Goal: Task Accomplishment & Management: Use online tool/utility

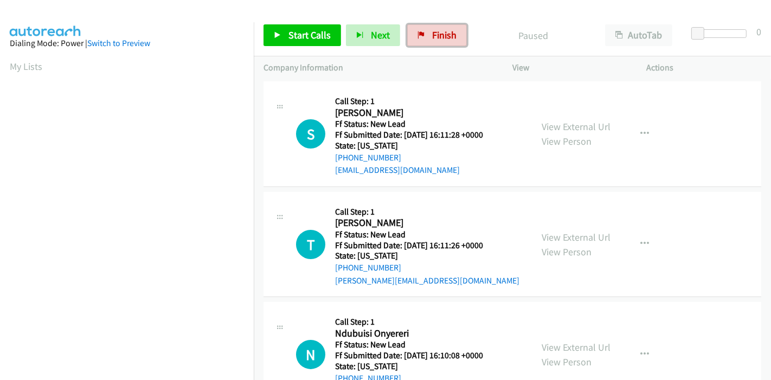
drag, startPoint x: 421, startPoint y: 34, endPoint x: 429, endPoint y: 47, distance: 14.9
click at [422, 34] on link "Finish" at bounding box center [437, 35] width 60 height 22
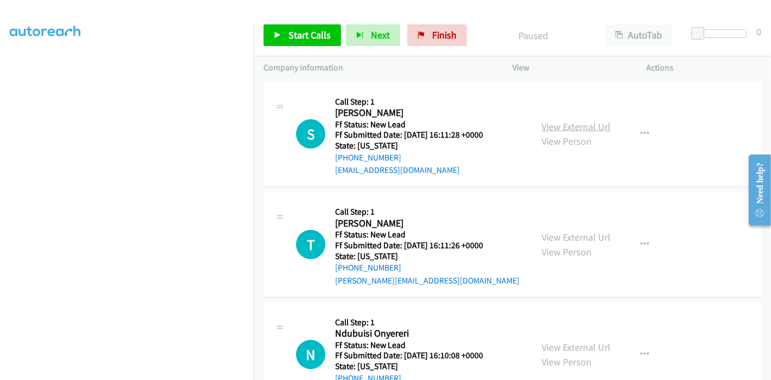
click at [565, 120] on link "View External Url" at bounding box center [575, 126] width 69 height 12
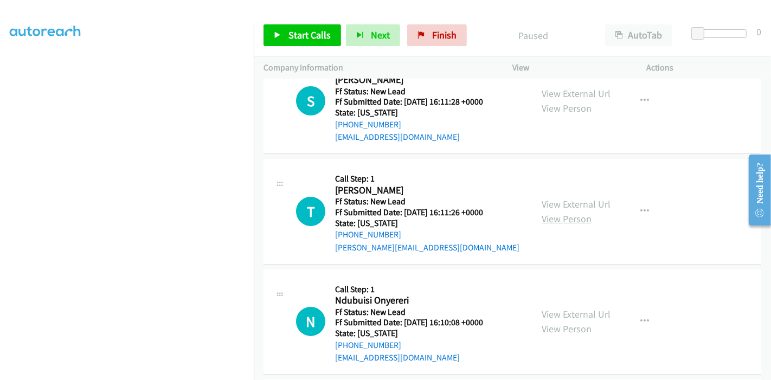
scroll to position [60, 0]
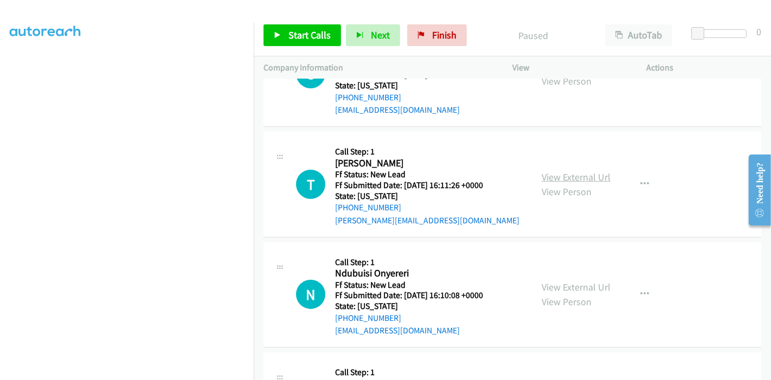
click at [574, 178] on link "View External Url" at bounding box center [575, 177] width 69 height 12
click at [577, 287] on link "View External Url" at bounding box center [575, 287] width 69 height 12
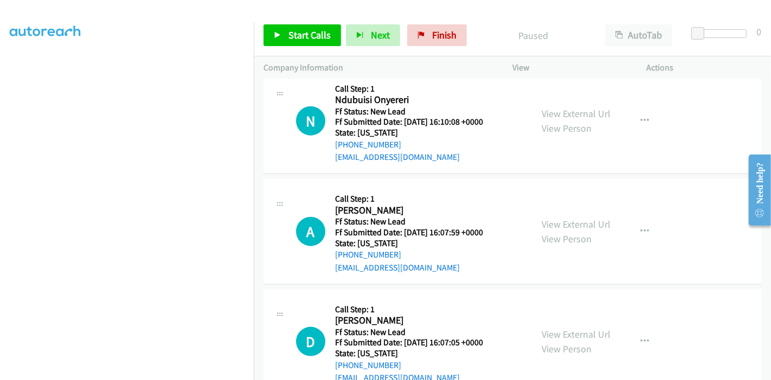
scroll to position [241, 0]
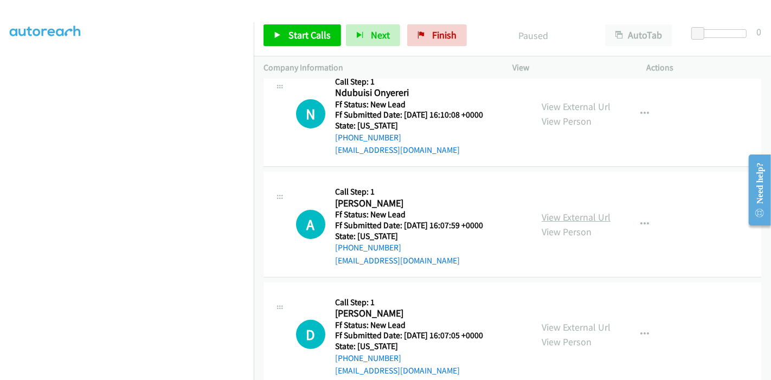
click at [585, 218] on link "View External Url" at bounding box center [575, 217] width 69 height 12
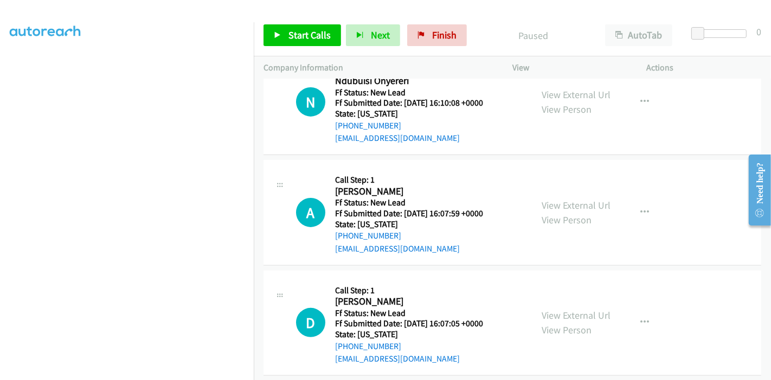
scroll to position [264, 0]
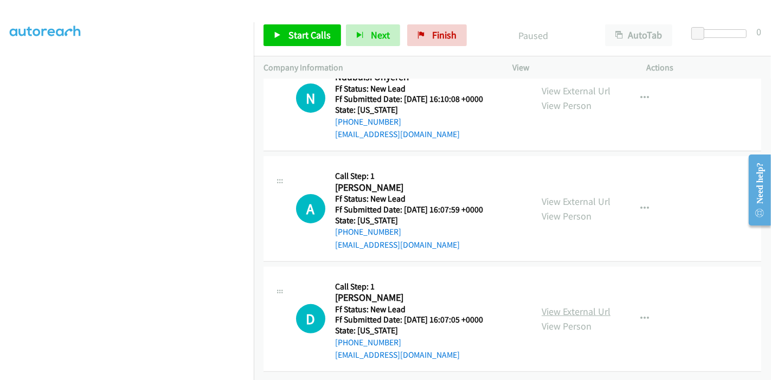
click at [566, 305] on link "View External Url" at bounding box center [575, 311] width 69 height 12
click at [294, 37] on span "Start Calls" at bounding box center [309, 35] width 42 height 12
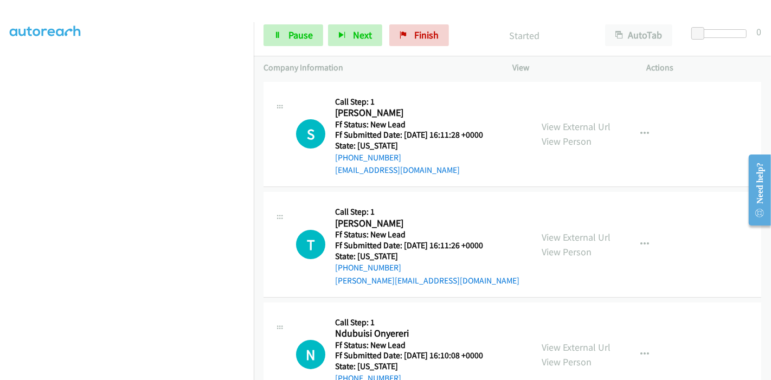
scroll to position [0, 0]
click at [292, 33] on span "Pause" at bounding box center [300, 35] width 24 height 12
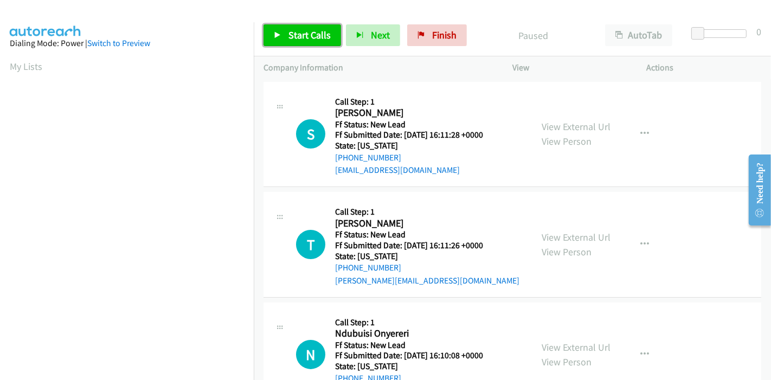
click at [295, 34] on span "Start Calls" at bounding box center [309, 35] width 42 height 12
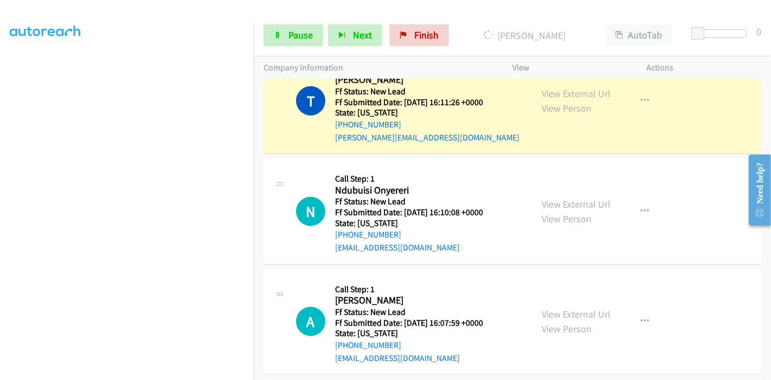
scroll to position [46, 0]
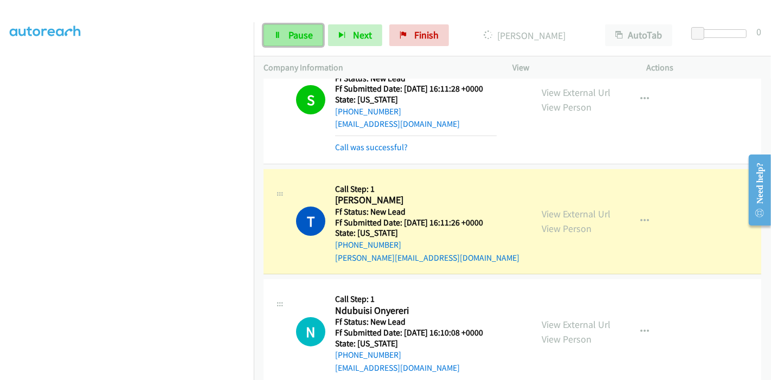
click at [284, 35] on link "Pause" at bounding box center [293, 35] width 60 height 22
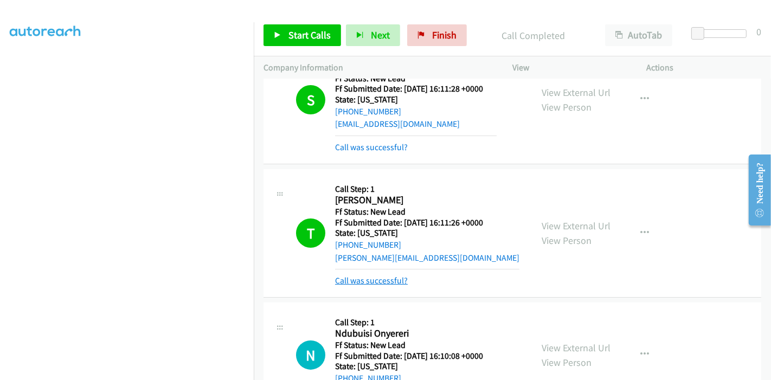
click at [401, 279] on link "Call was successful?" at bounding box center [371, 280] width 73 height 10
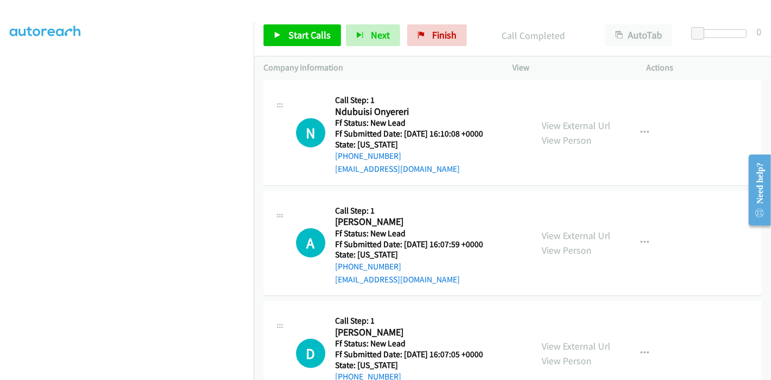
scroll to position [227, 0]
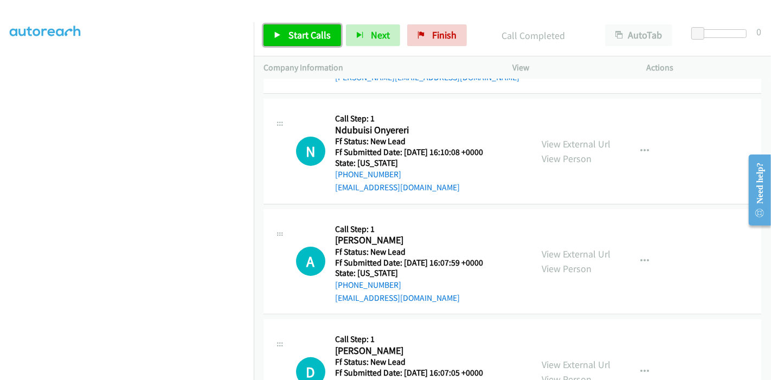
click at [308, 38] on span "Start Calls" at bounding box center [309, 35] width 42 height 12
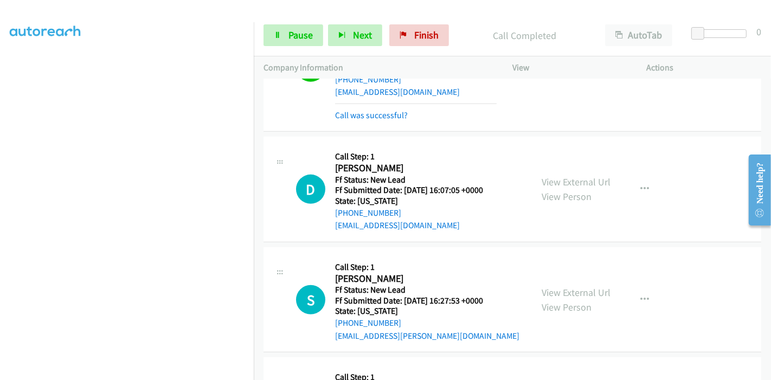
scroll to position [490, 0]
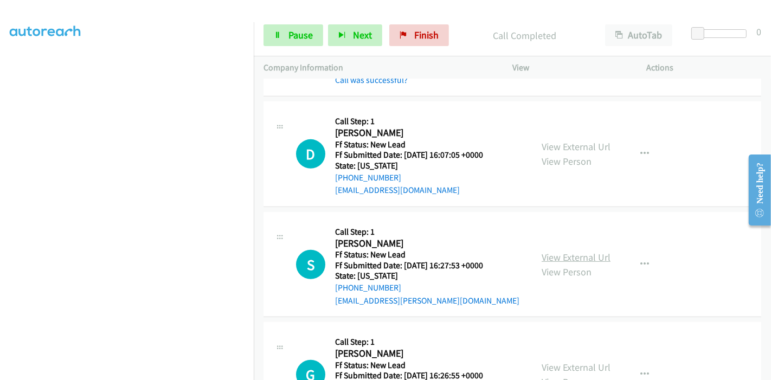
click at [565, 255] on link "View External Url" at bounding box center [575, 257] width 69 height 12
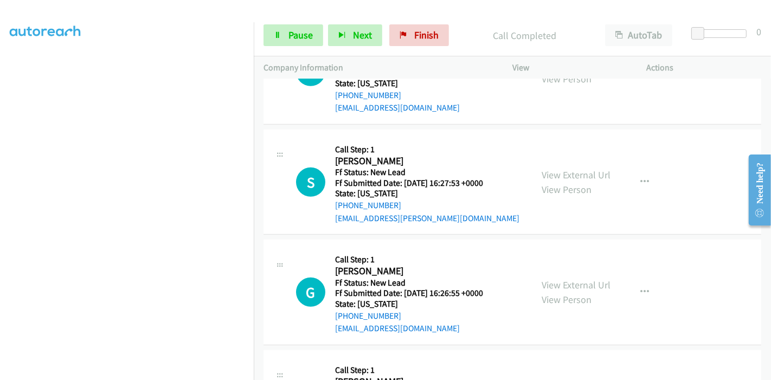
scroll to position [611, 0]
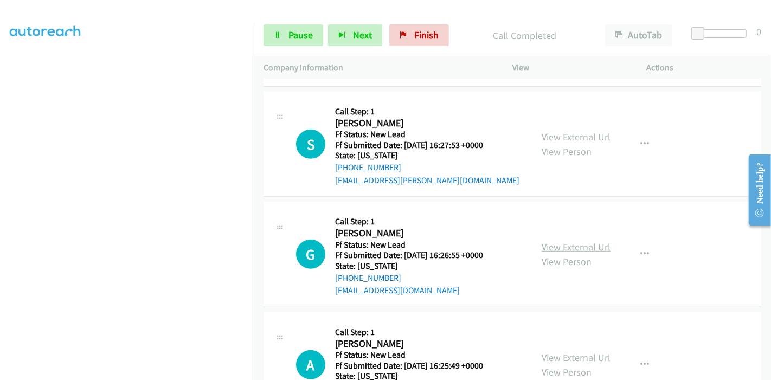
click at [545, 245] on link "View External Url" at bounding box center [575, 247] width 69 height 12
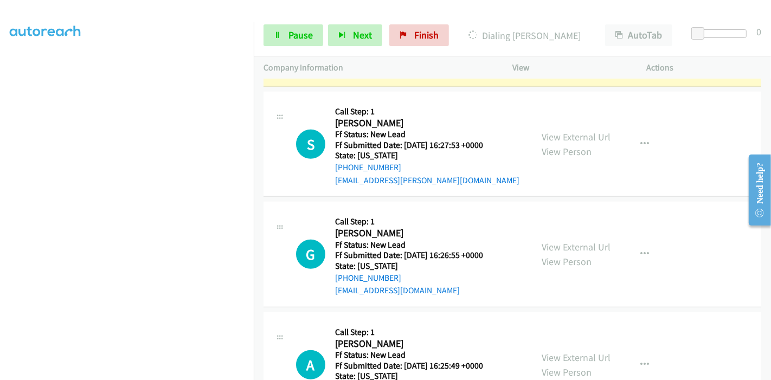
scroll to position [663, 0]
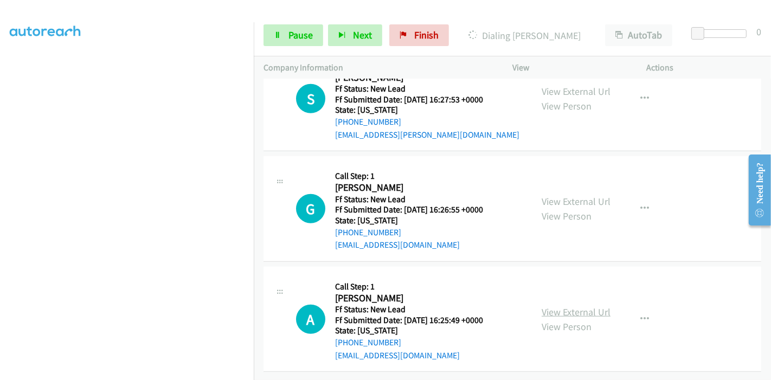
click at [560, 306] on link "View External Url" at bounding box center [575, 312] width 69 height 12
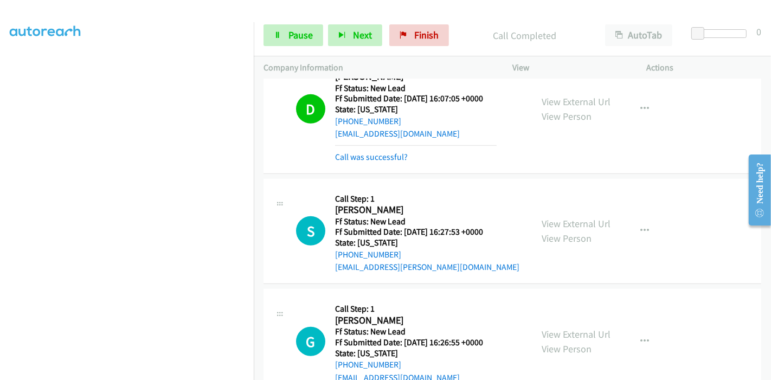
scroll to position [506, 0]
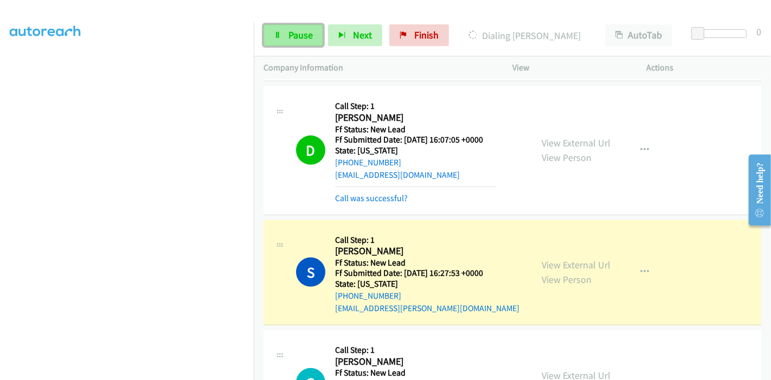
click at [288, 38] on span "Pause" at bounding box center [300, 35] width 24 height 12
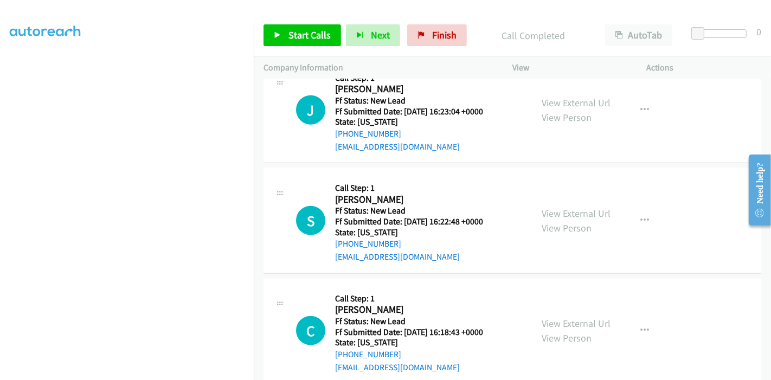
scroll to position [1039, 0]
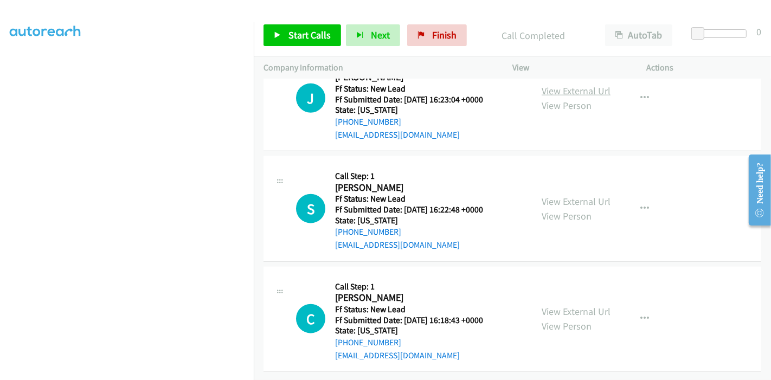
click at [554, 85] on link "View External Url" at bounding box center [575, 91] width 69 height 12
click at [555, 195] on link "View External Url" at bounding box center [575, 201] width 69 height 12
click at [542, 305] on link "View External Url" at bounding box center [575, 311] width 69 height 12
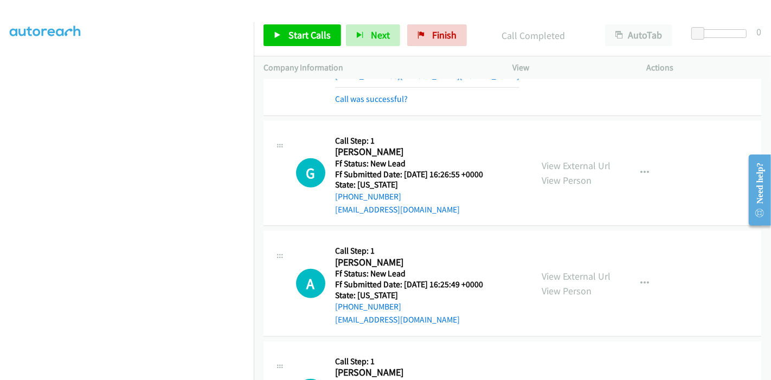
scroll to position [799, 0]
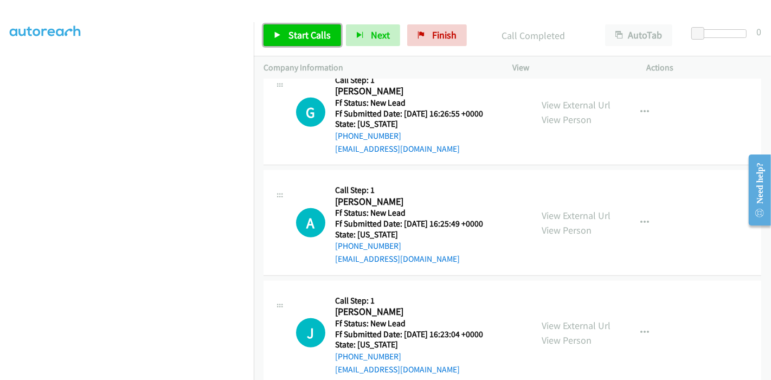
click at [300, 38] on span "Start Calls" at bounding box center [309, 35] width 42 height 12
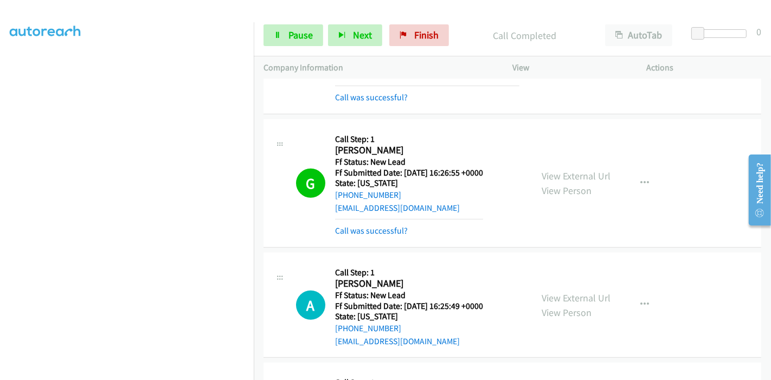
scroll to position [738, 0]
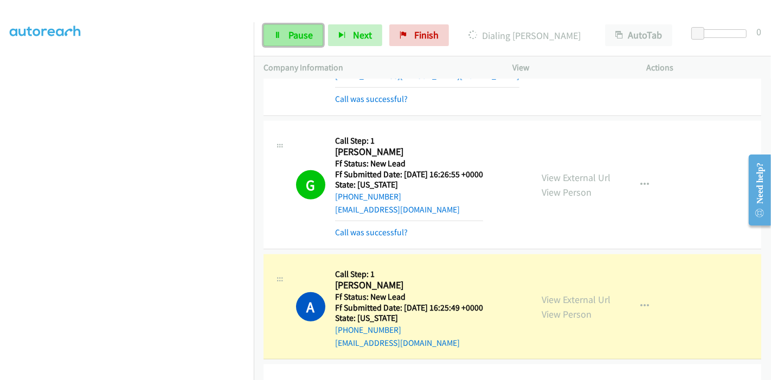
click at [285, 34] on link "Pause" at bounding box center [293, 35] width 60 height 22
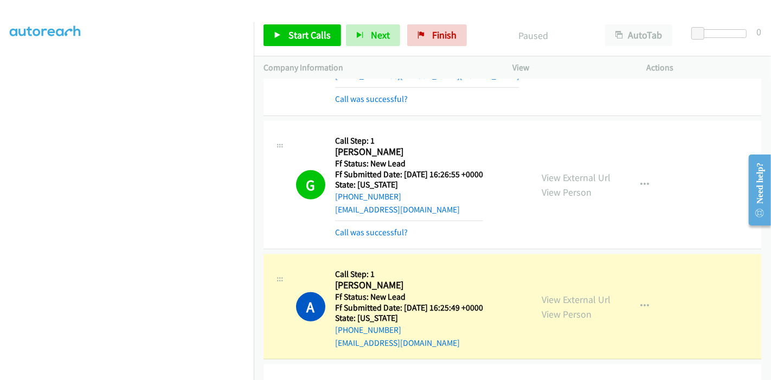
scroll to position [919, 0]
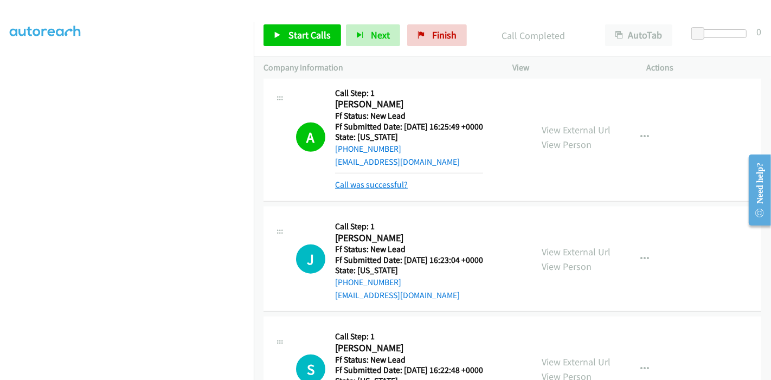
click at [378, 182] on link "Call was successful?" at bounding box center [371, 184] width 73 height 10
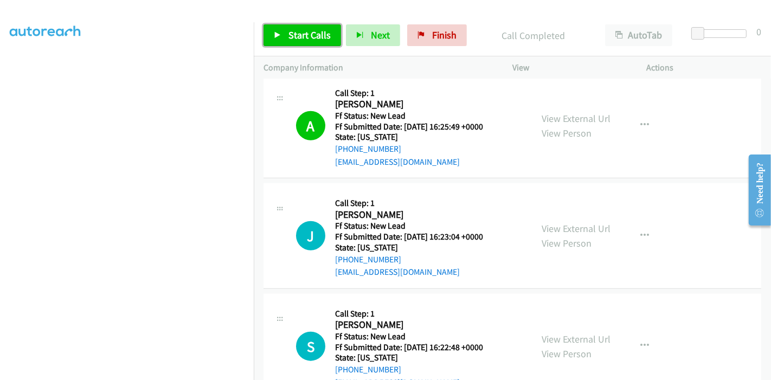
click at [302, 31] on span "Start Calls" at bounding box center [309, 35] width 42 height 12
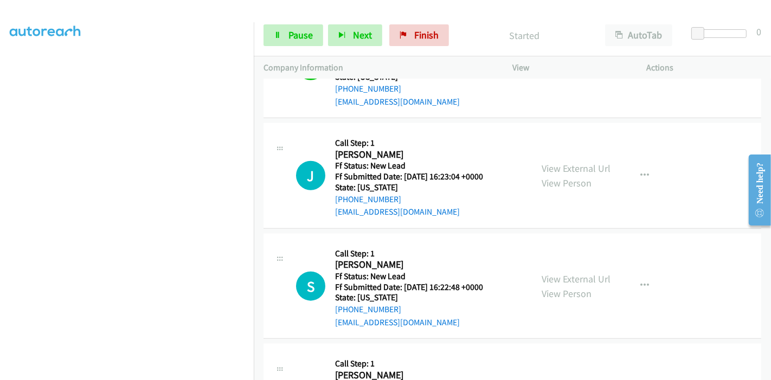
scroll to position [1039, 0]
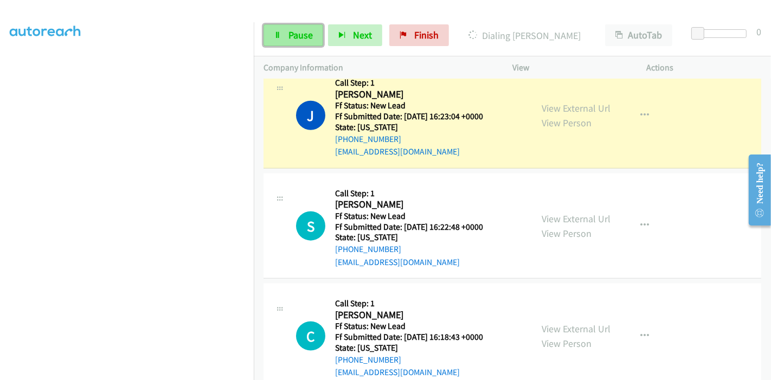
click at [285, 36] on link "Pause" at bounding box center [293, 35] width 60 height 22
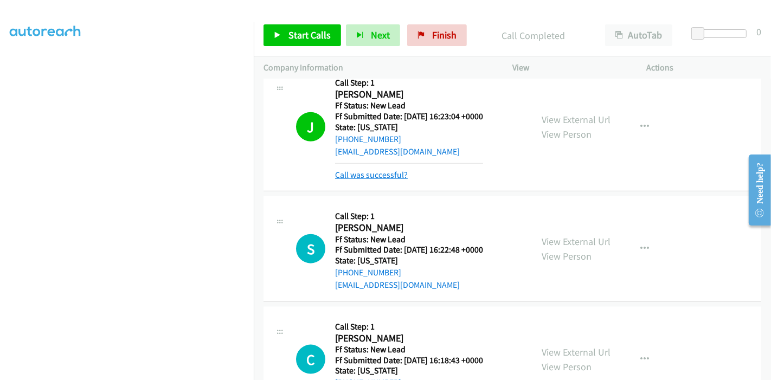
click at [381, 174] on link "Call was successful?" at bounding box center [371, 175] width 73 height 10
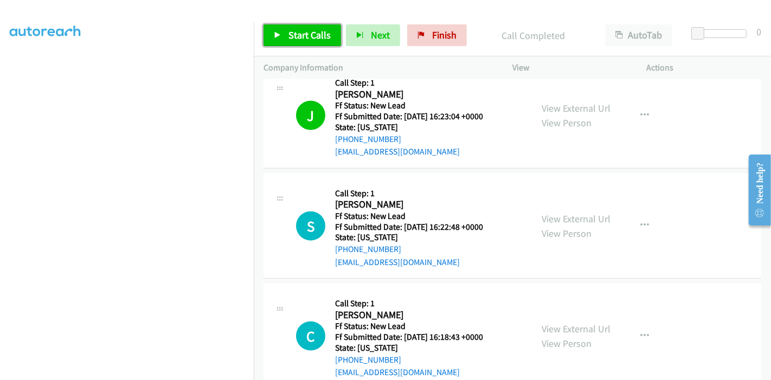
click at [275, 39] on link "Start Calls" at bounding box center [301, 35] width 77 height 22
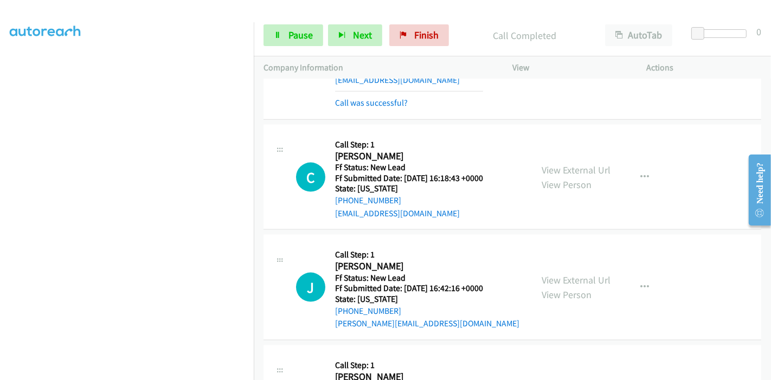
scroll to position [1223, 0]
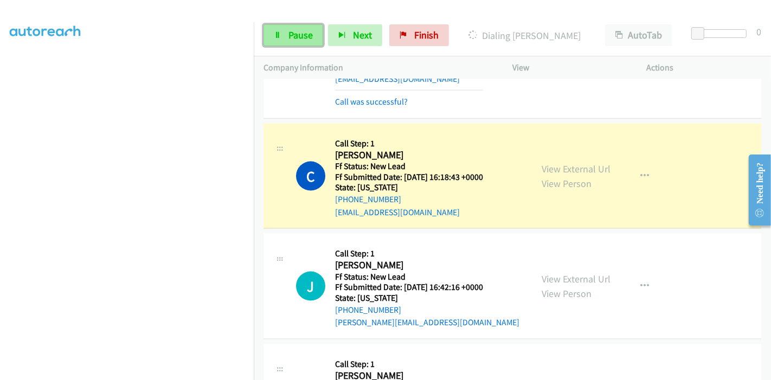
click at [286, 35] on link "Pause" at bounding box center [293, 35] width 60 height 22
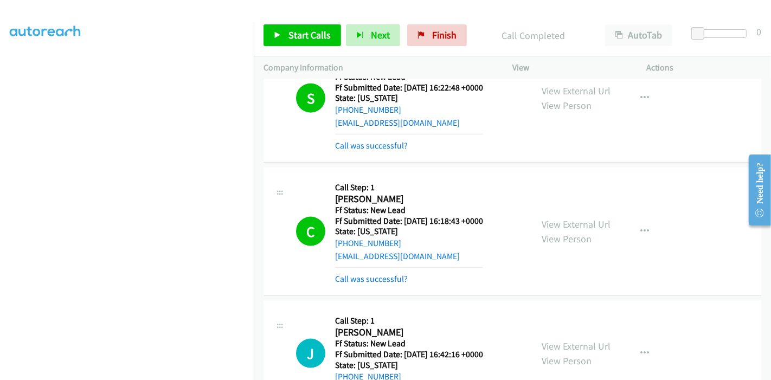
scroll to position [1177, 0]
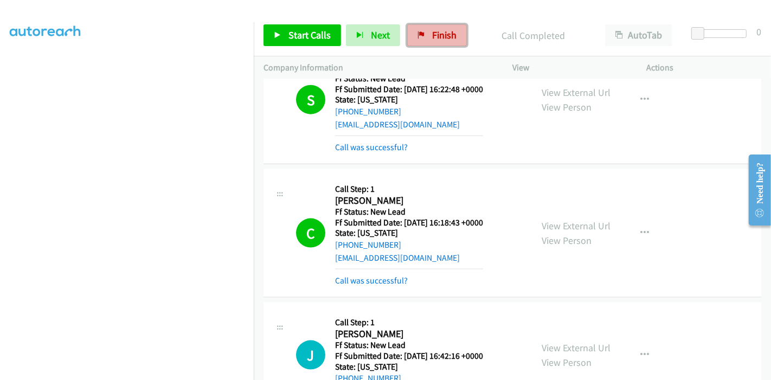
click at [433, 34] on span "Finish" at bounding box center [444, 35] width 24 height 12
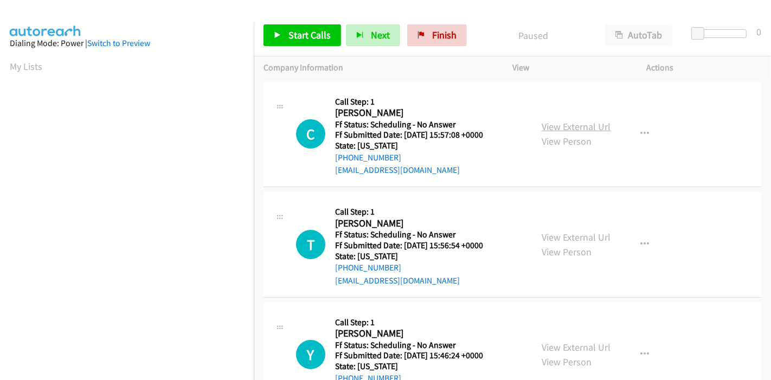
click at [568, 127] on link "View External Url" at bounding box center [575, 126] width 69 height 12
click at [559, 239] on link "View External Url" at bounding box center [575, 237] width 69 height 12
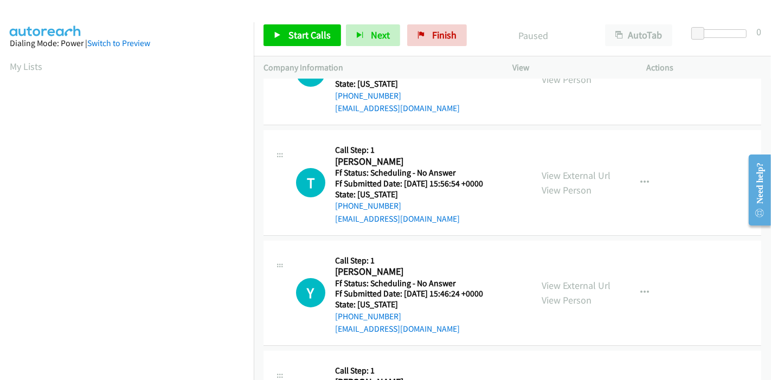
scroll to position [120, 0]
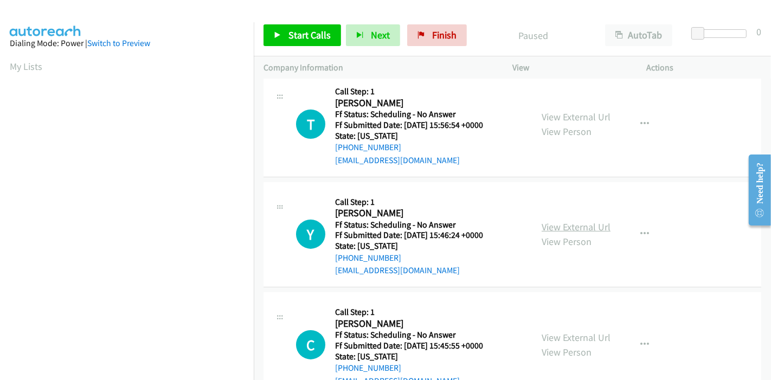
click at [568, 224] on link "View External Url" at bounding box center [575, 227] width 69 height 12
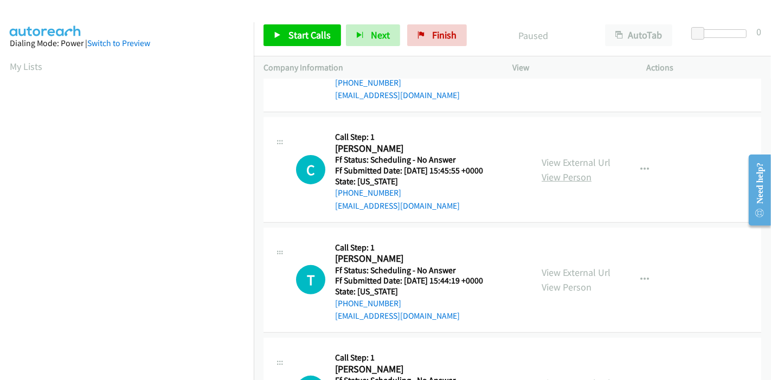
scroll to position [301, 0]
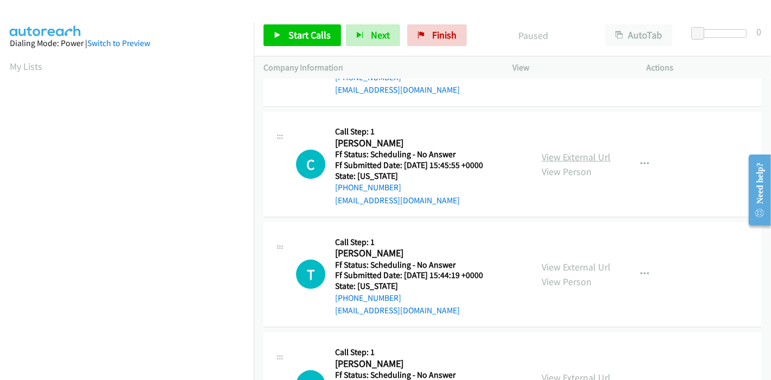
click at [573, 154] on link "View External Url" at bounding box center [575, 157] width 69 height 12
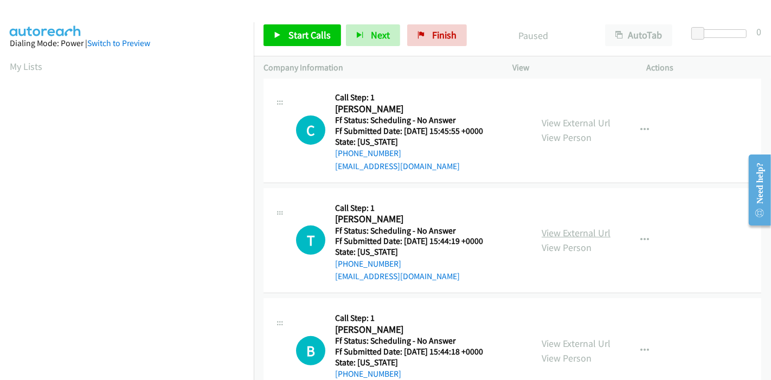
scroll to position [361, 0]
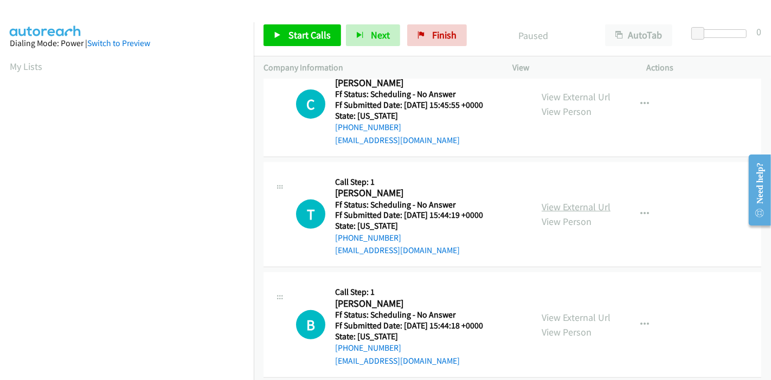
click at [568, 204] on link "View External Url" at bounding box center [575, 207] width 69 height 12
click at [282, 36] on link "Start Calls" at bounding box center [301, 35] width 77 height 22
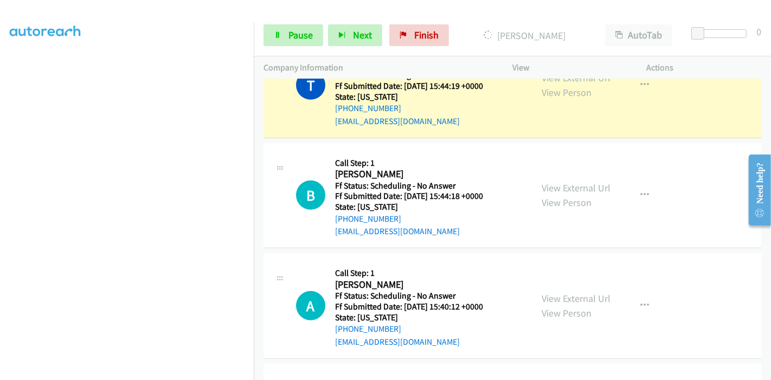
scroll to position [602, 0]
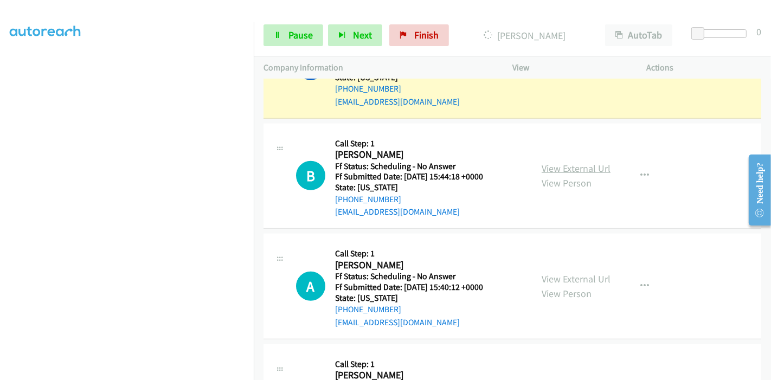
click at [586, 172] on link "View External Url" at bounding box center [575, 168] width 69 height 12
click at [557, 275] on link "View External Url" at bounding box center [575, 279] width 69 height 12
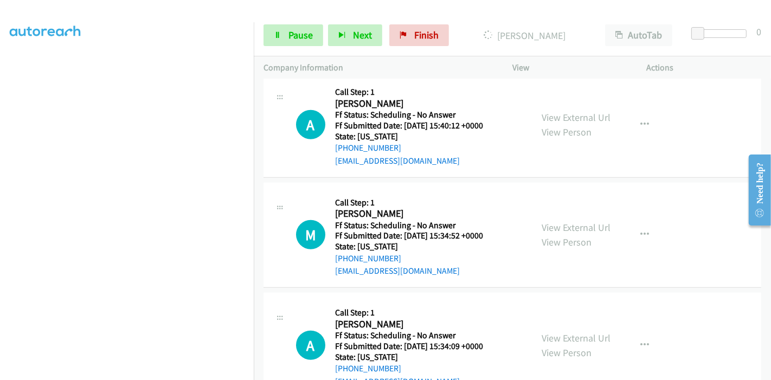
scroll to position [782, 0]
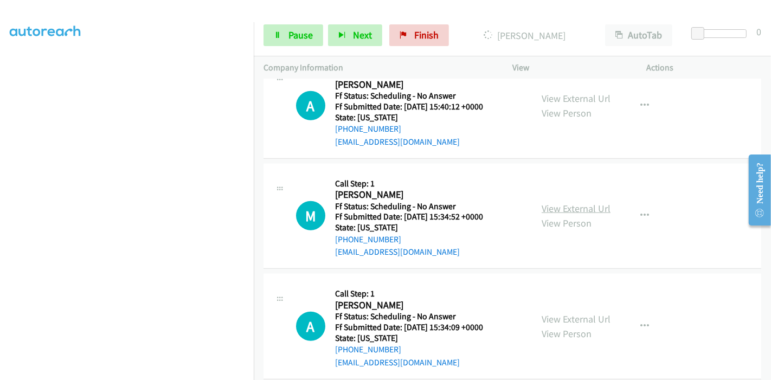
click at [550, 205] on link "View External Url" at bounding box center [575, 208] width 69 height 12
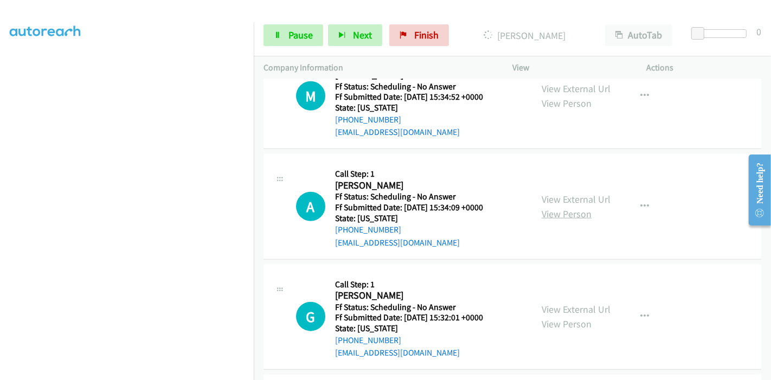
scroll to position [903, 0]
click at [566, 198] on link "View External Url" at bounding box center [575, 198] width 69 height 12
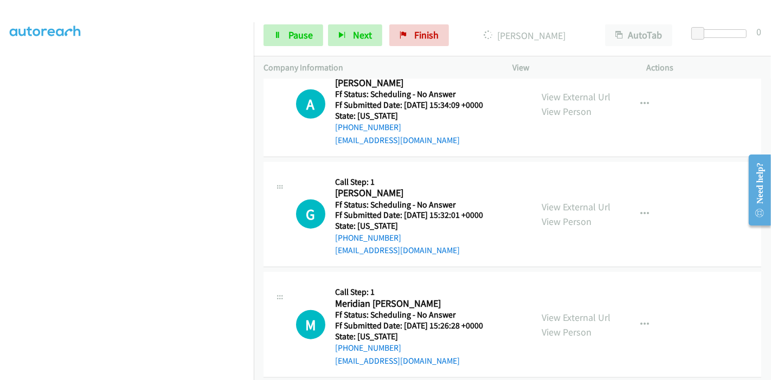
scroll to position [1023, 0]
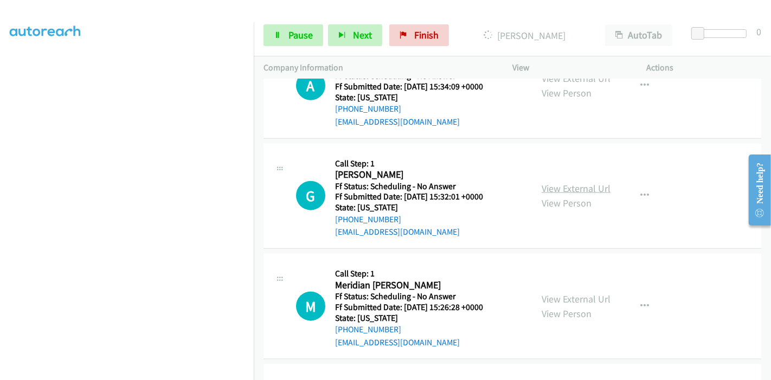
click at [588, 190] on link "View External Url" at bounding box center [575, 188] width 69 height 12
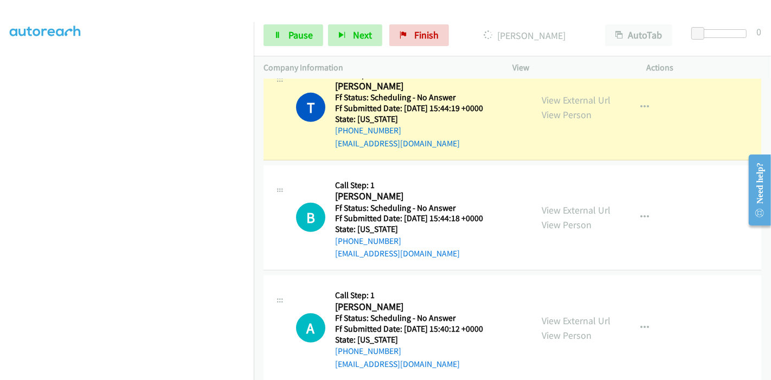
scroll to position [542, 0]
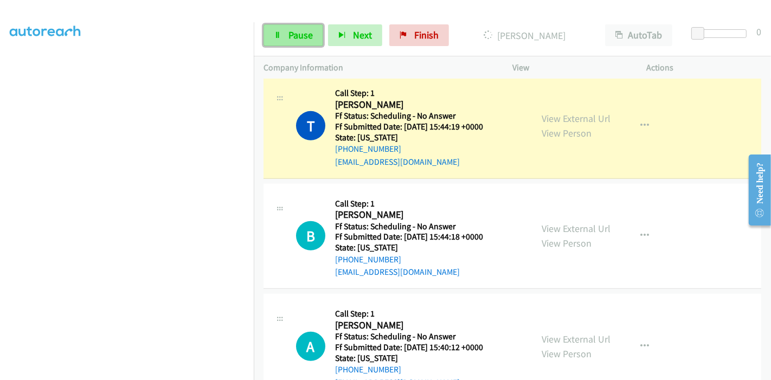
click at [295, 41] on link "Pause" at bounding box center [293, 35] width 60 height 22
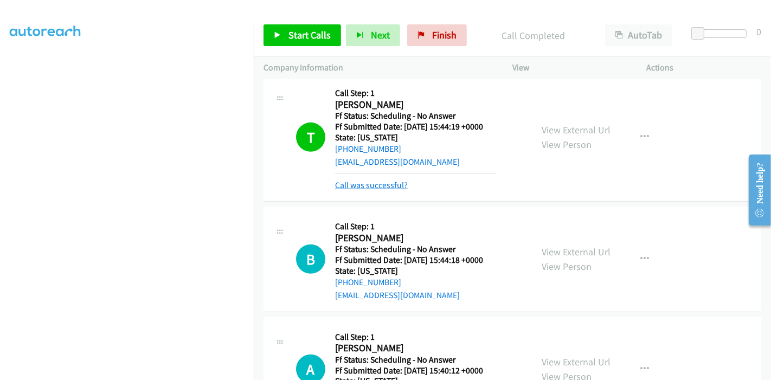
click at [379, 183] on link "Call was successful?" at bounding box center [371, 185] width 73 height 10
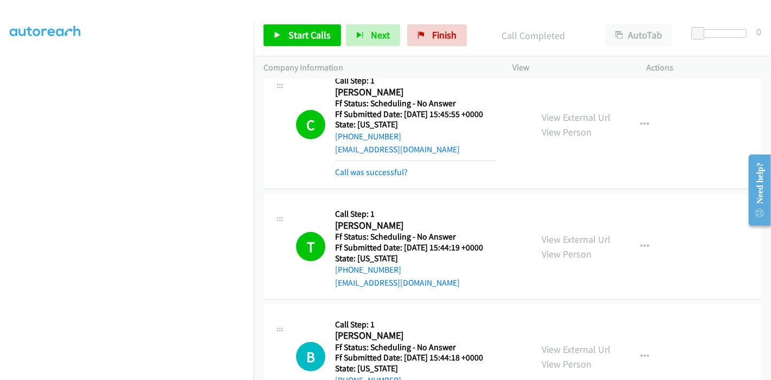
scroll to position [361, 0]
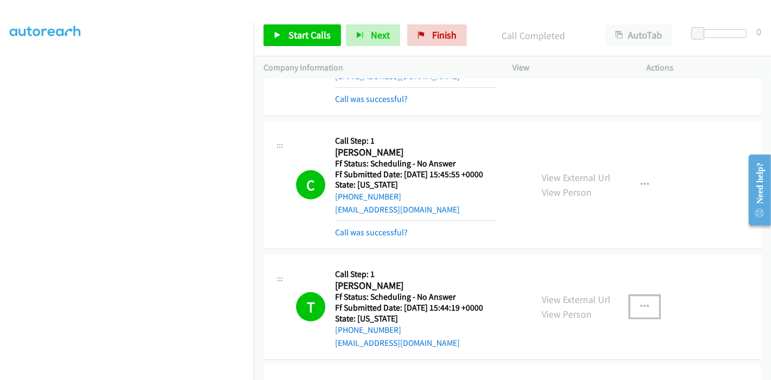
click at [640, 304] on icon "button" at bounding box center [644, 306] width 9 height 9
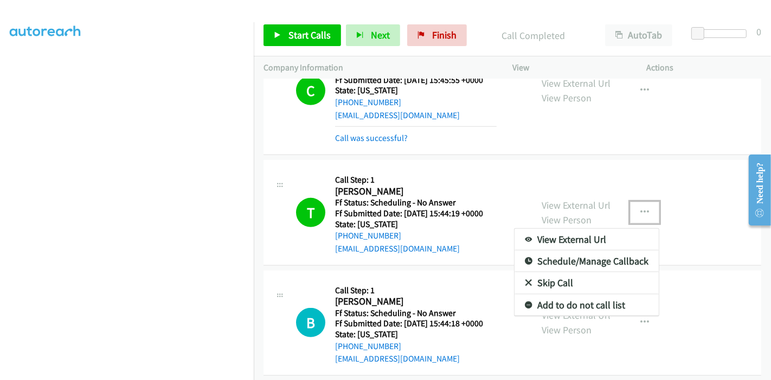
scroll to position [481, 0]
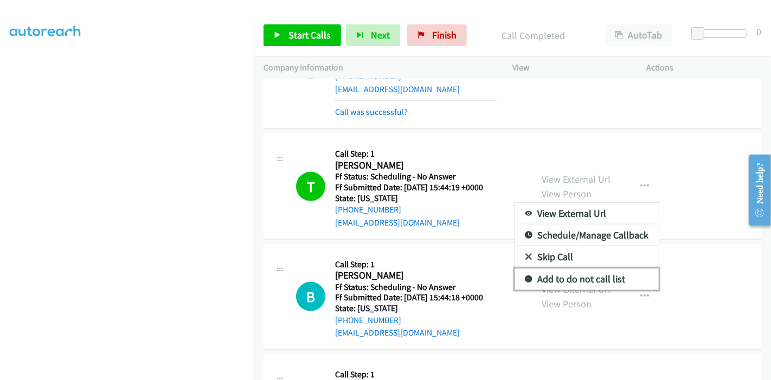
click at [615, 275] on link "Add to do not call list" at bounding box center [586, 279] width 144 height 22
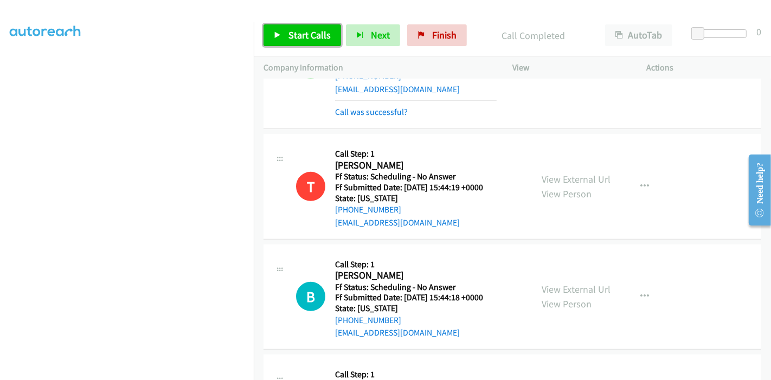
click at [303, 36] on span "Start Calls" at bounding box center [309, 35] width 42 height 12
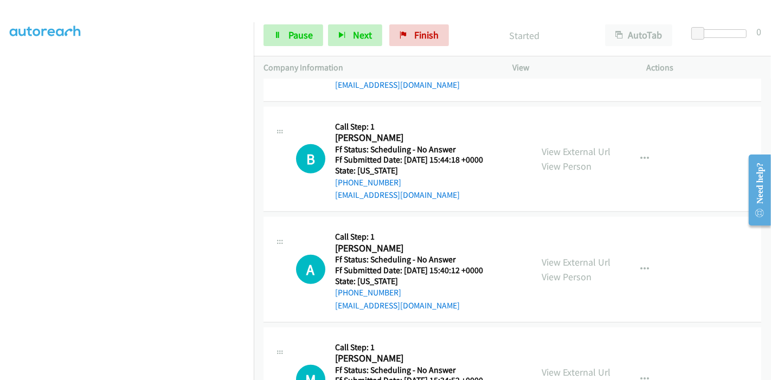
scroll to position [662, 0]
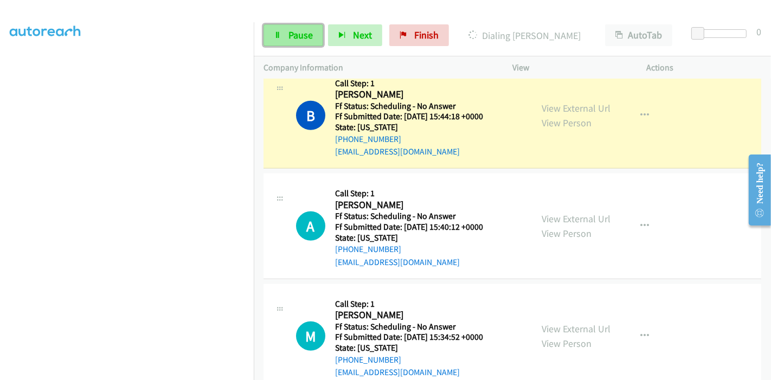
click at [290, 30] on span "Pause" at bounding box center [300, 35] width 24 height 12
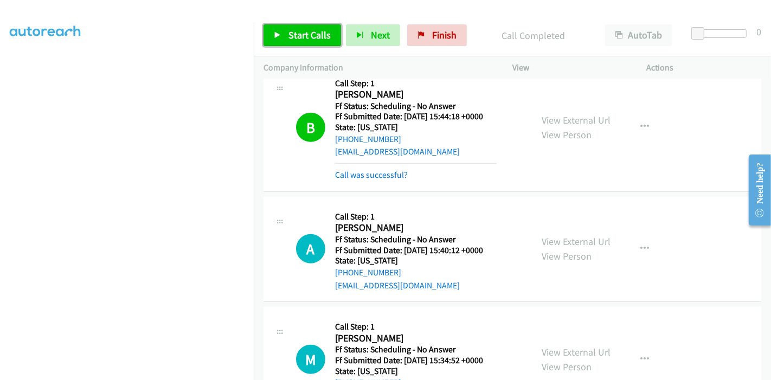
click at [289, 35] on span "Start Calls" at bounding box center [309, 35] width 42 height 12
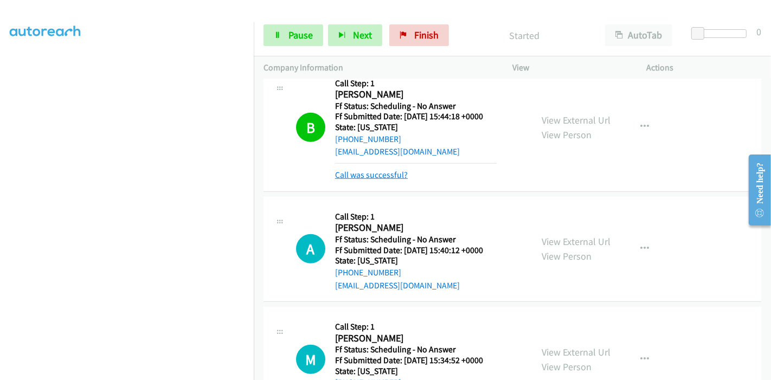
click at [374, 178] on link "Call was successful?" at bounding box center [371, 175] width 73 height 10
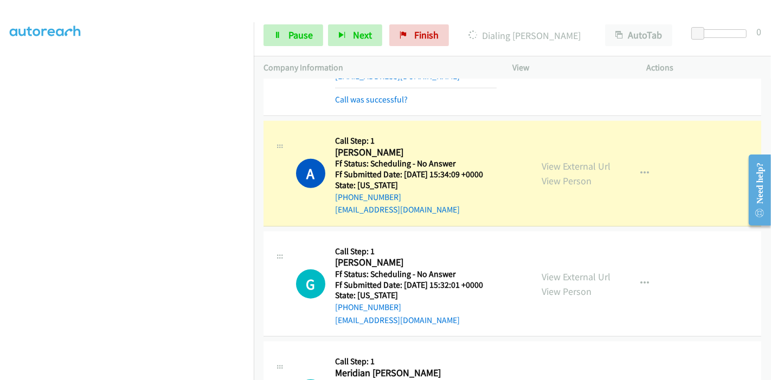
scroll to position [963, 0]
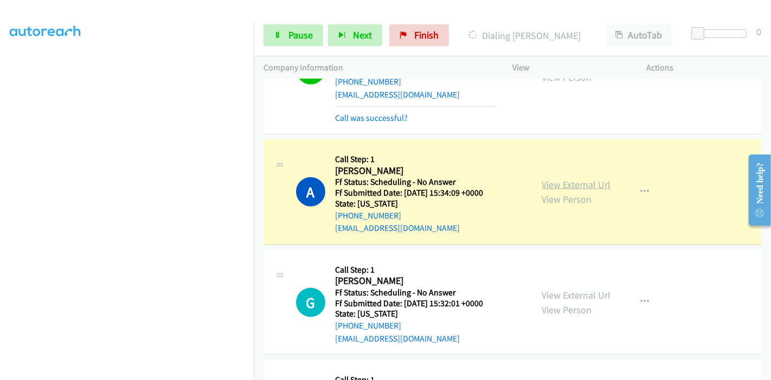
click at [576, 183] on link "View External Url" at bounding box center [575, 184] width 69 height 12
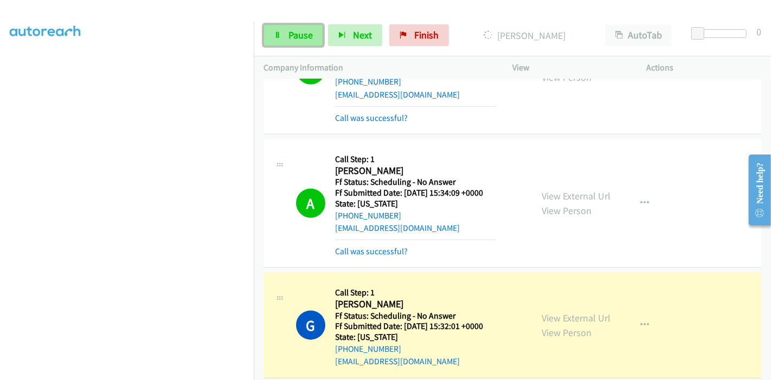
click at [288, 37] on span "Pause" at bounding box center [300, 35] width 24 height 12
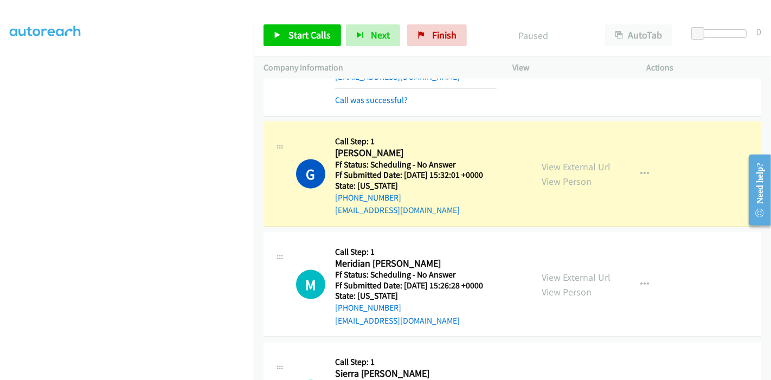
scroll to position [1144, 0]
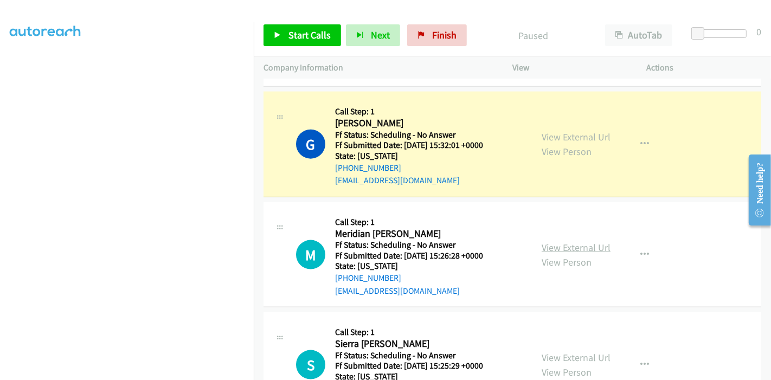
click at [572, 242] on link "View External Url" at bounding box center [575, 247] width 69 height 12
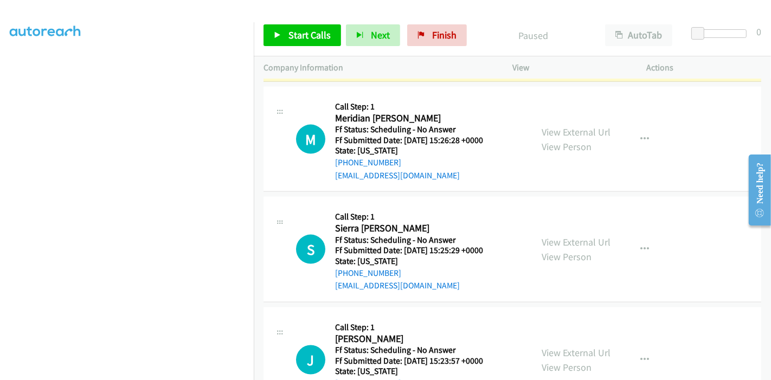
scroll to position [1264, 0]
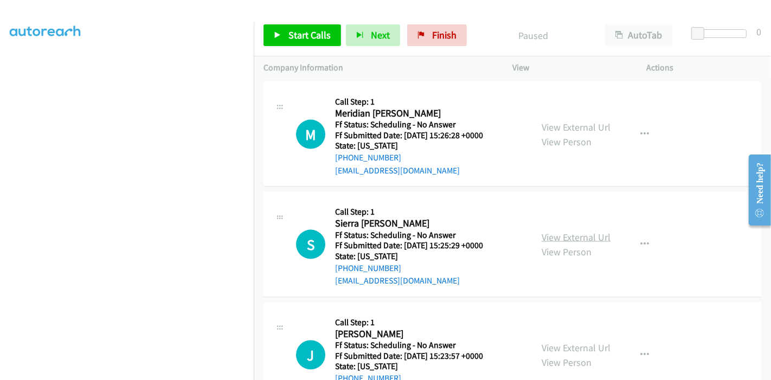
click at [546, 236] on link "View External Url" at bounding box center [575, 237] width 69 height 12
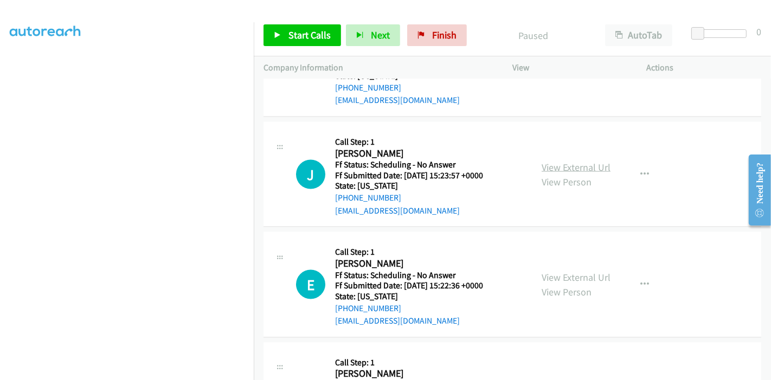
click at [550, 161] on link "View External Url" at bounding box center [575, 167] width 69 height 12
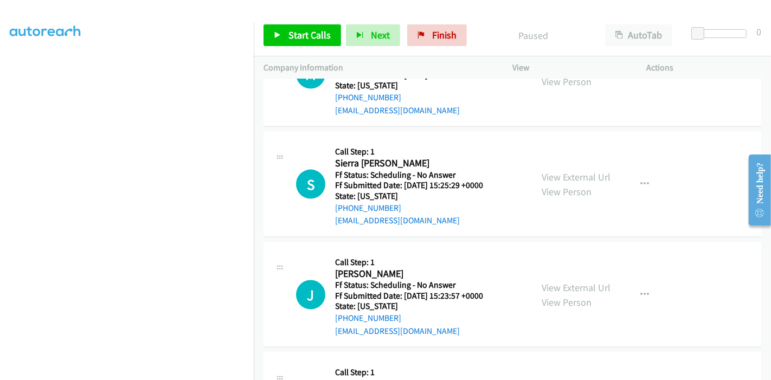
scroll to position [1144, 0]
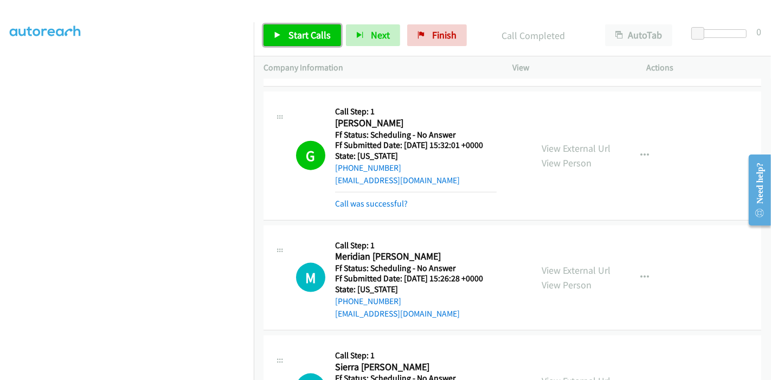
click at [295, 29] on span "Start Calls" at bounding box center [309, 35] width 42 height 12
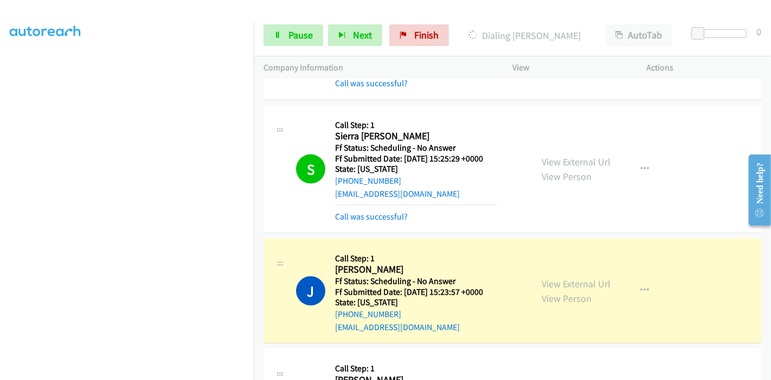
scroll to position [1445, 0]
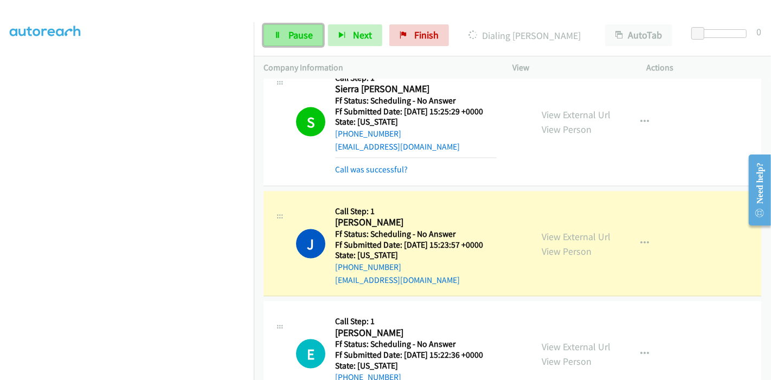
click at [301, 31] on span "Pause" at bounding box center [300, 35] width 24 height 12
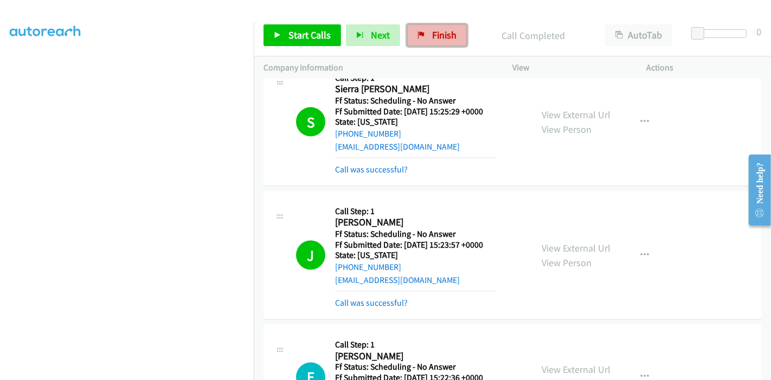
click at [432, 38] on span "Finish" at bounding box center [444, 35] width 24 height 12
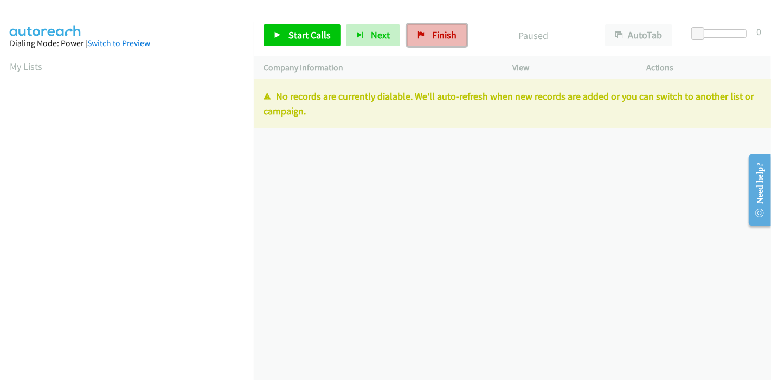
click at [438, 37] on span "Finish" at bounding box center [444, 35] width 24 height 12
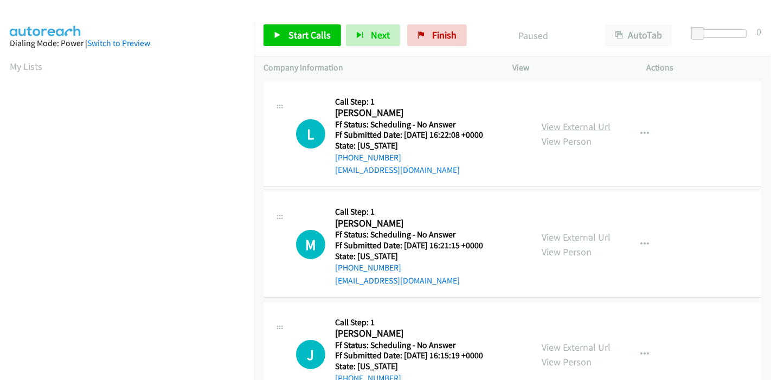
click at [581, 125] on link "View External Url" at bounding box center [575, 126] width 69 height 12
click at [283, 34] on link "Start Calls" at bounding box center [301, 35] width 77 height 22
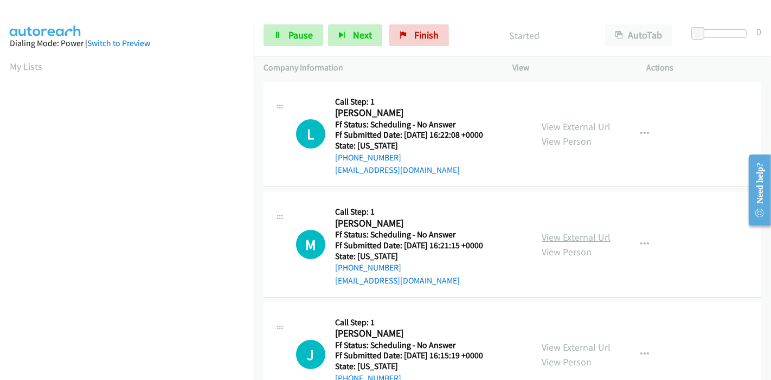
click at [565, 232] on link "View External Url" at bounding box center [575, 237] width 69 height 12
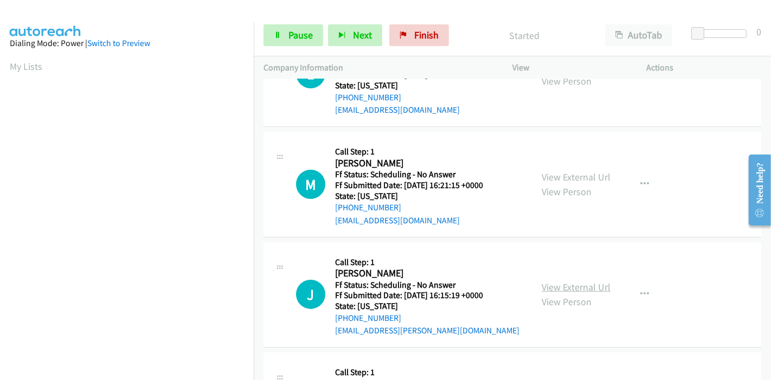
click at [570, 284] on link "View External Url" at bounding box center [575, 287] width 69 height 12
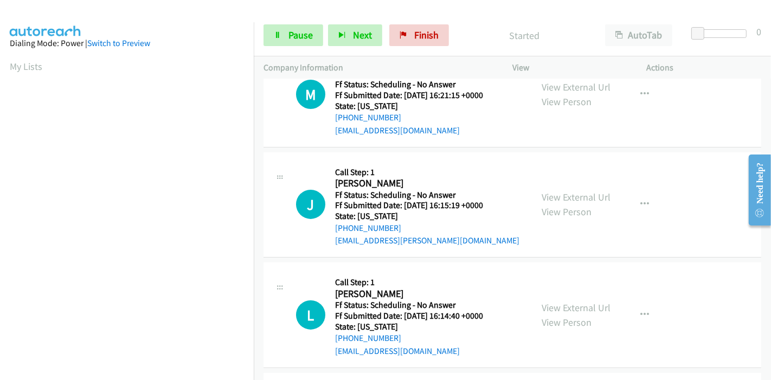
scroll to position [180, 0]
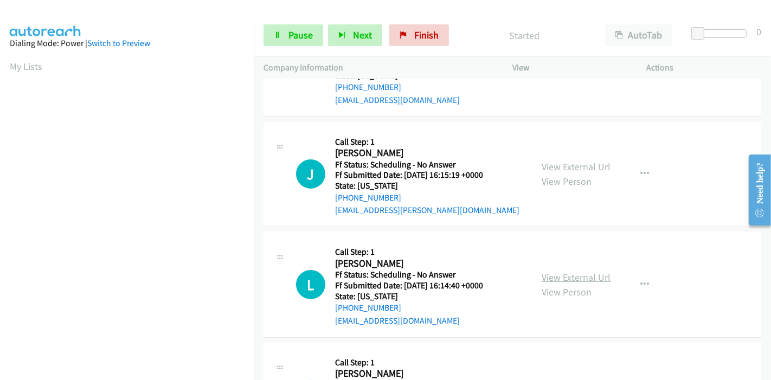
click at [573, 275] on link "View External Url" at bounding box center [575, 277] width 69 height 12
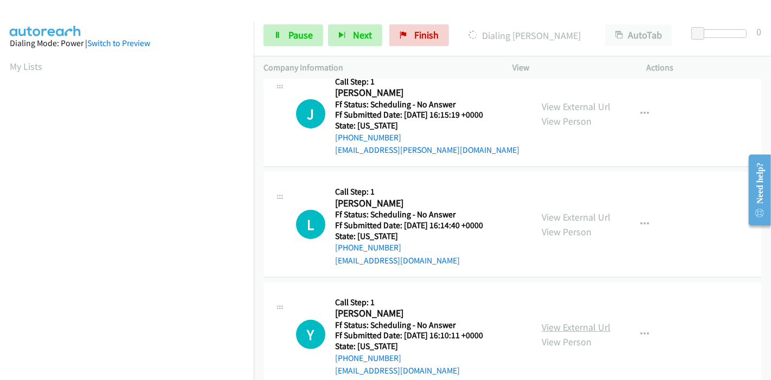
click at [543, 327] on link "View External Url" at bounding box center [575, 327] width 69 height 12
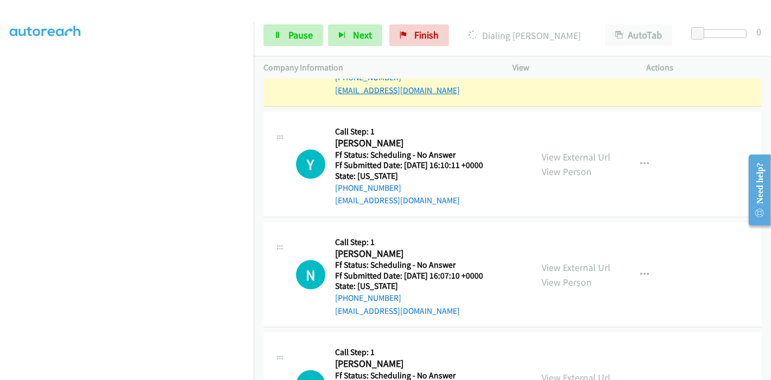
scroll to position [481, 0]
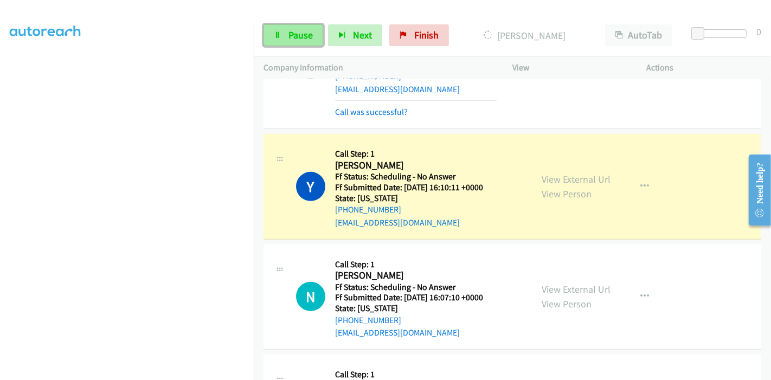
click at [298, 31] on span "Pause" at bounding box center [300, 35] width 24 height 12
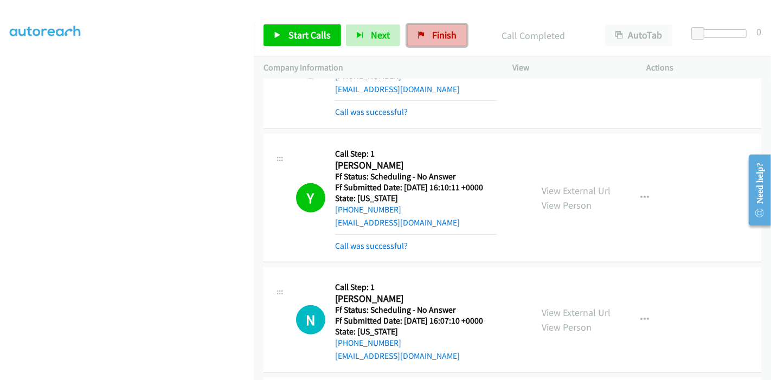
drag, startPoint x: 439, startPoint y: 38, endPoint x: 424, endPoint y: 42, distance: 16.0
click at [439, 38] on span "Finish" at bounding box center [444, 35] width 24 height 12
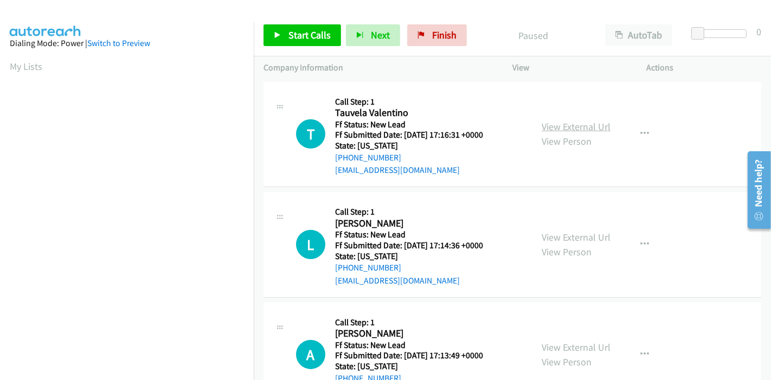
click at [575, 126] on link "View External Url" at bounding box center [575, 126] width 69 height 12
click at [549, 234] on link "View External Url" at bounding box center [575, 237] width 69 height 12
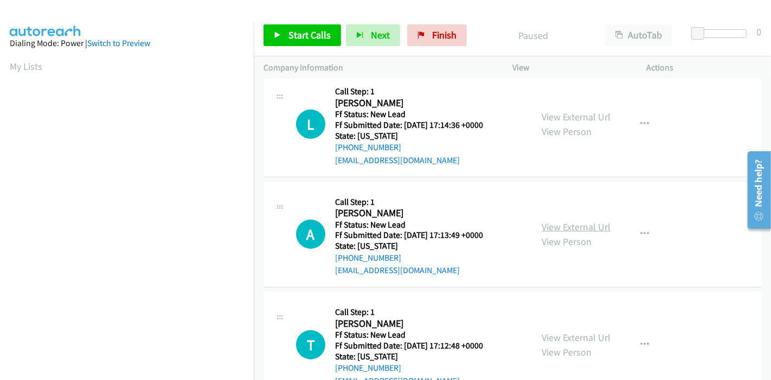
click at [589, 223] on link "View External Url" at bounding box center [575, 227] width 69 height 12
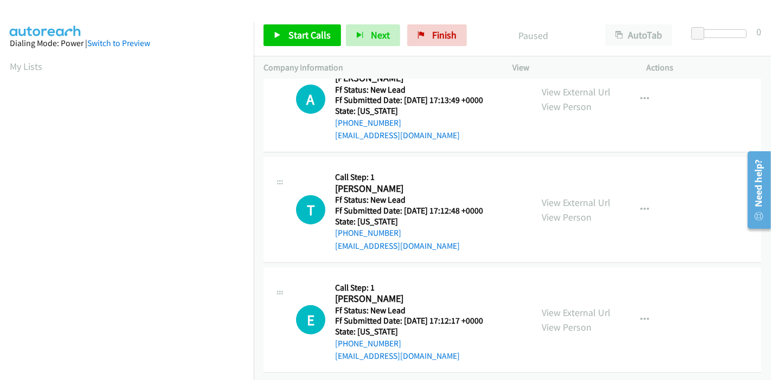
scroll to position [264, 0]
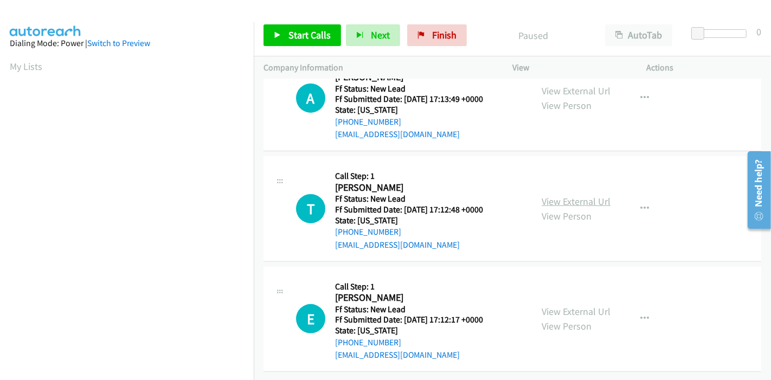
click at [555, 196] on link "View External Url" at bounding box center [575, 201] width 69 height 12
click at [554, 305] on link "View External Url" at bounding box center [575, 311] width 69 height 12
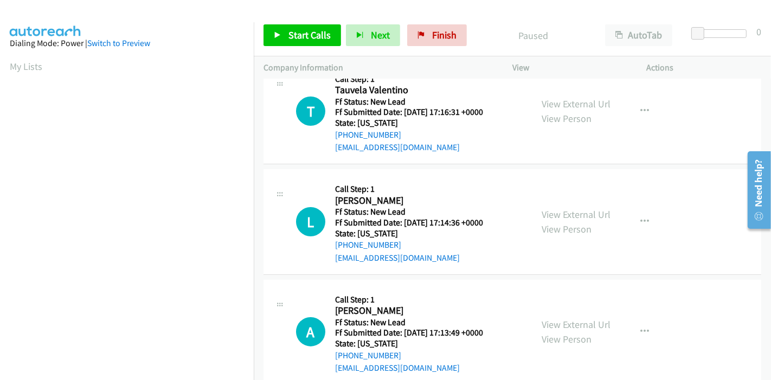
scroll to position [0, 0]
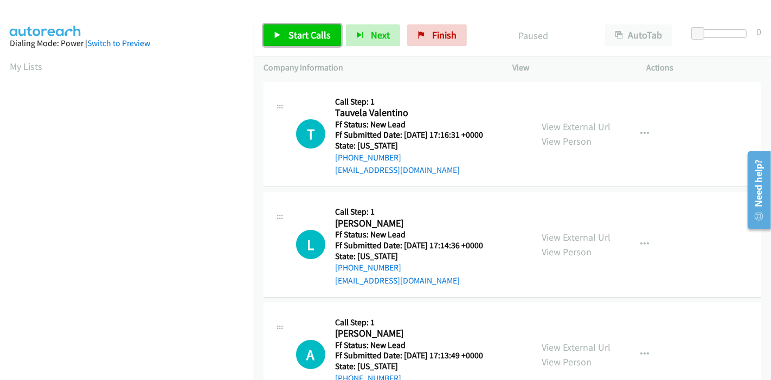
click at [294, 34] on span "Start Calls" at bounding box center [309, 35] width 42 height 12
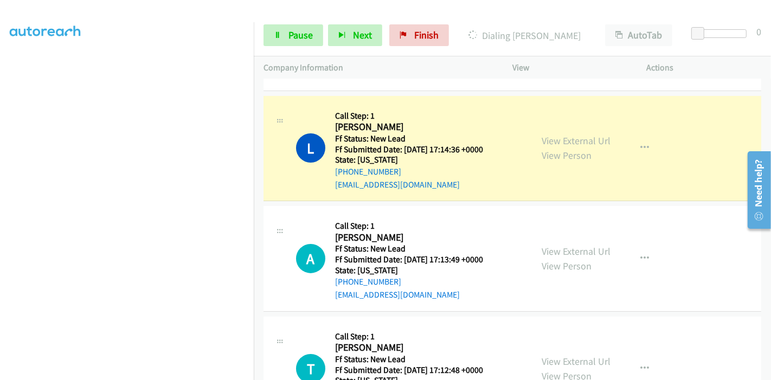
scroll to position [120, 0]
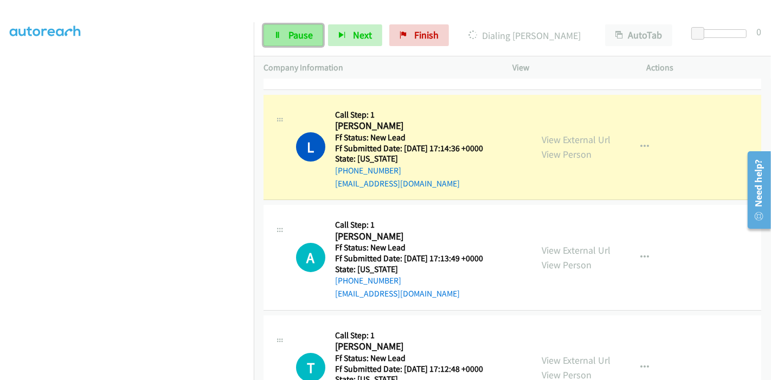
click at [295, 37] on span "Pause" at bounding box center [300, 35] width 24 height 12
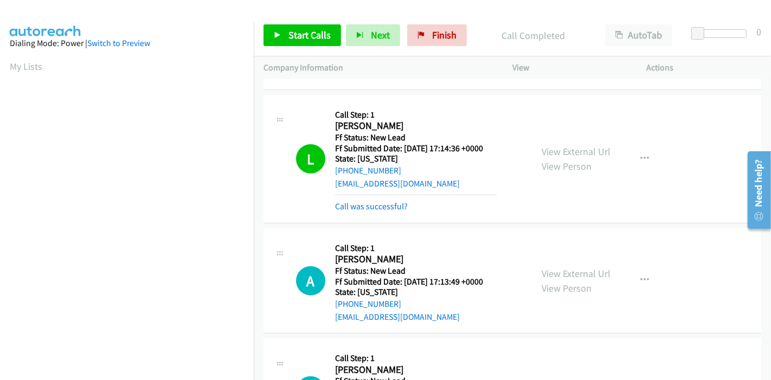
scroll to position [229, 0]
click at [400, 203] on link "Call was successful?" at bounding box center [371, 206] width 73 height 10
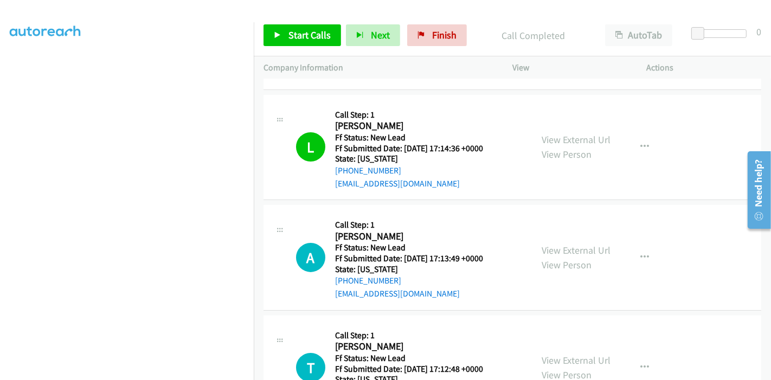
scroll to position [241, 0]
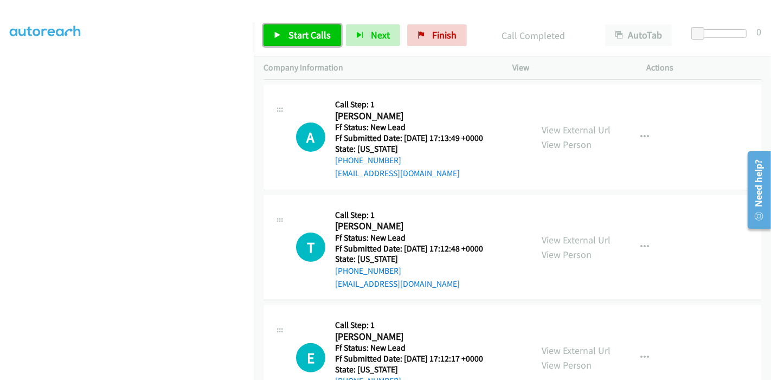
click at [292, 29] on span "Start Calls" at bounding box center [309, 35] width 42 height 12
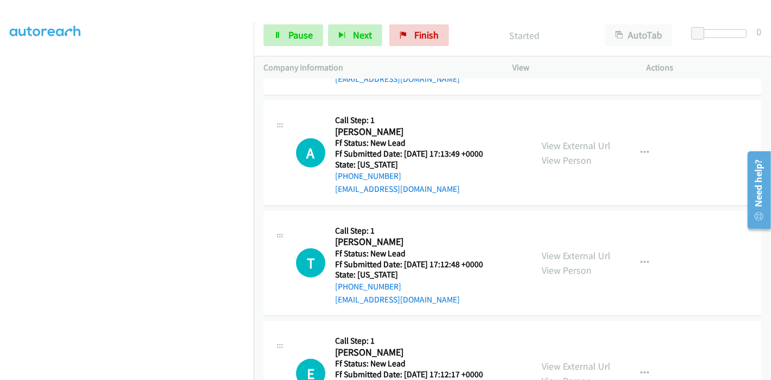
scroll to position [227, 0]
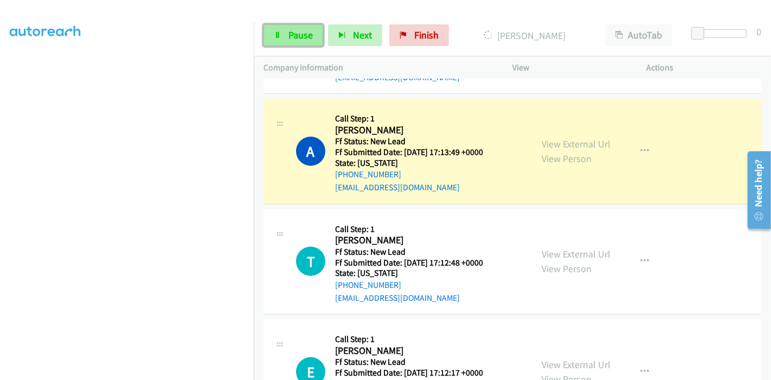
click at [279, 36] on icon at bounding box center [278, 36] width 8 height 8
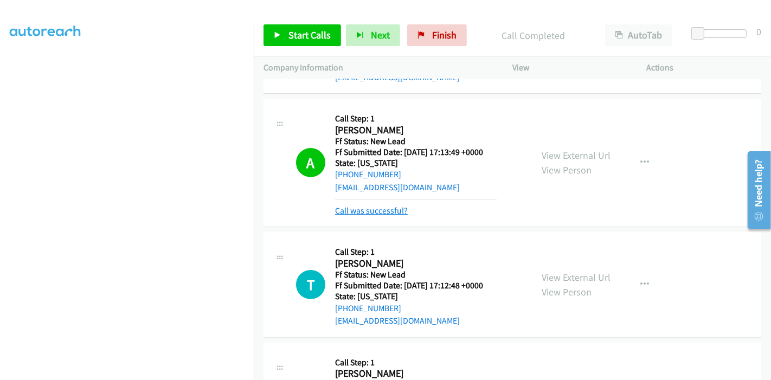
click at [372, 211] on link "Call was successful?" at bounding box center [371, 210] width 73 height 10
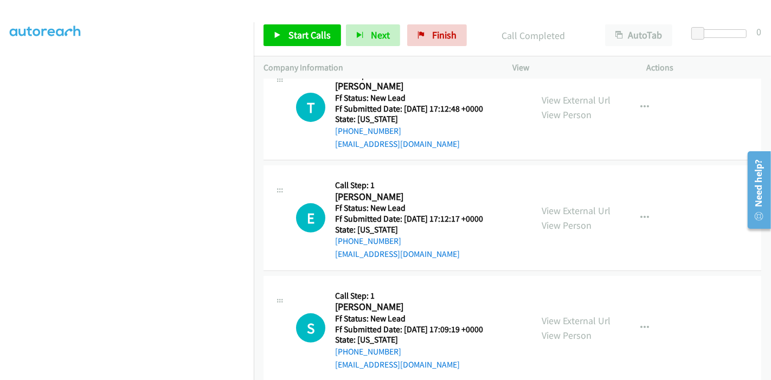
scroll to position [347, 0]
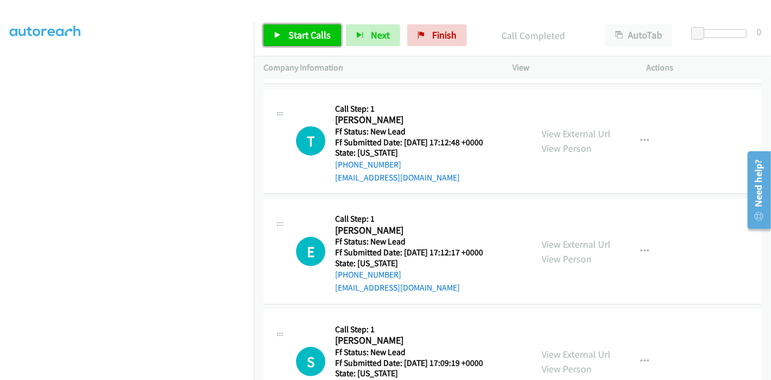
click at [297, 41] on span "Start Calls" at bounding box center [309, 35] width 42 height 12
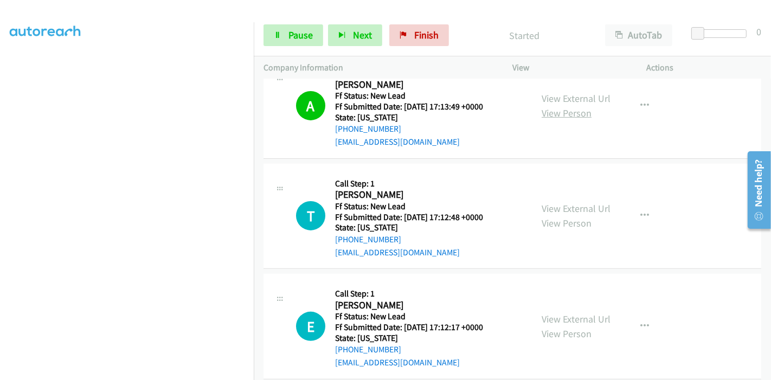
scroll to position [243, 0]
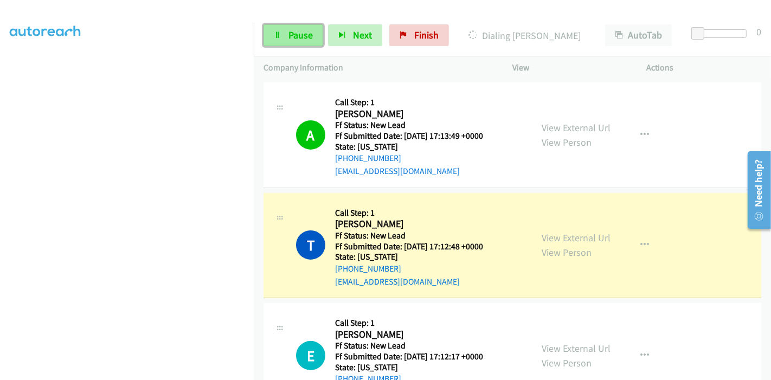
click at [290, 30] on span "Pause" at bounding box center [300, 35] width 24 height 12
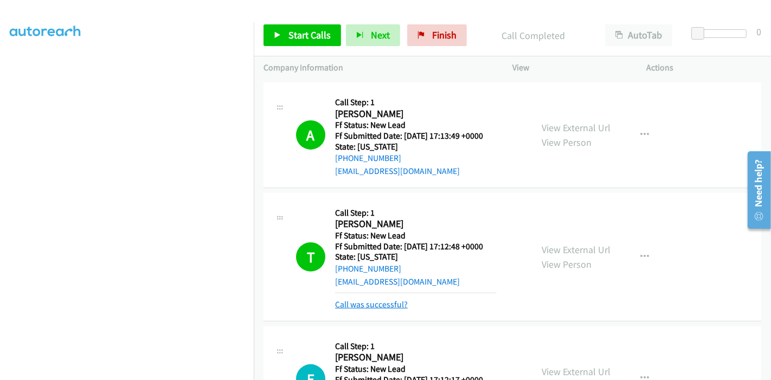
click at [403, 303] on link "Call was successful?" at bounding box center [371, 304] width 73 height 10
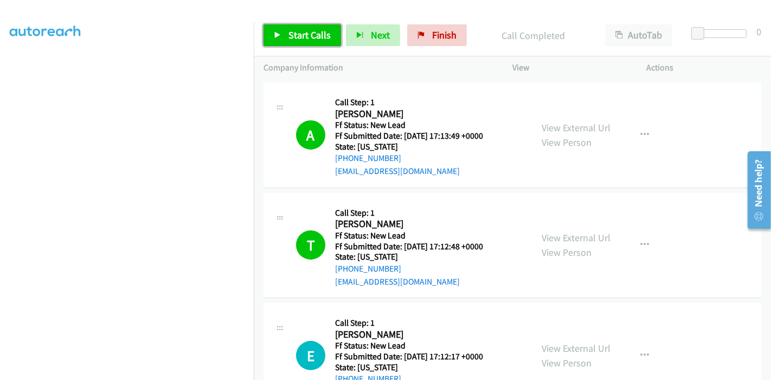
click at [305, 29] on span "Start Calls" at bounding box center [309, 35] width 42 height 12
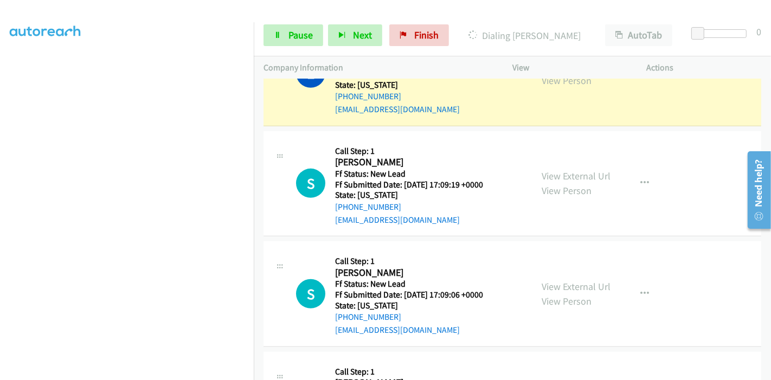
scroll to position [544, 0]
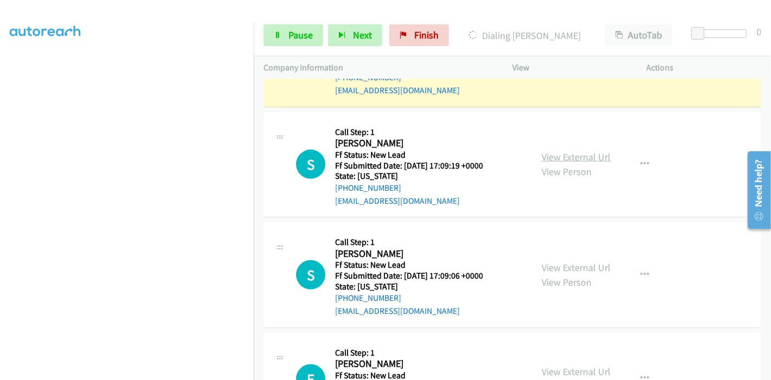
click at [549, 153] on link "View External Url" at bounding box center [575, 157] width 69 height 12
click at [555, 264] on link "View External Url" at bounding box center [575, 267] width 69 height 12
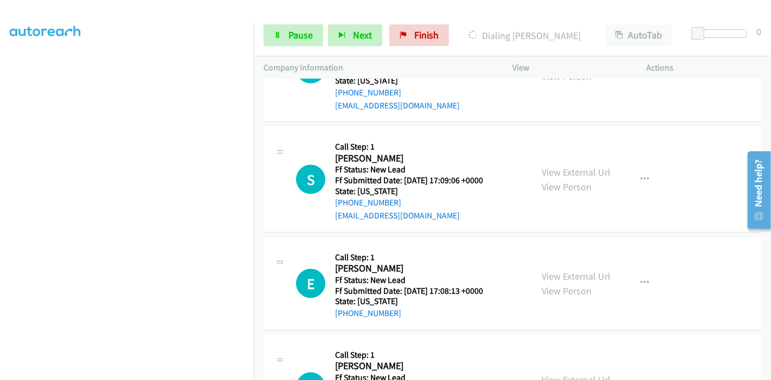
scroll to position [725, 0]
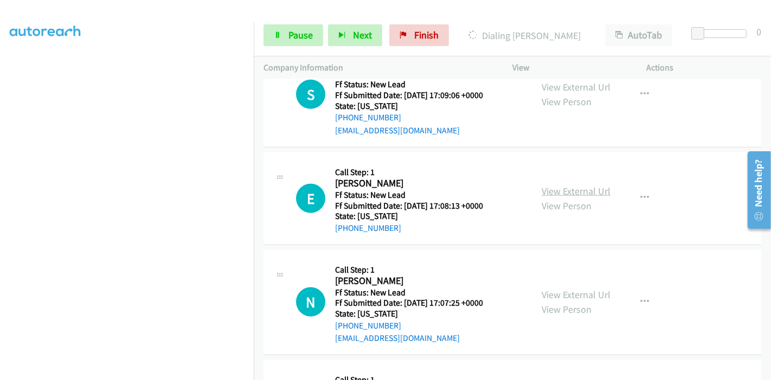
click at [546, 190] on link "View External Url" at bounding box center [575, 191] width 69 height 12
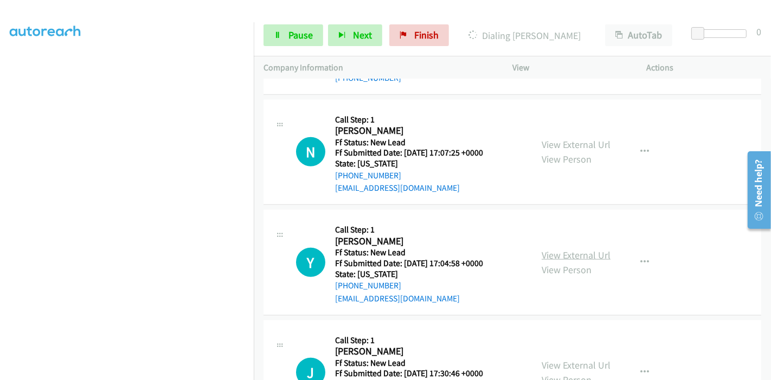
scroll to position [906, 0]
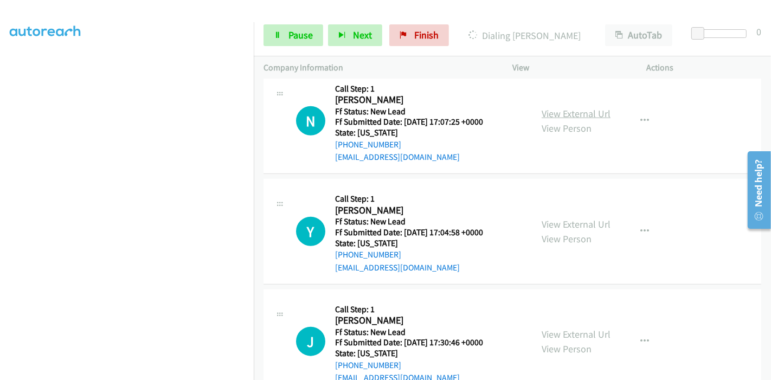
click at [563, 109] on link "View External Url" at bounding box center [575, 113] width 69 height 12
click at [552, 224] on link "View External Url" at bounding box center [575, 224] width 69 height 12
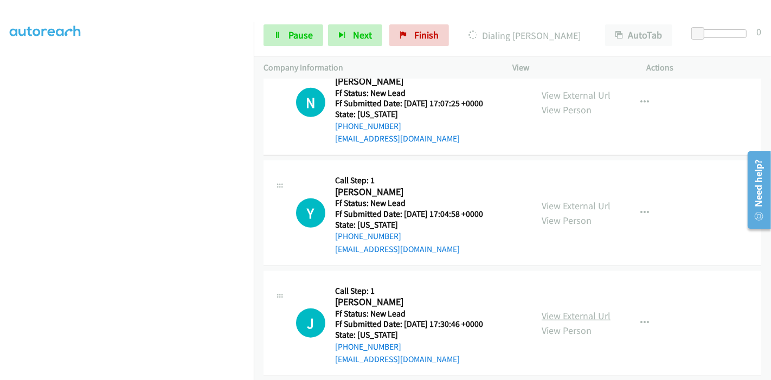
scroll to position [935, 0]
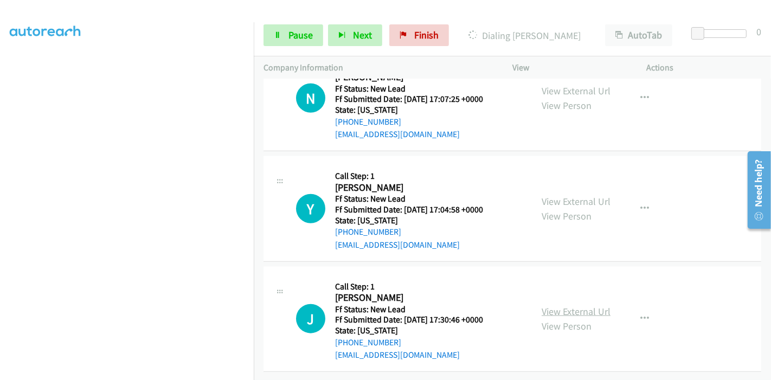
click at [577, 305] on link "View External Url" at bounding box center [575, 311] width 69 height 12
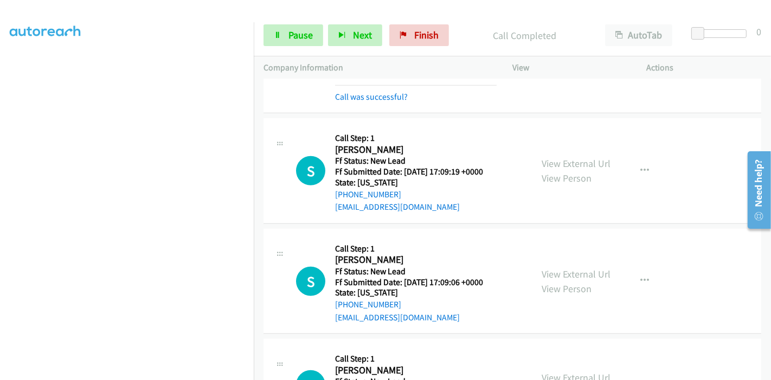
scroll to position [536, 0]
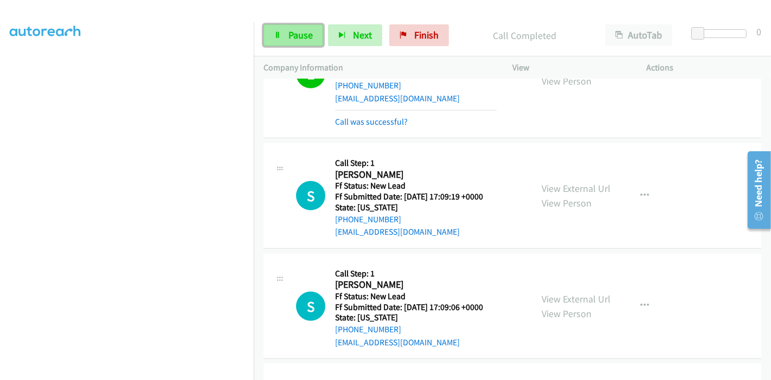
click at [274, 38] on icon at bounding box center [278, 36] width 8 height 8
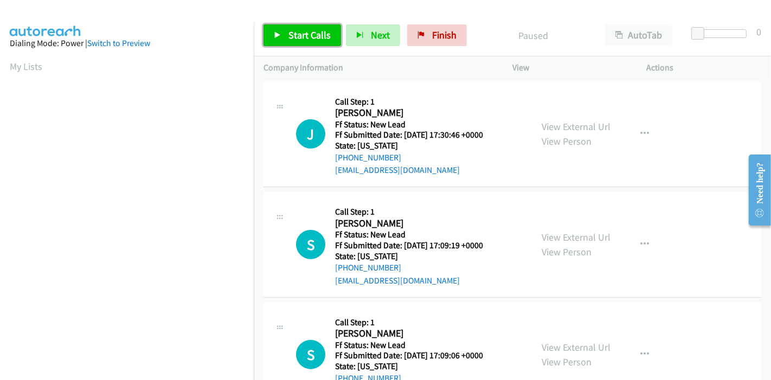
click at [299, 36] on span "Start Calls" at bounding box center [309, 35] width 42 height 12
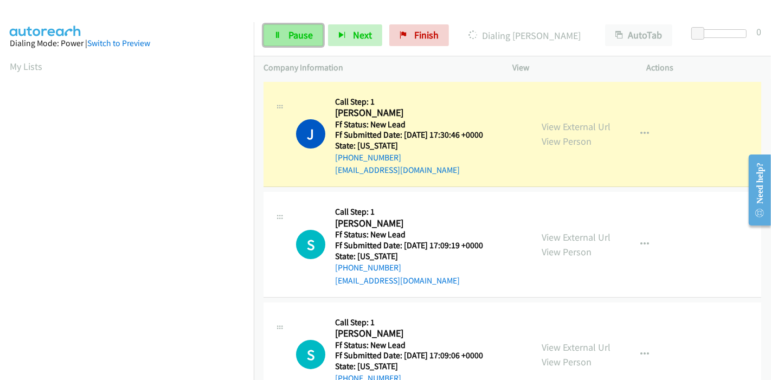
click at [279, 28] on link "Pause" at bounding box center [293, 35] width 60 height 22
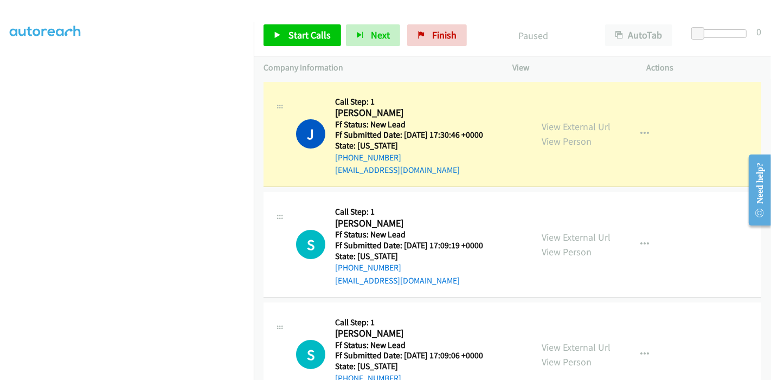
scroll to position [229, 0]
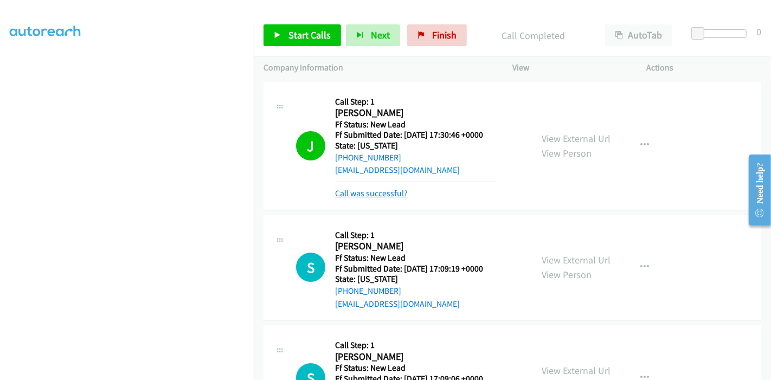
click at [387, 194] on link "Call was successful?" at bounding box center [371, 193] width 73 height 10
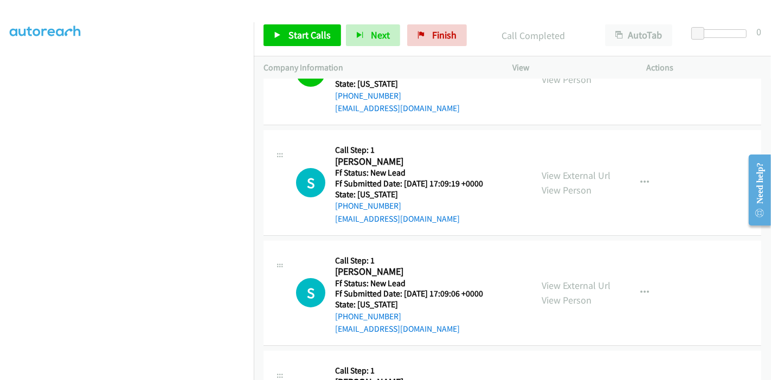
scroll to position [23, 0]
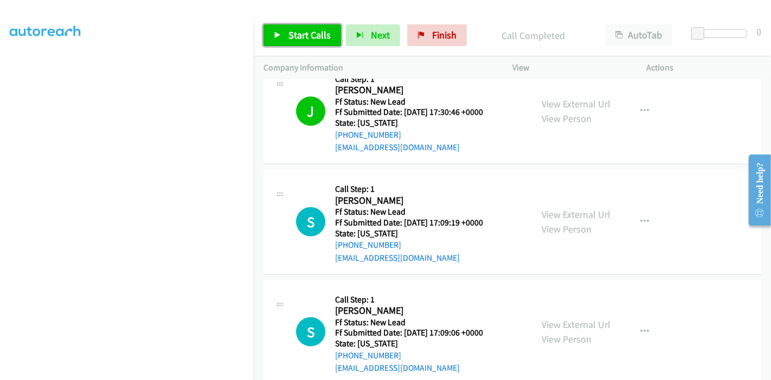
click at [305, 36] on span "Start Calls" at bounding box center [309, 35] width 42 height 12
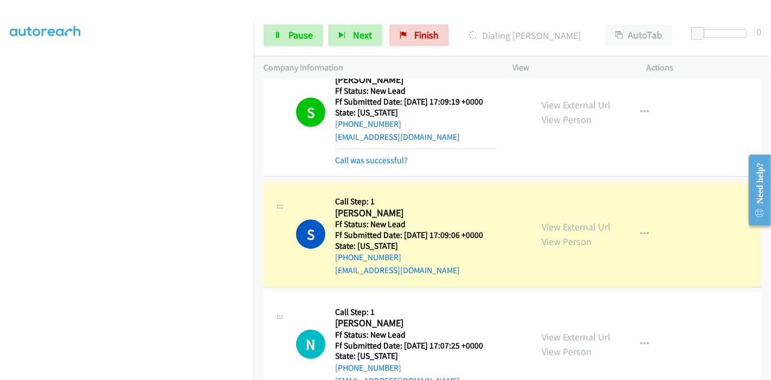
scroll to position [204, 0]
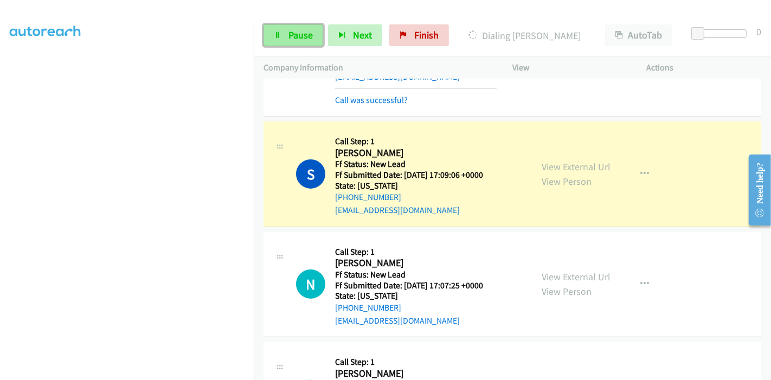
click at [292, 43] on link "Pause" at bounding box center [293, 35] width 60 height 22
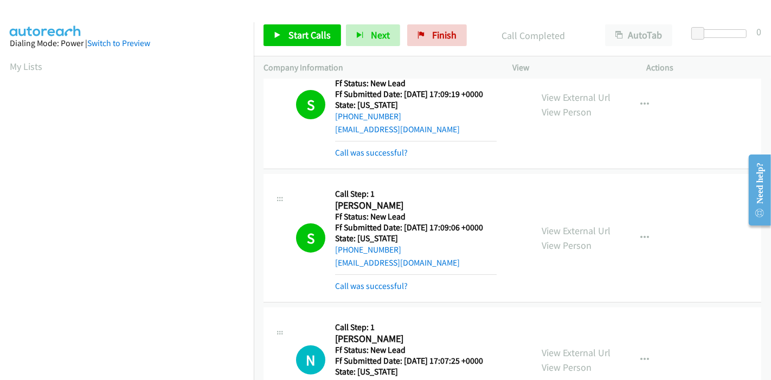
scroll to position [229, 0]
click at [399, 286] on link "Call was successful?" at bounding box center [371, 286] width 73 height 10
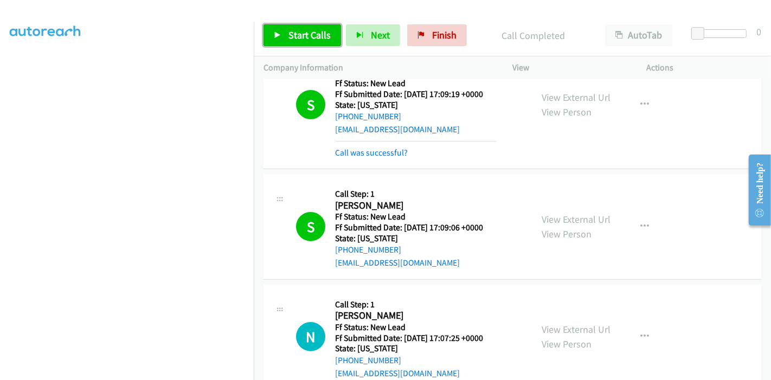
click at [276, 32] on icon at bounding box center [278, 36] width 8 height 8
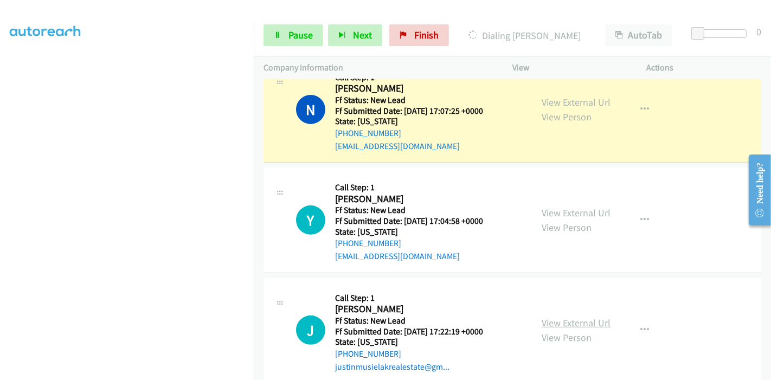
scroll to position [376, 0]
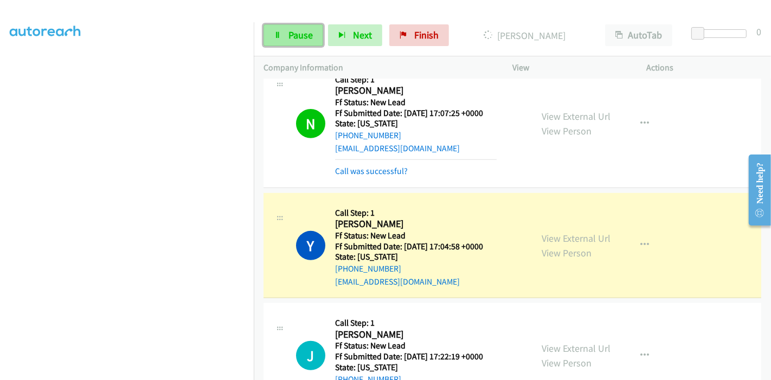
click at [300, 46] on link "Pause" at bounding box center [293, 35] width 60 height 22
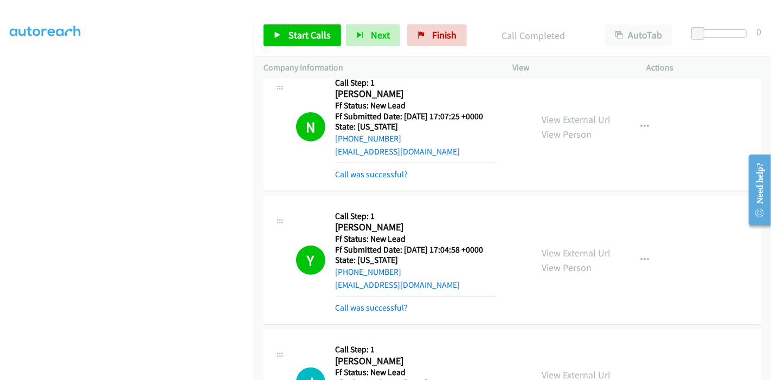
scroll to position [362, 0]
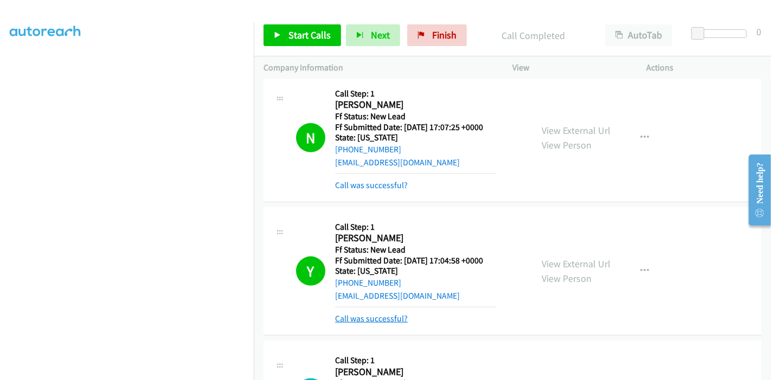
click at [399, 318] on link "Call was successful?" at bounding box center [371, 318] width 73 height 10
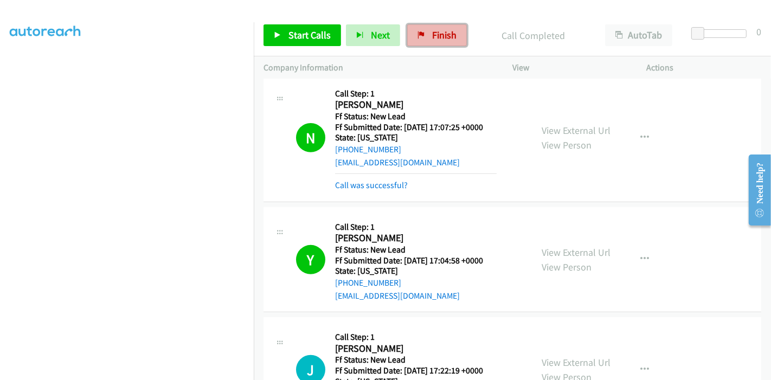
drag, startPoint x: 444, startPoint y: 30, endPoint x: 437, endPoint y: 36, distance: 9.6
click at [444, 30] on span "Finish" at bounding box center [444, 35] width 24 height 12
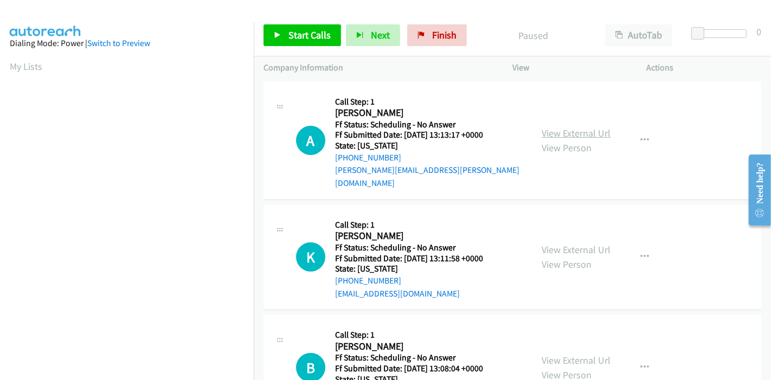
click at [588, 127] on link "View External Url" at bounding box center [575, 133] width 69 height 12
click at [566, 243] on link "View External Url" at bounding box center [575, 249] width 69 height 12
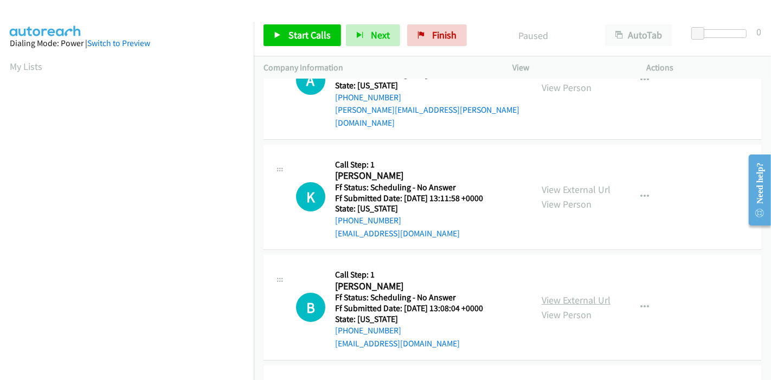
click at [558, 294] on link "View External Url" at bounding box center [575, 300] width 69 height 12
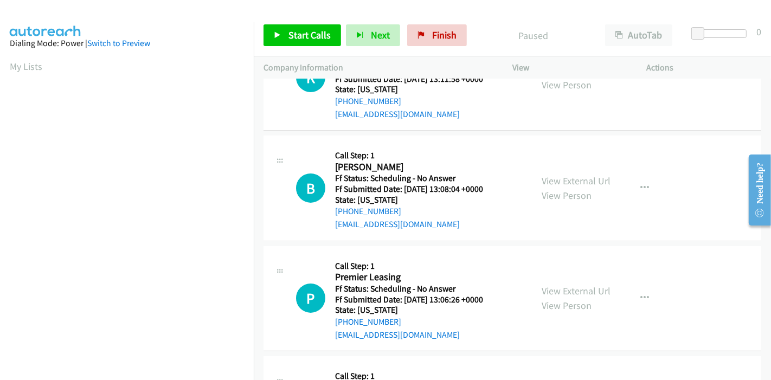
scroll to position [180, 0]
click at [560, 283] on link "View External Url" at bounding box center [575, 289] width 69 height 12
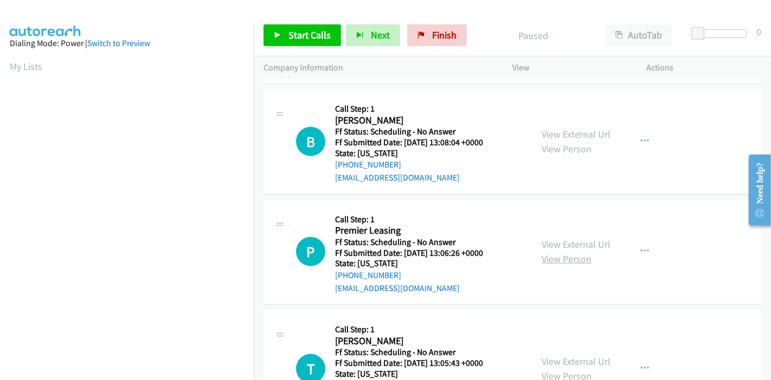
scroll to position [301, 0]
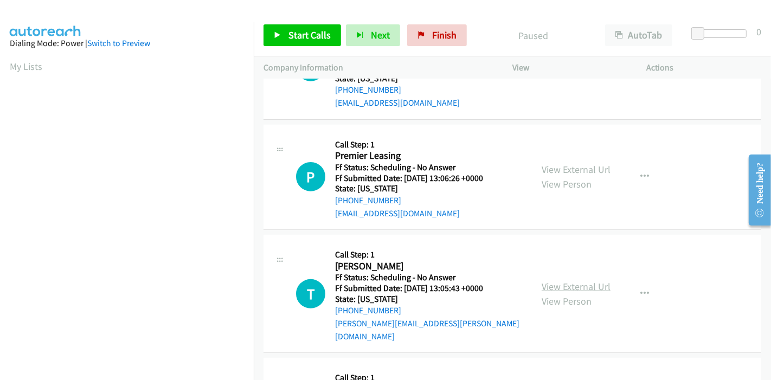
click at [549, 280] on link "View External Url" at bounding box center [575, 286] width 69 height 12
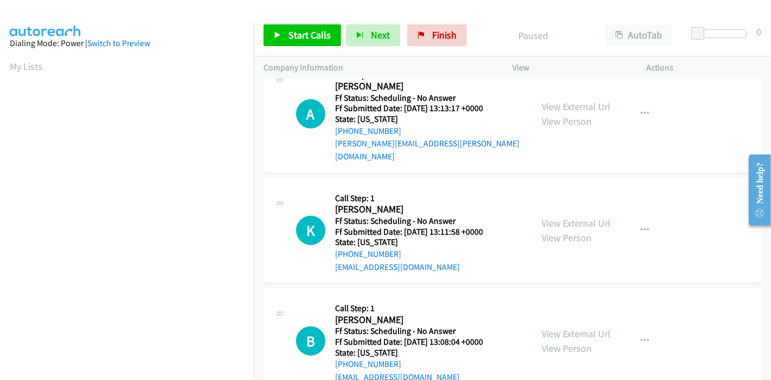
scroll to position [0, 0]
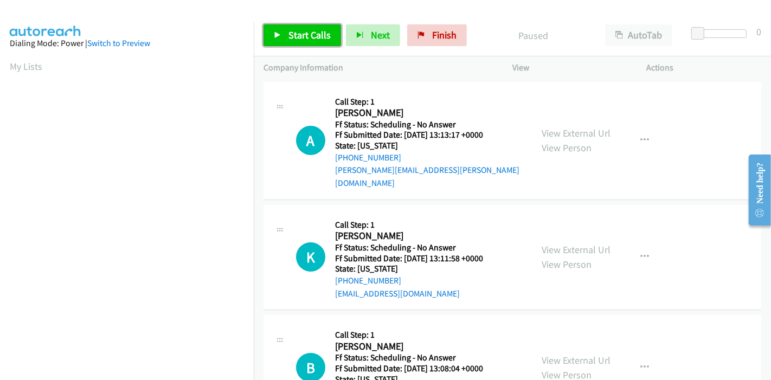
click at [297, 35] on span "Start Calls" at bounding box center [309, 35] width 42 height 12
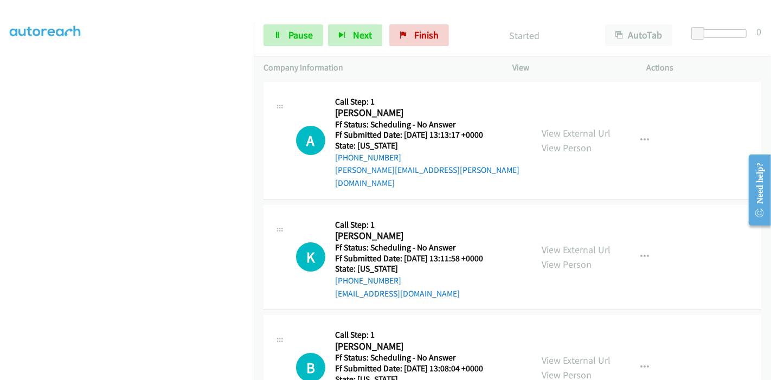
scroll to position [229, 0]
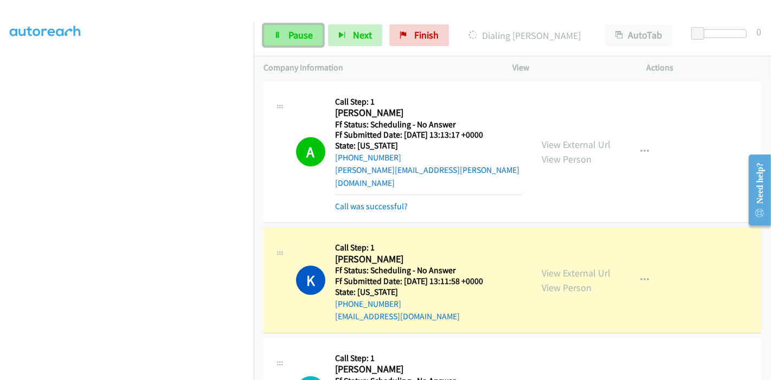
click at [308, 37] on span "Pause" at bounding box center [300, 35] width 24 height 12
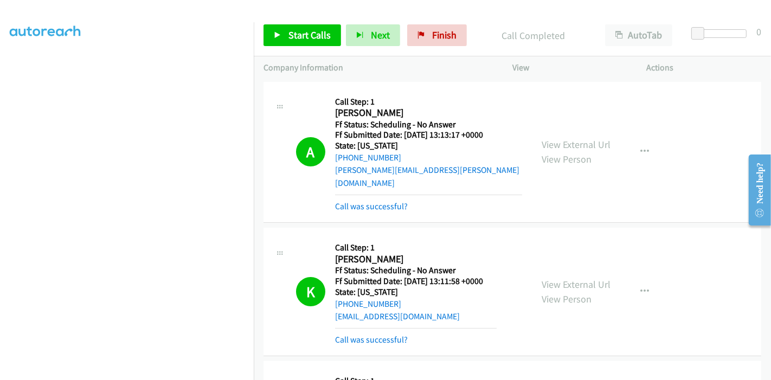
scroll to position [60, 0]
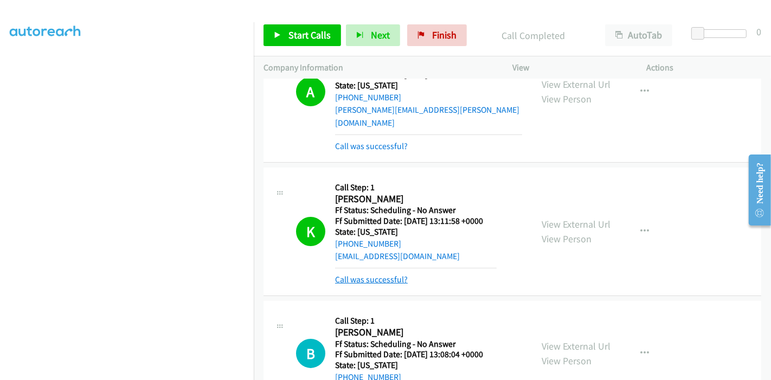
click at [375, 274] on link "Call was successful?" at bounding box center [371, 279] width 73 height 10
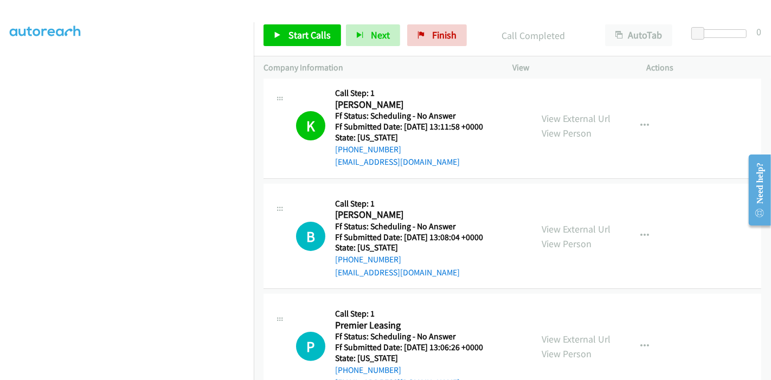
scroll to position [180, 0]
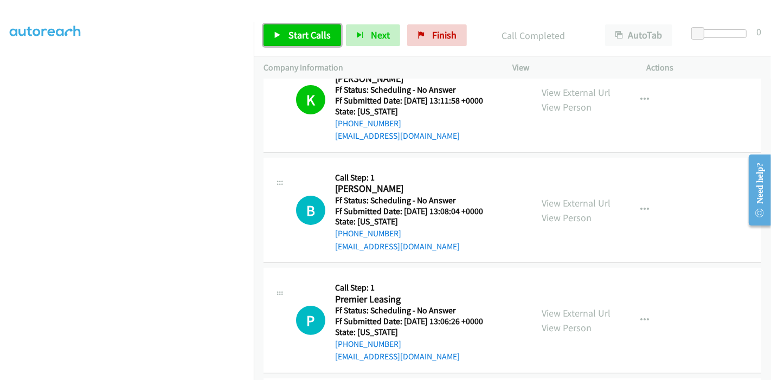
click at [304, 36] on span "Start Calls" at bounding box center [309, 35] width 42 height 12
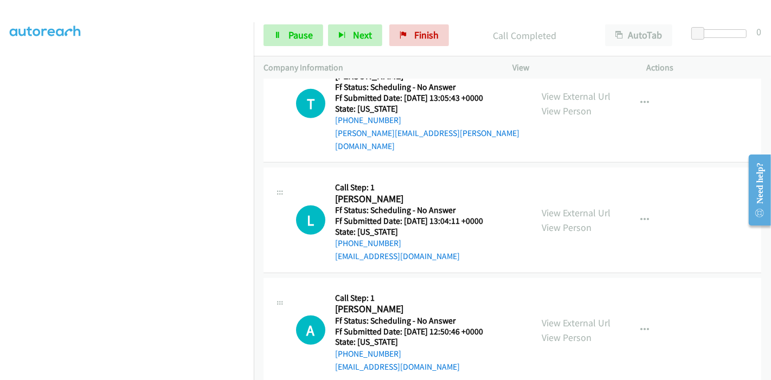
scroll to position [588, 0]
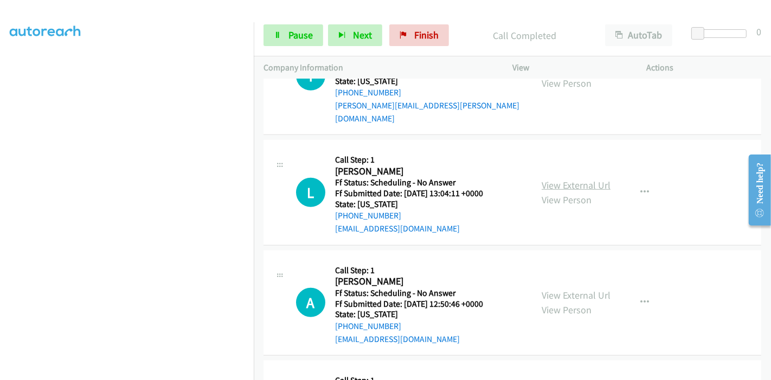
click at [580, 179] on link "View External Url" at bounding box center [575, 185] width 69 height 12
click at [566, 289] on link "View External Url" at bounding box center [575, 295] width 69 height 12
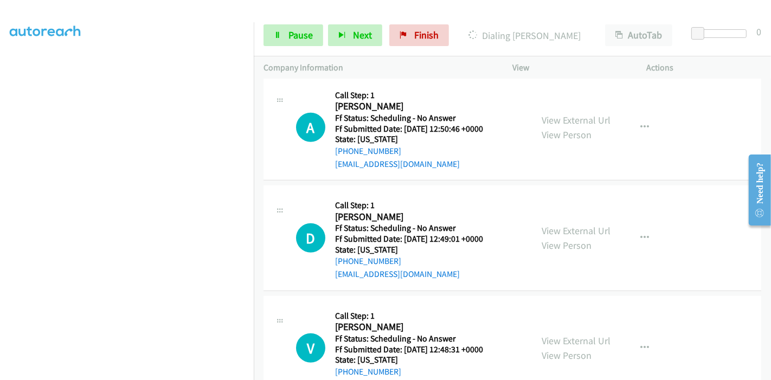
scroll to position [768, 0]
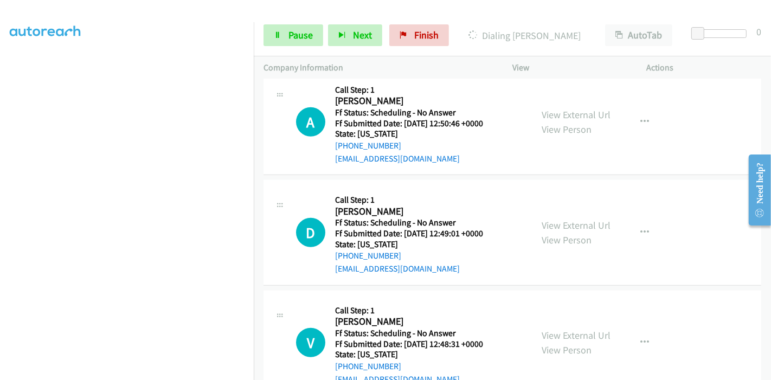
click at [560, 218] on div "View External Url View Person" at bounding box center [575, 232] width 69 height 29
click at [562, 219] on link "View External Url" at bounding box center [575, 225] width 69 height 12
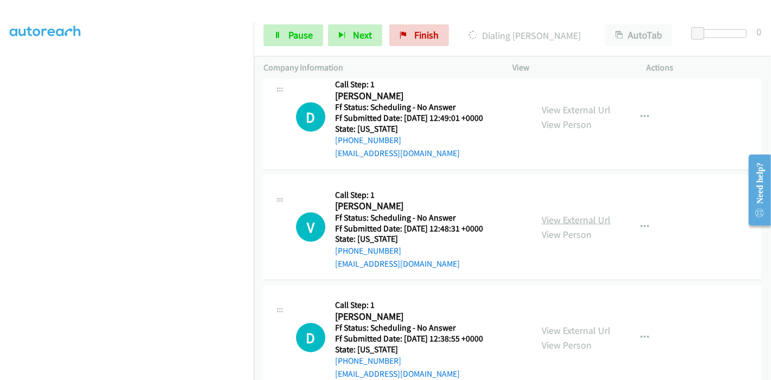
scroll to position [889, 0]
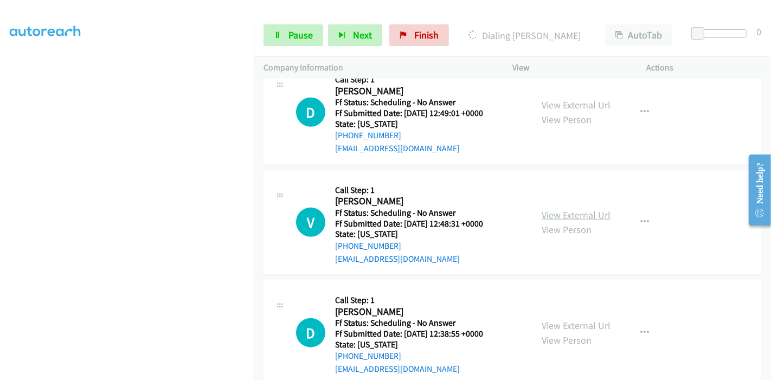
click at [563, 209] on link "View External Url" at bounding box center [575, 215] width 69 height 12
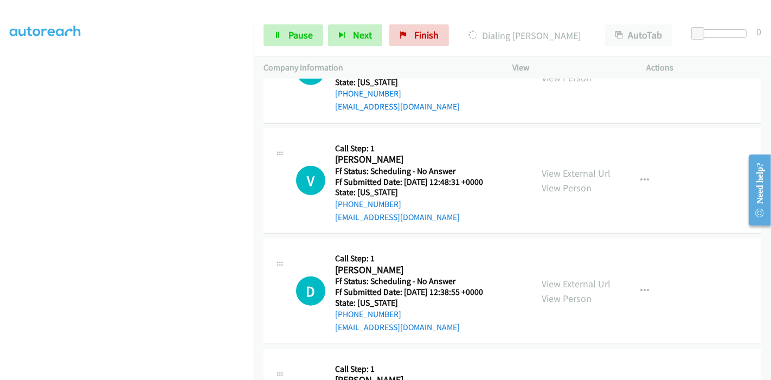
scroll to position [949, 0]
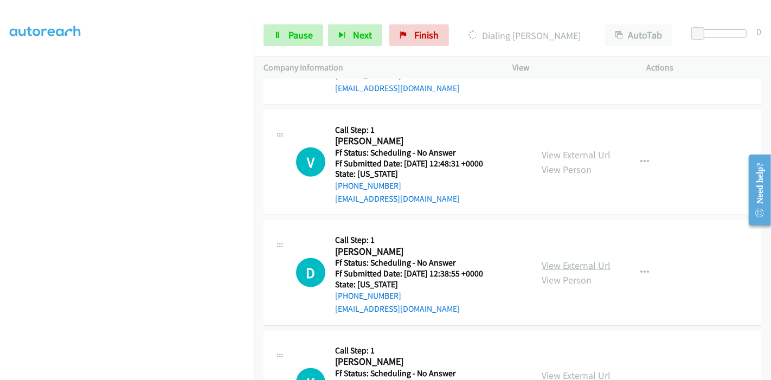
click at [555, 259] on link "View External Url" at bounding box center [575, 265] width 69 height 12
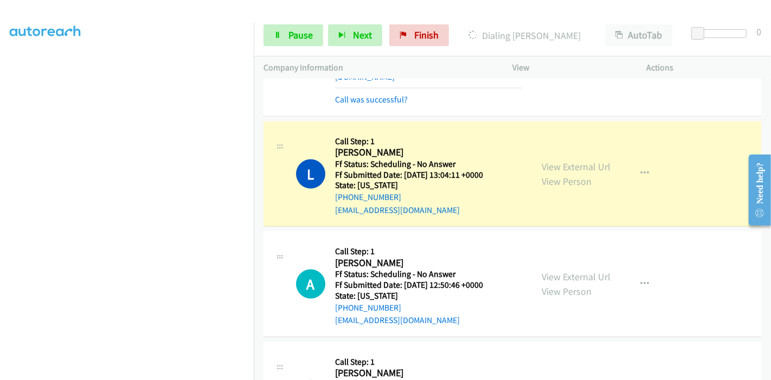
scroll to position [611, 0]
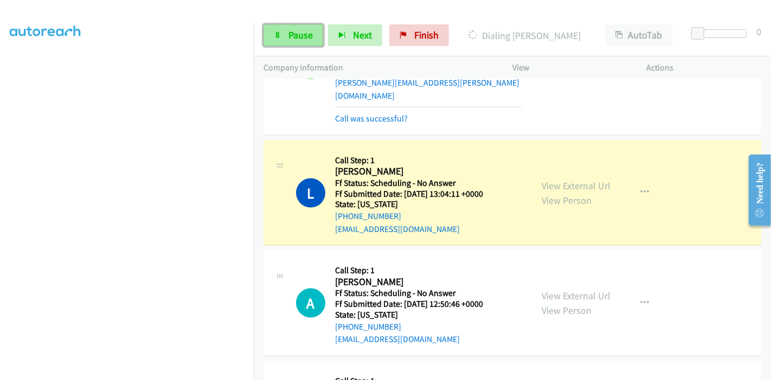
click at [287, 32] on link "Pause" at bounding box center [293, 35] width 60 height 22
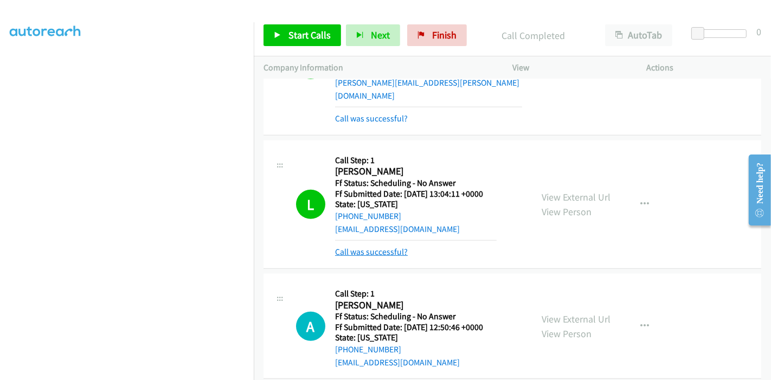
click at [380, 247] on link "Call was successful?" at bounding box center [371, 252] width 73 height 10
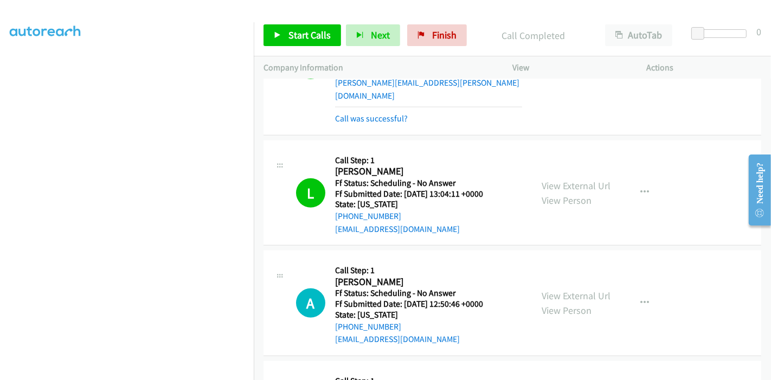
scroll to position [490, 0]
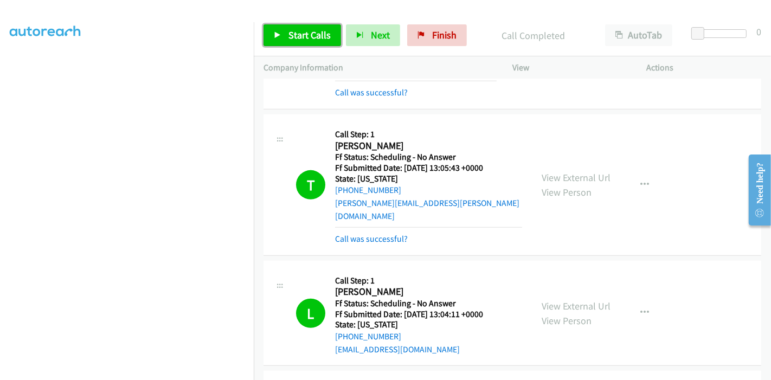
click at [311, 32] on span "Start Calls" at bounding box center [309, 35] width 42 height 12
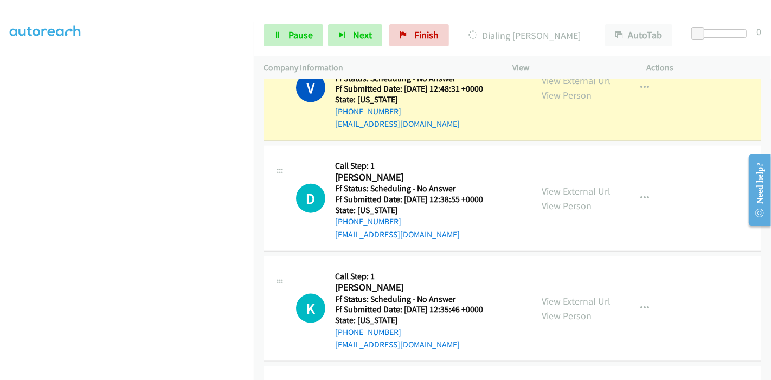
scroll to position [1032, 0]
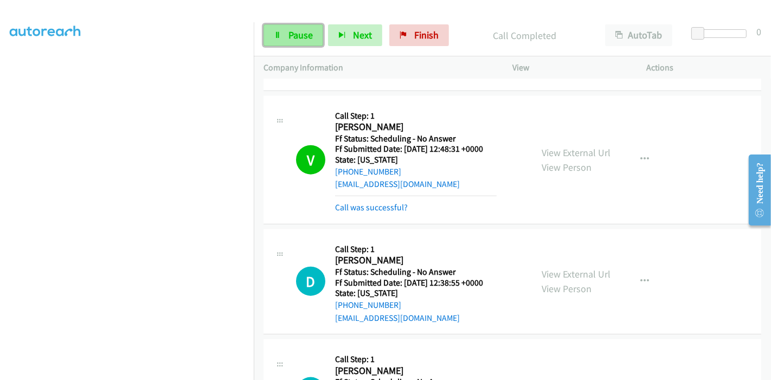
click at [289, 37] on span "Pause" at bounding box center [300, 35] width 24 height 12
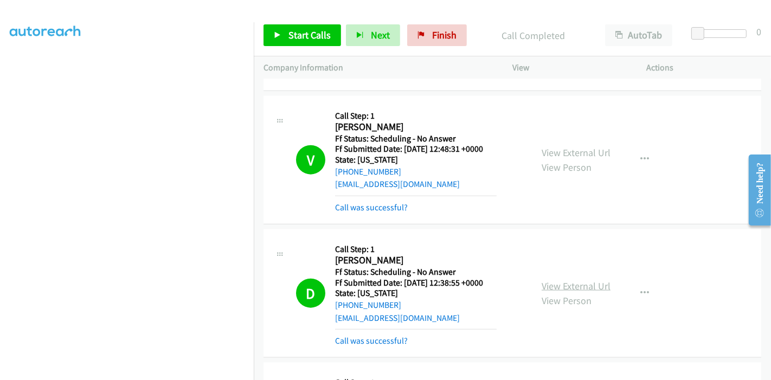
click at [553, 280] on link "View External Url" at bounding box center [575, 286] width 69 height 12
drag, startPoint x: 430, startPoint y: 36, endPoint x: 443, endPoint y: 40, distance: 13.5
click at [432, 36] on span "Finish" at bounding box center [444, 35] width 24 height 12
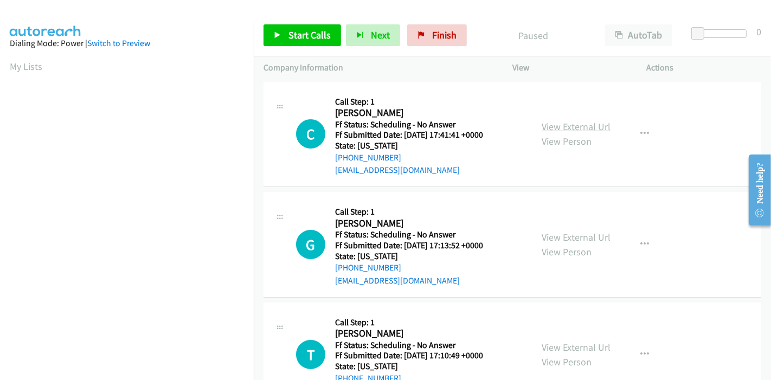
click at [578, 127] on link "View External Url" at bounding box center [575, 126] width 69 height 12
click at [566, 240] on link "View External Url" at bounding box center [575, 237] width 69 height 12
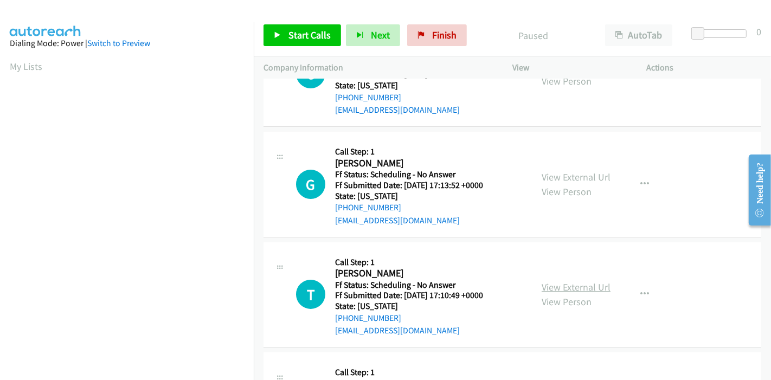
click at [543, 292] on link "View External Url" at bounding box center [575, 287] width 69 height 12
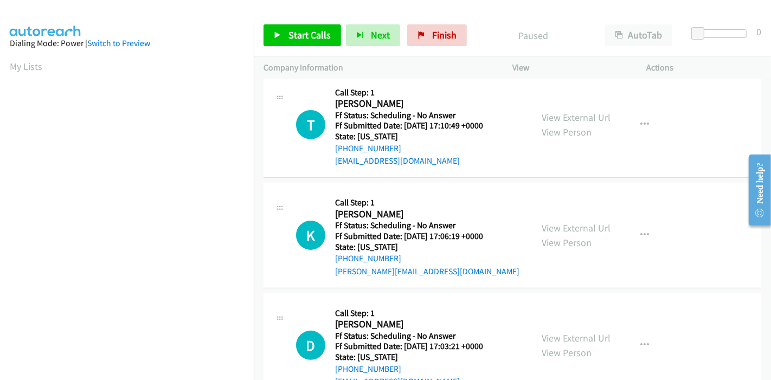
scroll to position [241, 0]
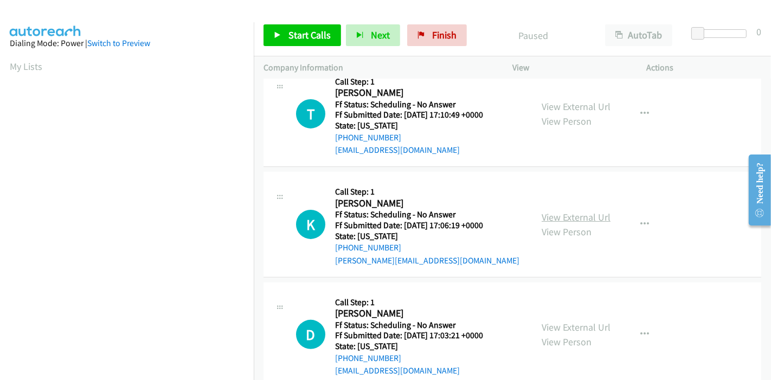
click at [545, 212] on link "View External Url" at bounding box center [575, 217] width 69 height 12
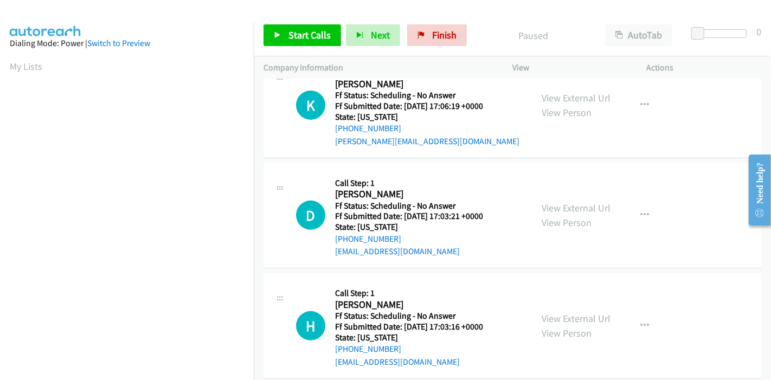
scroll to position [361, 0]
click at [559, 206] on link "View External Url" at bounding box center [575, 207] width 69 height 12
click at [289, 35] on span "Start Calls" at bounding box center [309, 35] width 42 height 12
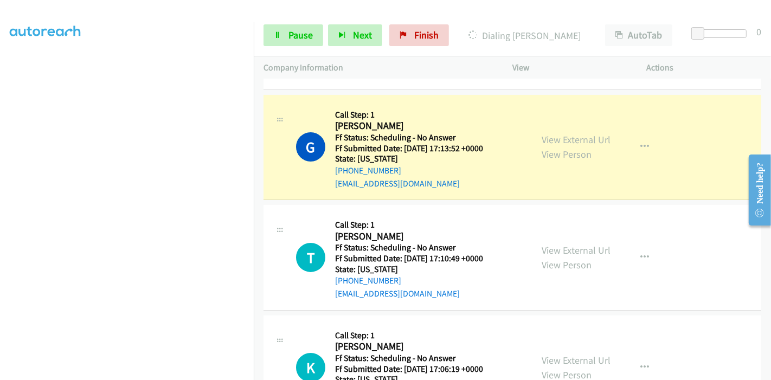
scroll to position [180, 0]
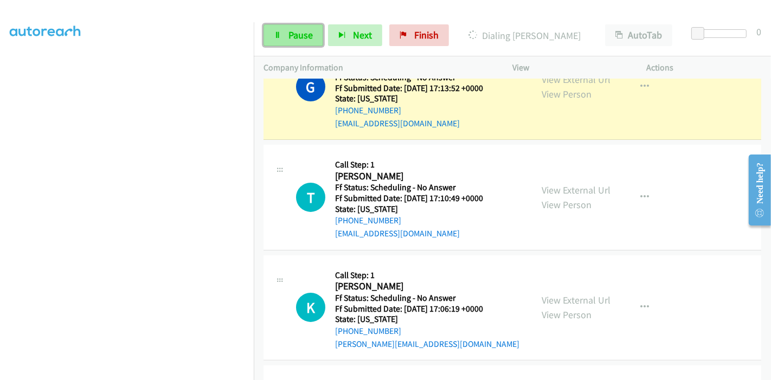
click at [291, 36] on span "Pause" at bounding box center [300, 35] width 24 height 12
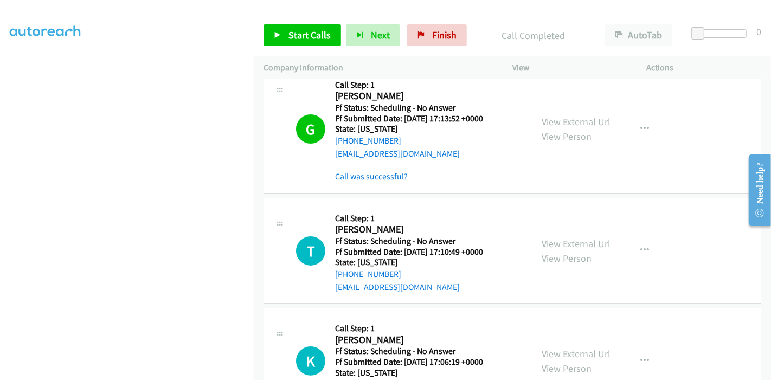
scroll to position [131, 0]
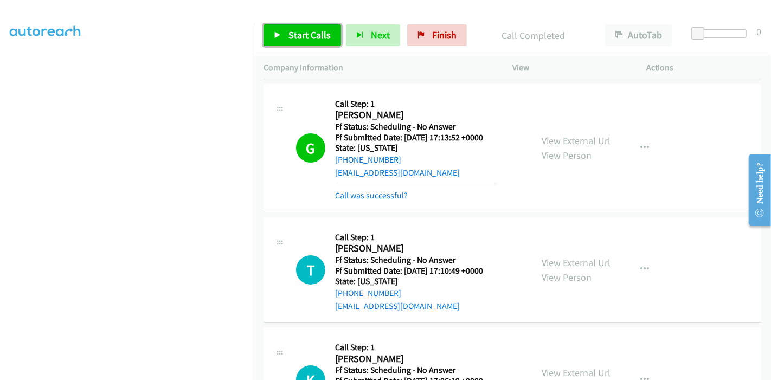
click at [298, 40] on span "Start Calls" at bounding box center [309, 35] width 42 height 12
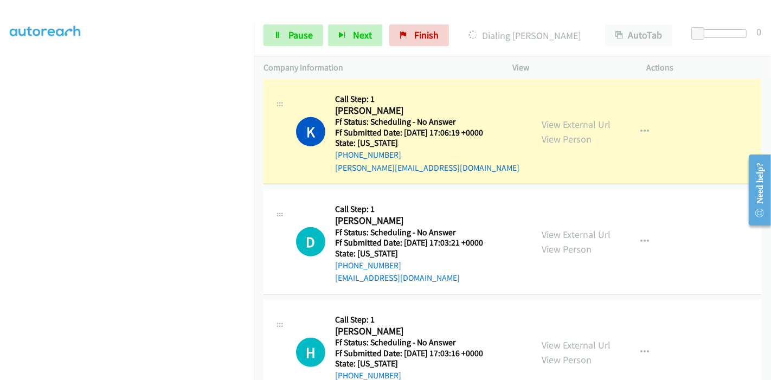
scroll to position [384, 0]
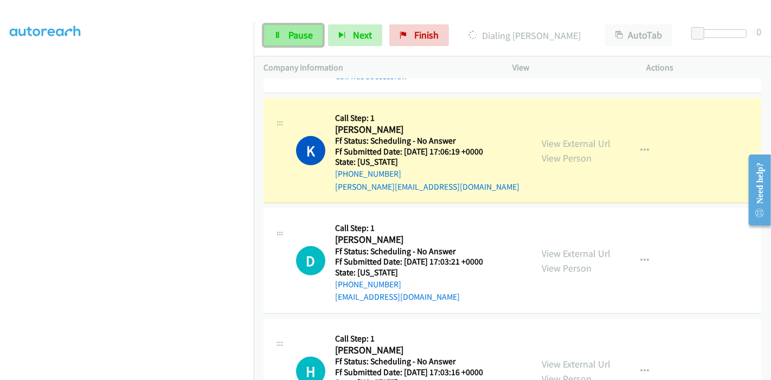
click at [296, 33] on span "Pause" at bounding box center [300, 35] width 24 height 12
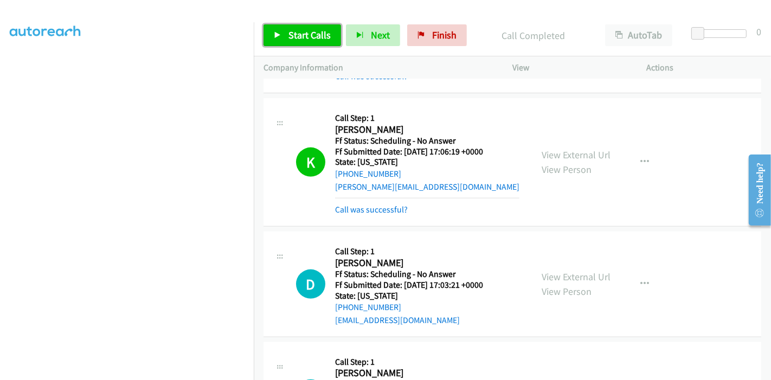
click at [300, 33] on span "Start Calls" at bounding box center [309, 35] width 42 height 12
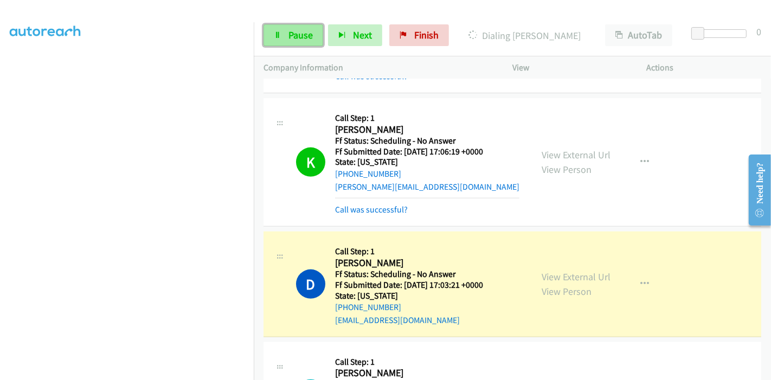
click at [282, 36] on link "Pause" at bounding box center [293, 35] width 60 height 22
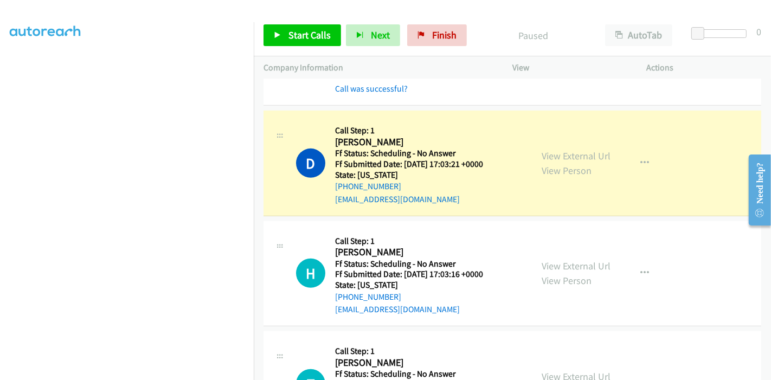
scroll to position [229, 0]
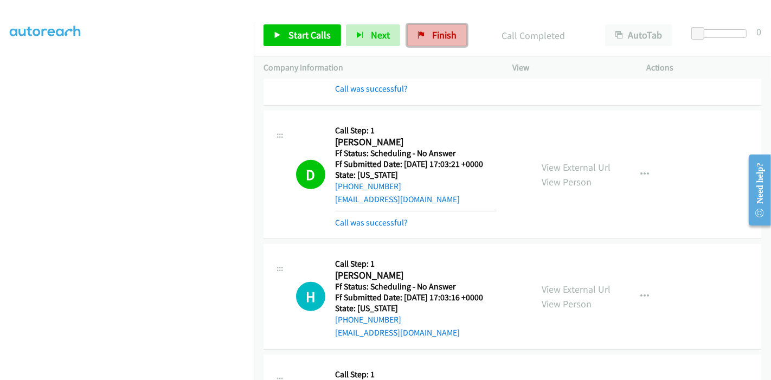
click at [438, 30] on span "Finish" at bounding box center [444, 35] width 24 height 12
click at [432, 40] on span "Finish" at bounding box center [444, 35] width 24 height 12
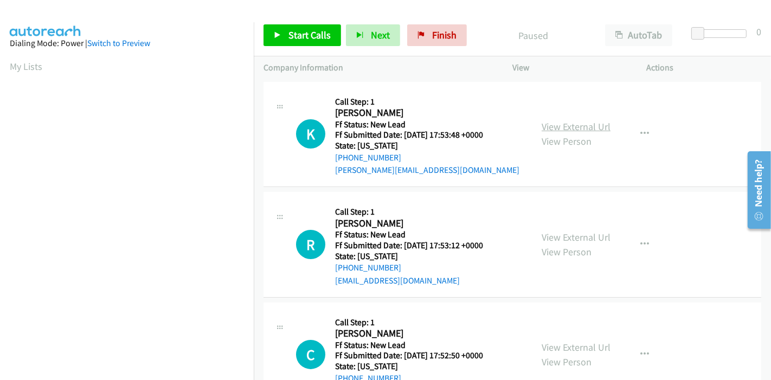
click at [573, 130] on link "View External Url" at bounding box center [575, 126] width 69 height 12
click at [562, 233] on link "View External Url" at bounding box center [575, 237] width 69 height 12
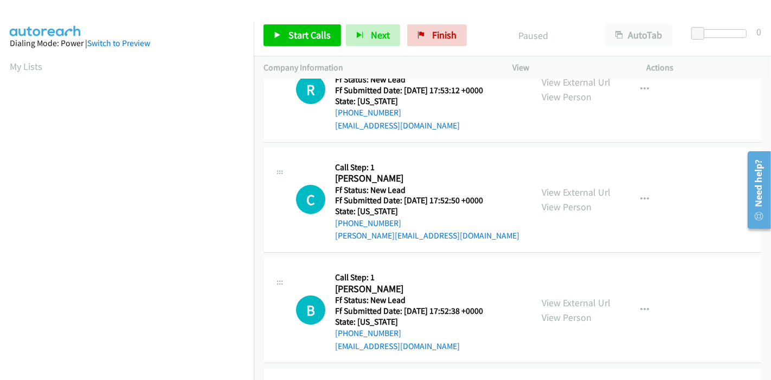
scroll to position [180, 0]
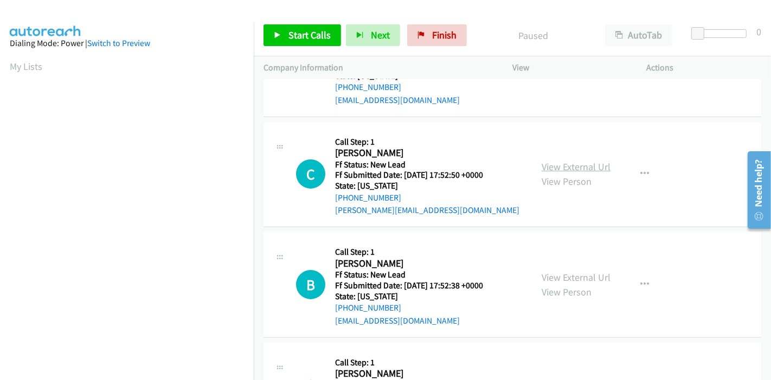
click at [570, 165] on link "View External Url" at bounding box center [575, 166] width 69 height 12
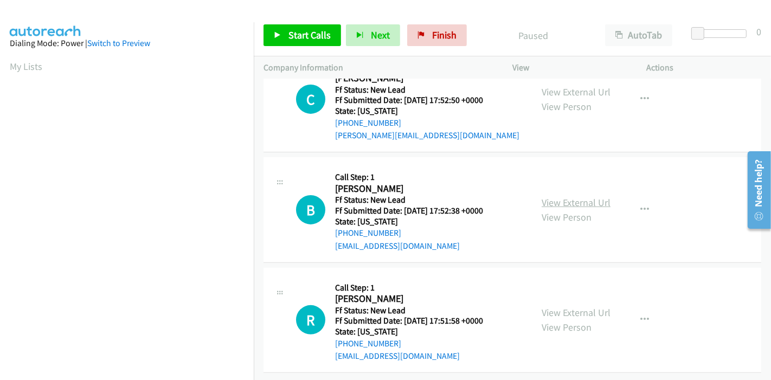
scroll to position [264, 0]
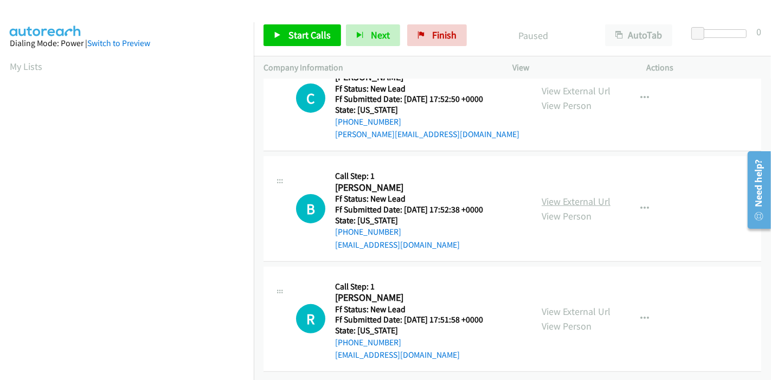
click at [551, 195] on link "View External Url" at bounding box center [575, 201] width 69 height 12
click at [587, 305] on link "View External Url" at bounding box center [575, 311] width 69 height 12
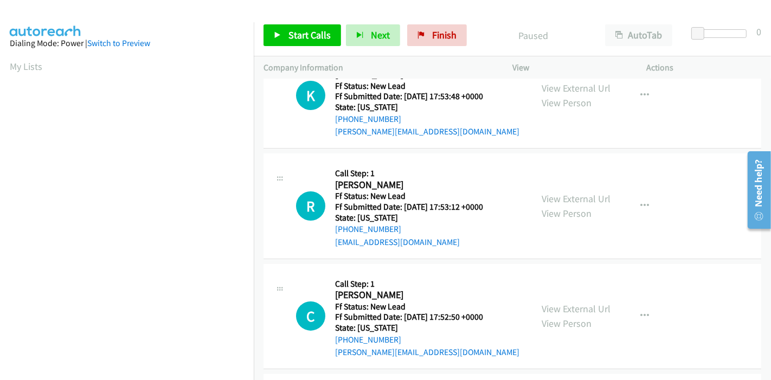
scroll to position [0, 0]
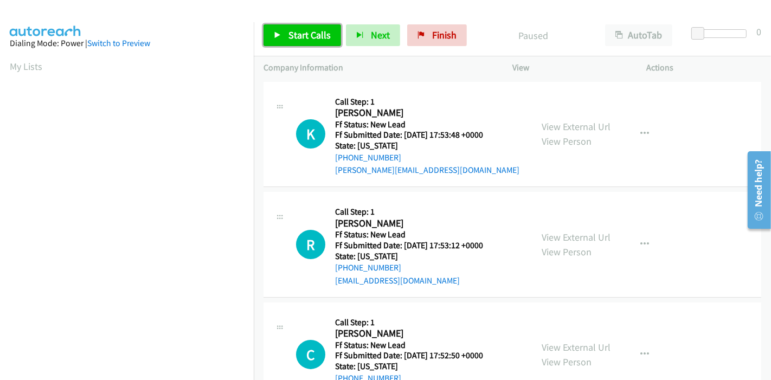
click at [277, 32] on icon at bounding box center [278, 36] width 8 height 8
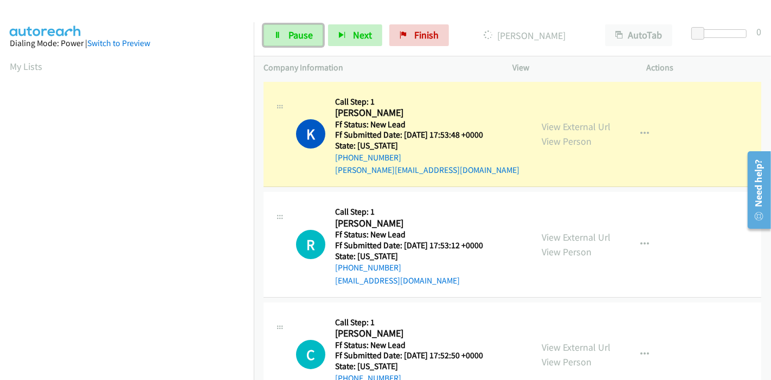
click at [277, 32] on icon at bounding box center [278, 36] width 8 height 8
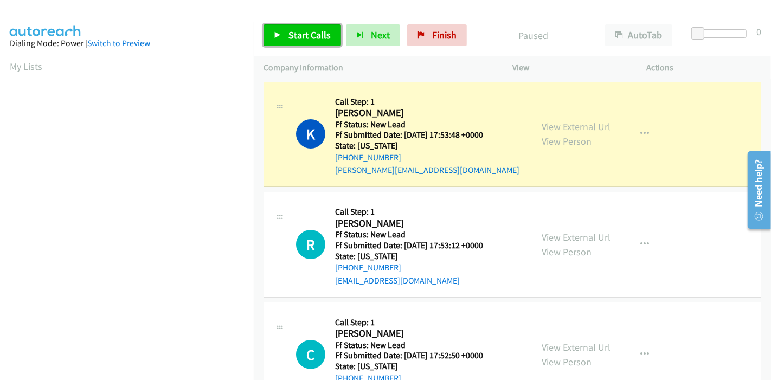
click at [279, 28] on link "Start Calls" at bounding box center [301, 35] width 77 height 22
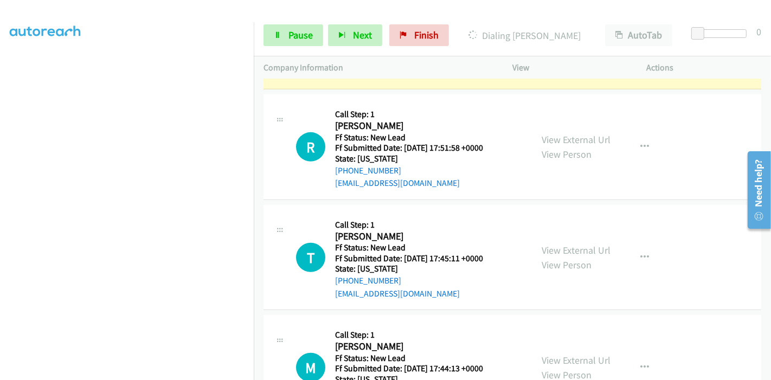
scroll to position [574, 0]
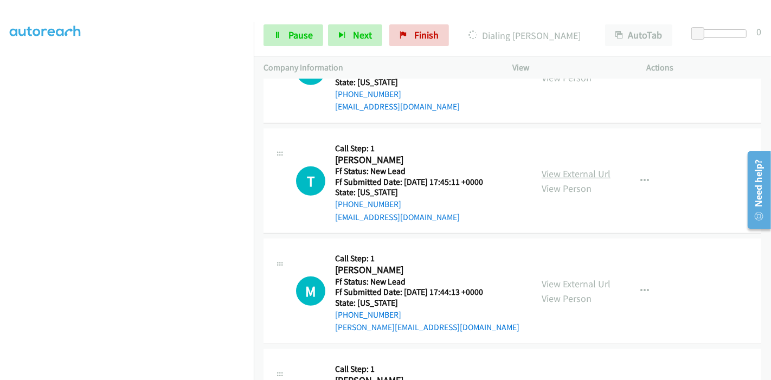
click at [579, 177] on link "View External Url" at bounding box center [575, 173] width 69 height 12
click at [543, 279] on link "View External Url" at bounding box center [575, 283] width 69 height 12
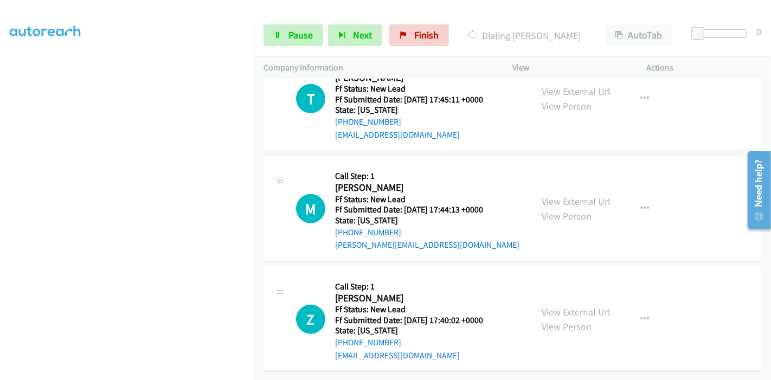
scroll to position [663, 0]
click at [553, 306] on link "View External Url" at bounding box center [575, 312] width 69 height 12
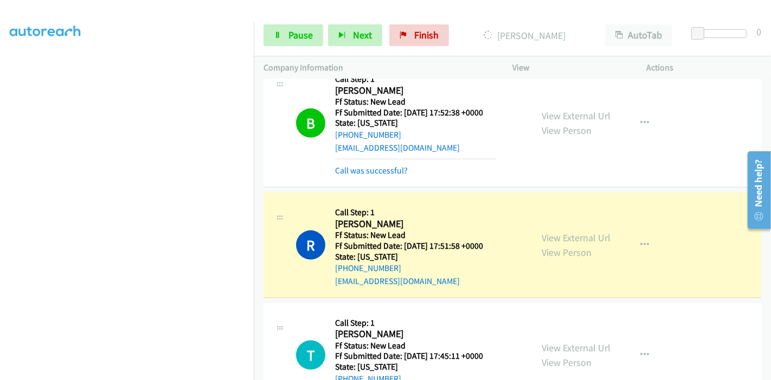
scroll to position [543, 0]
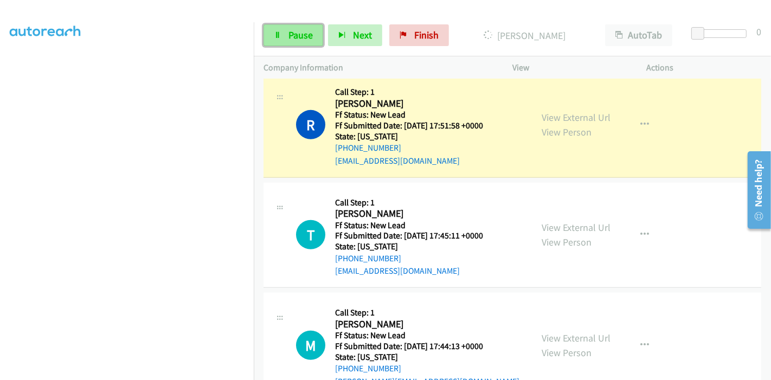
click at [280, 33] on icon at bounding box center [278, 36] width 8 height 8
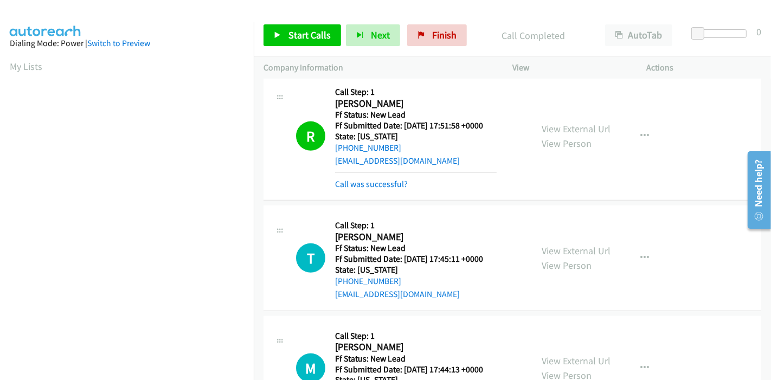
scroll to position [229, 0]
click at [370, 184] on link "Call was successful?" at bounding box center [371, 184] width 73 height 10
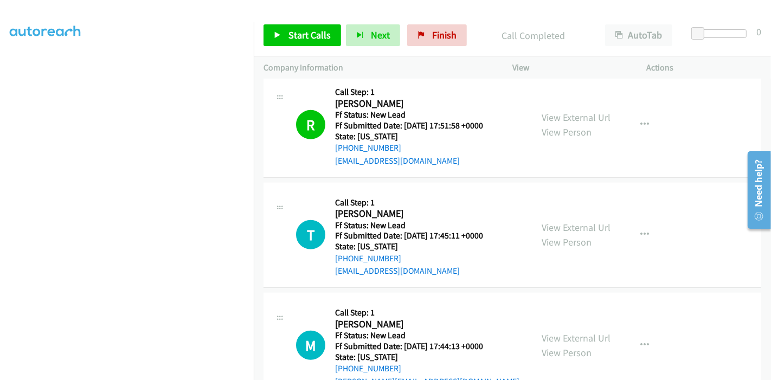
click at [281, 0] on div "Start Calls Pause Next Finish Call Completed AutoTab AutoTab 0 Company Informat…" at bounding box center [385, 0] width 771 height 0
click at [274, 33] on icon at bounding box center [278, 36] width 8 height 8
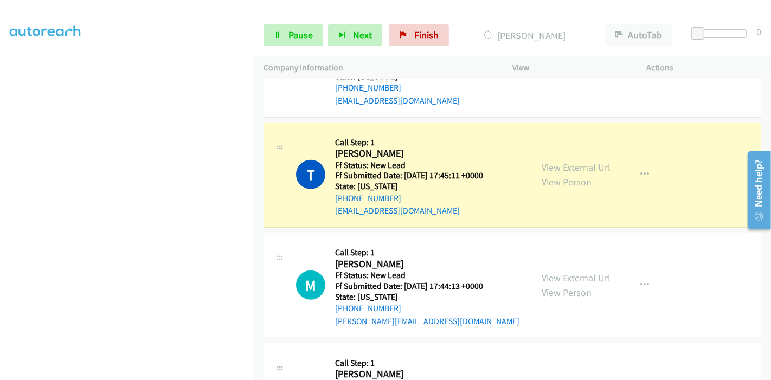
scroll to position [723, 0]
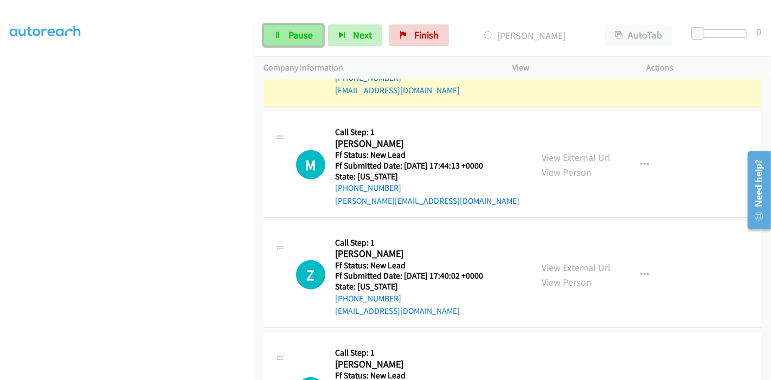
click at [300, 35] on span "Pause" at bounding box center [300, 35] width 24 height 12
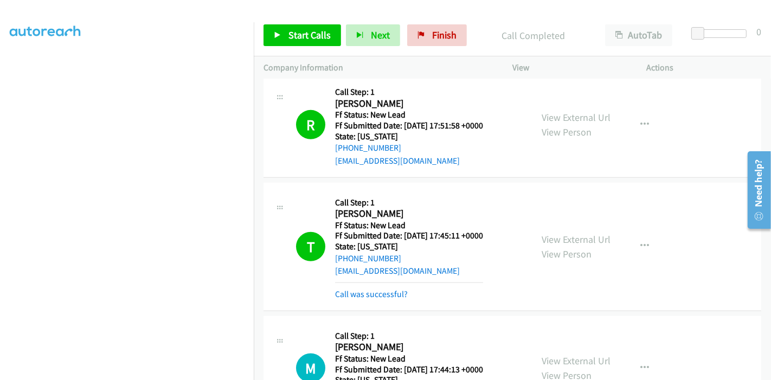
scroll to position [48, 0]
click at [378, 293] on link "Call was successful?" at bounding box center [371, 294] width 73 height 10
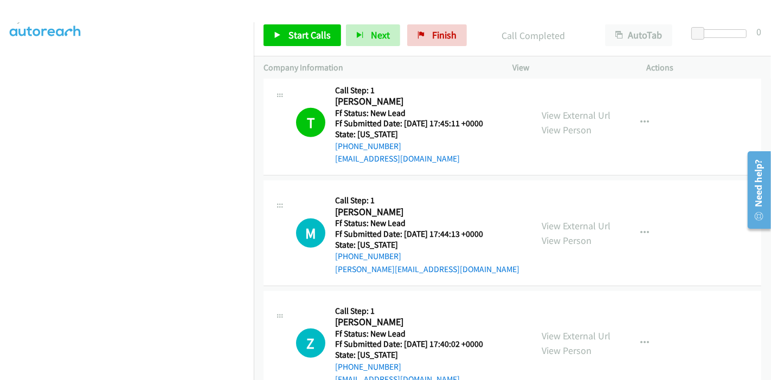
scroll to position [663, 0]
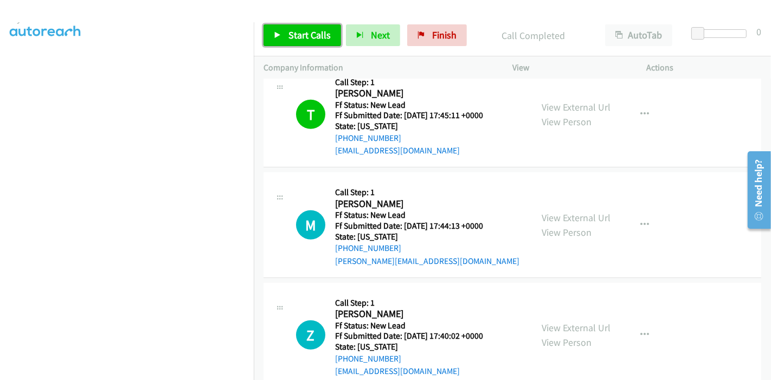
click at [293, 30] on span "Start Calls" at bounding box center [309, 35] width 42 height 12
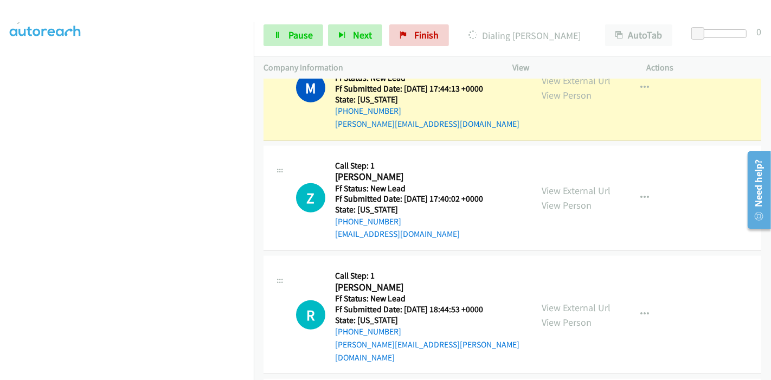
scroll to position [784, 0]
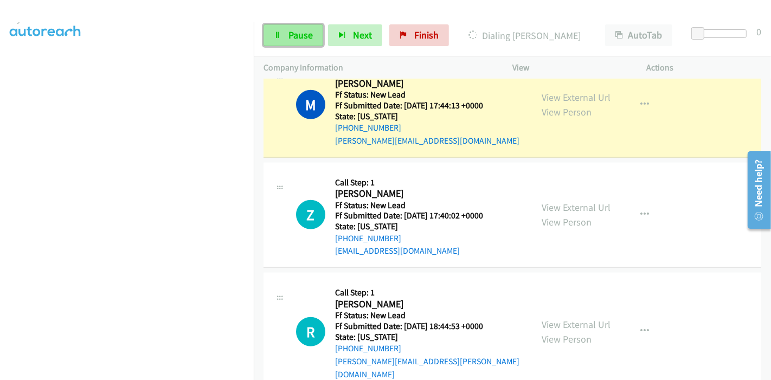
click at [284, 33] on link "Pause" at bounding box center [293, 35] width 60 height 22
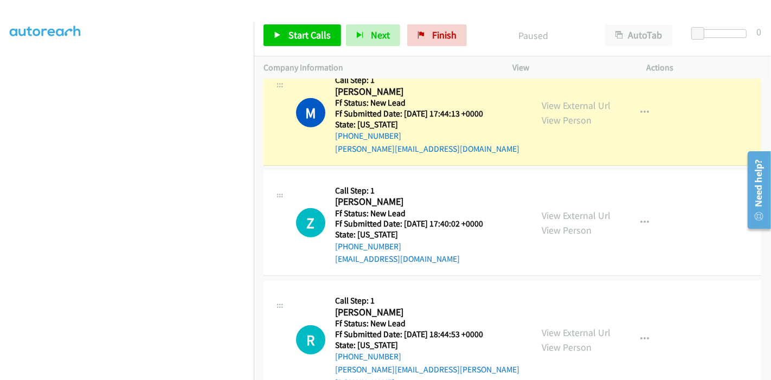
scroll to position [229, 0]
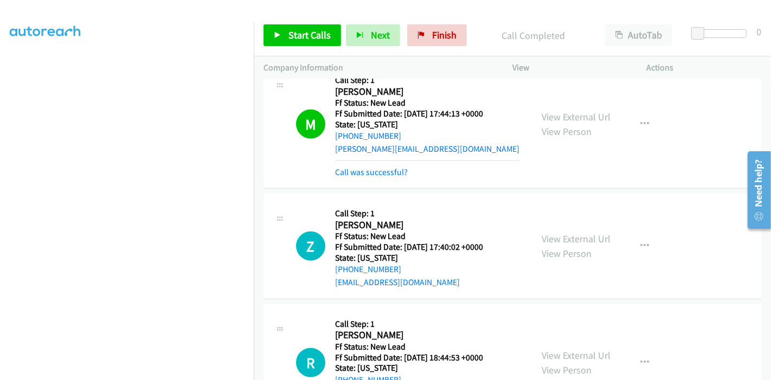
click at [385, 176] on div "Call was successful?" at bounding box center [427, 172] width 184 height 13
click at [390, 172] on link "Call was successful?" at bounding box center [371, 172] width 73 height 10
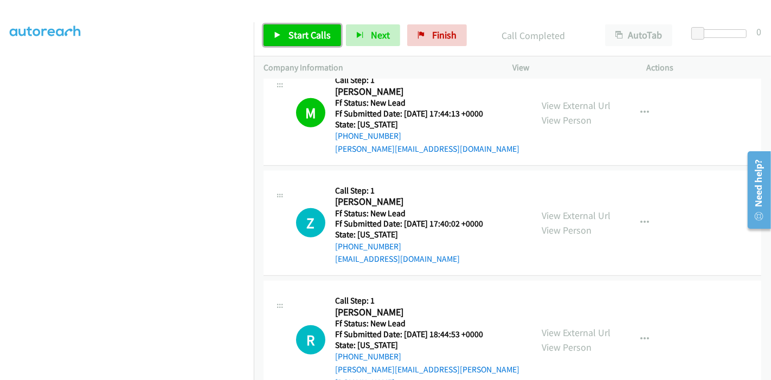
click at [303, 39] on span "Start Calls" at bounding box center [309, 35] width 42 height 12
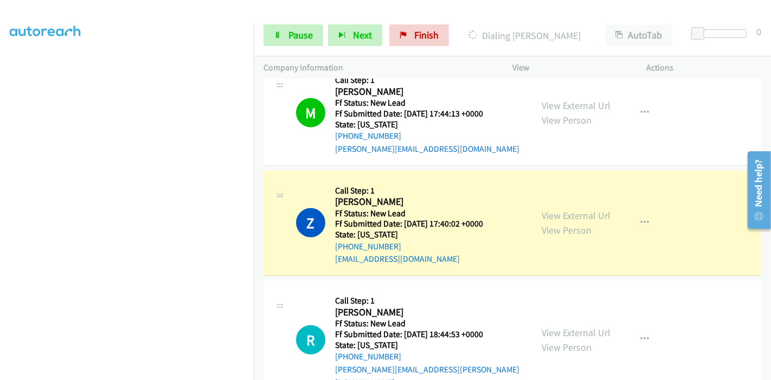
scroll to position [896, 0]
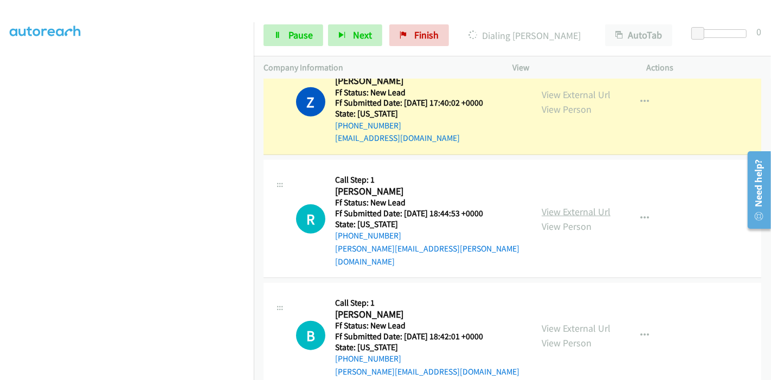
click at [573, 205] on link "View External Url" at bounding box center [575, 211] width 69 height 12
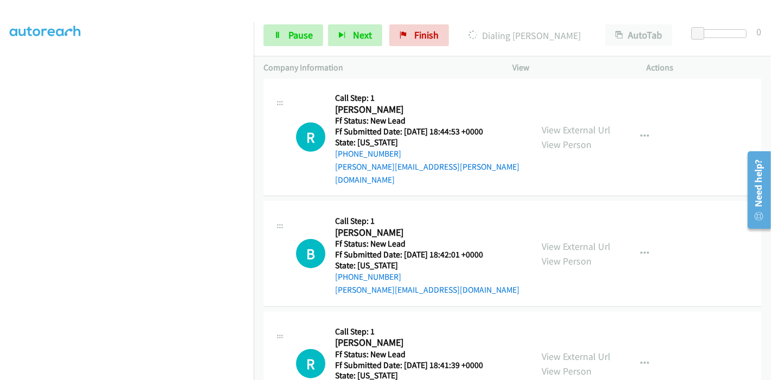
scroll to position [1017, 0]
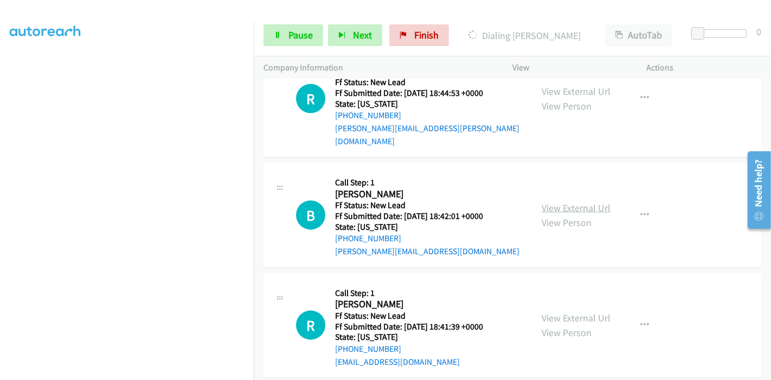
click at [557, 202] on link "View External Url" at bounding box center [575, 208] width 69 height 12
click at [546, 312] on link "View External Url" at bounding box center [575, 318] width 69 height 12
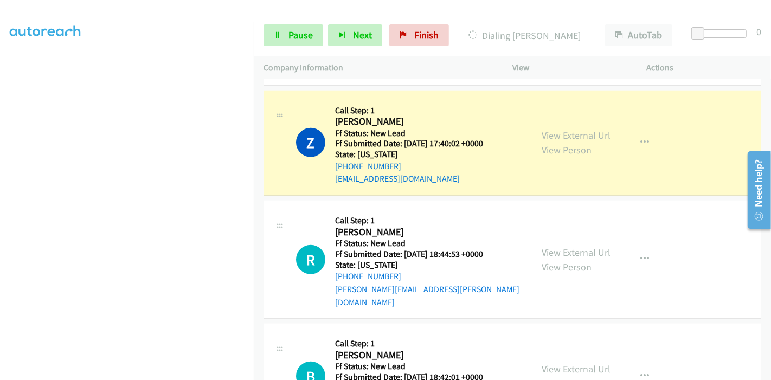
scroll to position [836, 0]
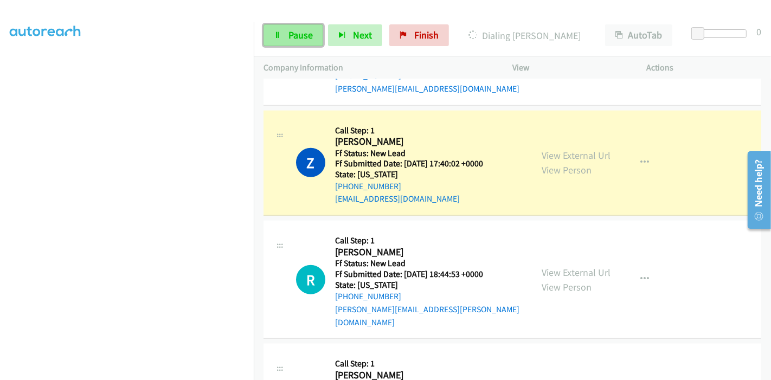
click at [303, 41] on span "Pause" at bounding box center [300, 35] width 24 height 12
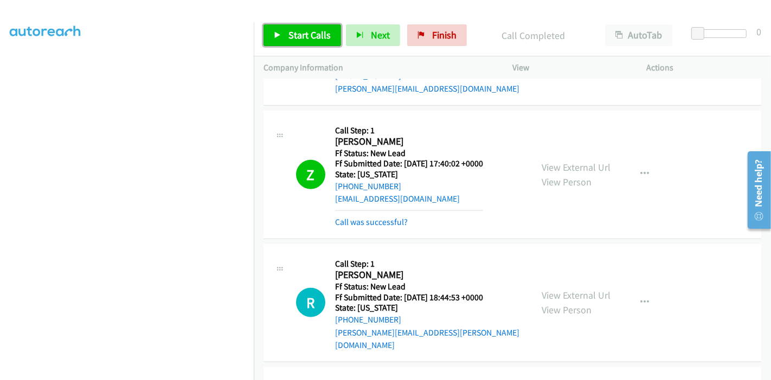
click at [294, 35] on span "Start Calls" at bounding box center [309, 35] width 42 height 12
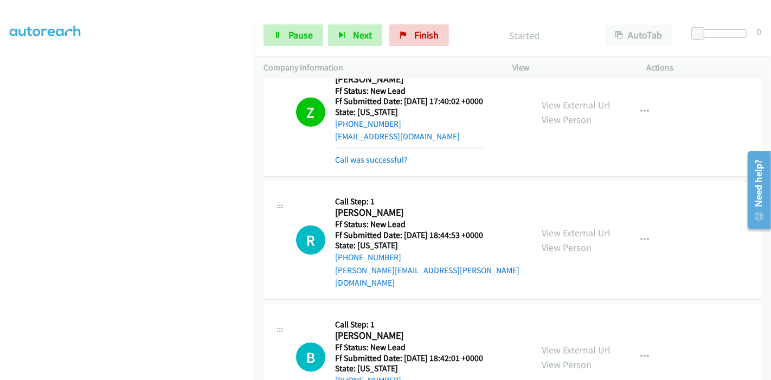
scroll to position [956, 0]
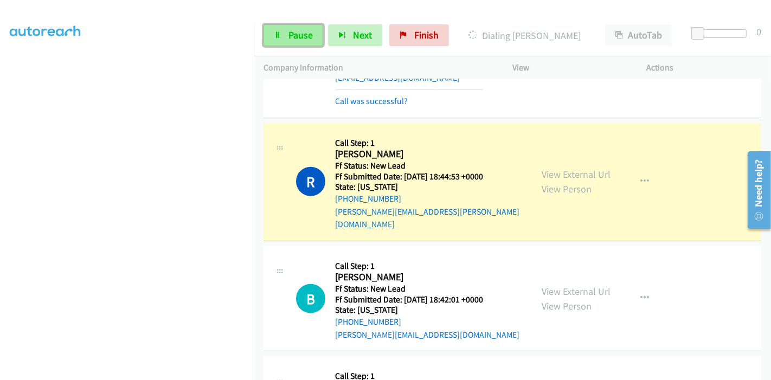
click at [291, 39] on span "Pause" at bounding box center [300, 35] width 24 height 12
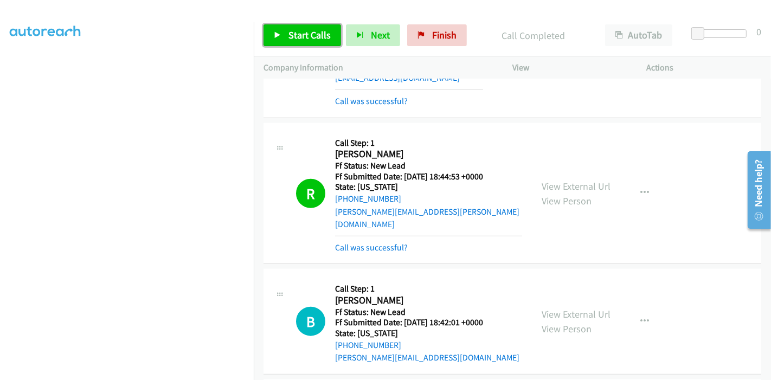
click at [305, 35] on span "Start Calls" at bounding box center [309, 35] width 42 height 12
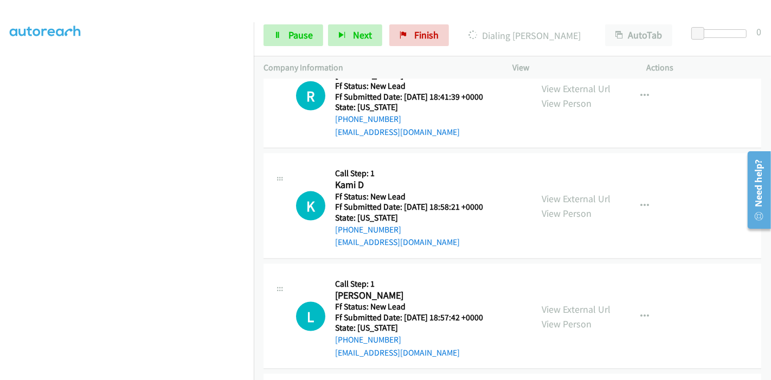
scroll to position [1317, 0]
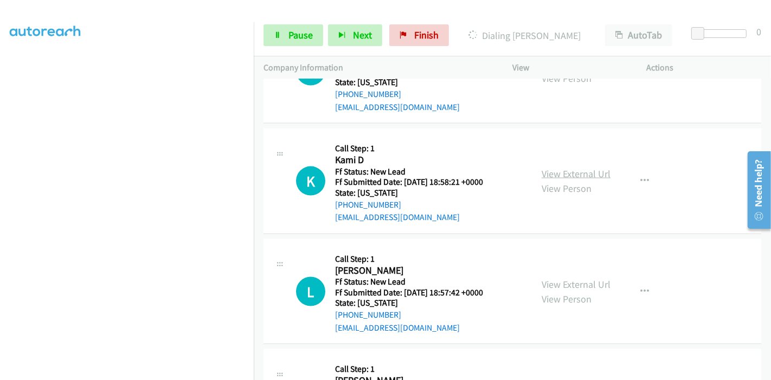
click at [579, 167] on link "View External Url" at bounding box center [575, 173] width 69 height 12
click at [548, 278] on link "View External Url" at bounding box center [575, 284] width 69 height 12
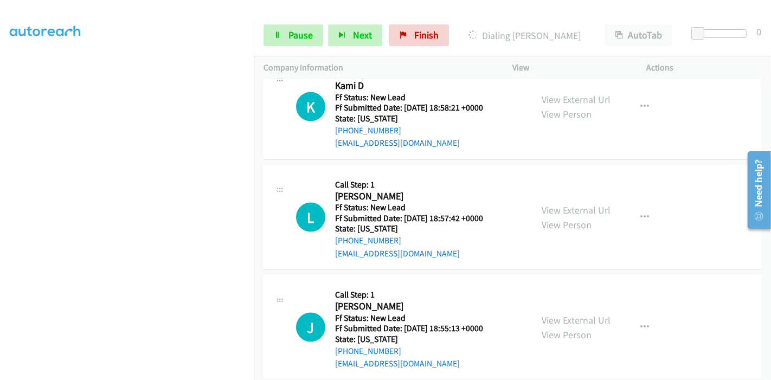
scroll to position [1393, 0]
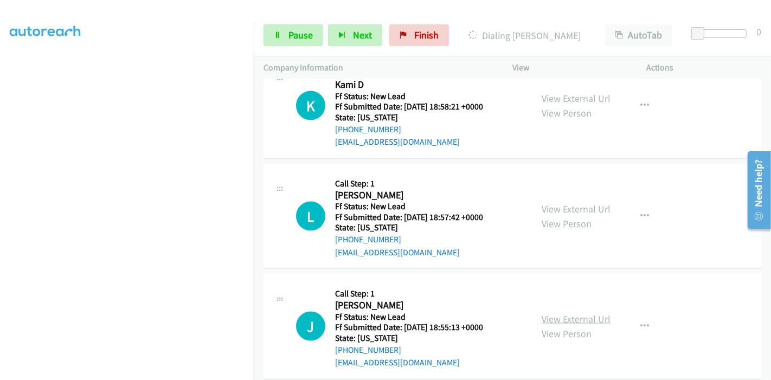
click at [562, 313] on link "View External Url" at bounding box center [575, 319] width 69 height 12
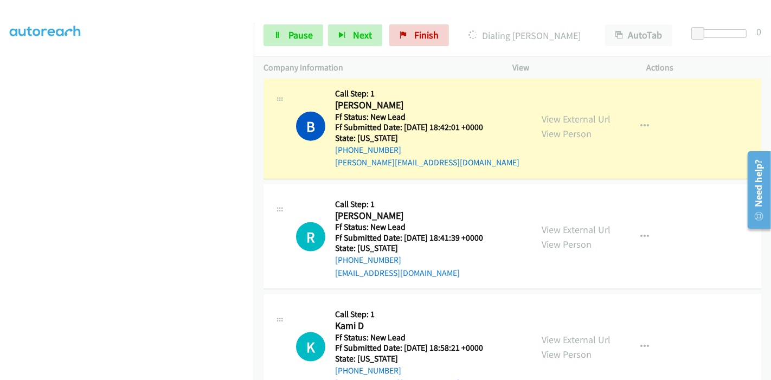
scroll to position [1091, 0]
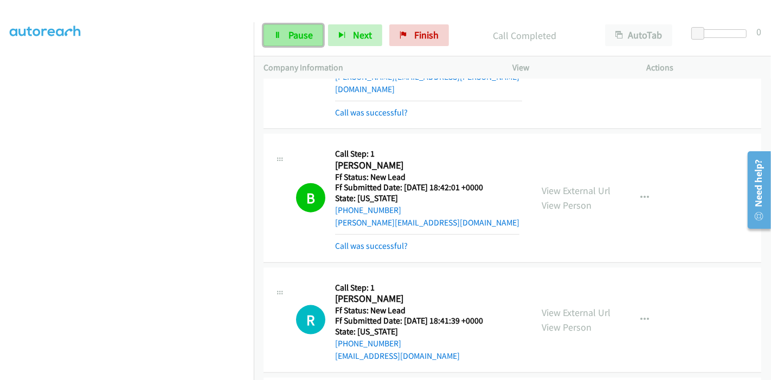
click at [295, 32] on span "Pause" at bounding box center [300, 35] width 24 height 12
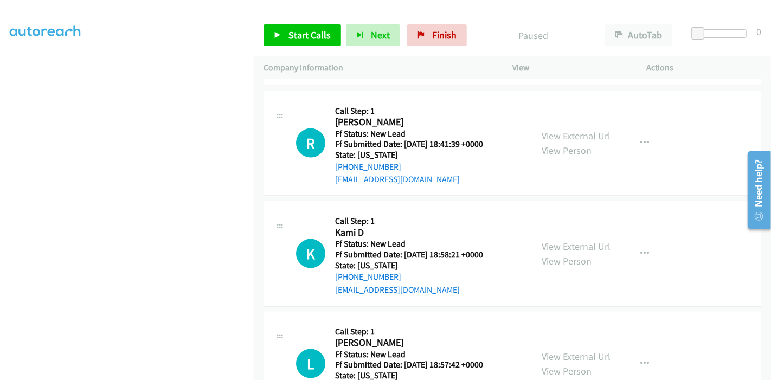
scroll to position [1272, 0]
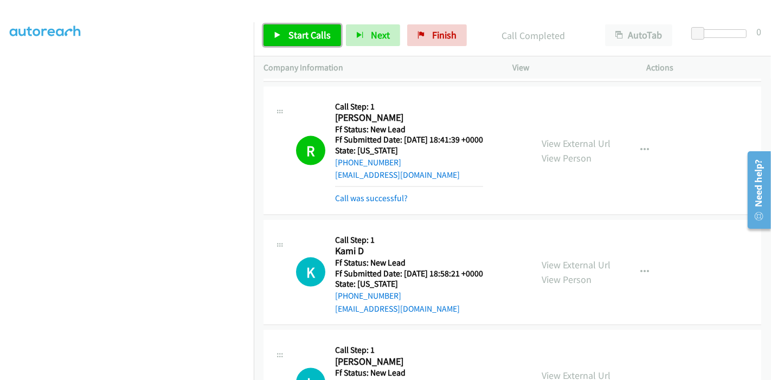
click at [295, 35] on span "Start Calls" at bounding box center [309, 35] width 42 height 12
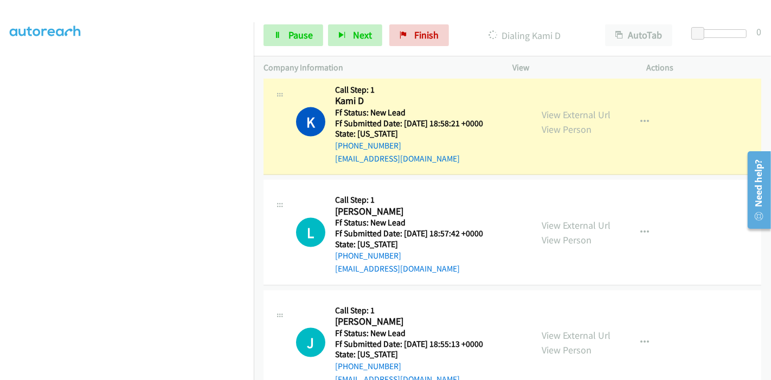
scroll to position [1438, 0]
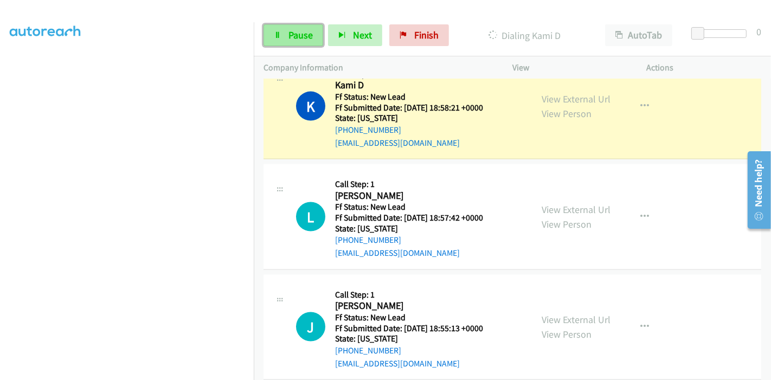
click at [276, 33] on icon at bounding box center [278, 36] width 8 height 8
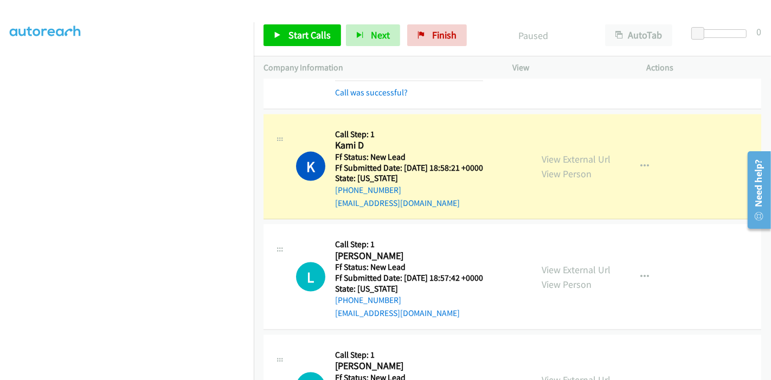
scroll to position [229, 0]
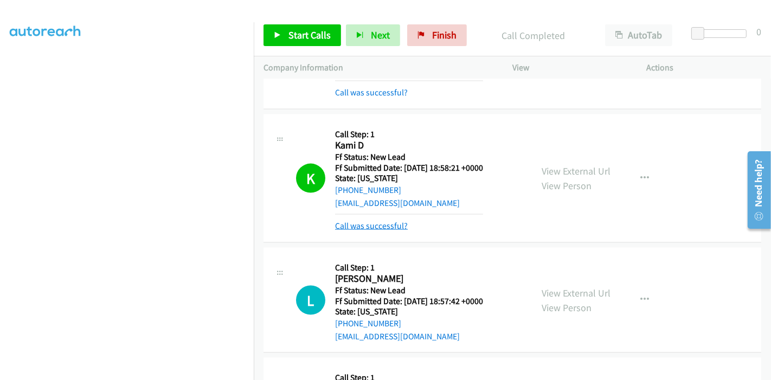
click at [382, 221] on link "Call was successful?" at bounding box center [371, 226] width 73 height 10
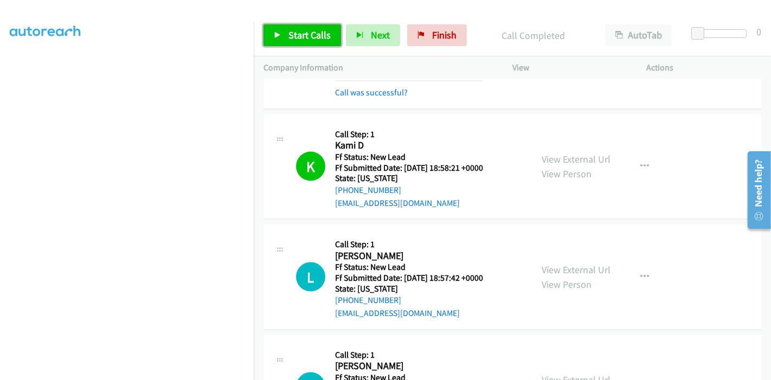
click at [284, 34] on link "Start Calls" at bounding box center [301, 35] width 77 height 22
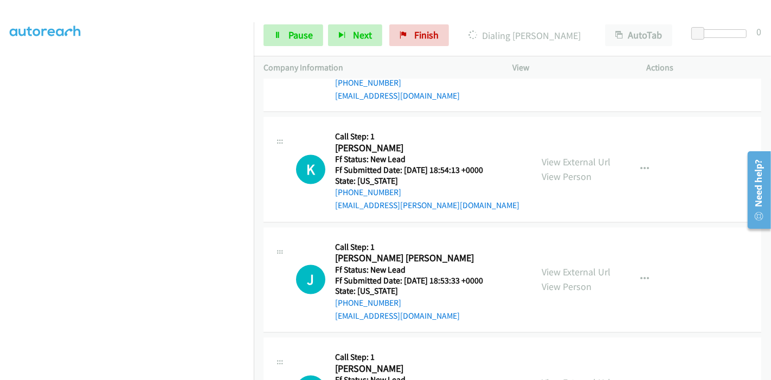
scroll to position [1709, 0]
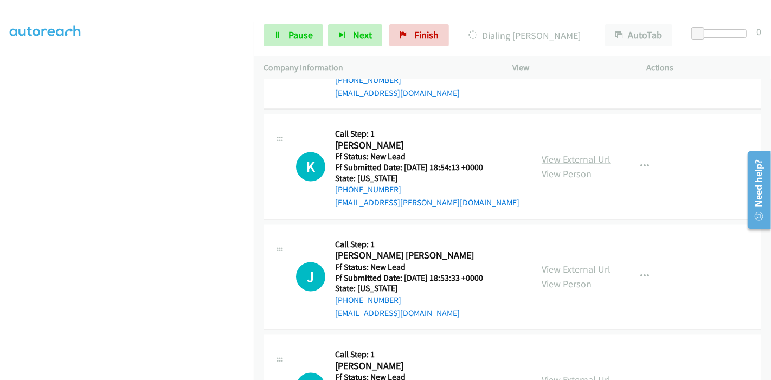
click at [558, 153] on link "View External Url" at bounding box center [575, 159] width 69 height 12
click at [565, 263] on link "View External Url" at bounding box center [575, 269] width 69 height 12
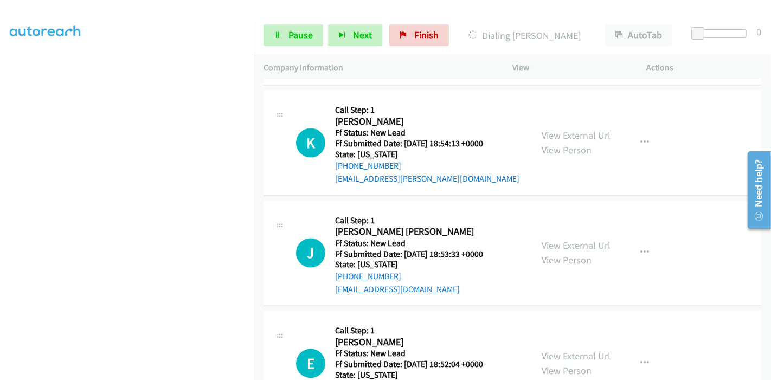
scroll to position [1769, 0]
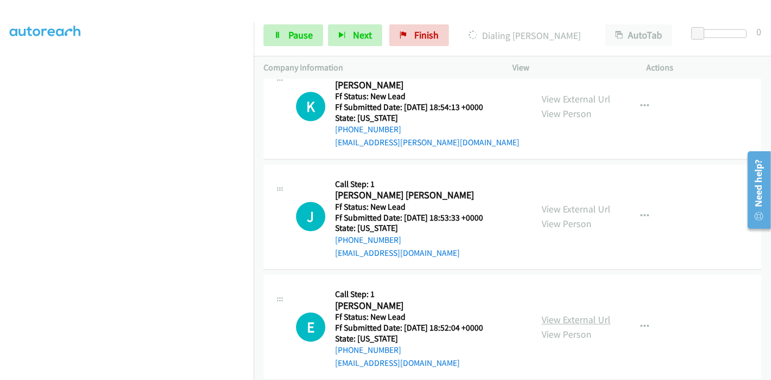
click at [541, 314] on link "View External Url" at bounding box center [575, 320] width 69 height 12
click at [286, 21] on div "Start Calls Pause Next Finish Call Completed AutoTab AutoTab 0" at bounding box center [512, 36] width 517 height 42
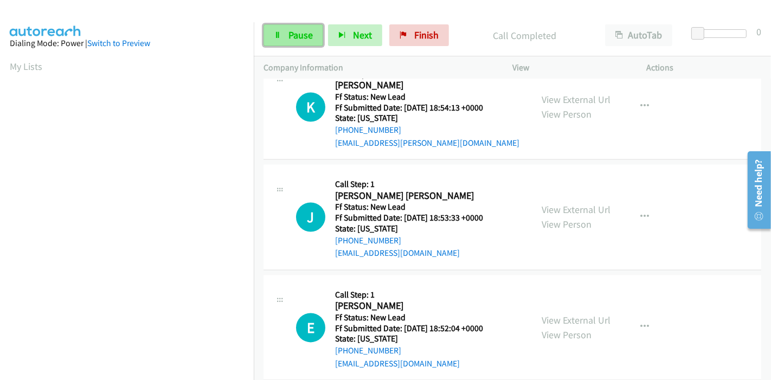
click at [284, 35] on link "Pause" at bounding box center [293, 35] width 60 height 22
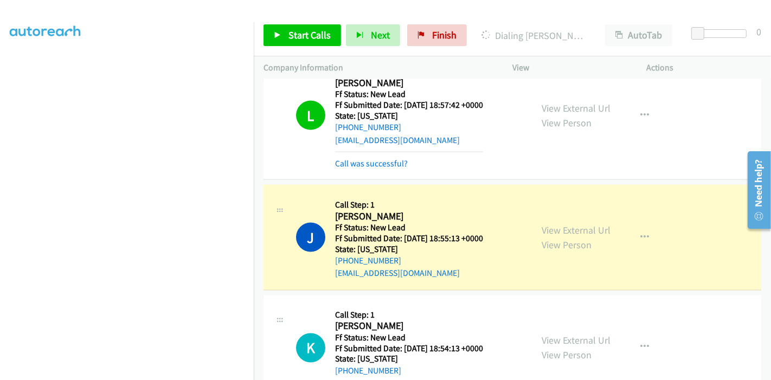
scroll to position [229, 0]
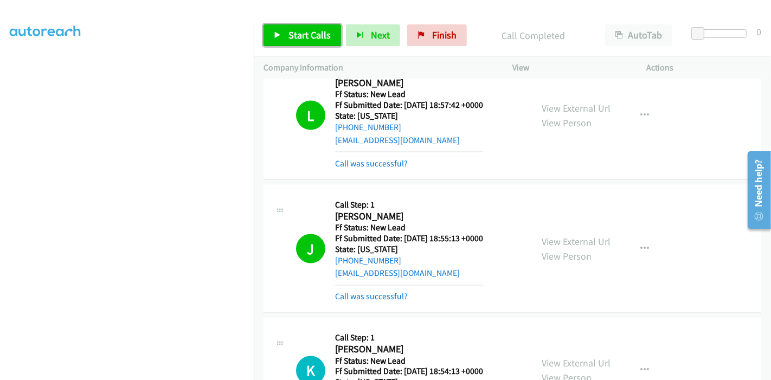
click at [322, 33] on span "Start Calls" at bounding box center [309, 35] width 42 height 12
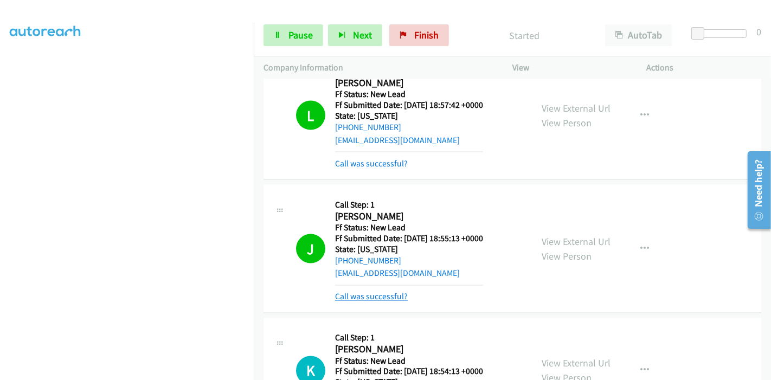
click at [368, 292] on link "Call was successful?" at bounding box center [371, 297] width 73 height 10
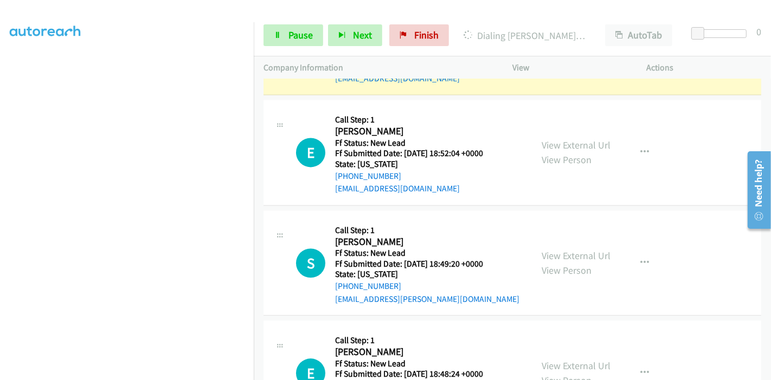
scroll to position [2056, 0]
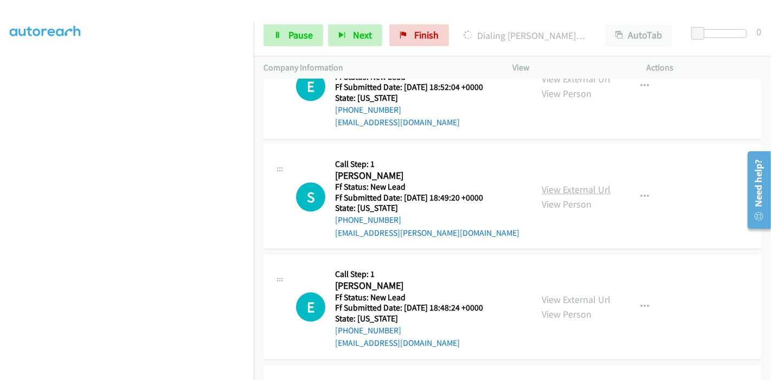
click at [568, 183] on link "View External Url" at bounding box center [575, 189] width 69 height 12
click at [546, 273] on div "View External Url View Person View External Url Email Schedule/Manage Callback …" at bounding box center [604, 307] width 144 height 86
click at [546, 293] on link "View External Url" at bounding box center [575, 299] width 69 height 12
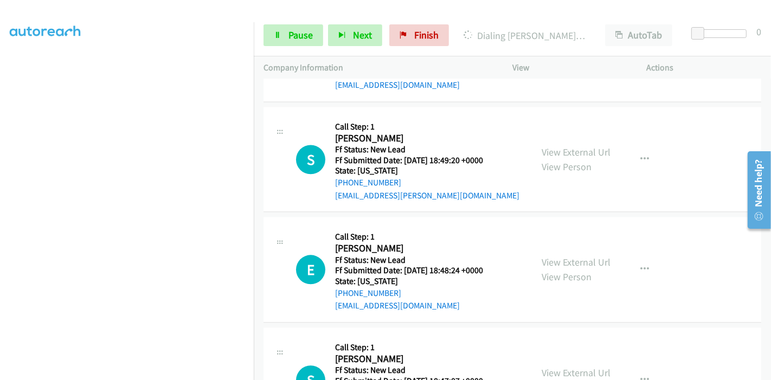
scroll to position [2145, 0]
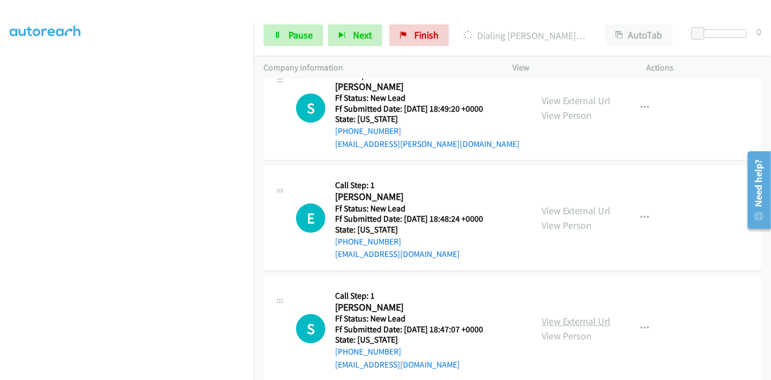
click at [545, 315] on link "View External Url" at bounding box center [575, 321] width 69 height 12
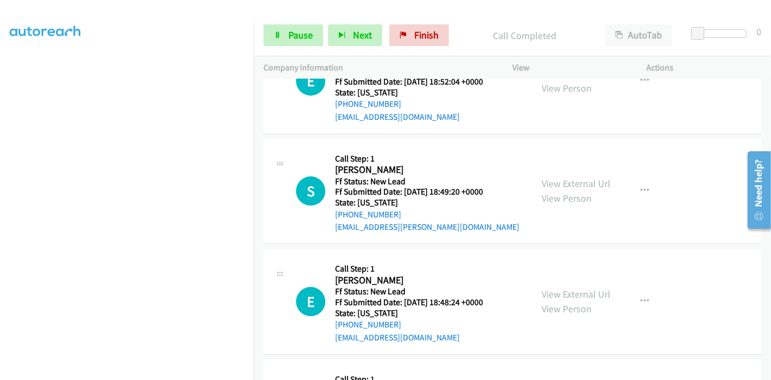
scroll to position [2025, 0]
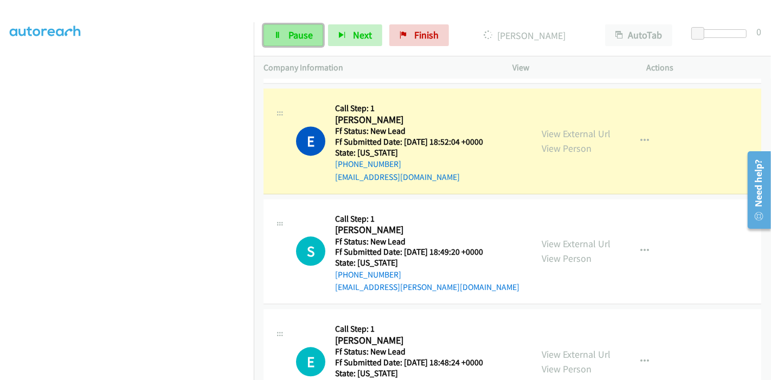
click at [271, 31] on link "Pause" at bounding box center [293, 35] width 60 height 22
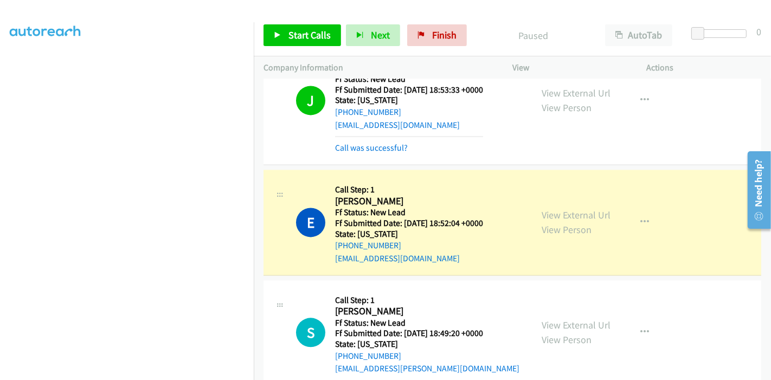
scroll to position [1964, 0]
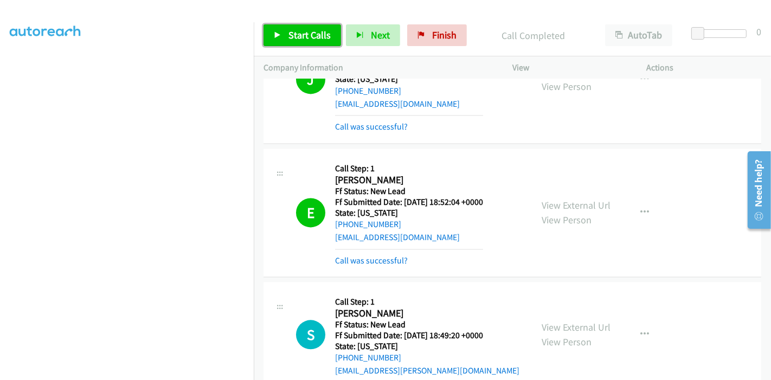
click at [286, 28] on link "Start Calls" at bounding box center [301, 35] width 77 height 22
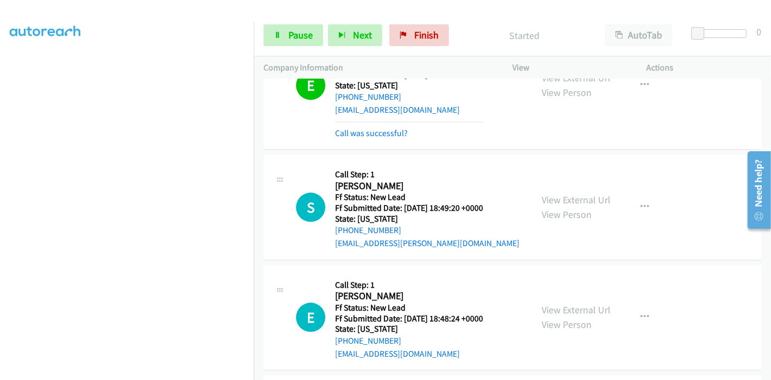
scroll to position [2025, 0]
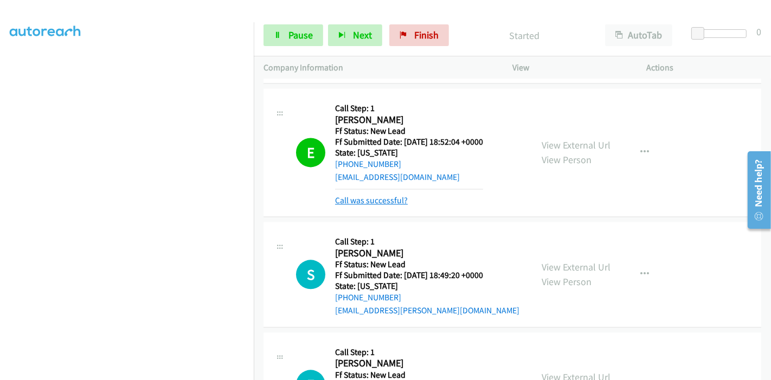
click at [363, 195] on link "Call was successful?" at bounding box center [371, 200] width 73 height 10
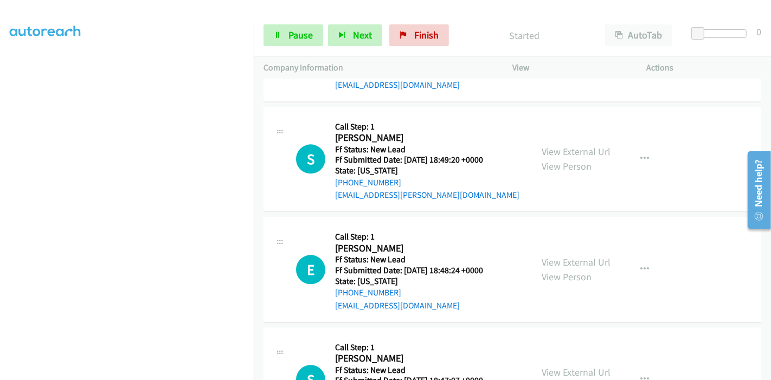
scroll to position [2145, 0]
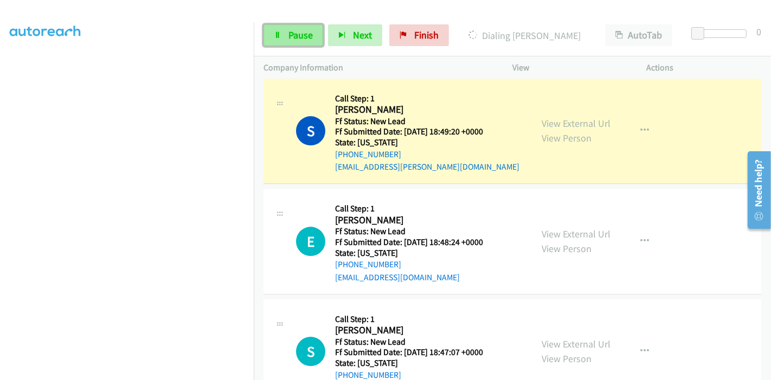
click at [276, 34] on icon at bounding box center [278, 36] width 8 height 8
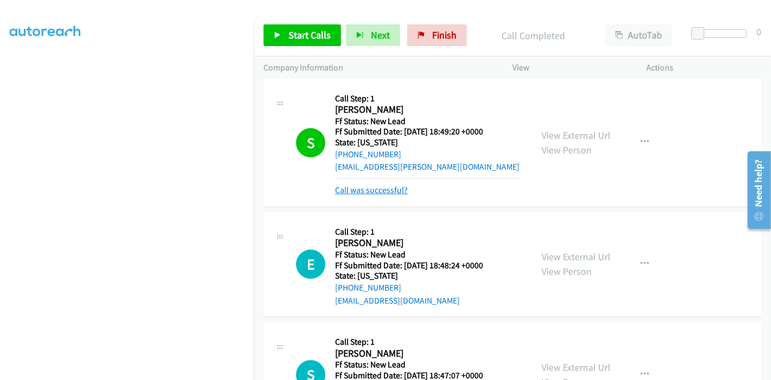
click at [371, 185] on link "Call was successful?" at bounding box center [371, 190] width 73 height 10
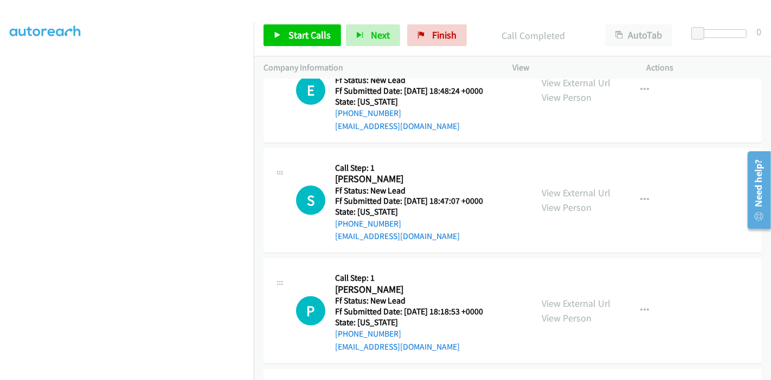
scroll to position [2137, 0]
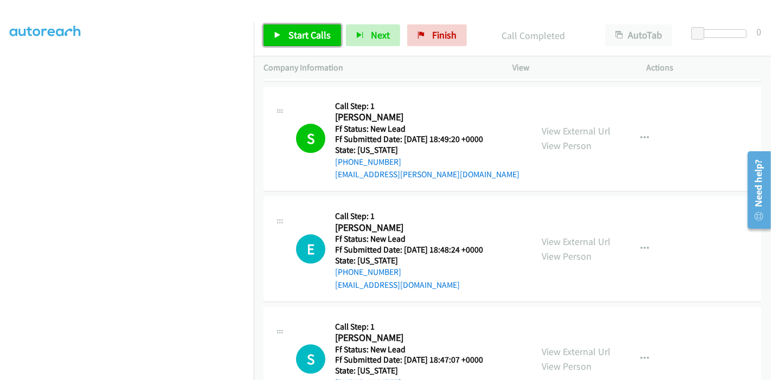
click at [299, 33] on span "Start Calls" at bounding box center [309, 35] width 42 height 12
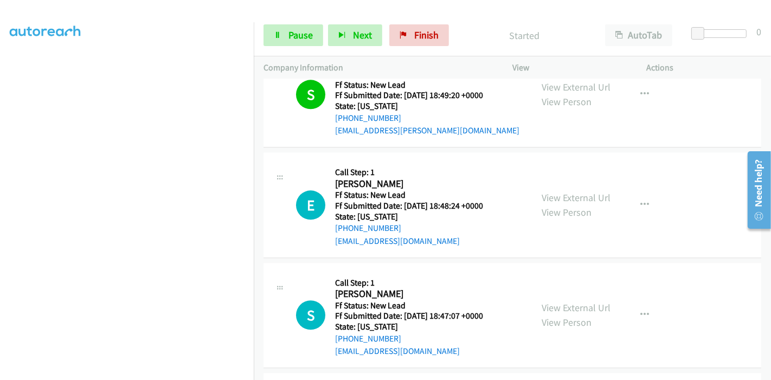
scroll to position [2197, 0]
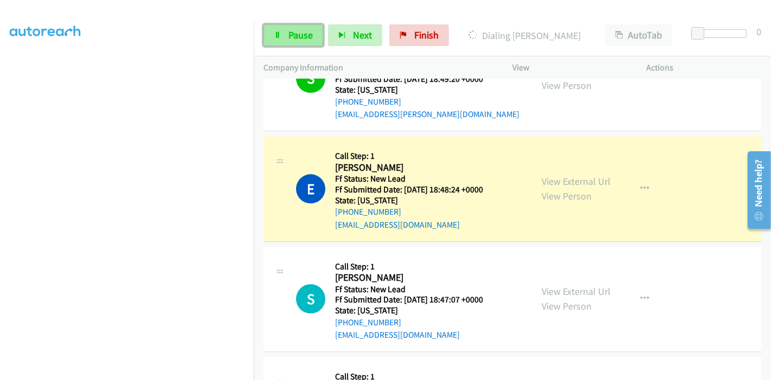
click at [289, 39] on span "Pause" at bounding box center [300, 35] width 24 height 12
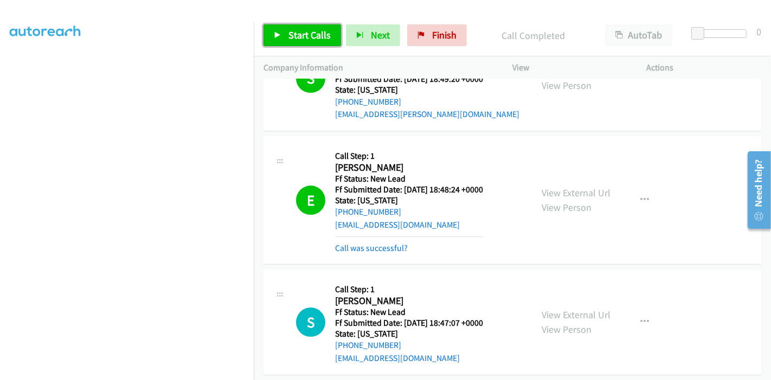
click at [298, 35] on span "Start Calls" at bounding box center [309, 35] width 42 height 12
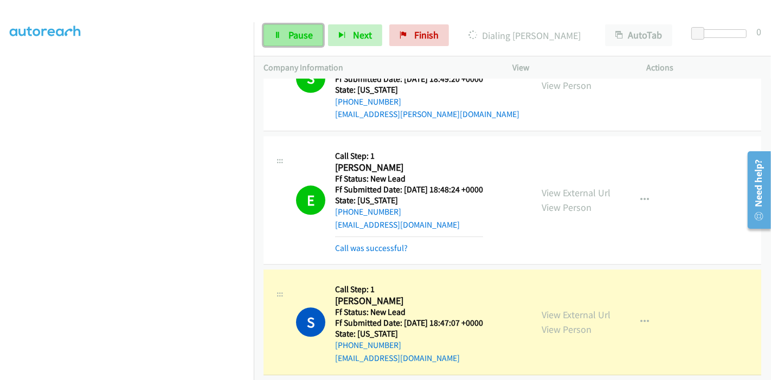
click at [293, 35] on span "Pause" at bounding box center [300, 35] width 24 height 12
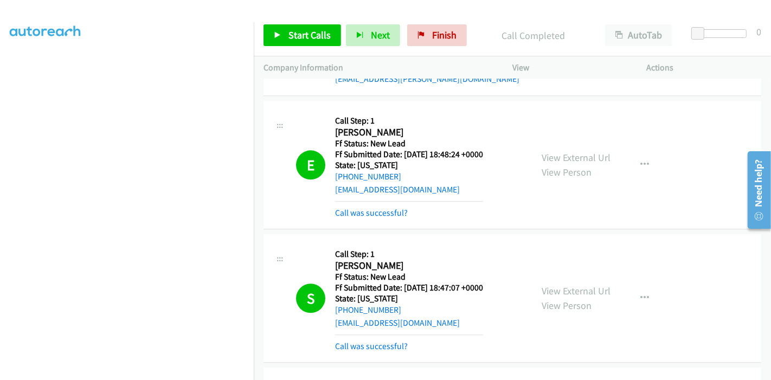
scroll to position [2414, 0]
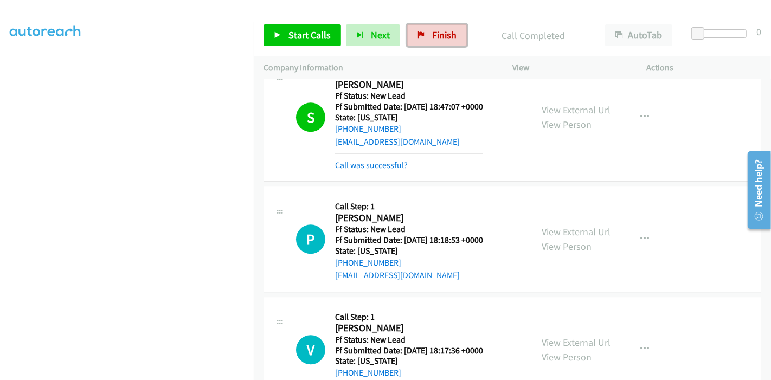
drag, startPoint x: 435, startPoint y: 35, endPoint x: 429, endPoint y: 46, distance: 12.6
click at [435, 35] on span "Finish" at bounding box center [444, 35] width 24 height 12
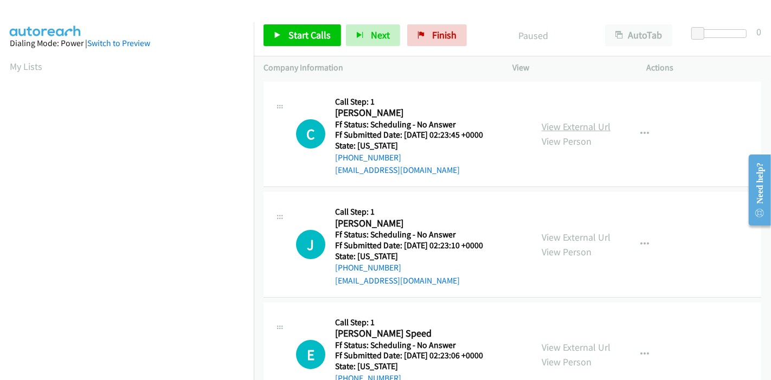
click at [591, 125] on link "View External Url" at bounding box center [575, 126] width 69 height 12
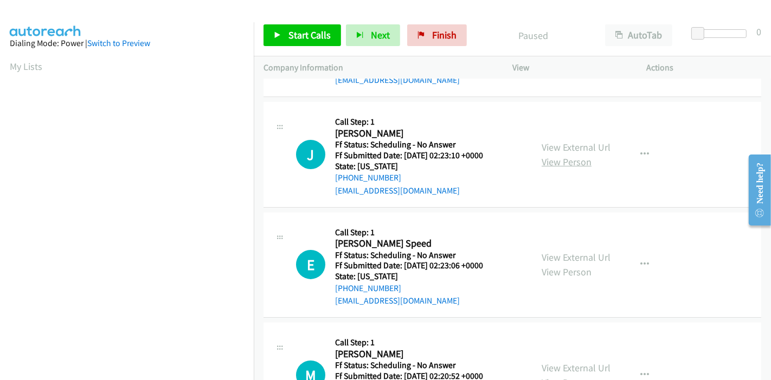
scroll to position [120, 0]
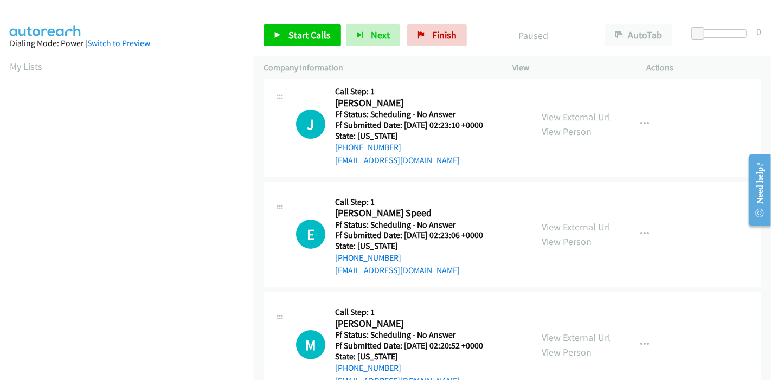
click at [573, 118] on link "View External Url" at bounding box center [575, 117] width 69 height 12
click at [557, 230] on link "View External Url" at bounding box center [575, 227] width 69 height 12
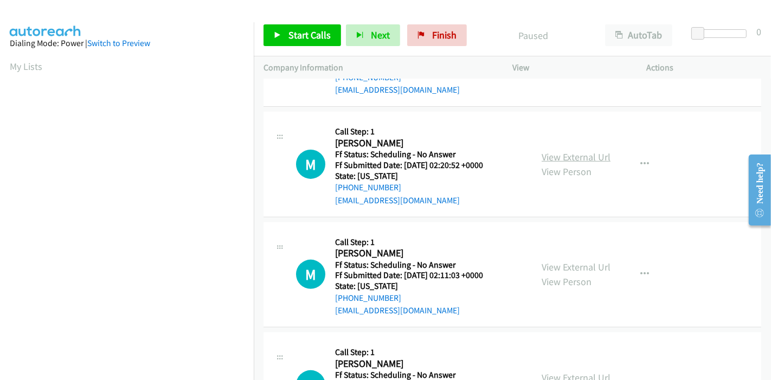
click at [561, 152] on link "View External Url" at bounding box center [575, 157] width 69 height 12
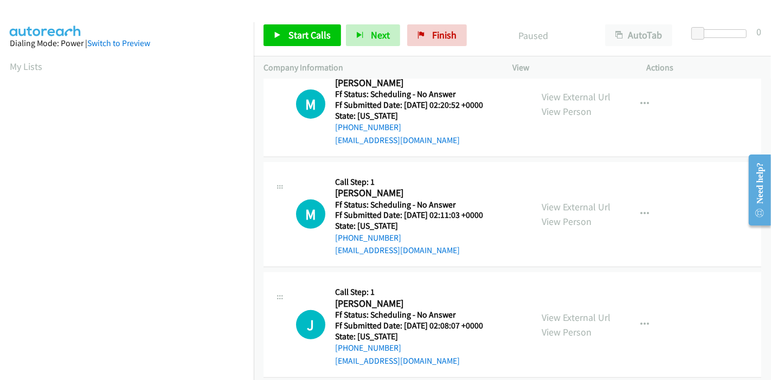
scroll to position [421, 0]
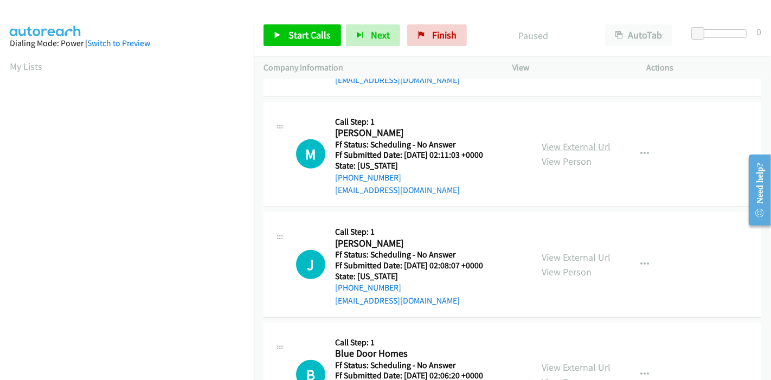
click at [549, 142] on link "View External Url" at bounding box center [575, 146] width 69 height 12
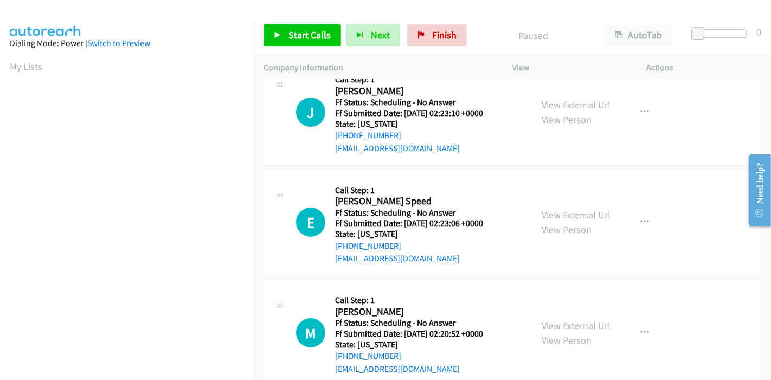
scroll to position [0, 0]
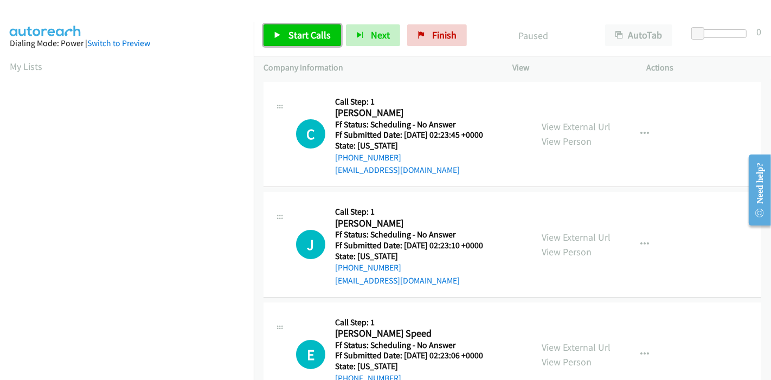
click at [306, 38] on span "Start Calls" at bounding box center [309, 35] width 42 height 12
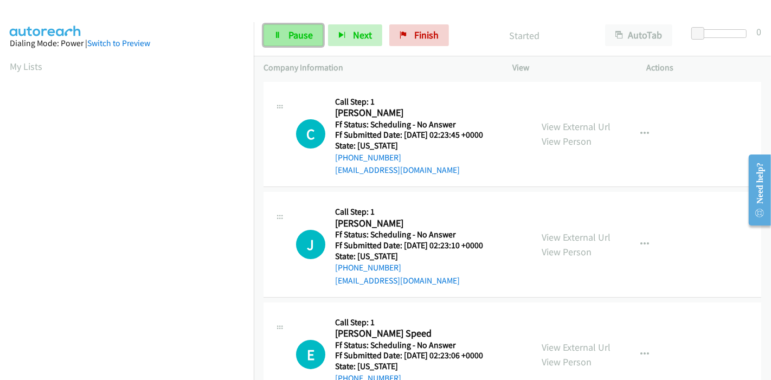
click at [292, 31] on span "Pause" at bounding box center [300, 35] width 24 height 12
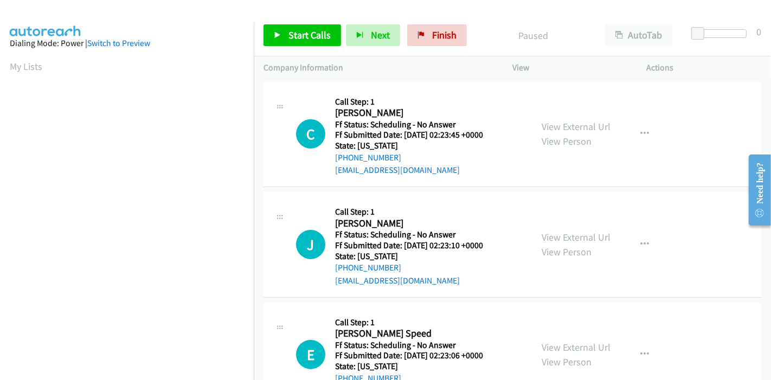
scroll to position [229, 0]
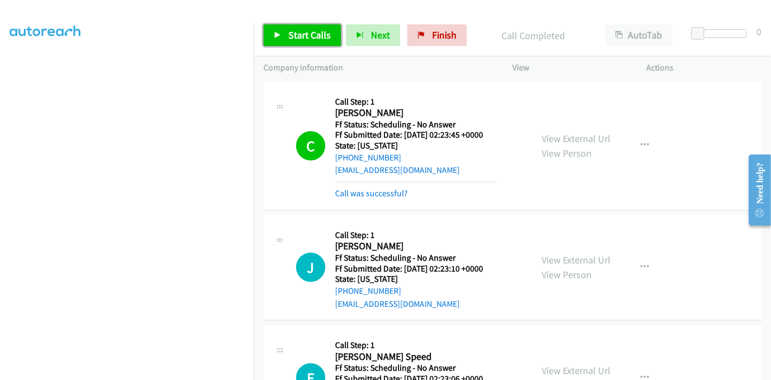
click at [285, 36] on link "Start Calls" at bounding box center [301, 35] width 77 height 22
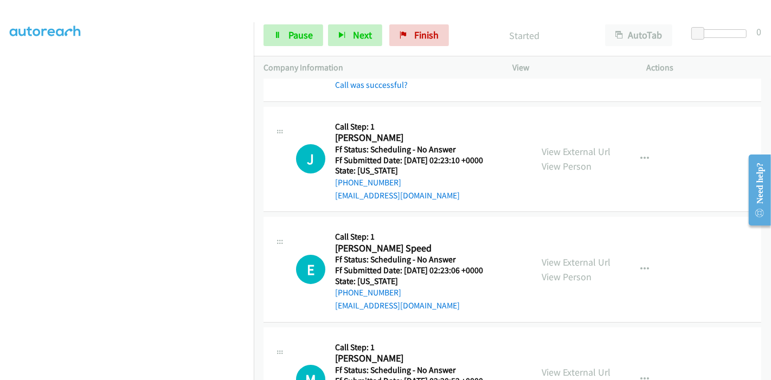
scroll to position [120, 0]
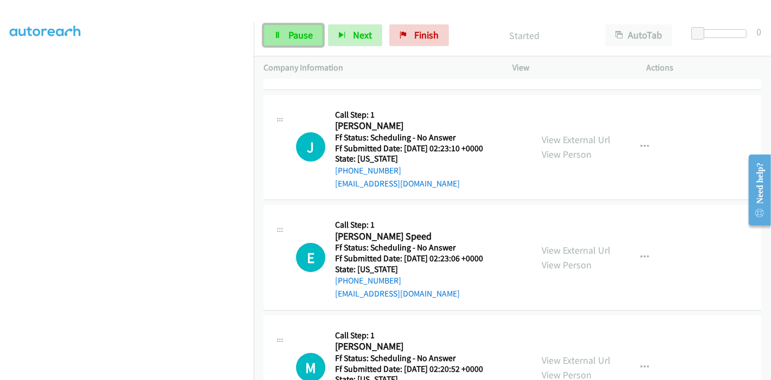
click at [286, 32] on link "Pause" at bounding box center [293, 35] width 60 height 22
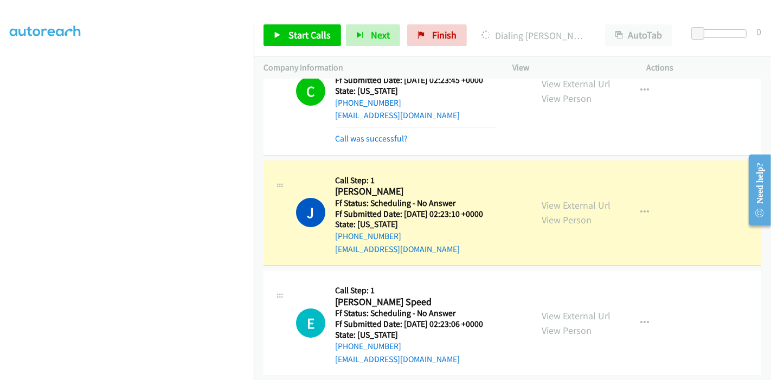
scroll to position [0, 0]
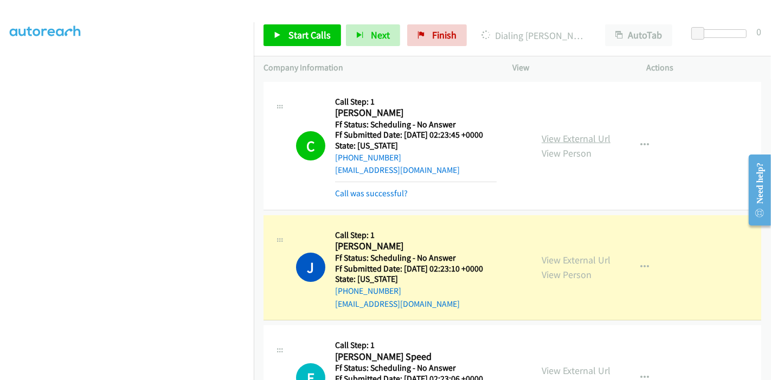
click at [571, 138] on link "View External Url" at bounding box center [575, 138] width 69 height 12
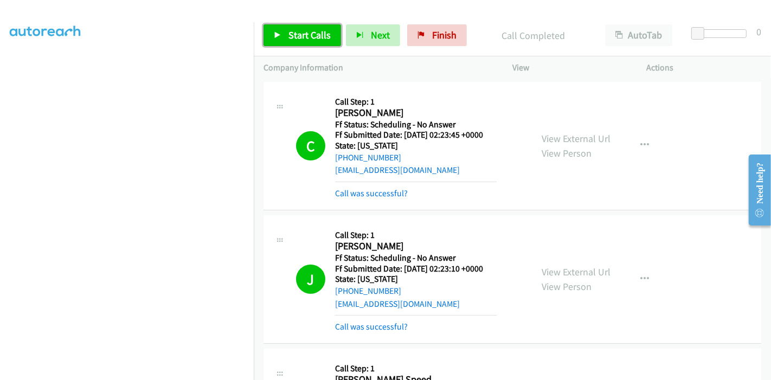
click at [279, 32] on icon at bounding box center [278, 36] width 8 height 8
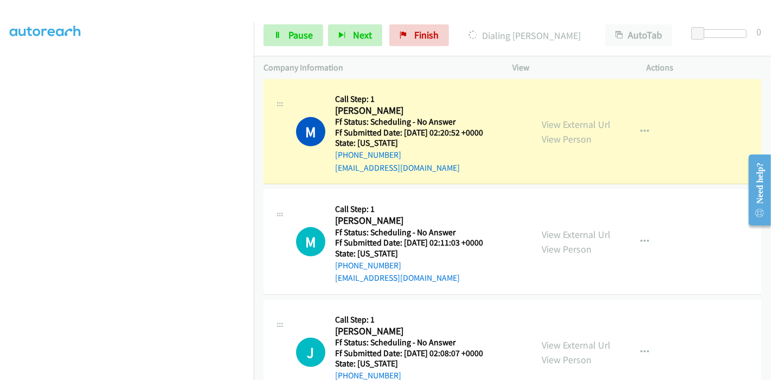
scroll to position [421, 0]
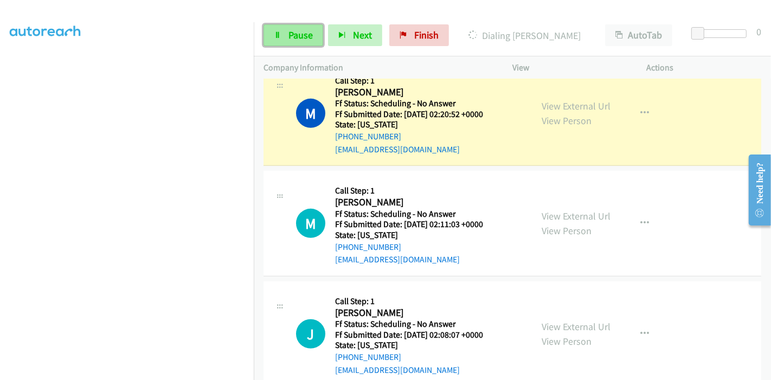
click at [292, 39] on span "Pause" at bounding box center [300, 35] width 24 height 12
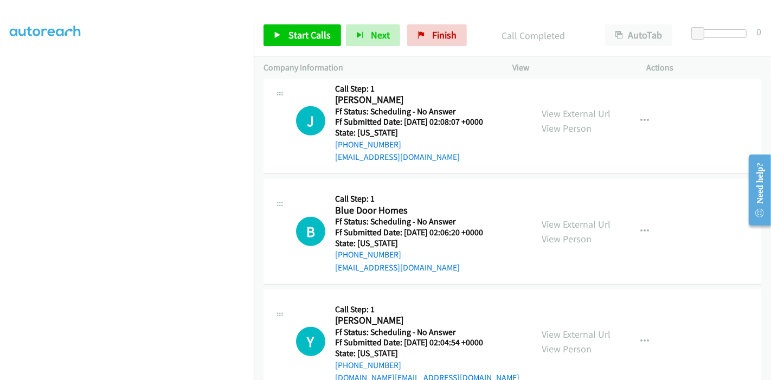
scroll to position [662, 0]
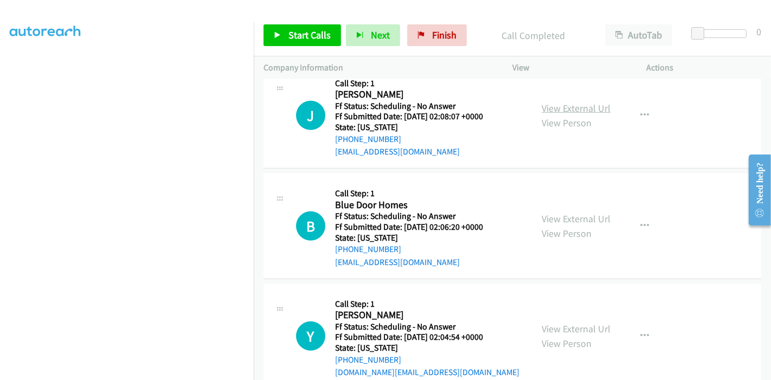
click at [564, 105] on link "View External Url" at bounding box center [575, 108] width 69 height 12
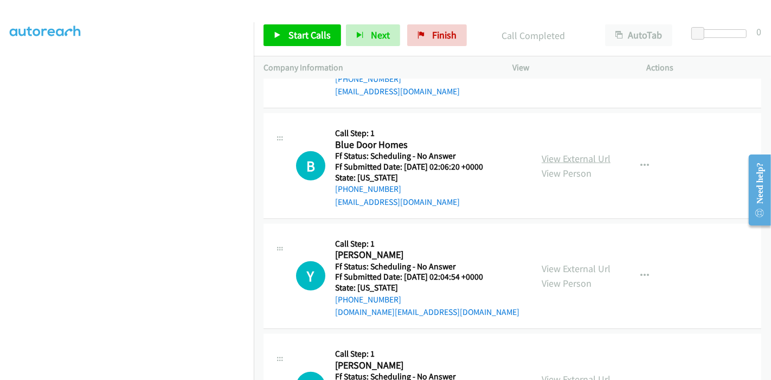
click at [571, 160] on link "View External Url" at bounding box center [575, 158] width 69 height 12
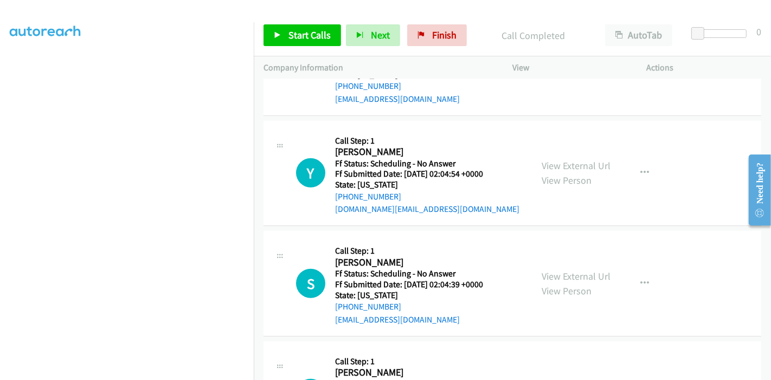
scroll to position [843, 0]
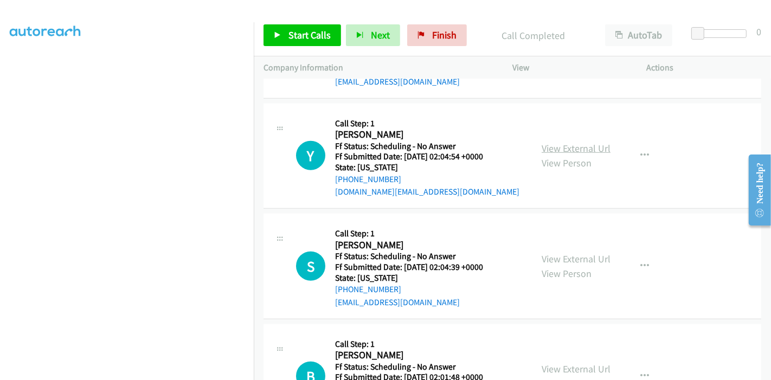
click at [578, 145] on link "View External Url" at bounding box center [575, 148] width 69 height 12
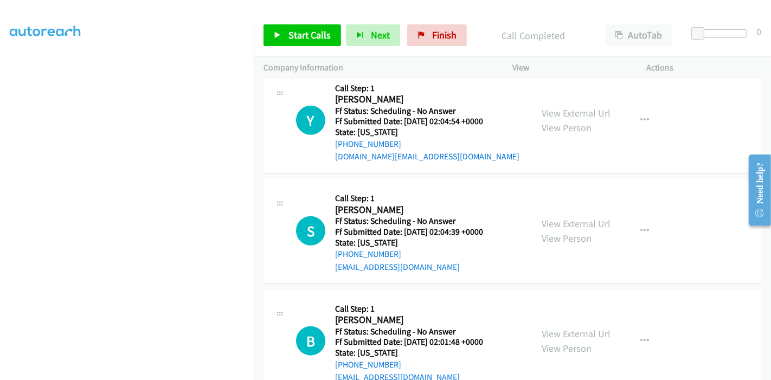
scroll to position [903, 0]
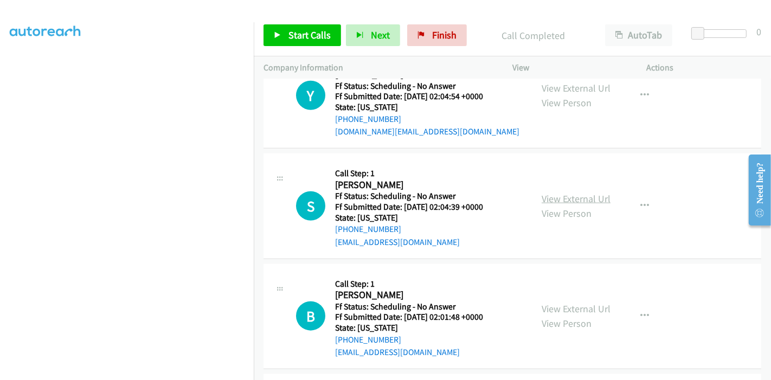
click at [555, 193] on link "View External Url" at bounding box center [575, 198] width 69 height 12
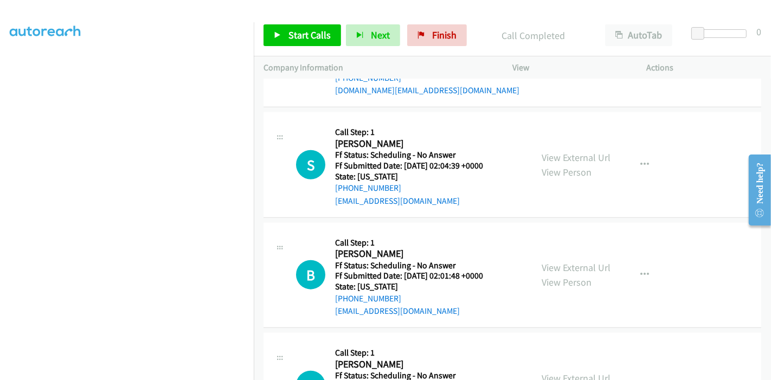
scroll to position [963, 0]
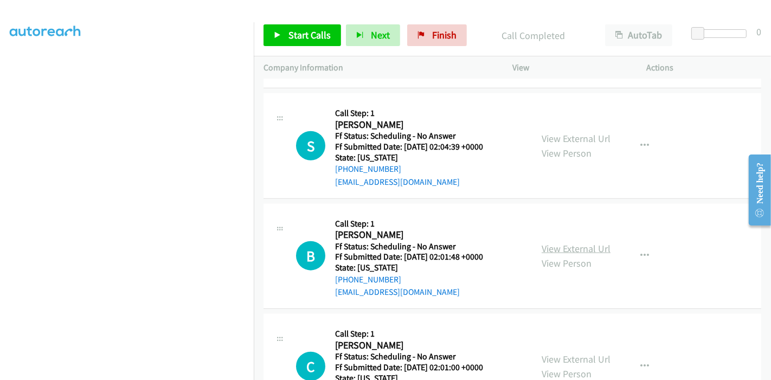
click at [567, 244] on link "View External Url" at bounding box center [575, 248] width 69 height 12
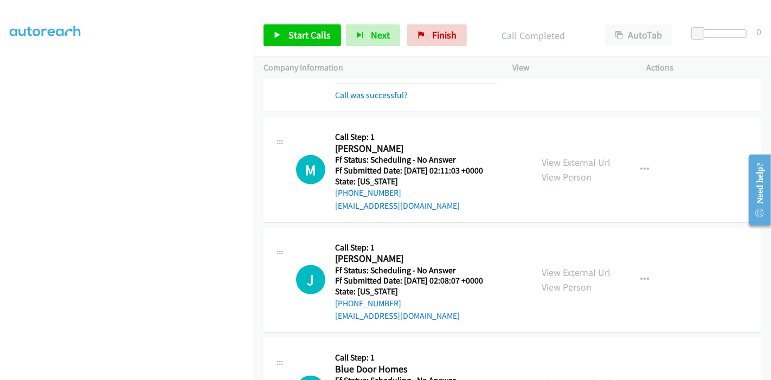
scroll to position [542, 0]
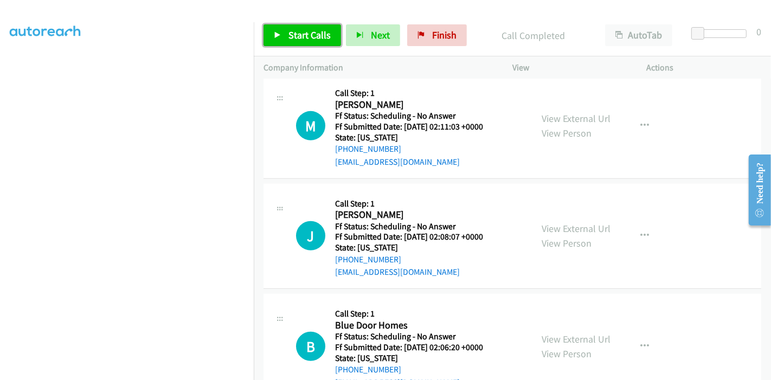
click at [290, 29] on span "Start Calls" at bounding box center [309, 35] width 42 height 12
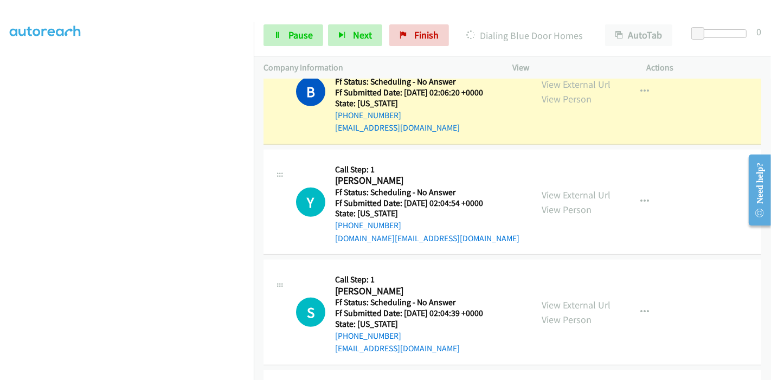
scroll to position [722, 0]
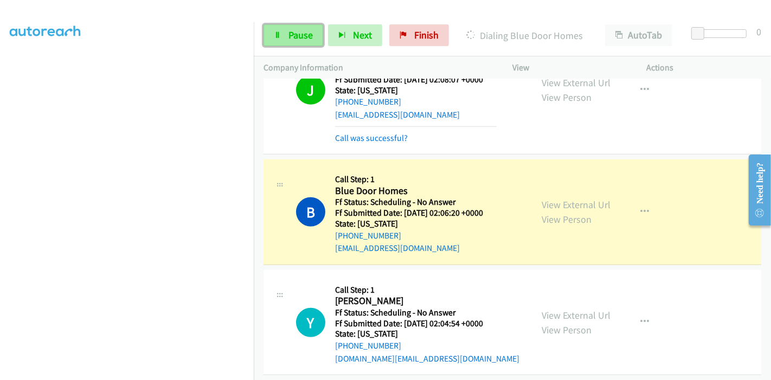
click at [284, 36] on link "Pause" at bounding box center [293, 35] width 60 height 22
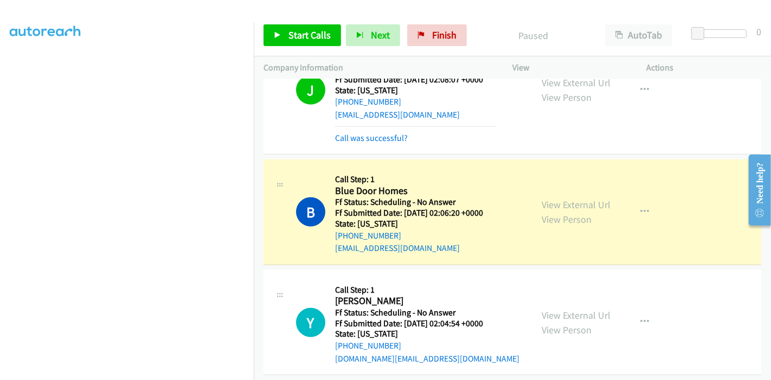
scroll to position [229, 0]
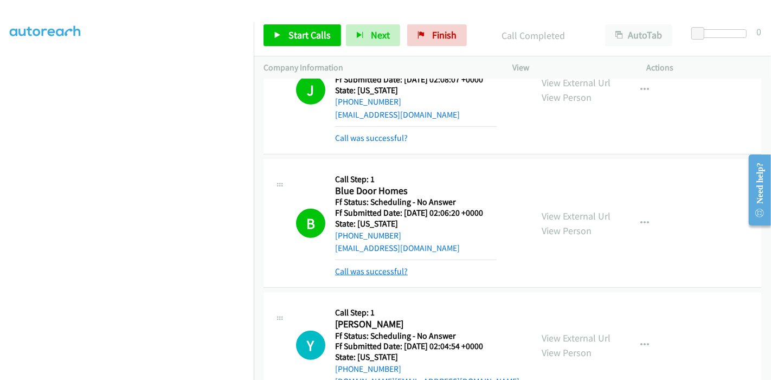
click at [387, 267] on link "Call was successful?" at bounding box center [371, 271] width 73 height 10
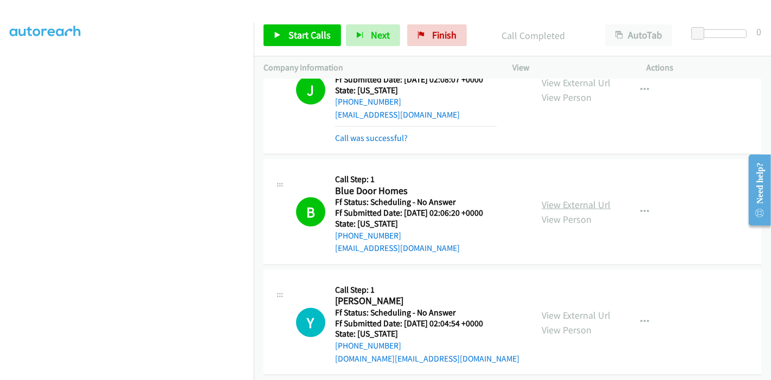
click at [573, 198] on link "View External Url" at bounding box center [575, 204] width 69 height 12
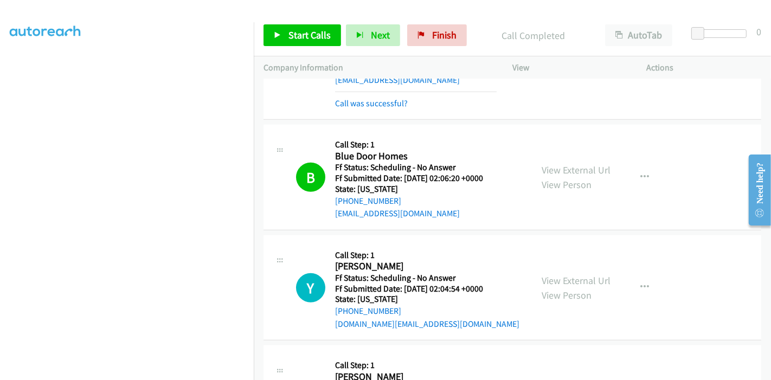
scroll to position [843, 0]
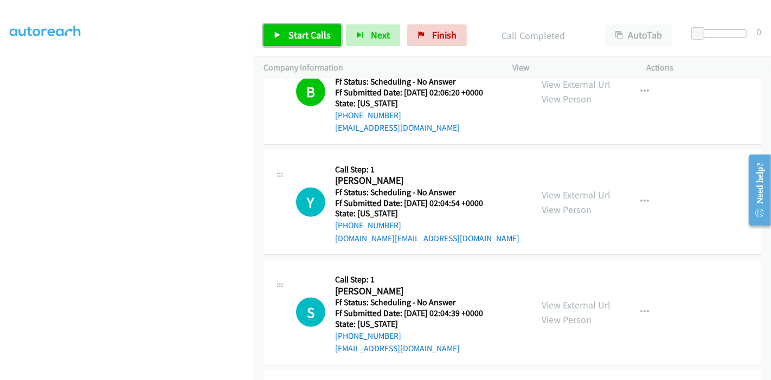
click at [295, 37] on span "Start Calls" at bounding box center [309, 35] width 42 height 12
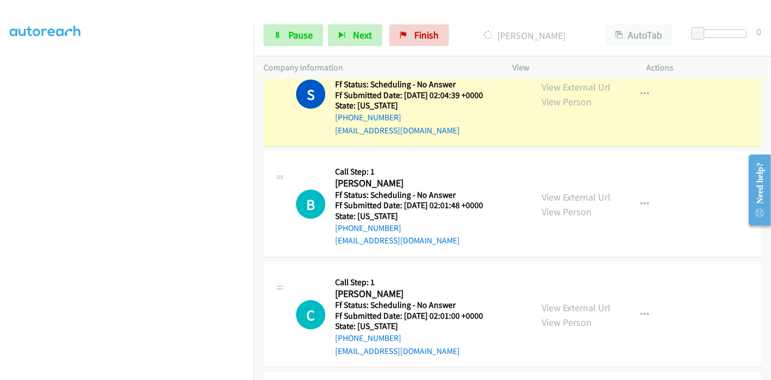
scroll to position [1023, 0]
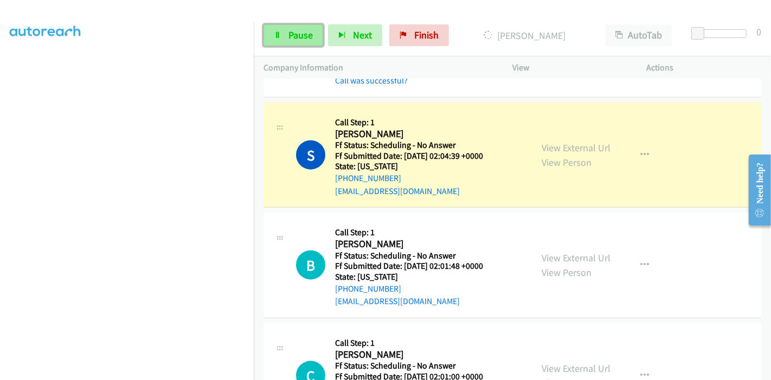
click at [288, 36] on span "Pause" at bounding box center [300, 35] width 24 height 12
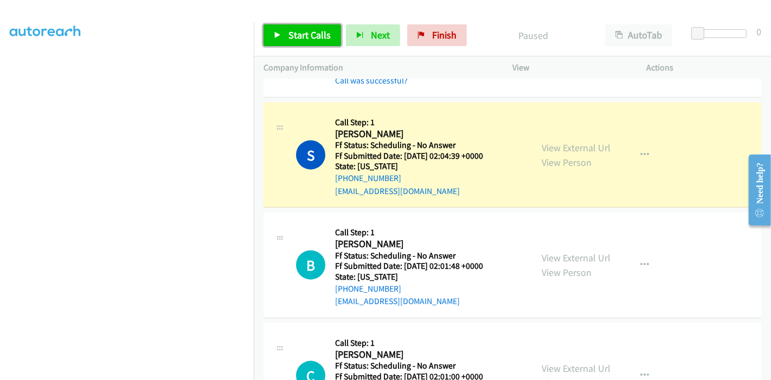
click at [311, 30] on span "Start Calls" at bounding box center [309, 35] width 42 height 12
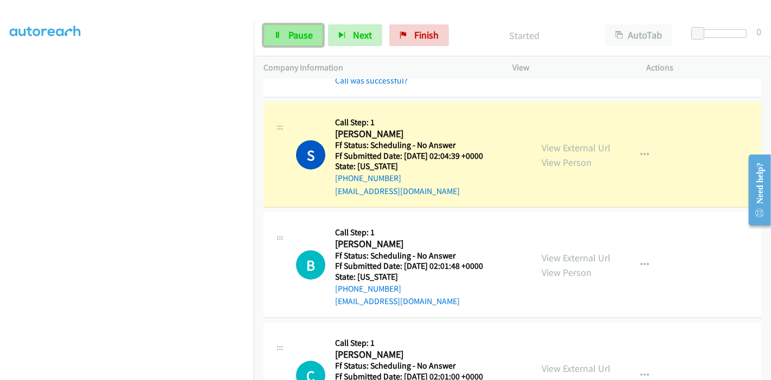
click at [299, 30] on span "Pause" at bounding box center [300, 35] width 24 height 12
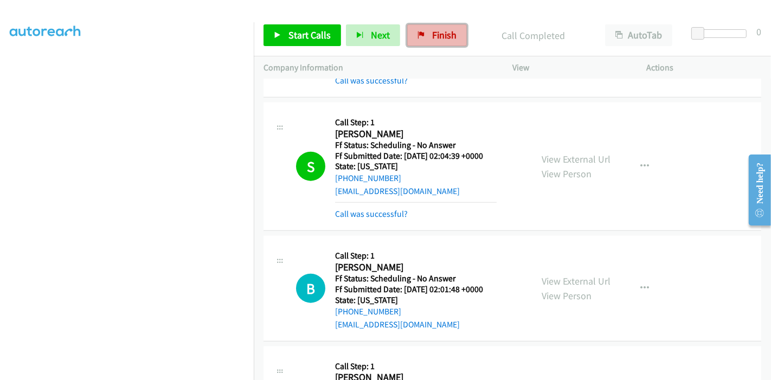
click at [432, 33] on span "Finish" at bounding box center [444, 35] width 24 height 12
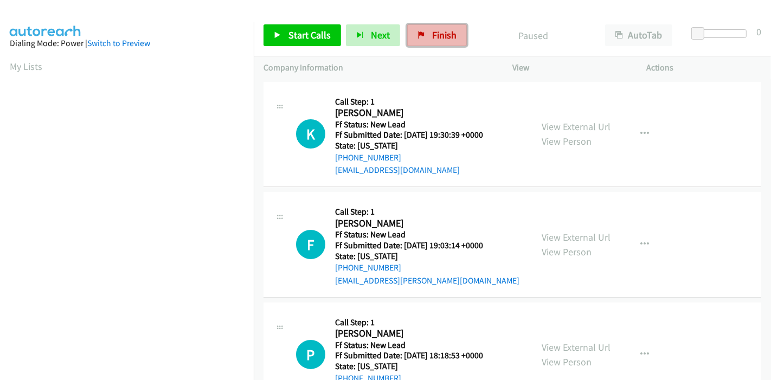
click at [432, 37] on span "Finish" at bounding box center [444, 35] width 24 height 12
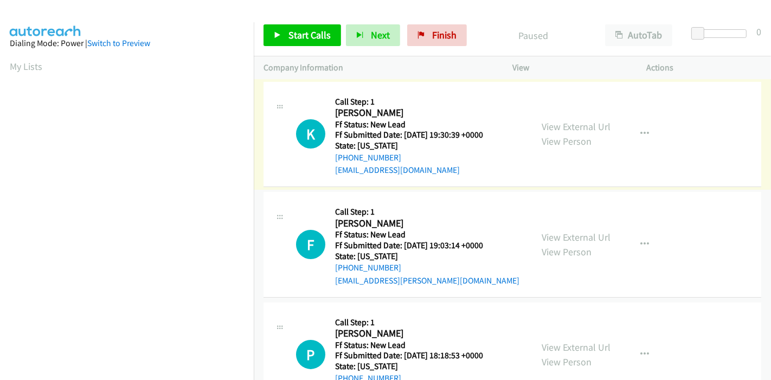
click at [566, 122] on link "View External Url" at bounding box center [575, 126] width 69 height 12
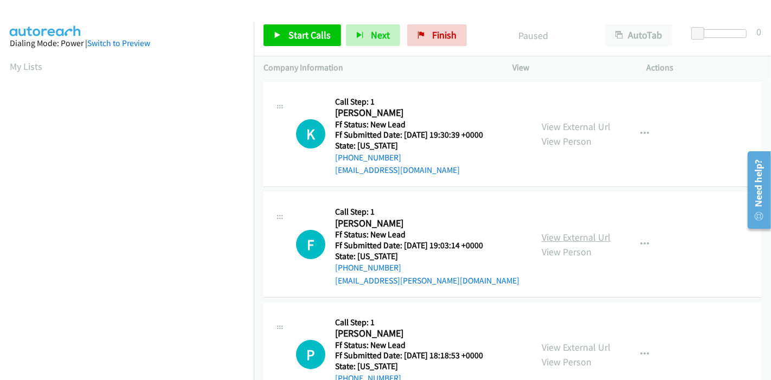
click at [558, 235] on link "View External Url" at bounding box center [575, 237] width 69 height 12
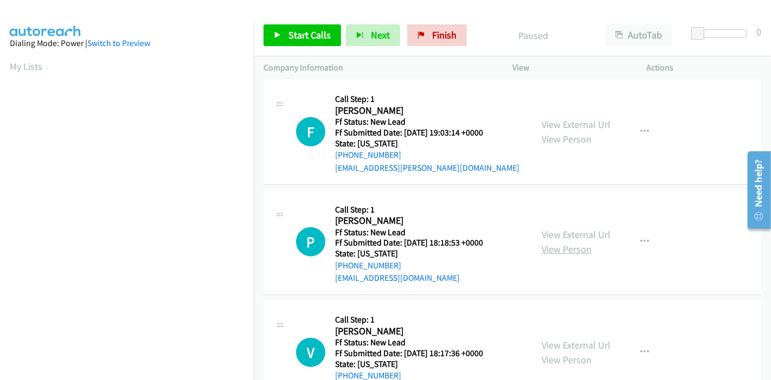
scroll to position [120, 0]
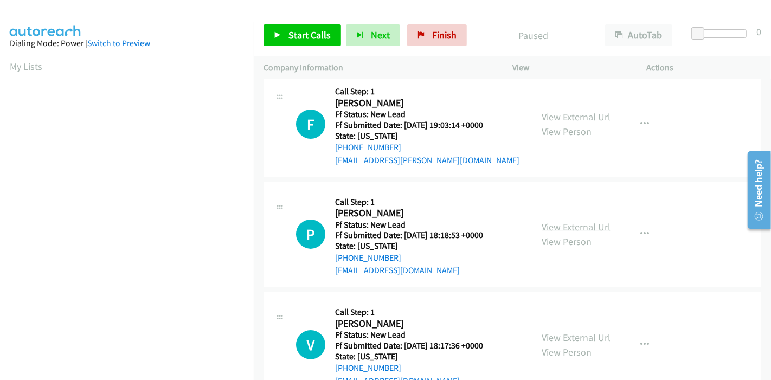
click at [566, 230] on link "View External Url" at bounding box center [575, 227] width 69 height 12
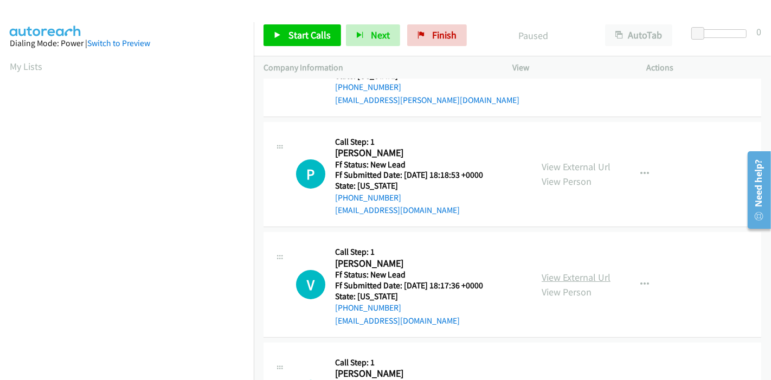
click at [572, 277] on link "View External Url" at bounding box center [575, 277] width 69 height 12
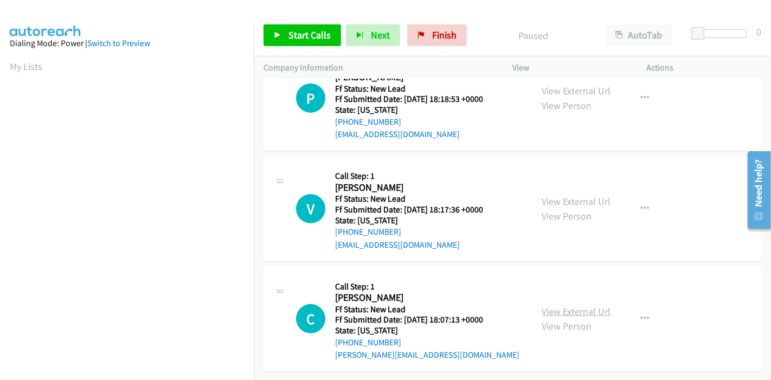
scroll to position [264, 0]
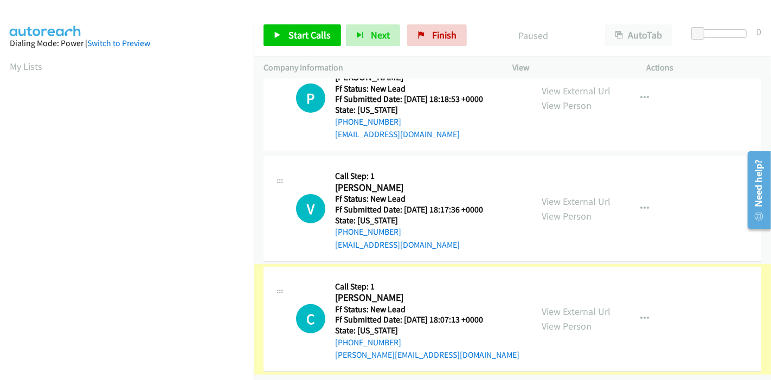
click at [548, 305] on link "View External Url" at bounding box center [575, 311] width 69 height 12
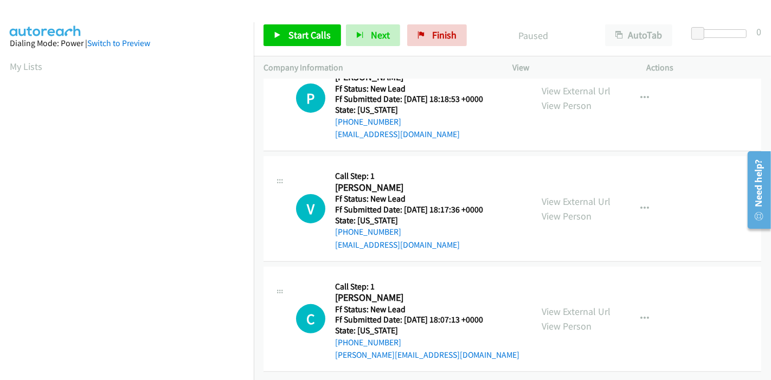
scroll to position [229, 0]
click at [309, 35] on span "Start Calls" at bounding box center [309, 35] width 42 height 12
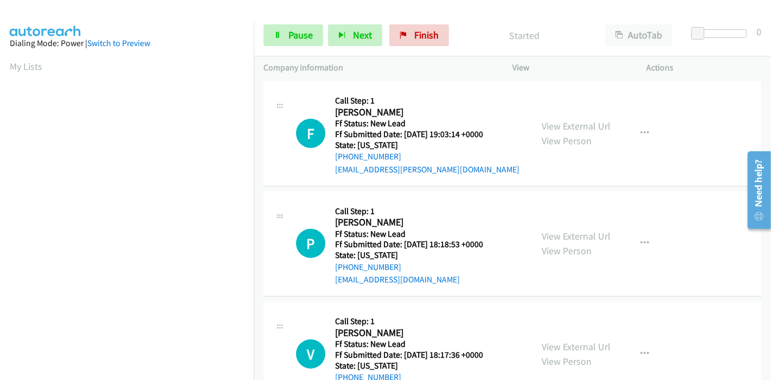
scroll to position [0, 0]
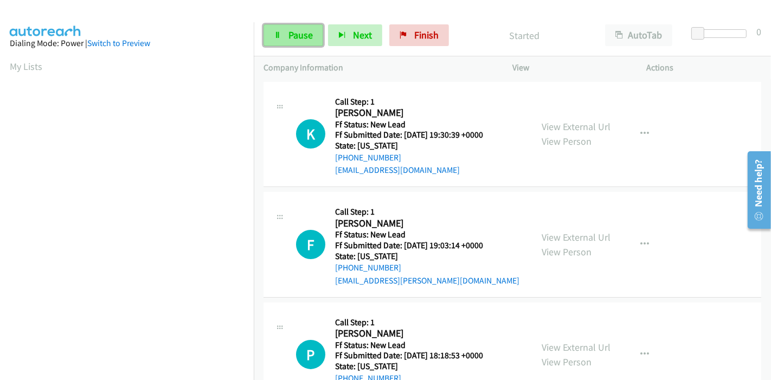
click at [289, 35] on span "Pause" at bounding box center [300, 35] width 24 height 12
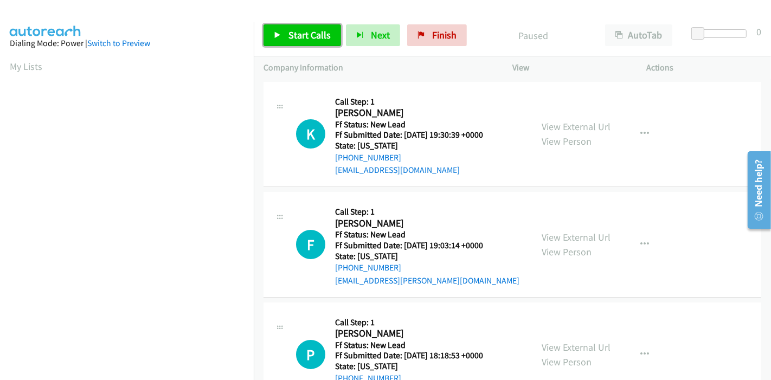
click at [282, 34] on link "Start Calls" at bounding box center [301, 35] width 77 height 22
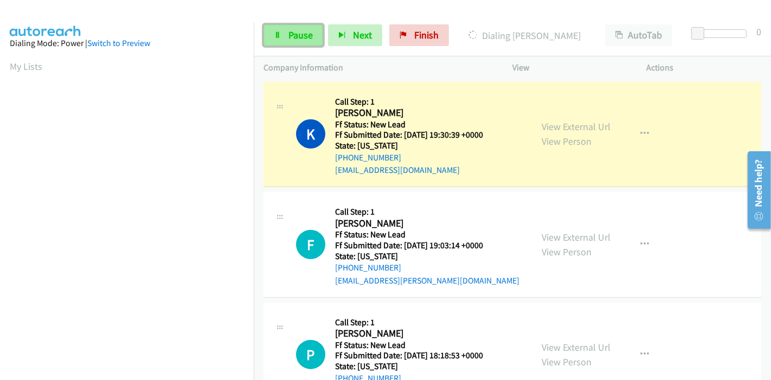
click at [288, 37] on span "Pause" at bounding box center [300, 35] width 24 height 12
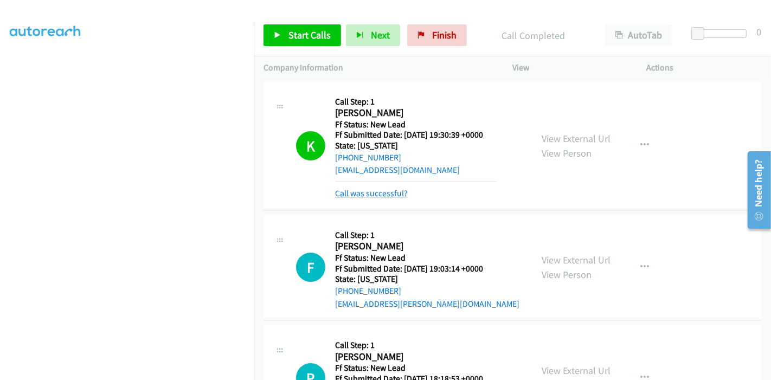
click at [372, 195] on link "Call was successful?" at bounding box center [371, 193] width 73 height 10
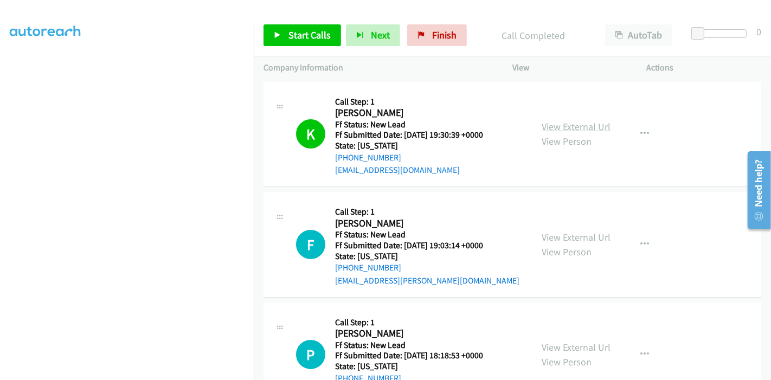
click at [583, 126] on link "View External Url" at bounding box center [575, 126] width 69 height 12
click at [294, 31] on span "Start Calls" at bounding box center [309, 35] width 42 height 12
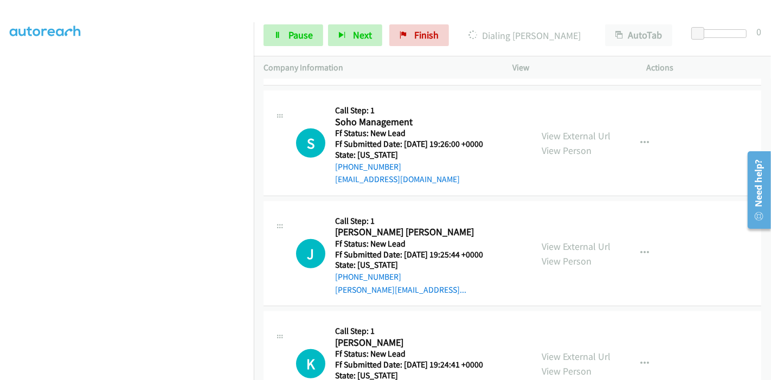
scroll to position [602, 0]
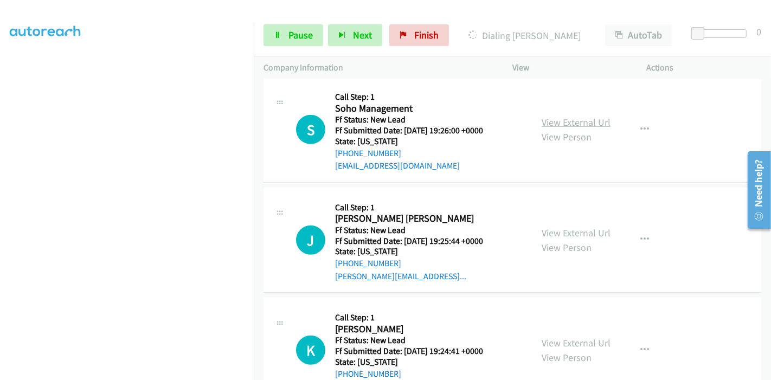
click at [564, 117] on link "View External Url" at bounding box center [575, 122] width 69 height 12
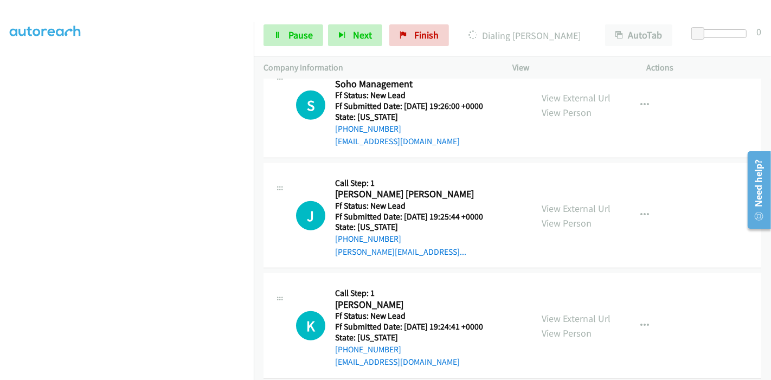
scroll to position [640, 0]
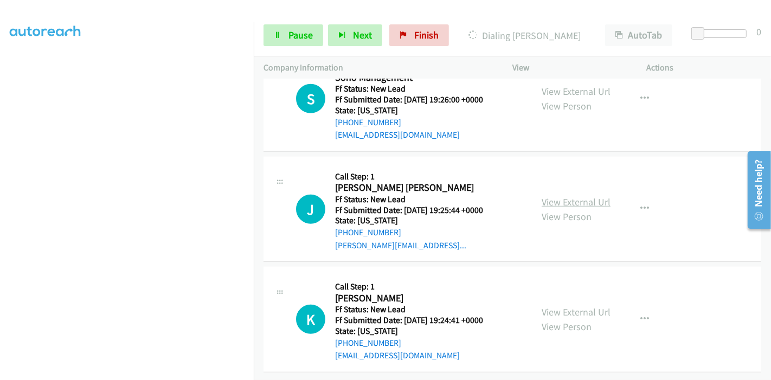
click at [572, 196] on link "View External Url" at bounding box center [575, 202] width 69 height 12
click at [574, 306] on link "View External Url" at bounding box center [575, 312] width 69 height 12
click at [288, 37] on span "Pause" at bounding box center [300, 35] width 24 height 12
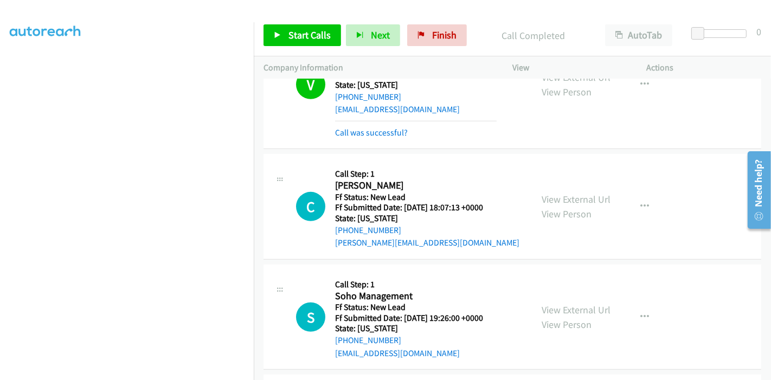
scroll to position [422, 0]
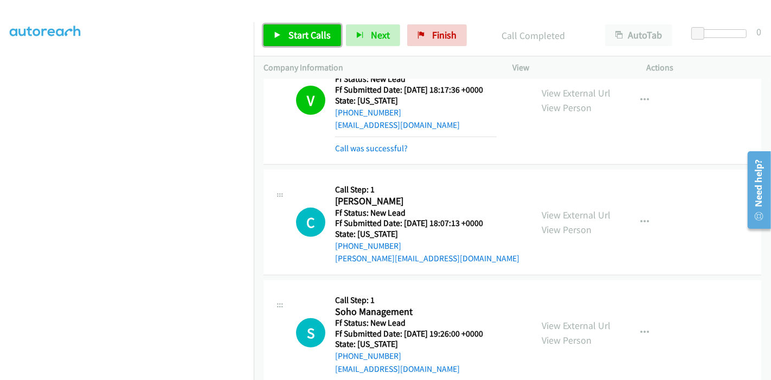
click at [282, 25] on link "Start Calls" at bounding box center [301, 35] width 77 height 22
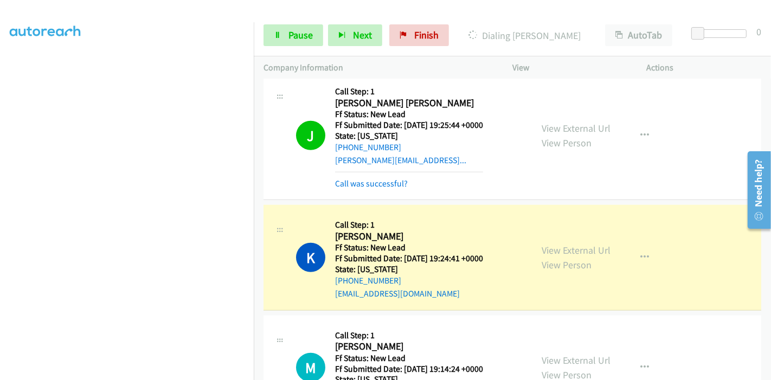
scroll to position [806, 0]
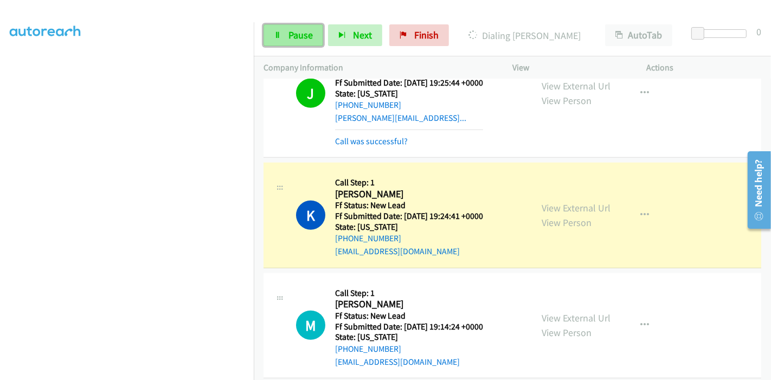
click at [294, 38] on span "Pause" at bounding box center [300, 35] width 24 height 12
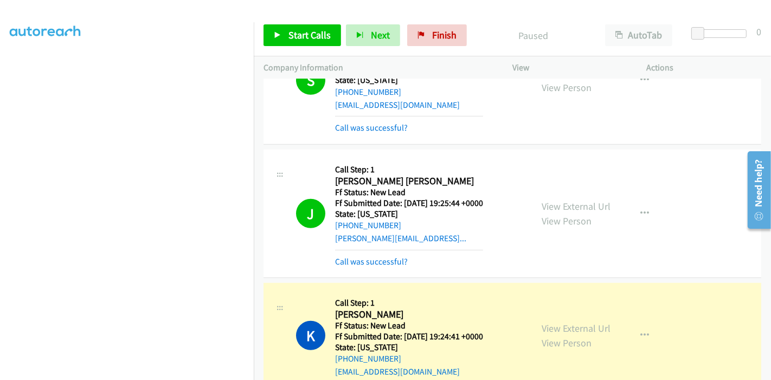
scroll to position [746, 0]
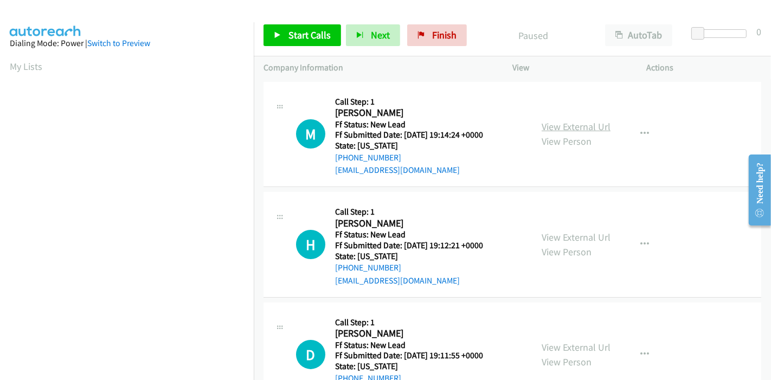
click at [585, 131] on link "View External Url" at bounding box center [575, 126] width 69 height 12
click at [565, 237] on link "View External Url" at bounding box center [575, 237] width 69 height 12
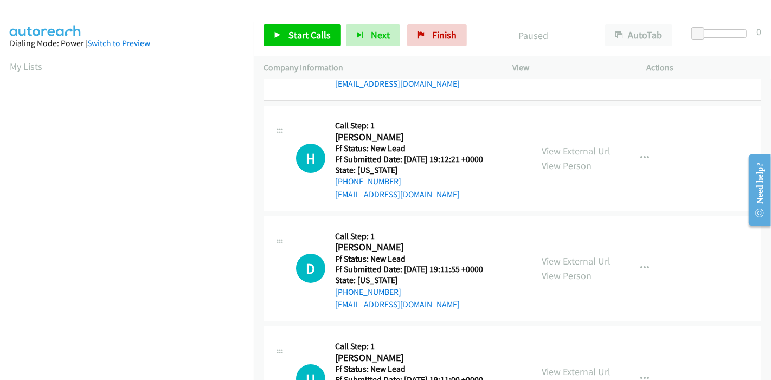
scroll to position [180, 0]
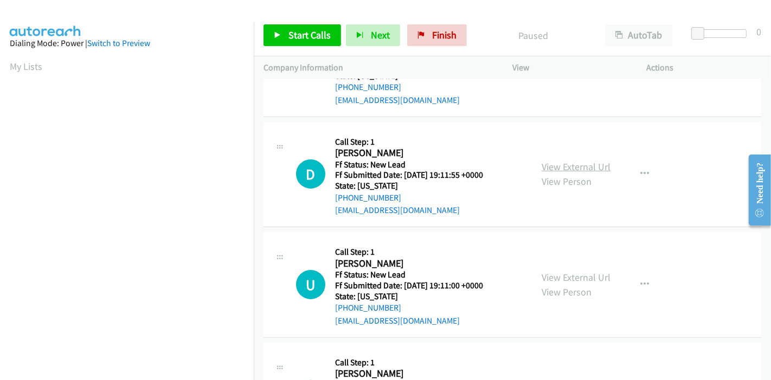
click at [551, 162] on link "View External Url" at bounding box center [575, 166] width 69 height 12
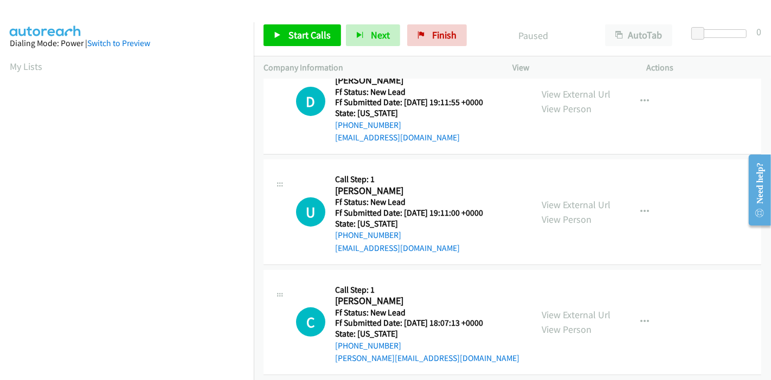
scroll to position [264, 0]
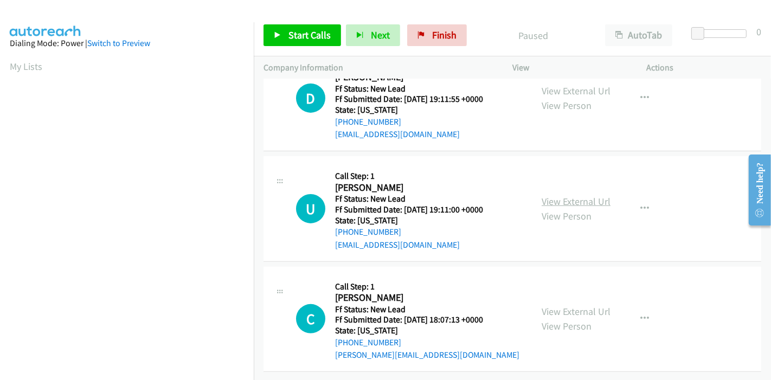
click at [548, 195] on link "View External Url" at bounding box center [575, 201] width 69 height 12
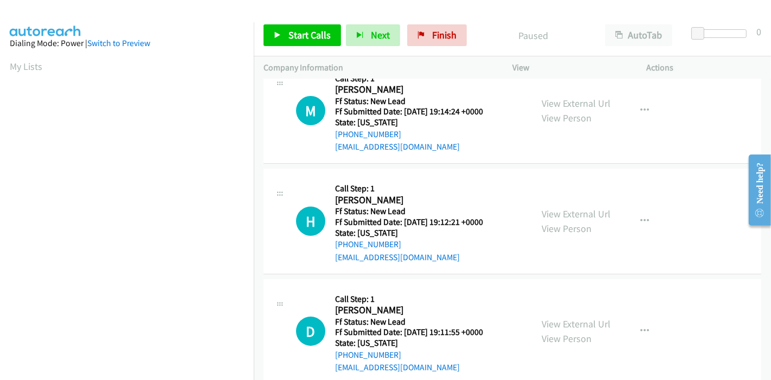
scroll to position [0, 0]
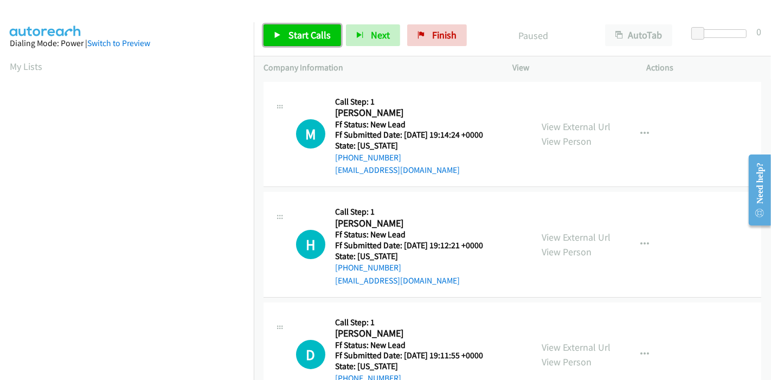
click at [295, 34] on span "Start Calls" at bounding box center [309, 35] width 42 height 12
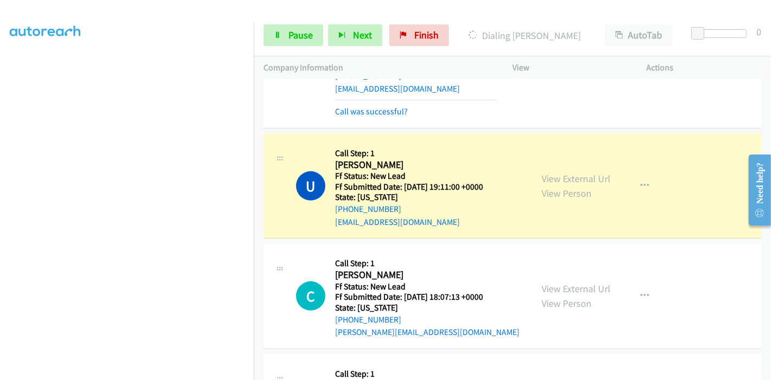
scroll to position [360, 0]
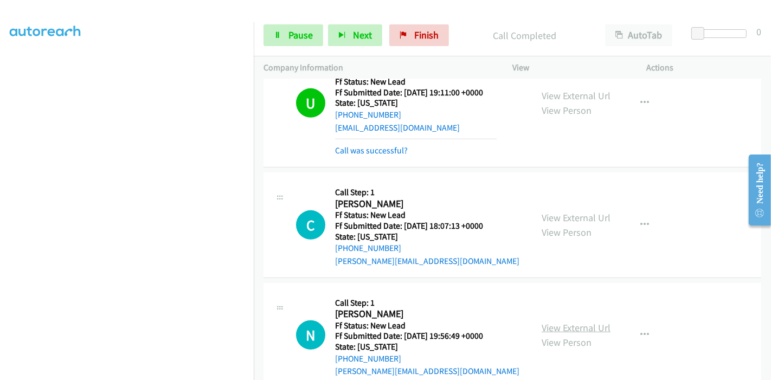
click at [549, 304] on div "View External Url View Person View External Url Email Schedule/Manage Callback …" at bounding box center [604, 336] width 144 height 86
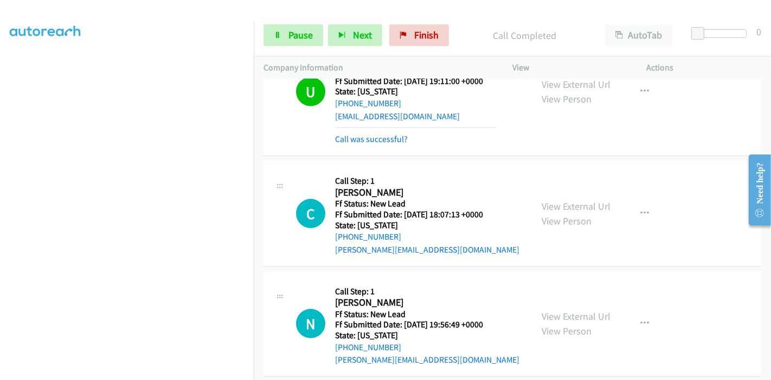
click at [549, 309] on div "View External Url View Person" at bounding box center [575, 323] width 69 height 29
click at [549, 312] on link "View External Url" at bounding box center [575, 316] width 69 height 12
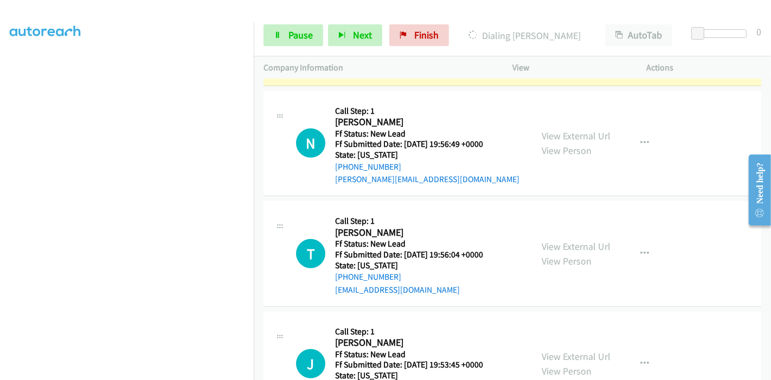
scroll to position [695, 0]
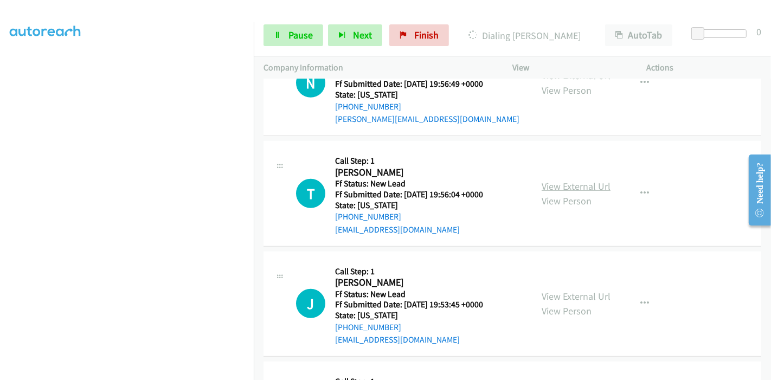
click at [571, 186] on link "View External Url" at bounding box center [575, 186] width 69 height 12
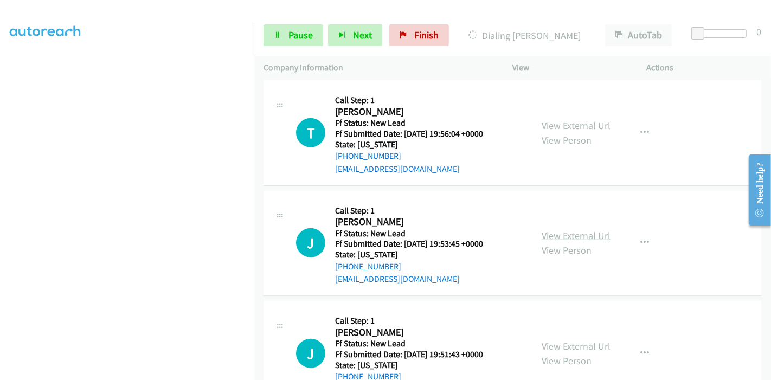
click at [565, 231] on link "View External Url" at bounding box center [575, 235] width 69 height 12
click at [575, 345] on link "View External Url" at bounding box center [575, 346] width 69 height 12
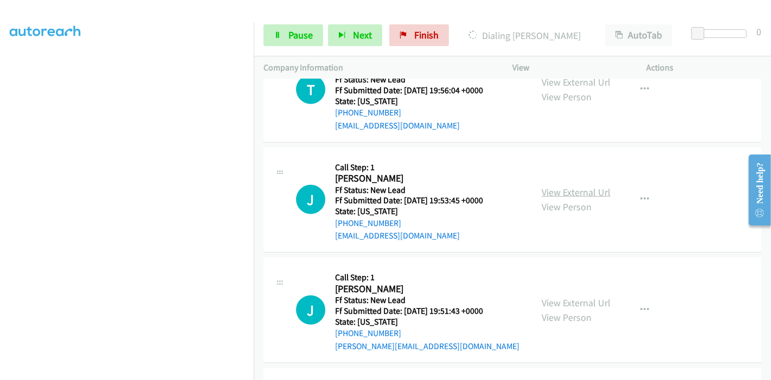
scroll to position [906, 0]
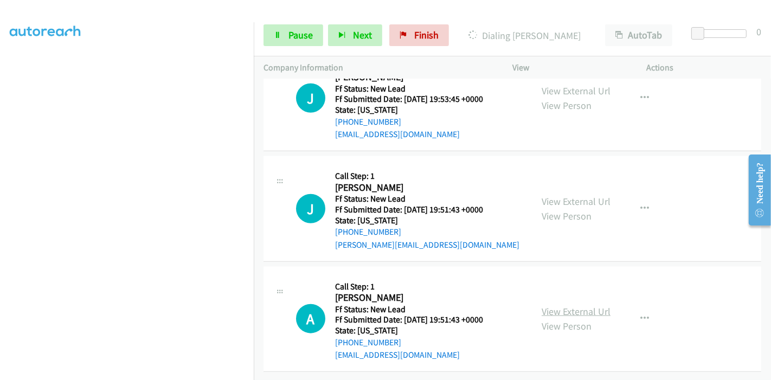
click at [549, 305] on link "View External Url" at bounding box center [575, 311] width 69 height 12
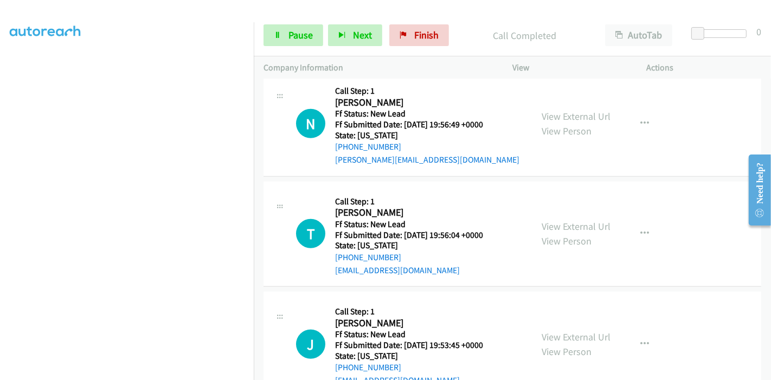
scroll to position [689, 0]
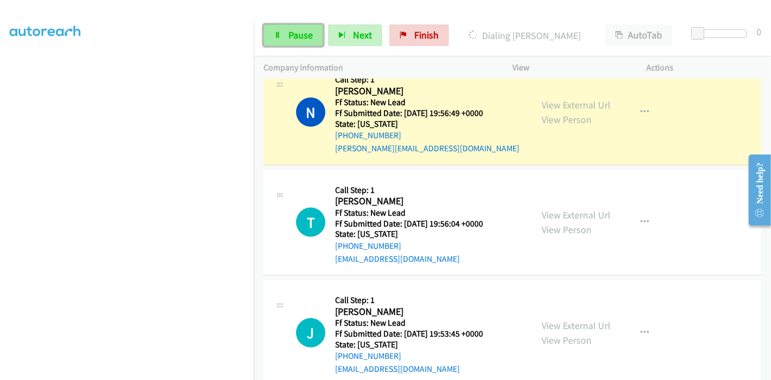
click at [284, 28] on link "Pause" at bounding box center [293, 35] width 60 height 22
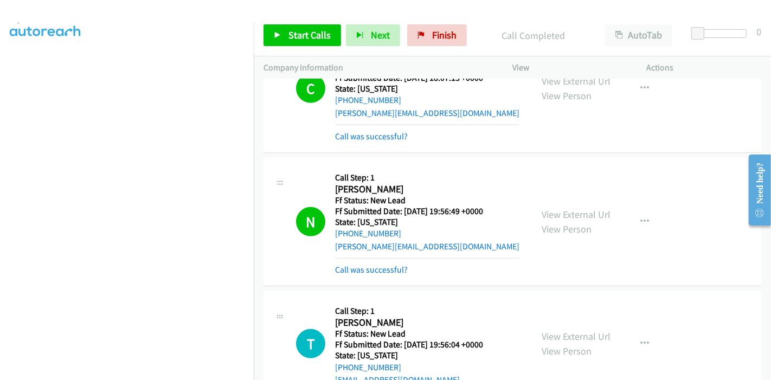
scroll to position [0, 0]
click at [296, 35] on span "Start Calls" at bounding box center [309, 35] width 42 height 12
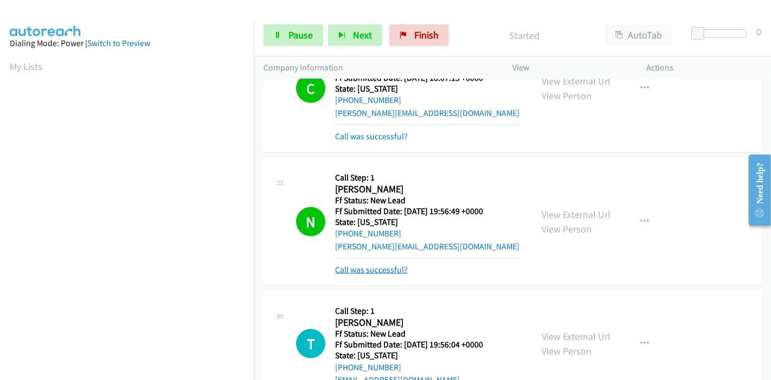
click at [374, 271] on link "Call was successful?" at bounding box center [371, 269] width 73 height 10
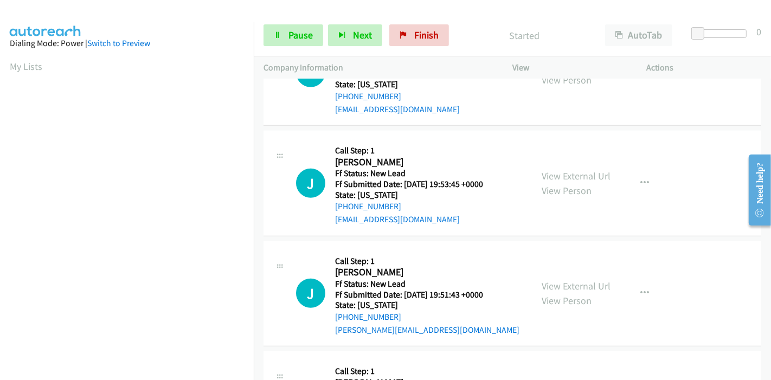
scroll to position [809, 0]
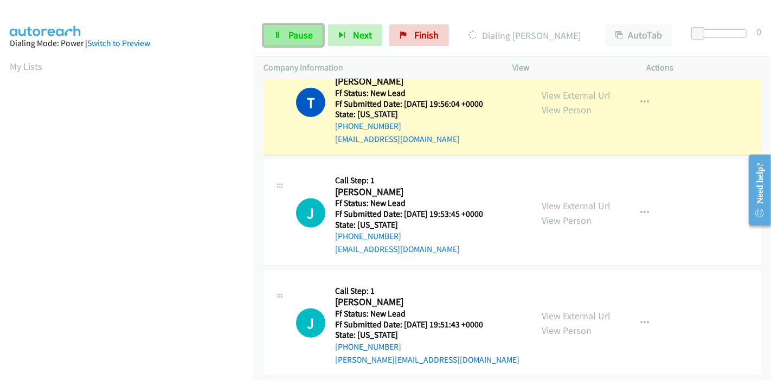
click at [300, 33] on span "Pause" at bounding box center [300, 35] width 24 height 12
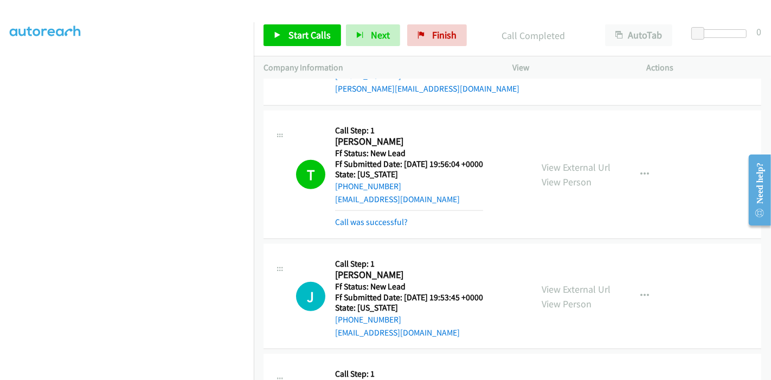
scroll to position [688, 0]
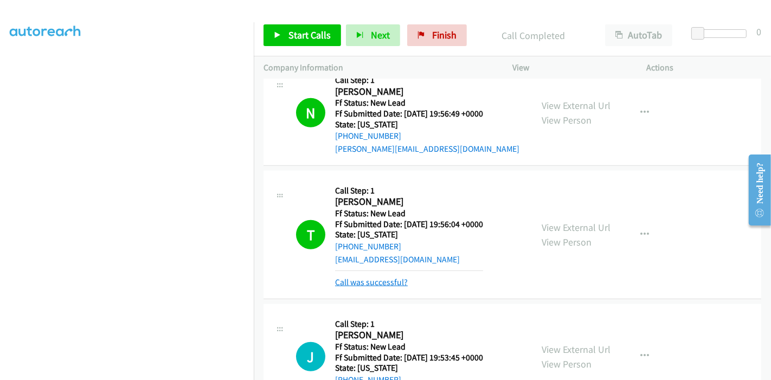
click at [367, 279] on link "Call was successful?" at bounding box center [371, 282] width 73 height 10
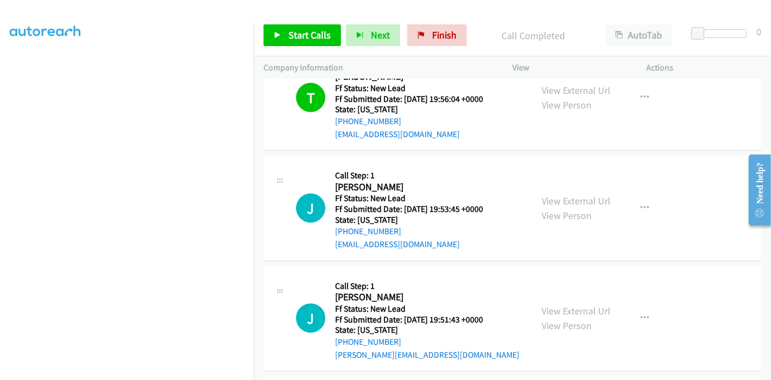
scroll to position [809, 0]
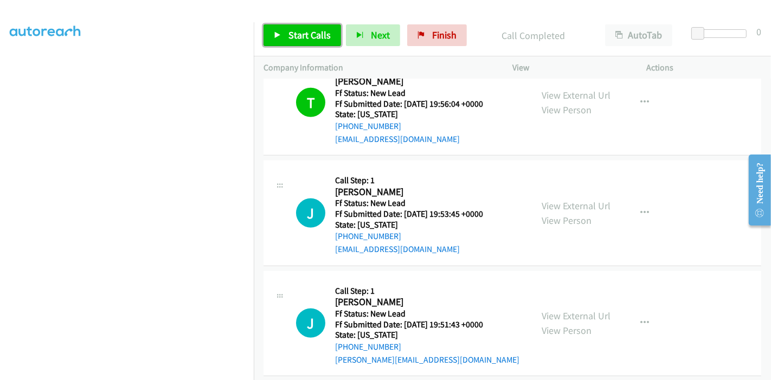
click at [307, 35] on span "Start Calls" at bounding box center [309, 35] width 42 height 12
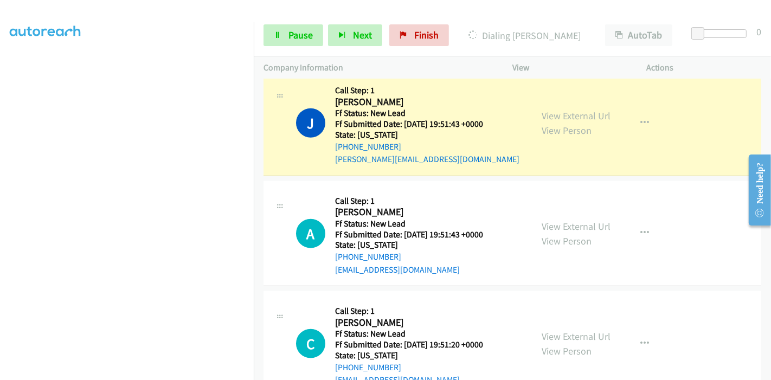
scroll to position [1110, 0]
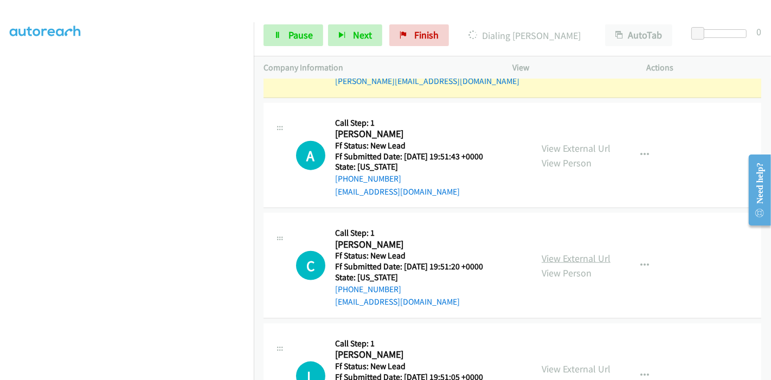
click at [548, 254] on link "View External Url" at bounding box center [575, 258] width 69 height 12
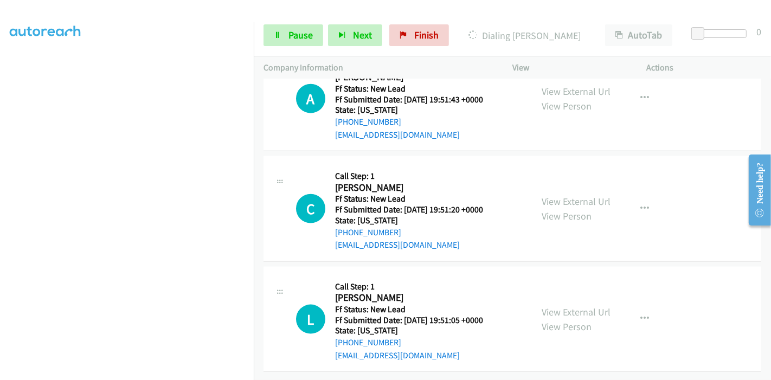
scroll to position [1172, 0]
click at [568, 306] on link "View External Url" at bounding box center [575, 312] width 69 height 12
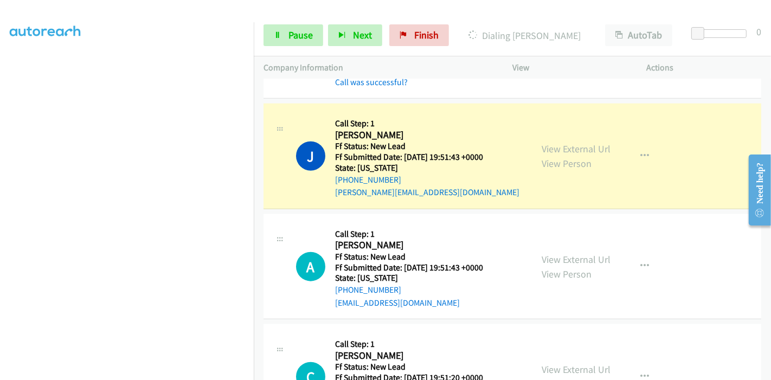
scroll to position [992, 0]
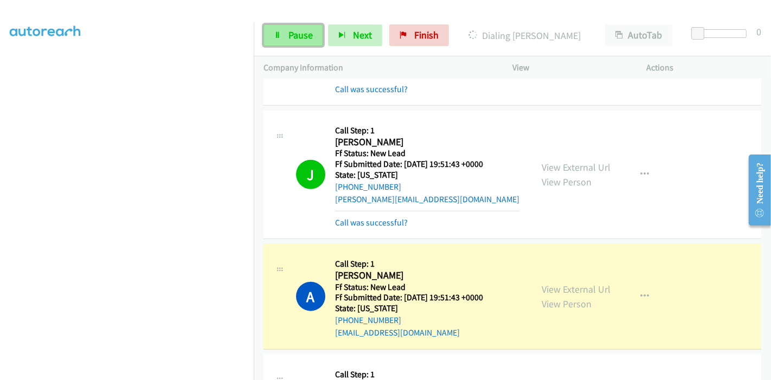
click at [292, 43] on link "Pause" at bounding box center [293, 35] width 60 height 22
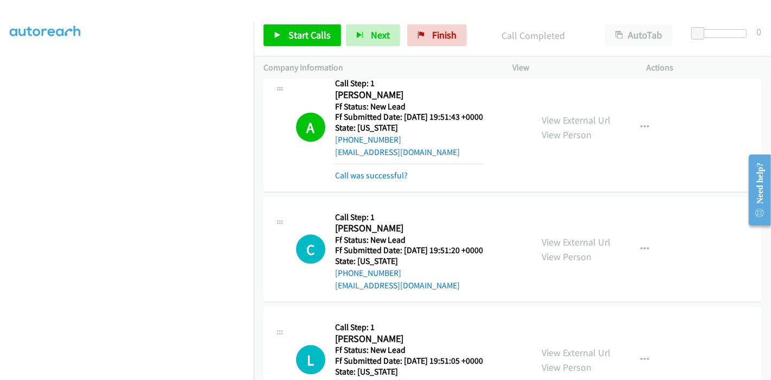
scroll to position [1218, 0]
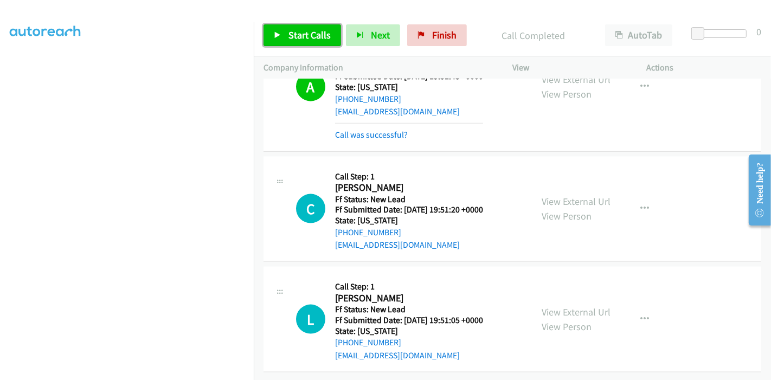
click at [291, 39] on span "Start Calls" at bounding box center [309, 35] width 42 height 12
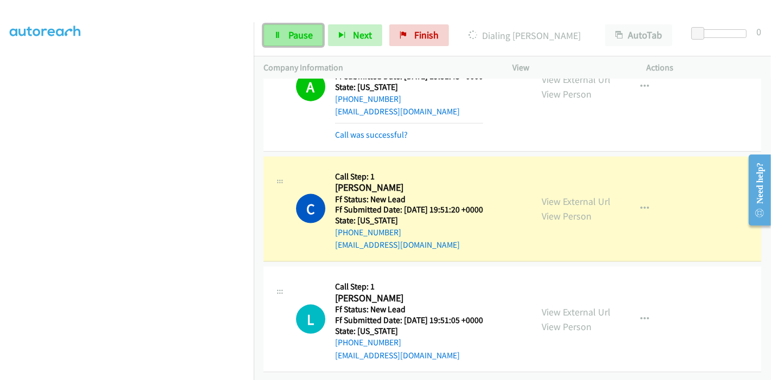
click at [287, 34] on link "Pause" at bounding box center [293, 35] width 60 height 22
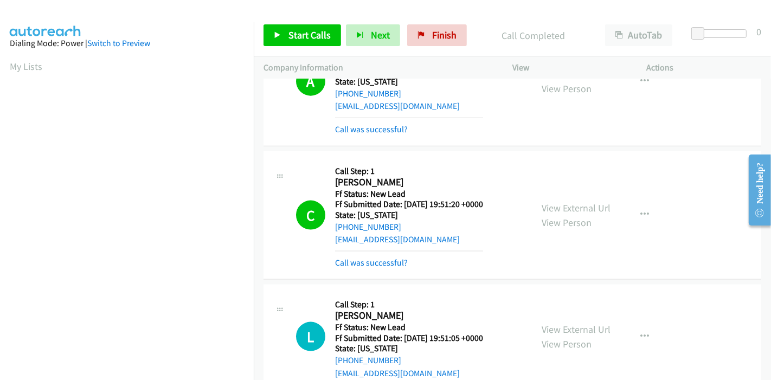
scroll to position [229, 0]
click at [378, 263] on link "Call was successful?" at bounding box center [371, 262] width 73 height 10
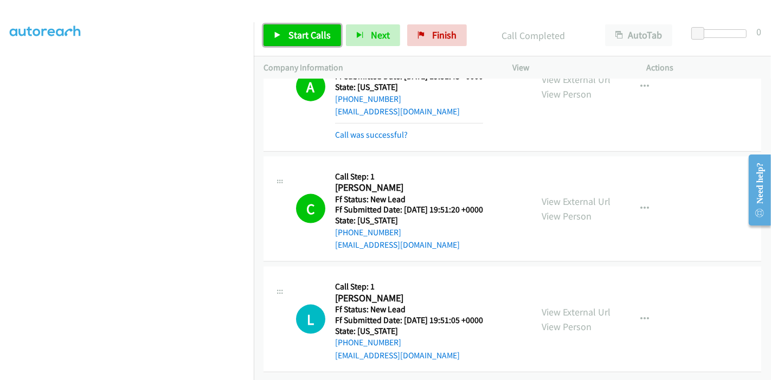
click at [301, 35] on span "Start Calls" at bounding box center [309, 35] width 42 height 12
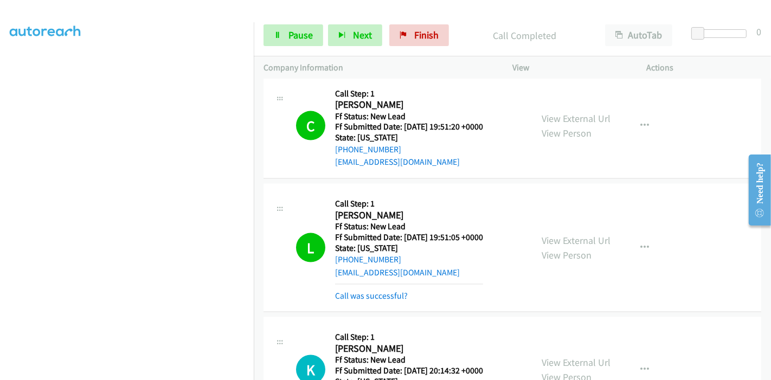
scroll to position [1339, 0]
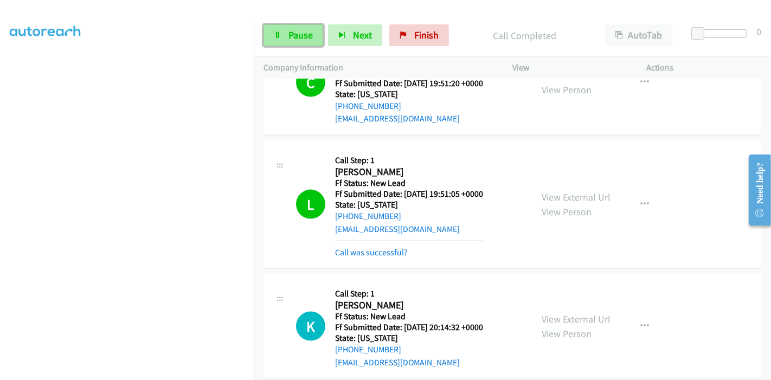
click at [306, 42] on link "Pause" at bounding box center [293, 35] width 60 height 22
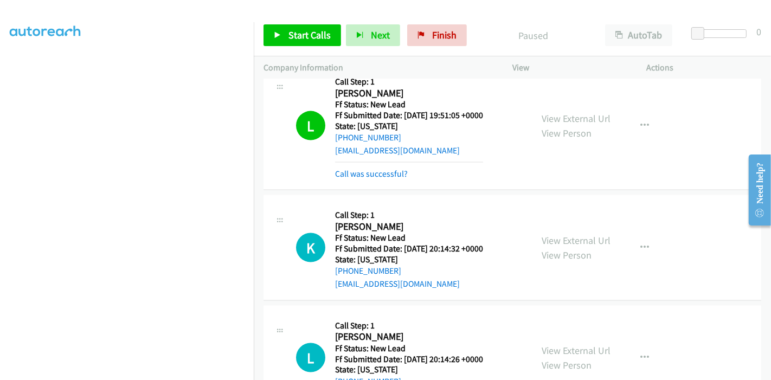
scroll to position [1459, 0]
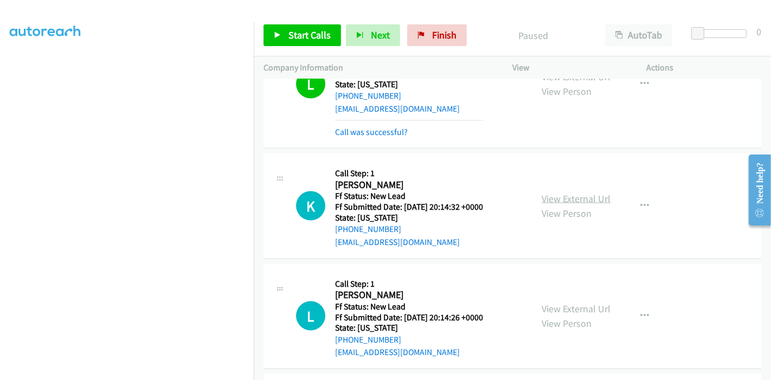
click at [562, 198] on link "View External Url" at bounding box center [575, 198] width 69 height 12
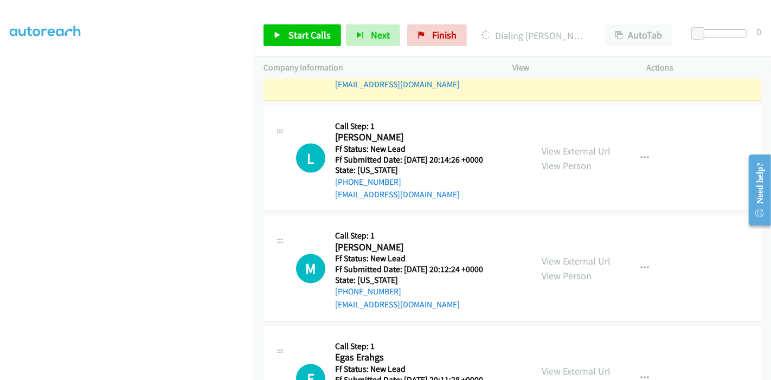
scroll to position [1541, 0]
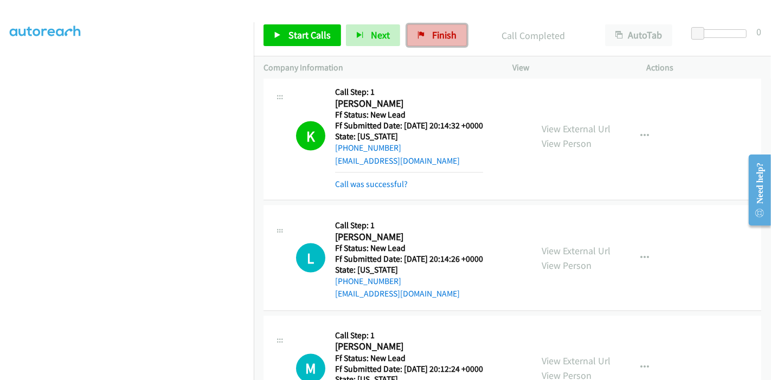
drag, startPoint x: 454, startPoint y: 30, endPoint x: 413, endPoint y: 38, distance: 41.4
click at [454, 30] on link "Finish" at bounding box center [437, 35] width 60 height 22
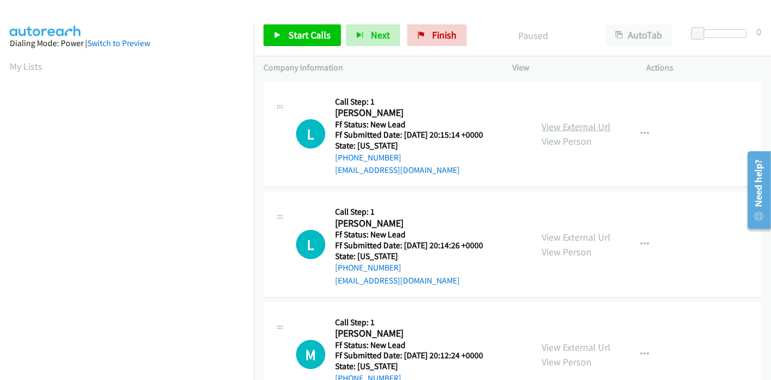
click at [580, 122] on link "View External Url" at bounding box center [575, 126] width 69 height 12
click at [544, 230] on div "View External Url View Person" at bounding box center [575, 244] width 69 height 29
click at [547, 236] on link "View External Url" at bounding box center [575, 237] width 69 height 12
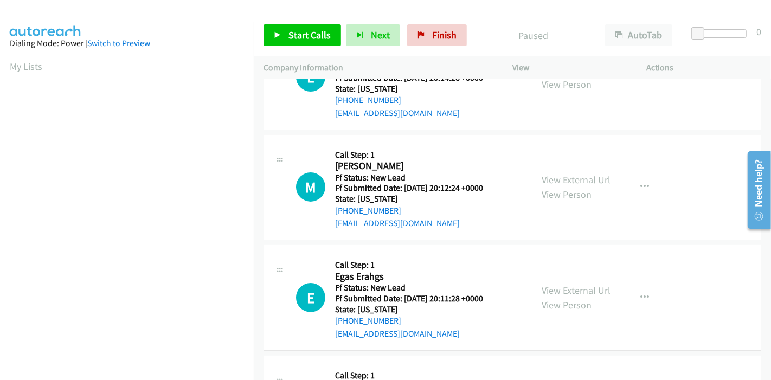
scroll to position [180, 0]
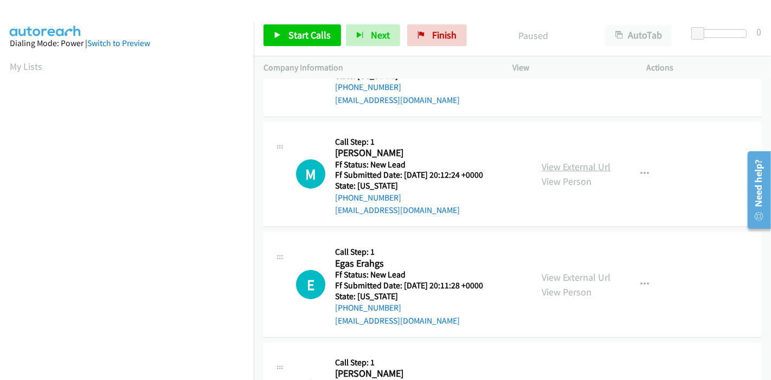
click at [560, 169] on link "View External Url" at bounding box center [575, 166] width 69 height 12
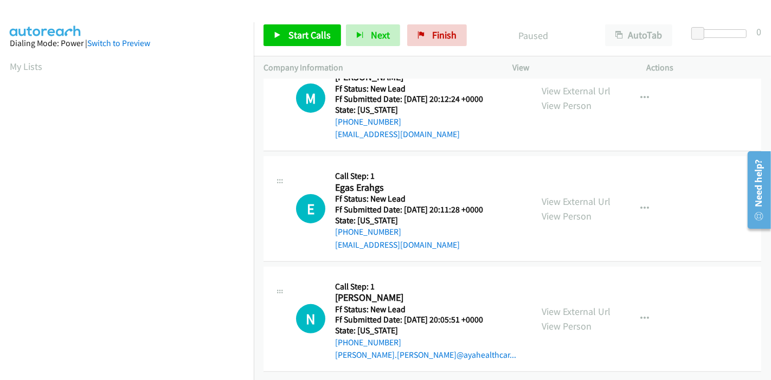
scroll to position [264, 0]
click at [577, 195] on link "View External Url" at bounding box center [575, 201] width 69 height 12
click at [572, 305] on link "View External Url" at bounding box center [575, 311] width 69 height 12
click at [284, 37] on link "Start Calls" at bounding box center [301, 35] width 77 height 22
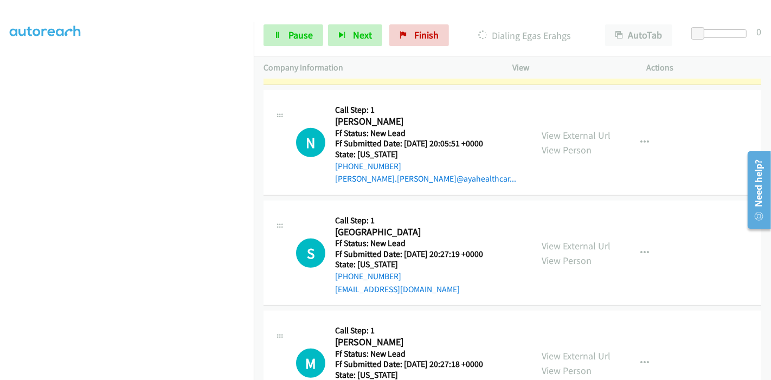
scroll to position [562, 0]
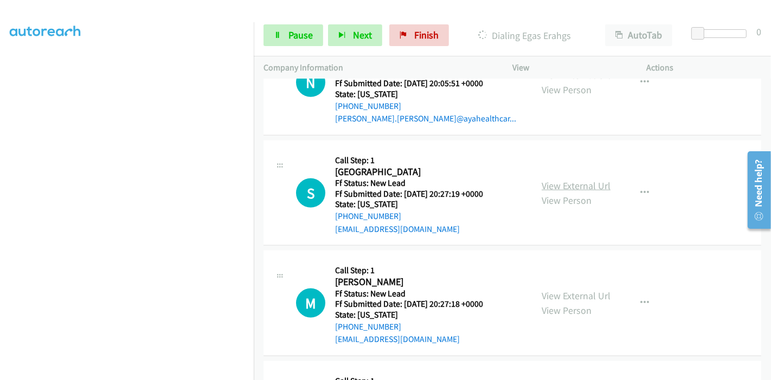
click at [556, 185] on link "View External Url" at bounding box center [575, 185] width 69 height 12
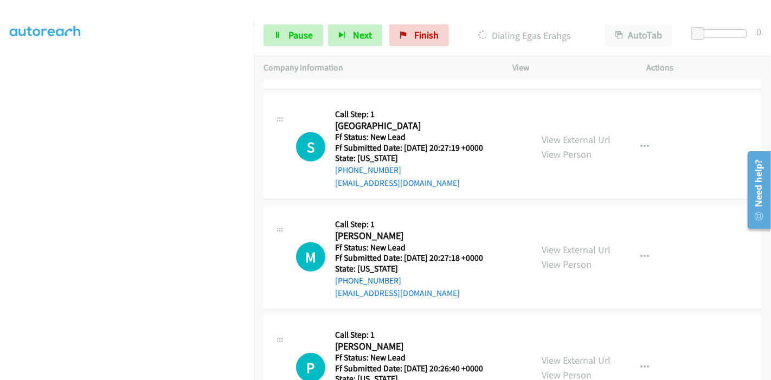
scroll to position [663, 0]
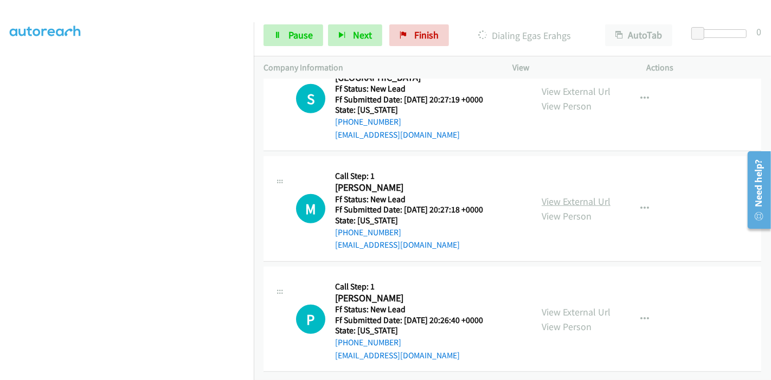
click at [572, 195] on link "View External Url" at bounding box center [575, 201] width 69 height 12
click at [553, 306] on link "View External Url" at bounding box center [575, 312] width 69 height 12
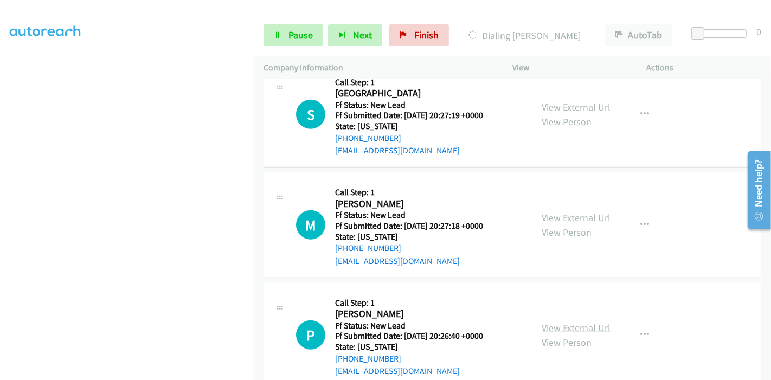
scroll to position [686, 0]
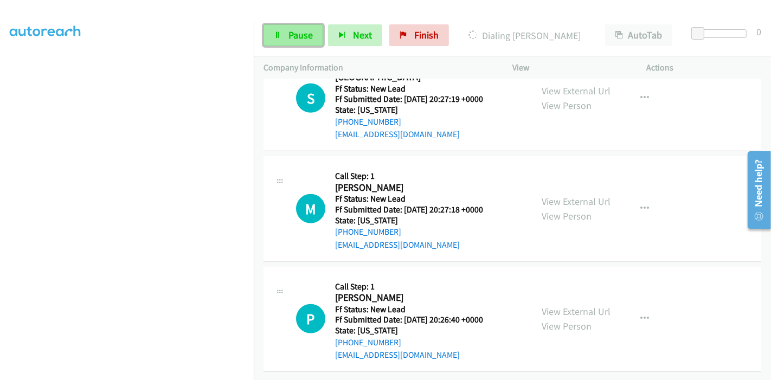
click at [294, 37] on span "Pause" at bounding box center [300, 35] width 24 height 12
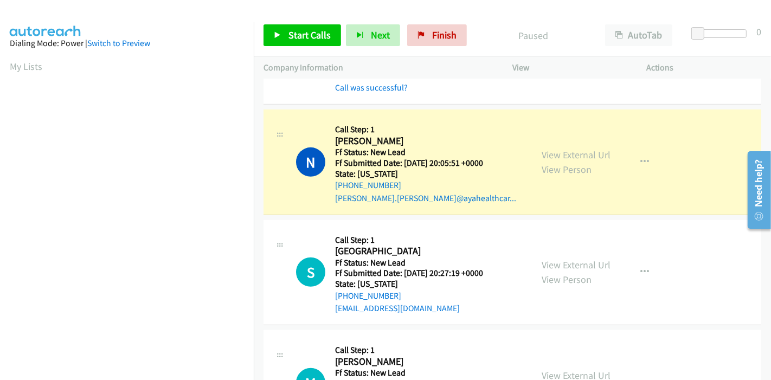
scroll to position [229, 0]
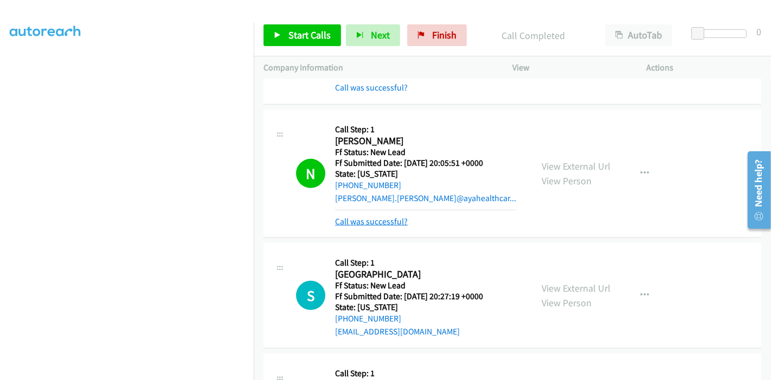
click at [372, 222] on link "Call was successful?" at bounding box center [371, 221] width 73 height 10
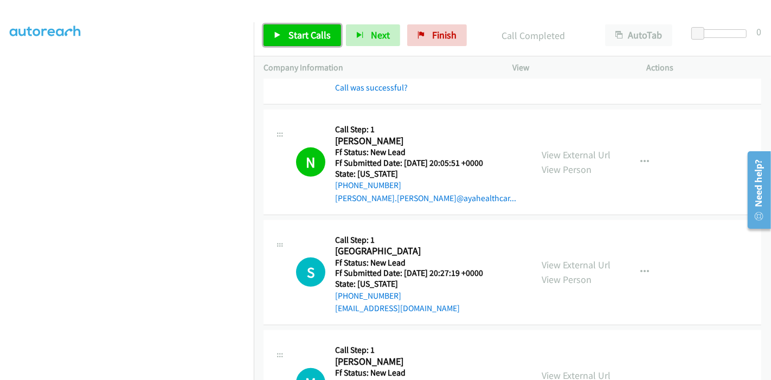
click at [305, 33] on span "Start Calls" at bounding box center [309, 35] width 42 height 12
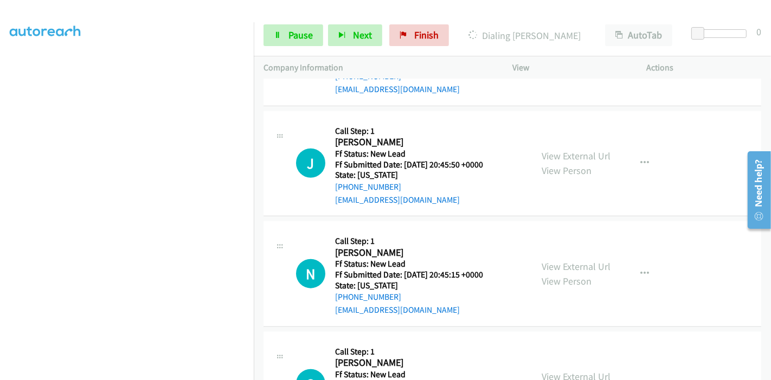
scroll to position [987, 0]
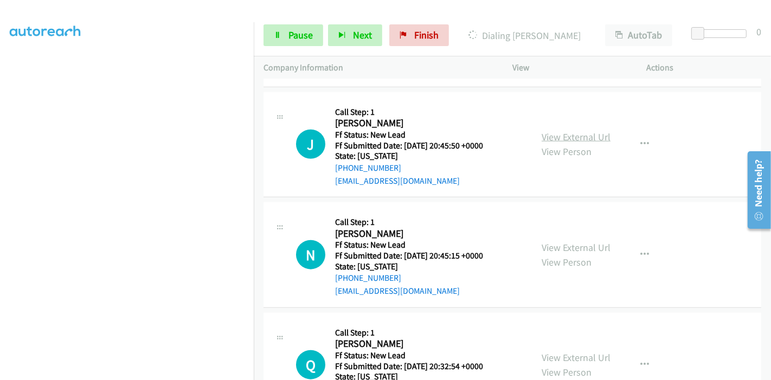
click at [570, 137] on link "View External Url" at bounding box center [575, 137] width 69 height 12
click at [548, 242] on link "View External Url" at bounding box center [575, 247] width 69 height 12
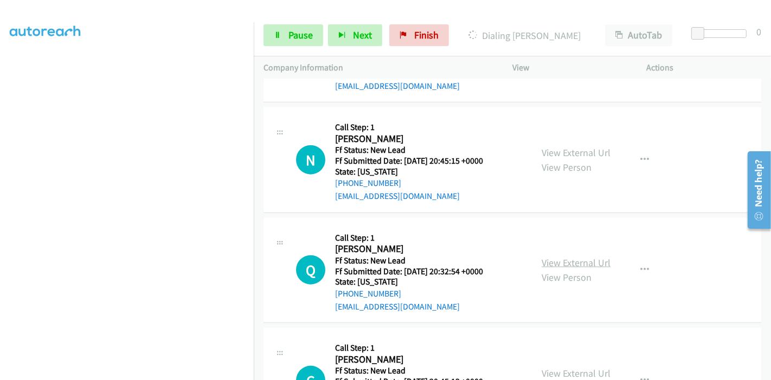
scroll to position [1108, 0]
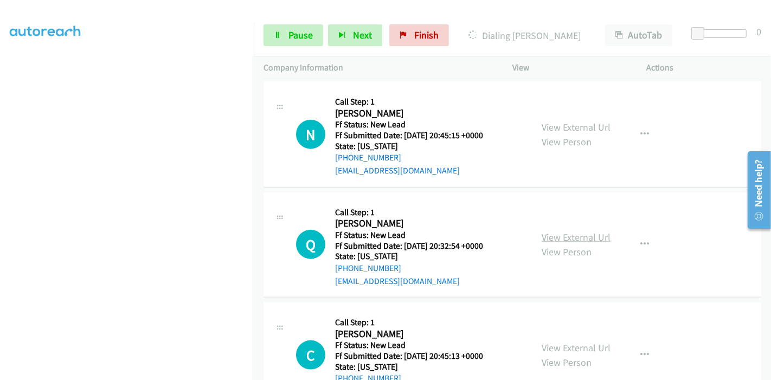
click at [580, 234] on link "View External Url" at bounding box center [575, 237] width 69 height 12
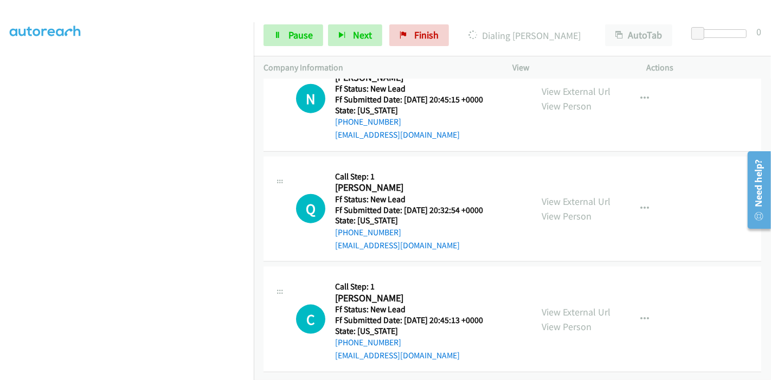
scroll to position [1172, 0]
click at [286, 35] on link "Pause" at bounding box center [293, 35] width 60 height 22
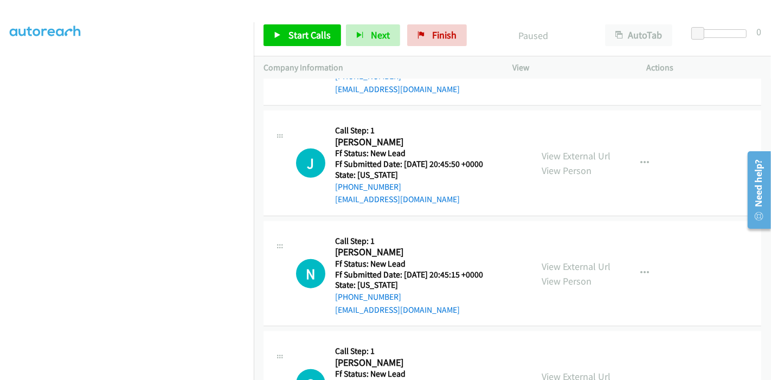
scroll to position [0, 0]
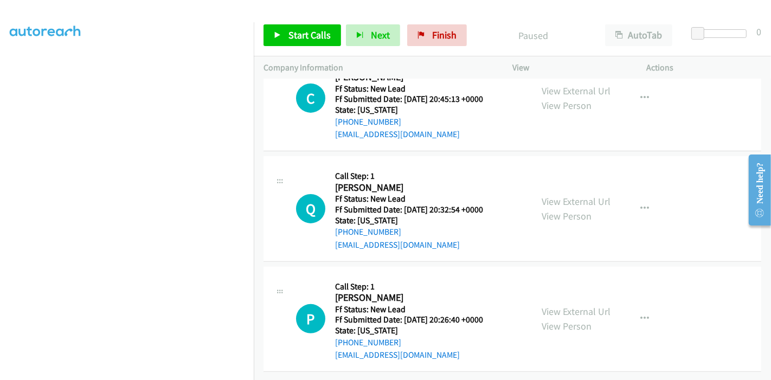
scroll to position [229, 0]
click at [285, 41] on link "Start Calls" at bounding box center [301, 35] width 77 height 22
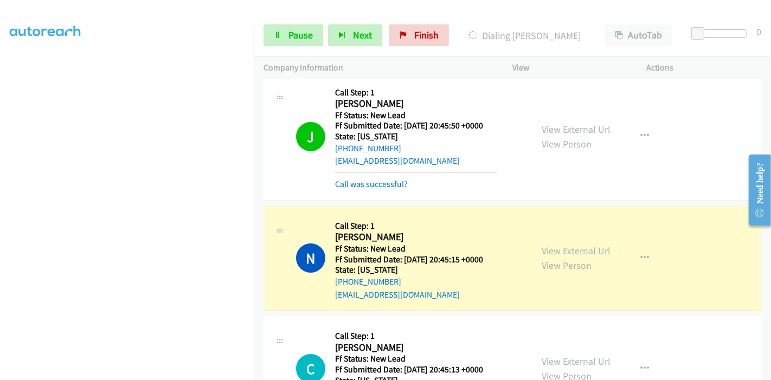
scroll to position [0, 0]
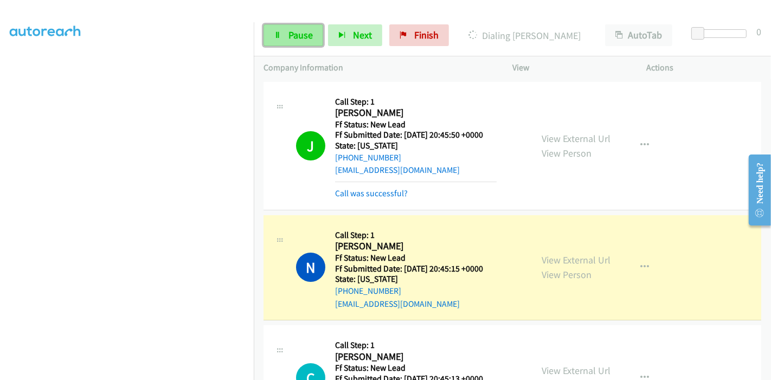
click at [291, 35] on span "Pause" at bounding box center [300, 35] width 24 height 12
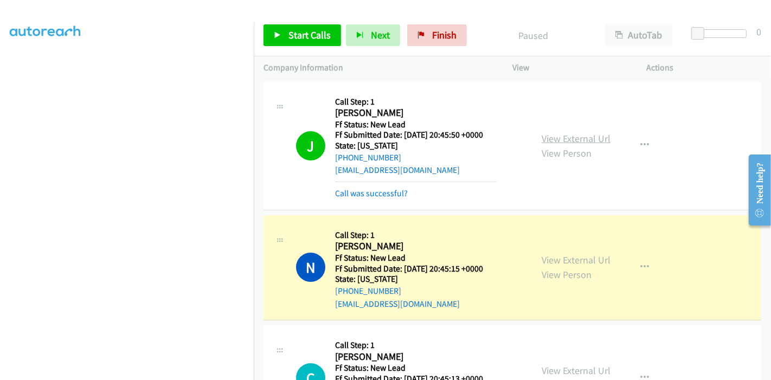
click at [572, 133] on link "View External Url" at bounding box center [575, 138] width 69 height 12
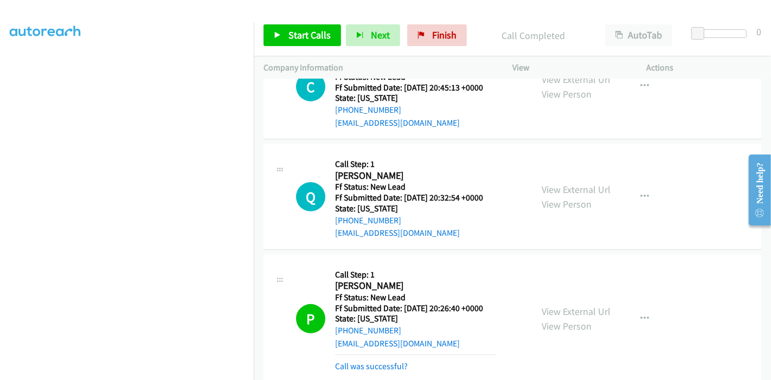
scroll to position [333, 0]
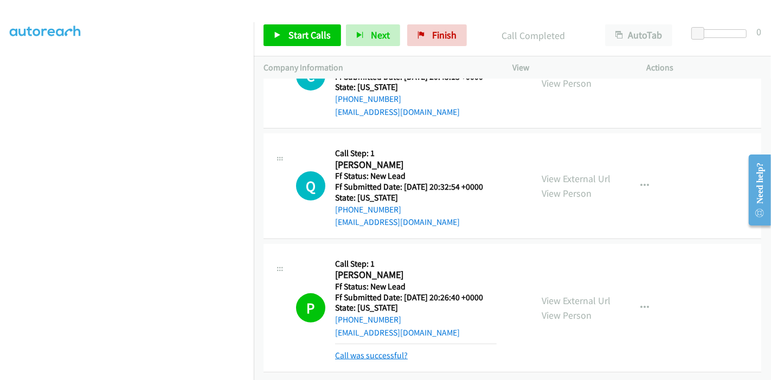
click at [385, 350] on link "Call was successful?" at bounding box center [371, 355] width 73 height 10
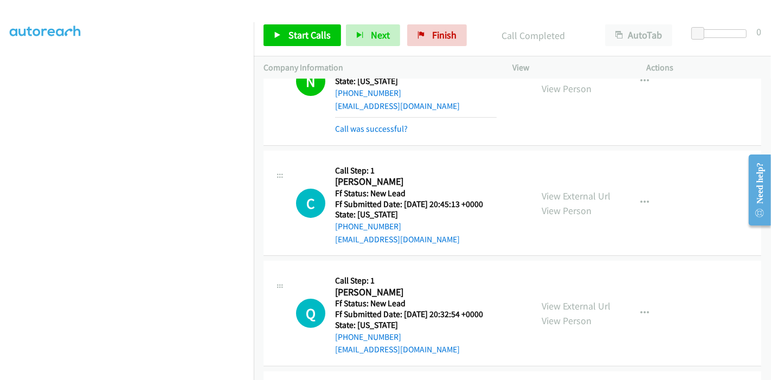
scroll to position [129, 0]
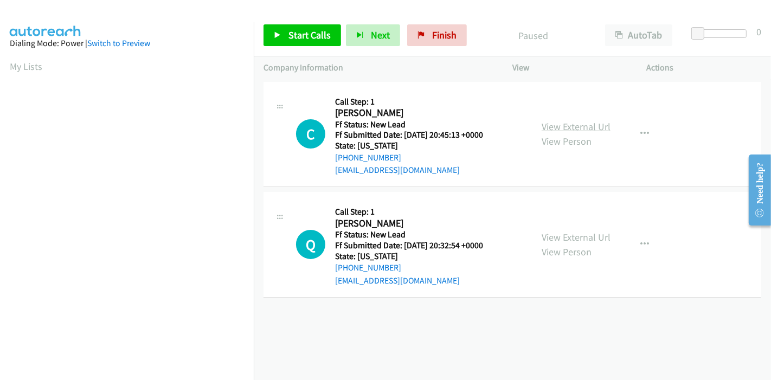
click at [591, 125] on link "View External Url" at bounding box center [575, 126] width 69 height 12
click at [644, 133] on button "button" at bounding box center [644, 134] width 29 height 22
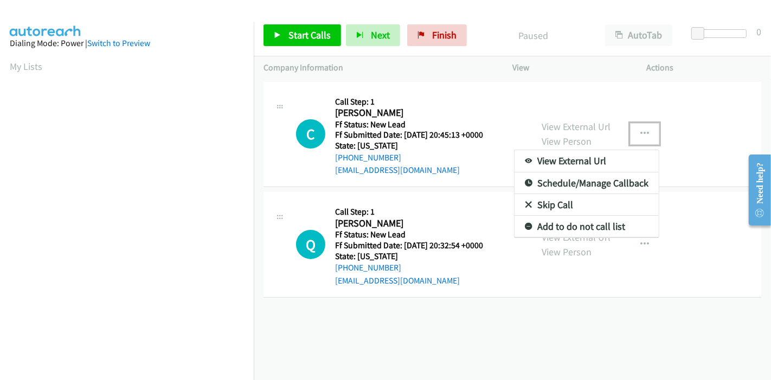
click at [535, 204] on link "Skip Call" at bounding box center [586, 205] width 144 height 22
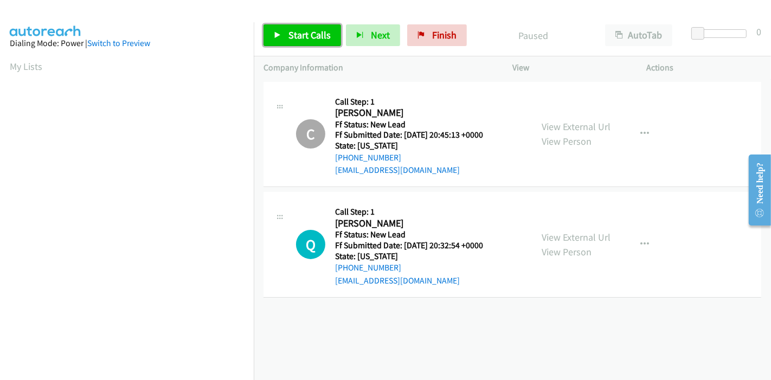
click at [314, 30] on span "Start Calls" at bounding box center [309, 35] width 42 height 12
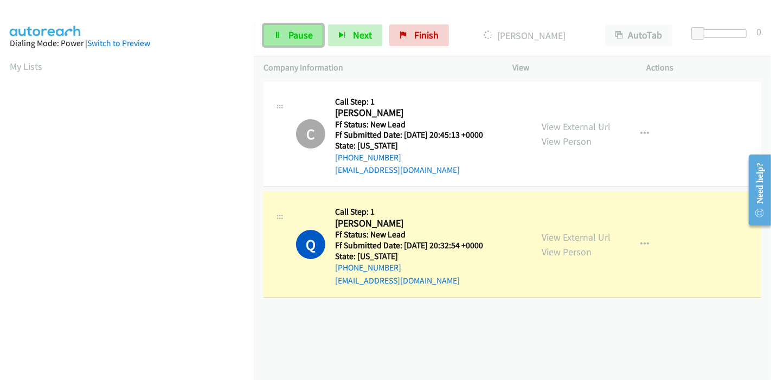
click at [279, 40] on link "Pause" at bounding box center [293, 35] width 60 height 22
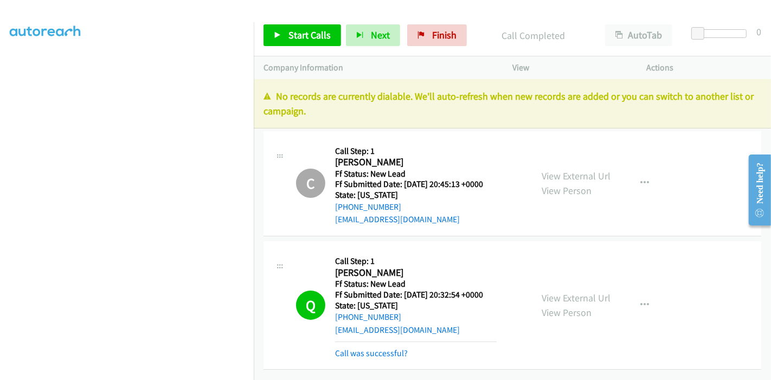
scroll to position [6, 0]
click at [284, 30] on link "Start Calls" at bounding box center [301, 35] width 77 height 22
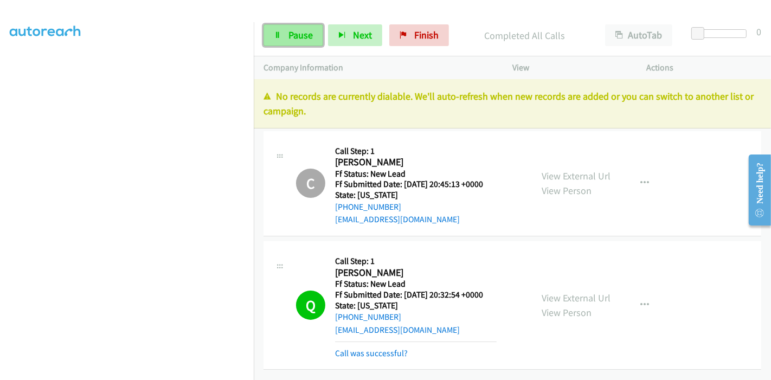
click at [298, 38] on span "Pause" at bounding box center [300, 35] width 24 height 12
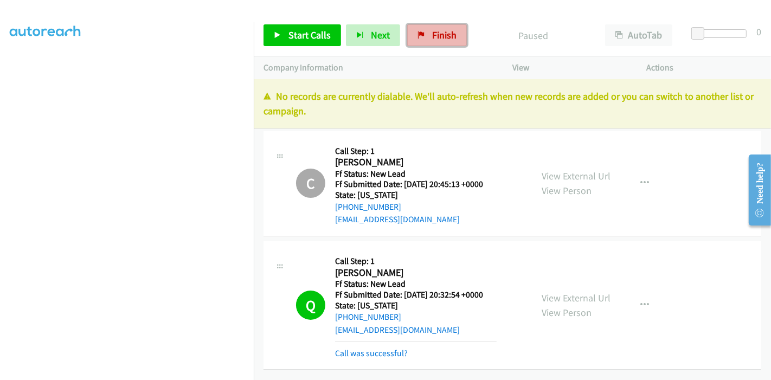
click at [432, 29] on span "Finish" at bounding box center [444, 35] width 24 height 12
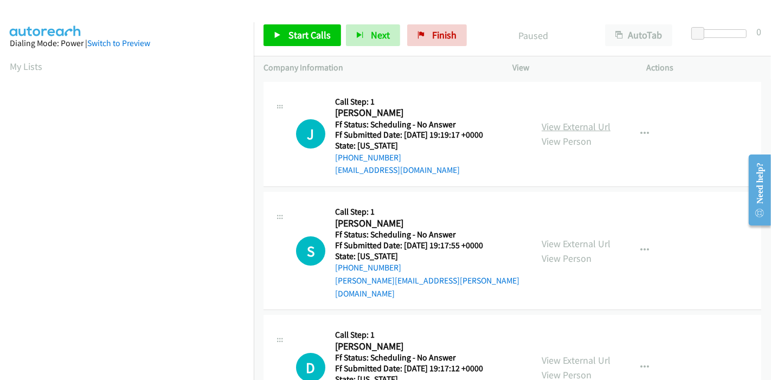
click at [587, 124] on link "View External Url" at bounding box center [575, 126] width 69 height 12
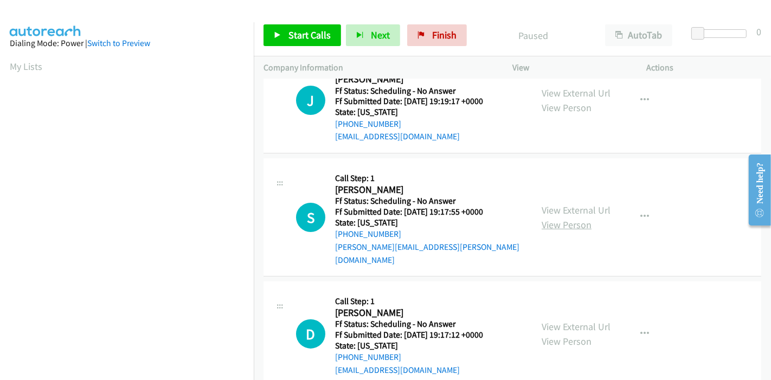
scroll to position [60, 0]
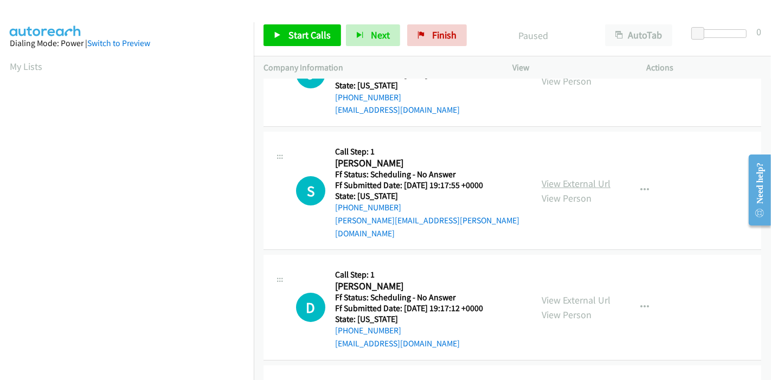
click at [565, 177] on link "View External Url" at bounding box center [575, 183] width 69 height 12
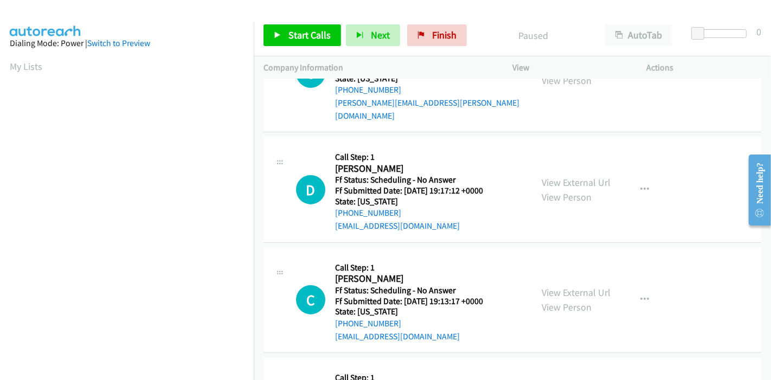
scroll to position [180, 0]
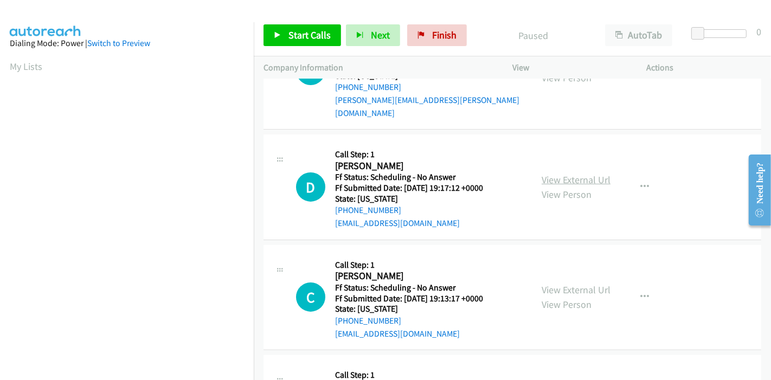
click at [568, 173] on link "View External Url" at bounding box center [575, 179] width 69 height 12
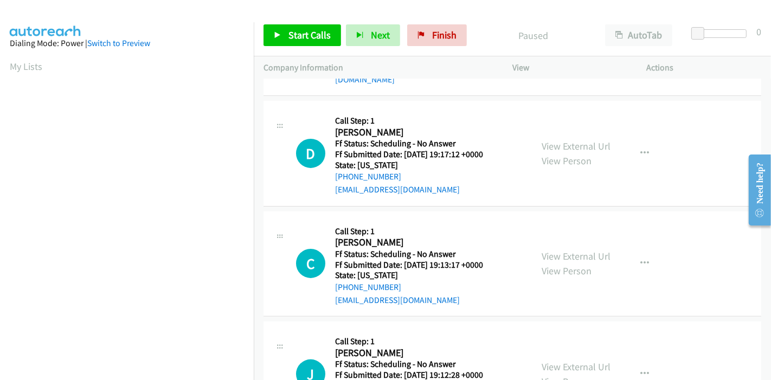
scroll to position [241, 0]
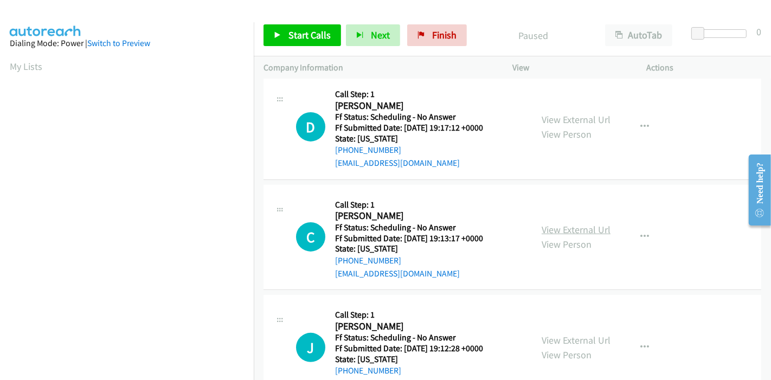
click at [553, 223] on link "View External Url" at bounding box center [575, 229] width 69 height 12
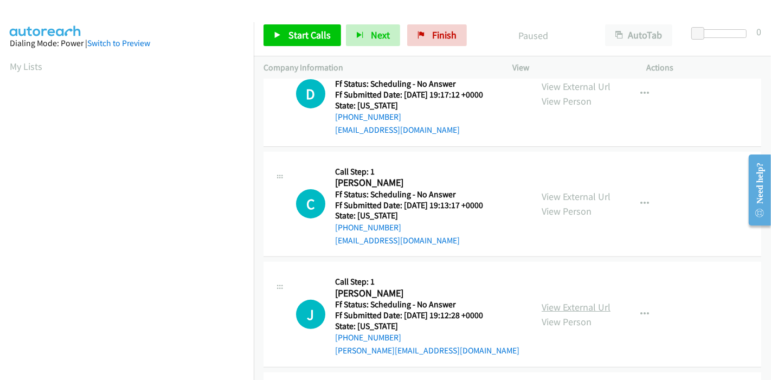
scroll to position [301, 0]
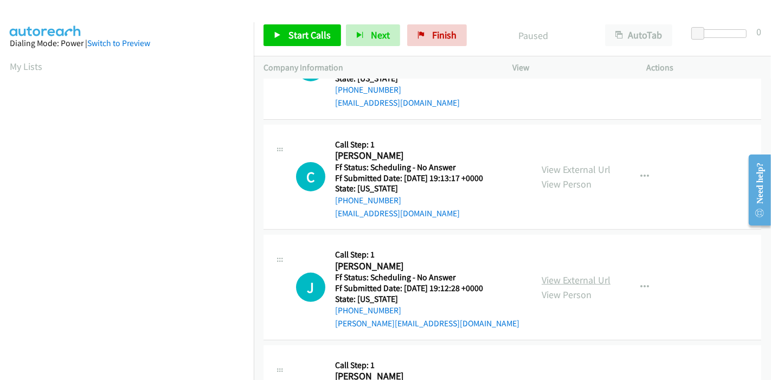
click at [546, 274] on link "View External Url" at bounding box center [575, 280] width 69 height 12
drag, startPoint x: 294, startPoint y: 35, endPoint x: 300, endPoint y: 40, distance: 8.1
click at [294, 35] on span "Start Calls" at bounding box center [309, 35] width 42 height 12
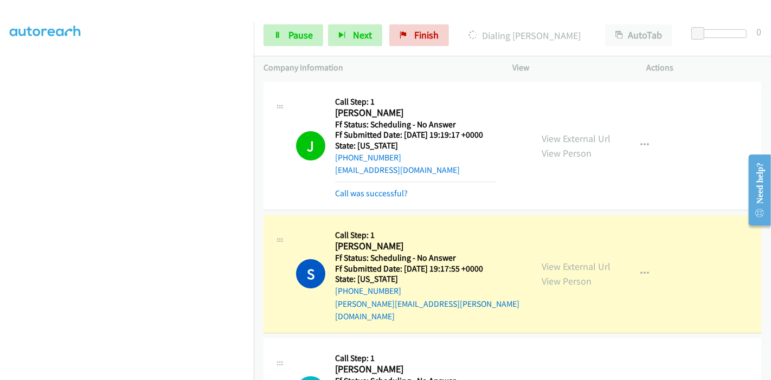
scroll to position [108, 0]
click at [290, 35] on span "Pause" at bounding box center [300, 35] width 24 height 12
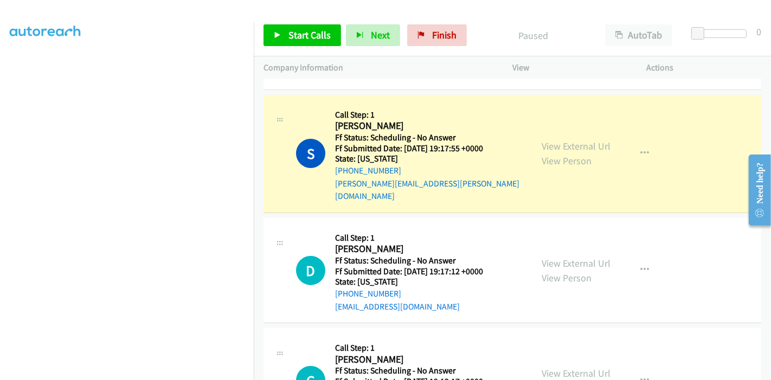
scroll to position [229, 0]
click at [632, 259] on button "button" at bounding box center [644, 270] width 29 height 22
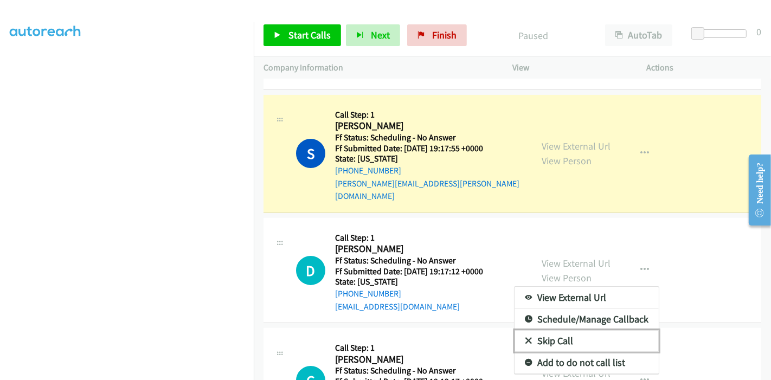
click at [560, 330] on link "Skip Call" at bounding box center [586, 341] width 144 height 22
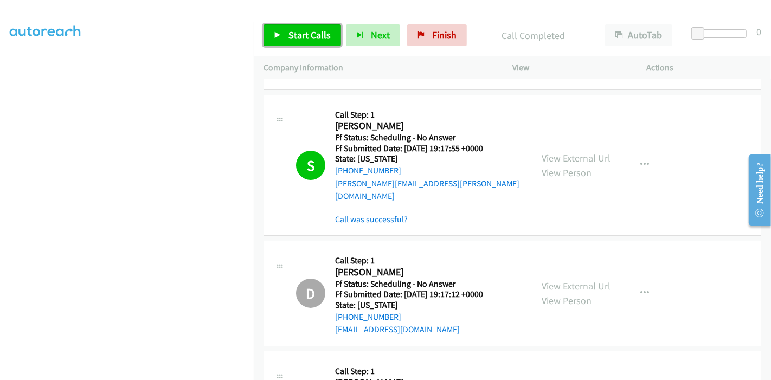
click at [269, 43] on link "Start Calls" at bounding box center [301, 35] width 77 height 22
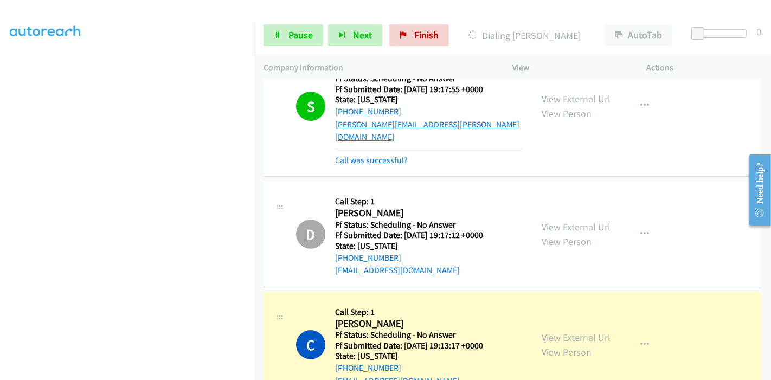
scroll to position [361, 0]
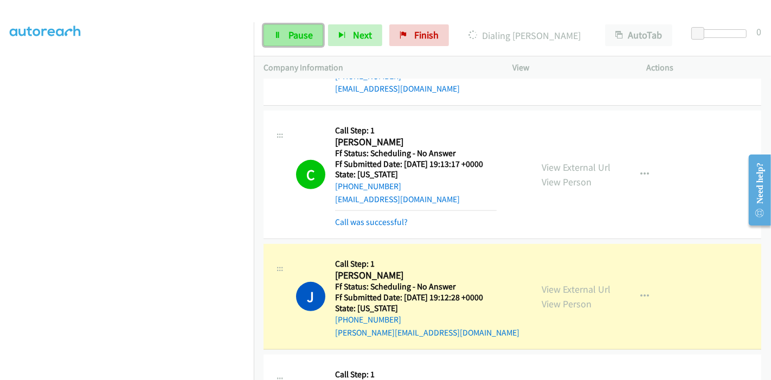
click at [289, 34] on span "Pause" at bounding box center [300, 35] width 24 height 12
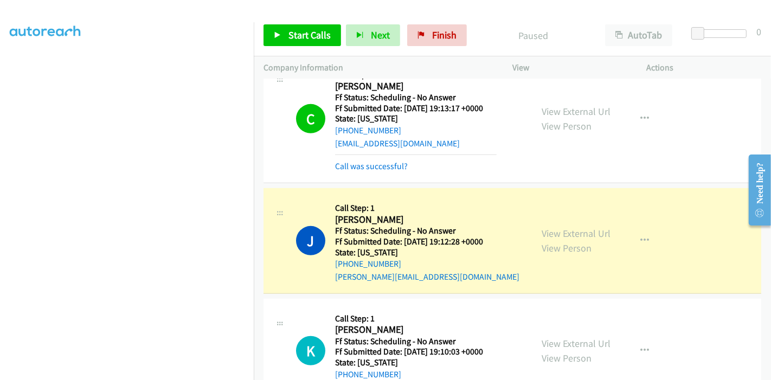
scroll to position [481, 0]
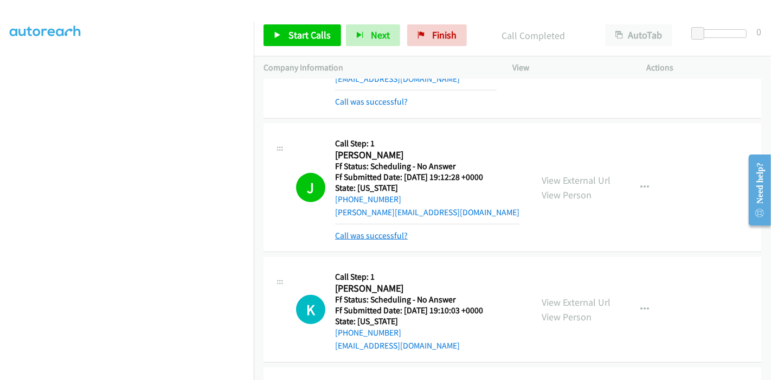
click at [395, 230] on link "Call was successful?" at bounding box center [371, 235] width 73 height 10
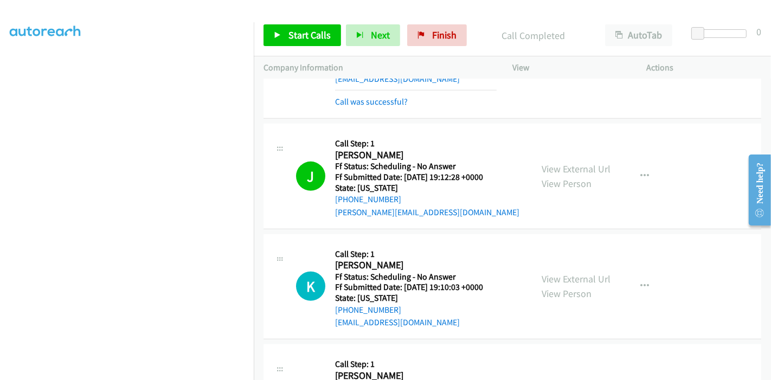
scroll to position [602, 0]
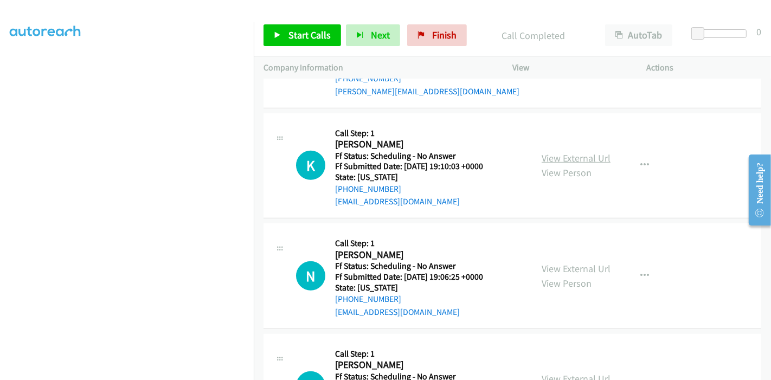
click at [559, 152] on link "View External Url" at bounding box center [575, 158] width 69 height 12
click at [282, 34] on link "Start Calls" at bounding box center [301, 35] width 77 height 22
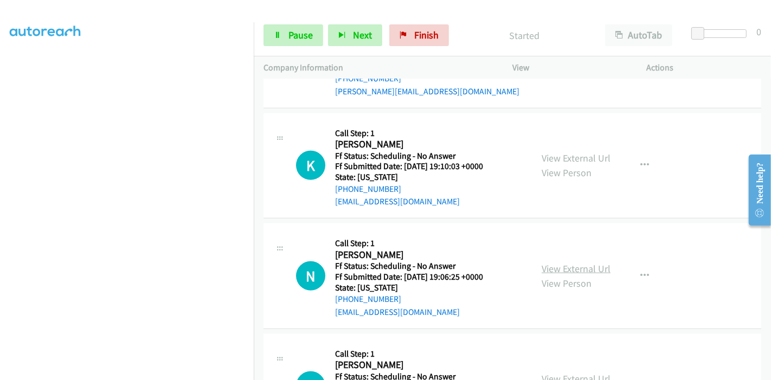
click at [578, 262] on link "View External Url" at bounding box center [575, 268] width 69 height 12
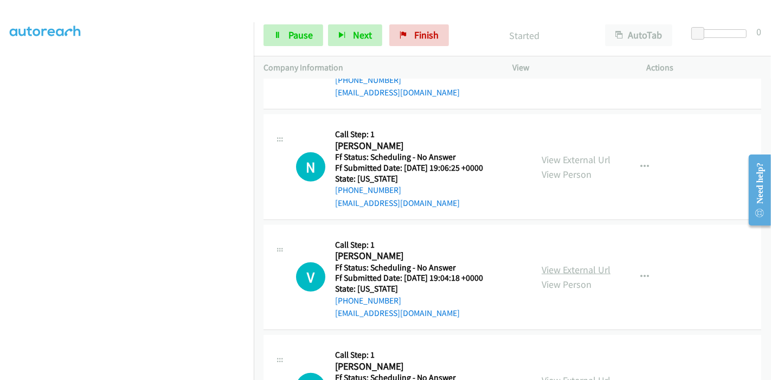
scroll to position [722, 0]
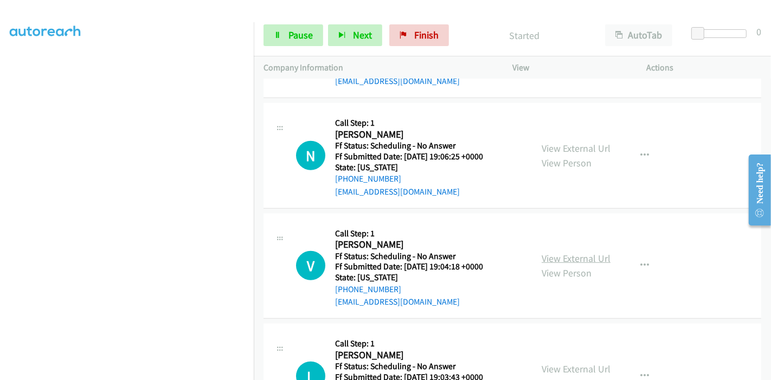
click at [566, 252] on link "View External Url" at bounding box center [575, 258] width 69 height 12
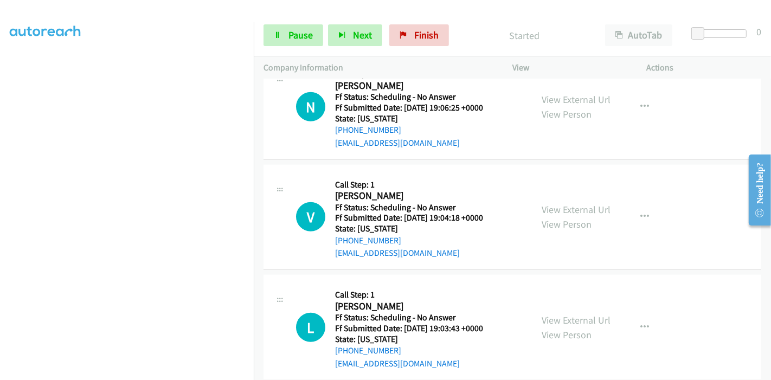
scroll to position [782, 0]
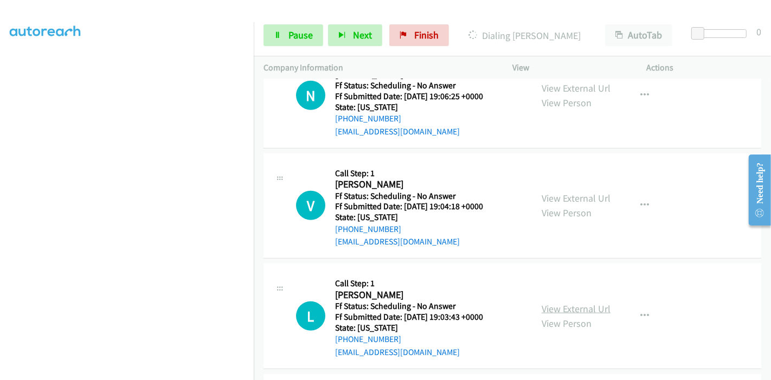
click at [542, 302] on link "View External Url" at bounding box center [575, 308] width 69 height 12
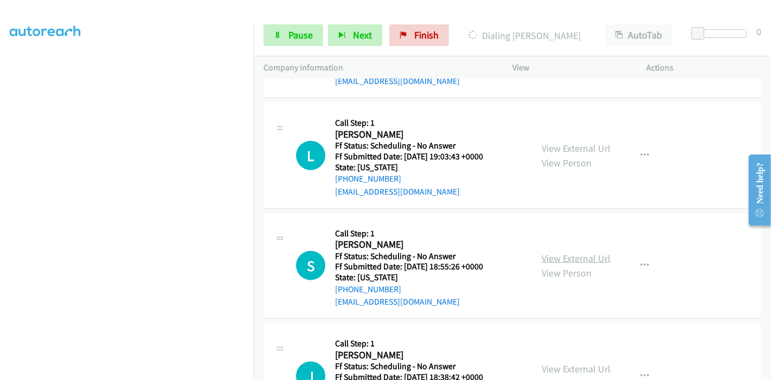
scroll to position [963, 0]
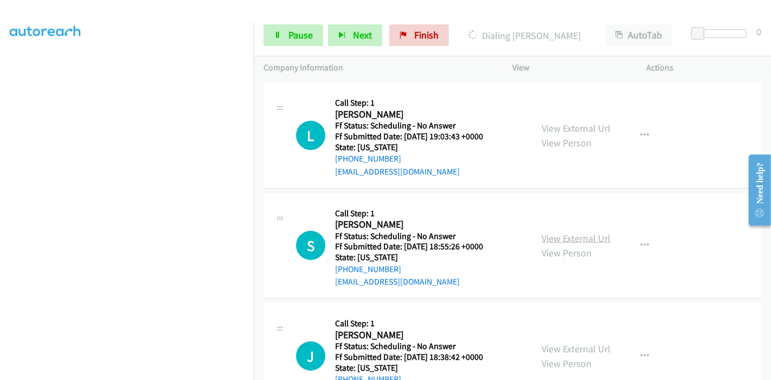
click at [571, 232] on link "View External Url" at bounding box center [575, 238] width 69 height 12
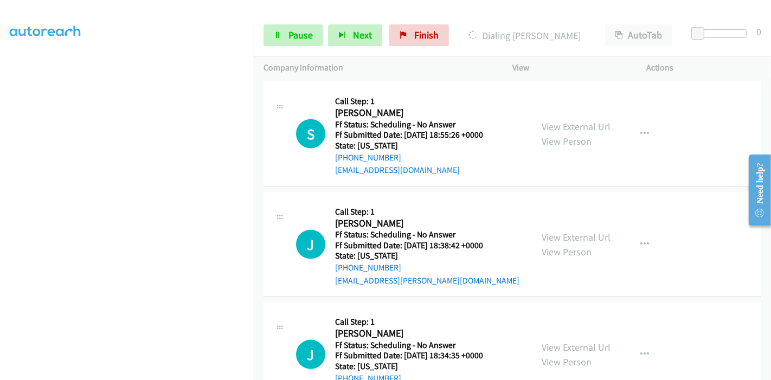
scroll to position [1023, 0]
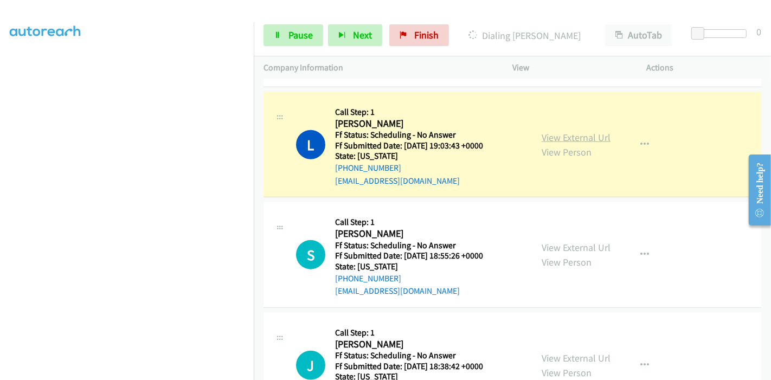
click at [586, 131] on link "View External Url" at bounding box center [575, 137] width 69 height 12
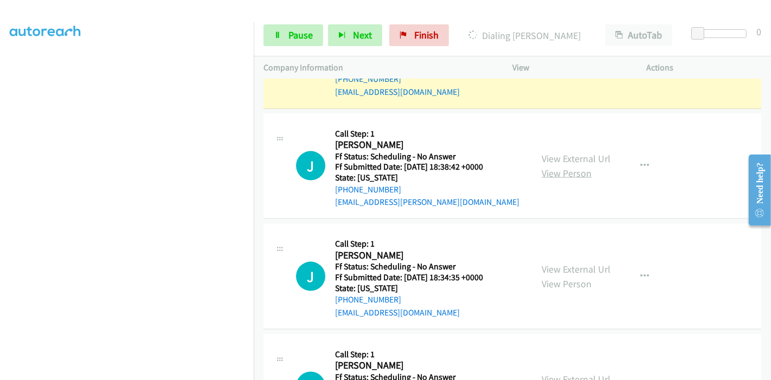
scroll to position [1264, 0]
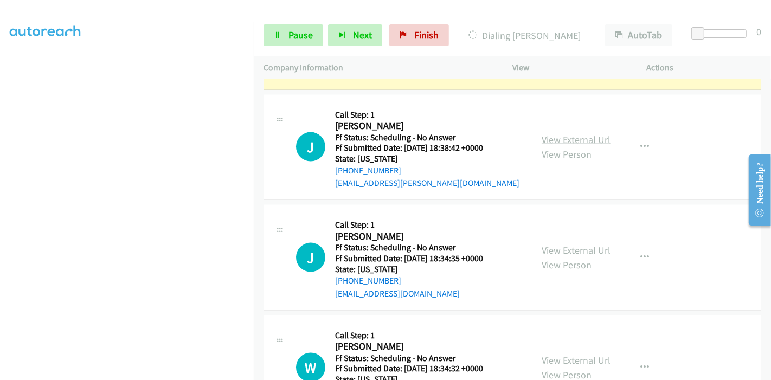
click at [565, 133] on link "View External Url" at bounding box center [575, 139] width 69 height 12
click at [560, 244] on link "View External Url" at bounding box center [575, 250] width 69 height 12
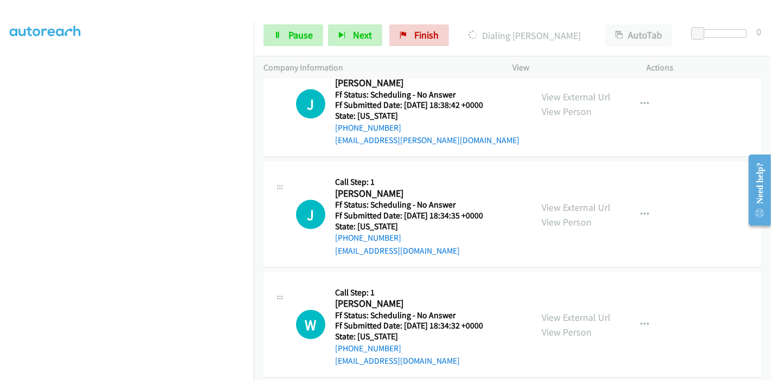
scroll to position [1324, 0]
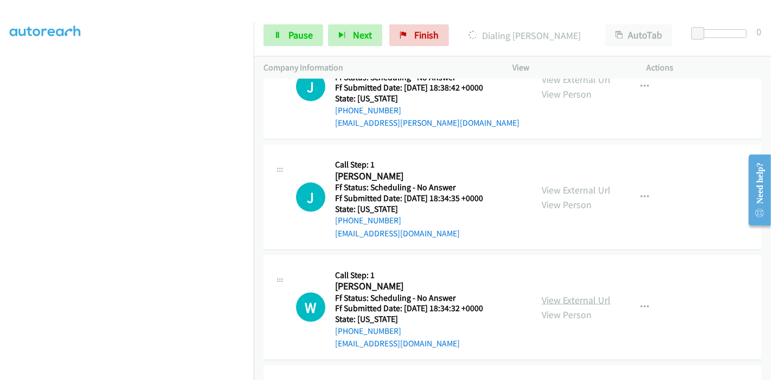
click at [566, 294] on link "View External Url" at bounding box center [575, 300] width 69 height 12
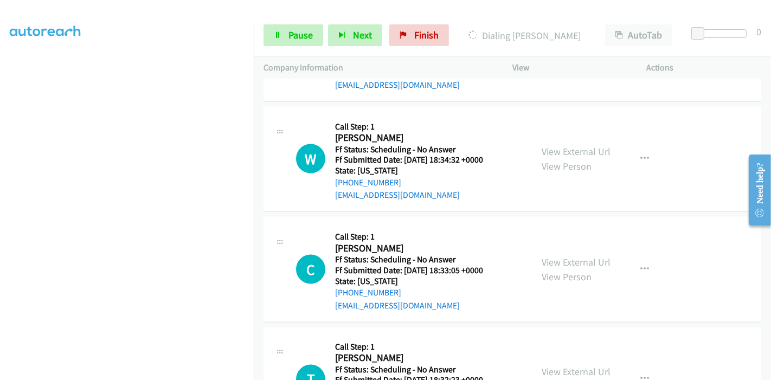
scroll to position [1505, 0]
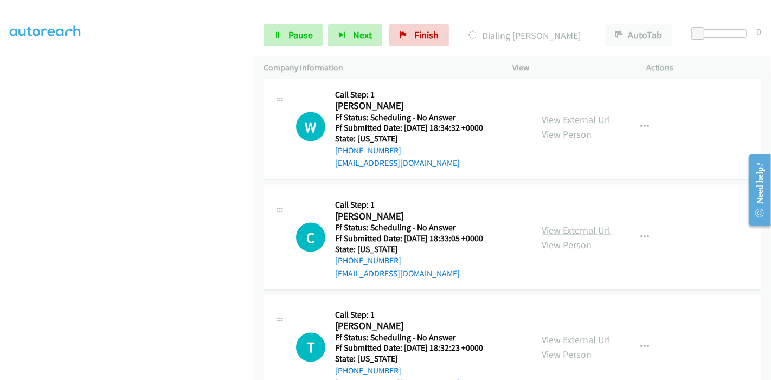
click at [572, 224] on link "View External Url" at bounding box center [575, 230] width 69 height 12
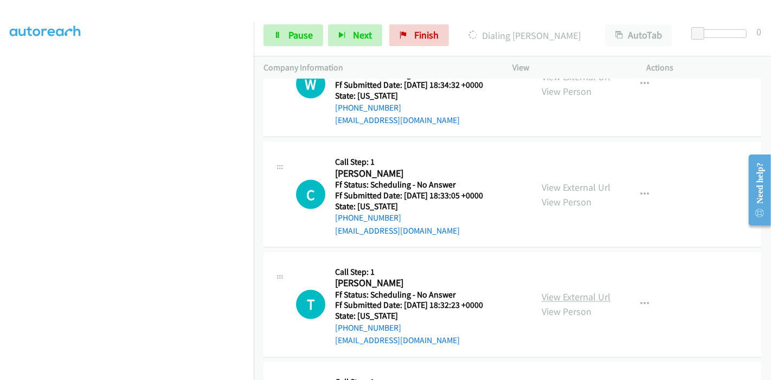
scroll to position [1565, 0]
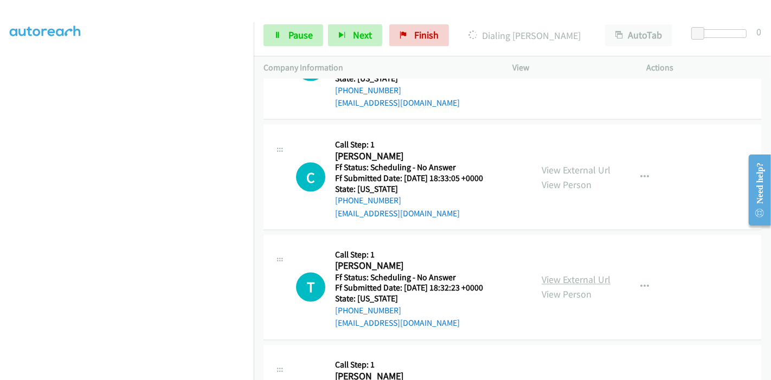
click at [553, 274] on link "View External Url" at bounding box center [575, 280] width 69 height 12
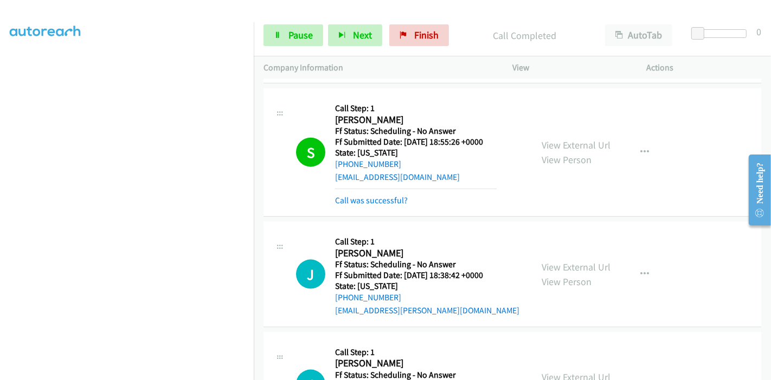
scroll to position [1107, 0]
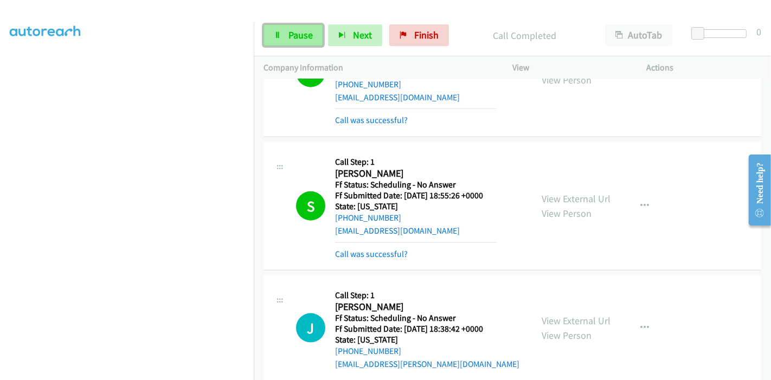
click at [279, 33] on icon at bounding box center [278, 36] width 8 height 8
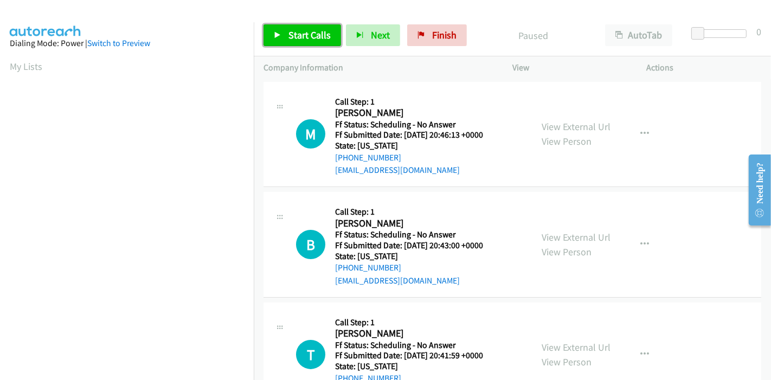
click at [283, 41] on link "Start Calls" at bounding box center [301, 35] width 77 height 22
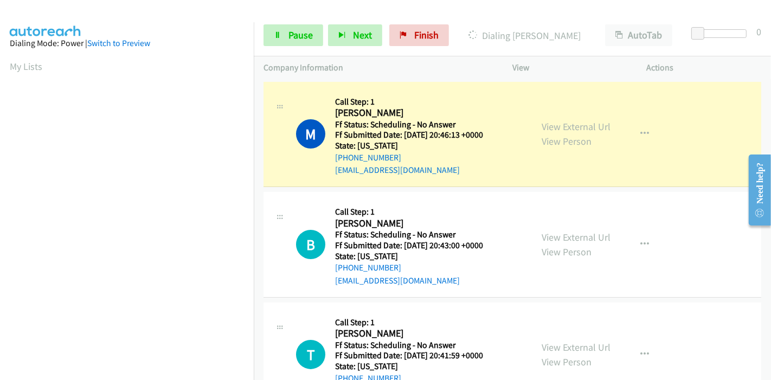
scroll to position [229, 0]
click at [314, 34] on link "Pause" at bounding box center [293, 35] width 60 height 22
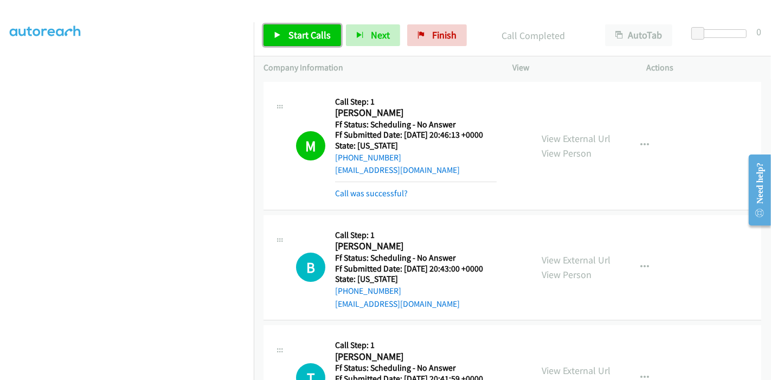
click at [298, 29] on span "Start Calls" at bounding box center [309, 35] width 42 height 12
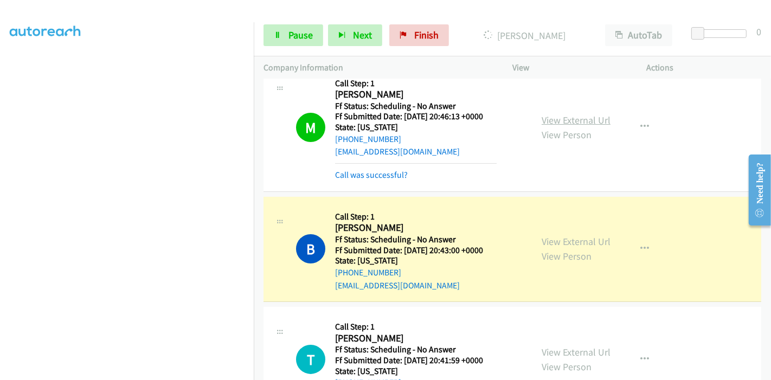
scroll to position [0, 0]
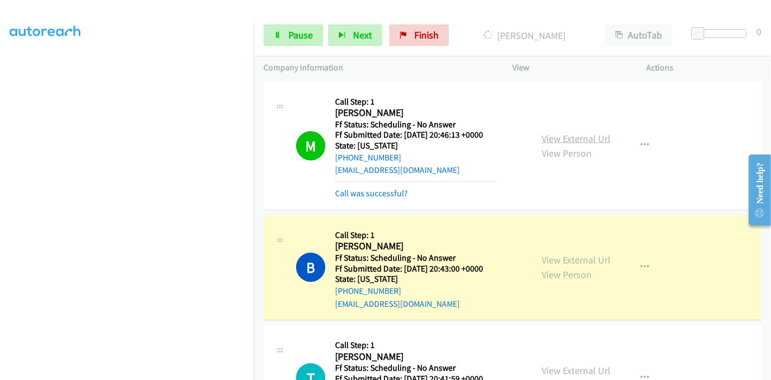
click at [577, 135] on link "View External Url" at bounding box center [575, 138] width 69 height 12
click at [571, 256] on link "View External Url" at bounding box center [575, 260] width 69 height 12
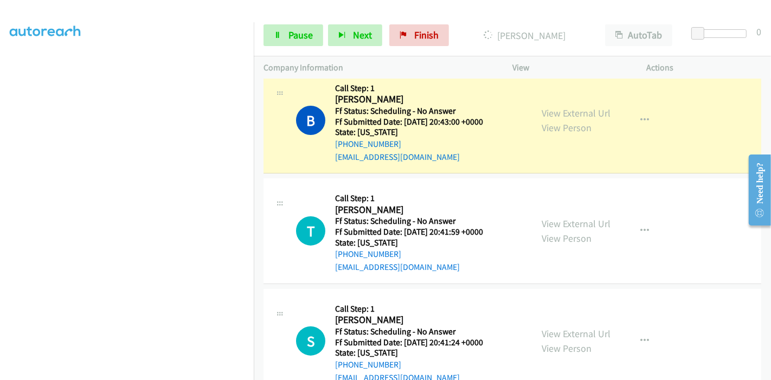
scroll to position [180, 0]
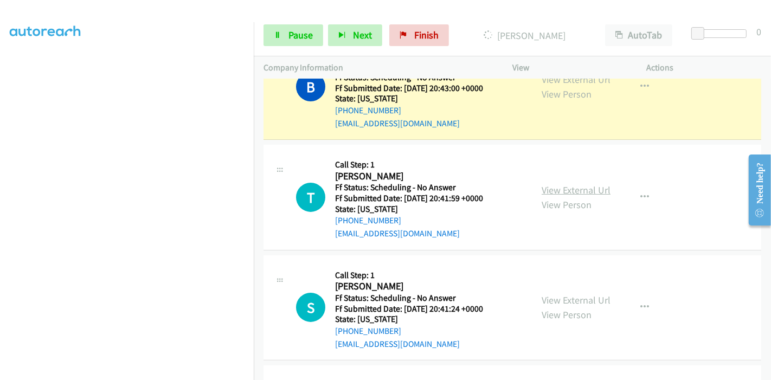
click at [566, 193] on link "View External Url" at bounding box center [575, 190] width 69 height 12
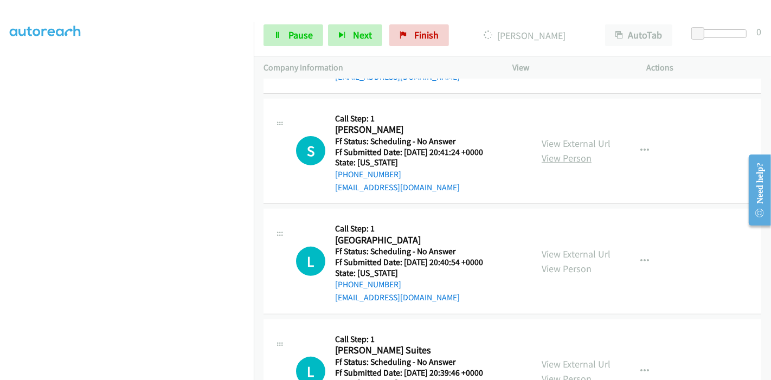
scroll to position [361, 0]
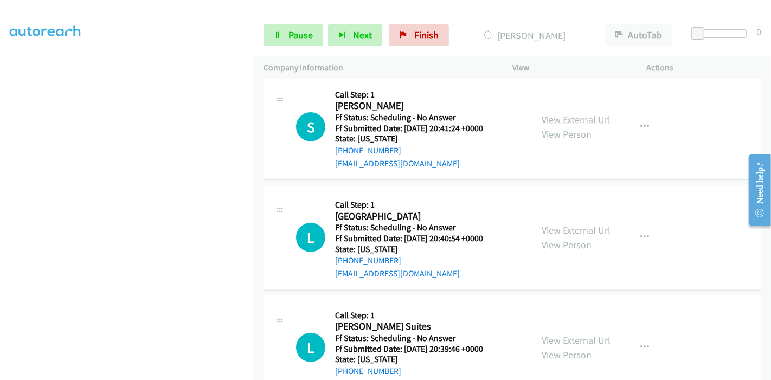
click at [565, 119] on link "View External Url" at bounding box center [575, 119] width 69 height 12
click at [571, 226] on link "View External Url" at bounding box center [575, 230] width 69 height 12
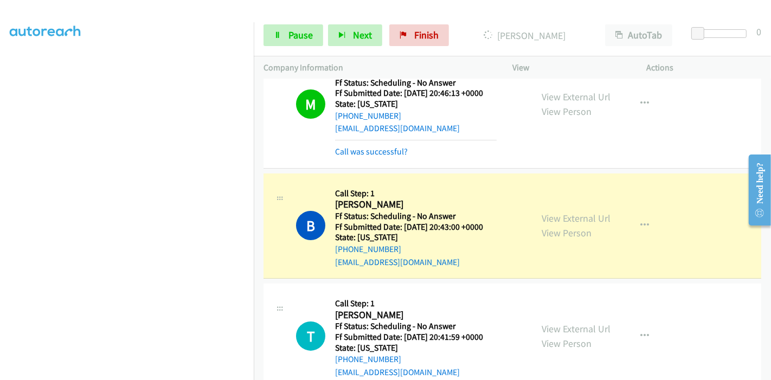
scroll to position [60, 0]
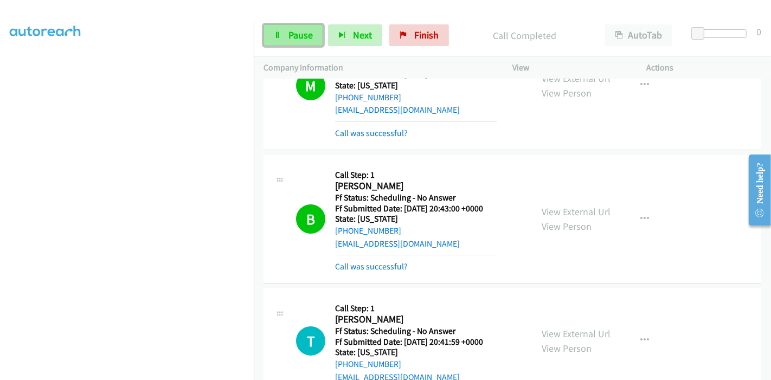
click at [293, 27] on link "Pause" at bounding box center [293, 35] width 60 height 22
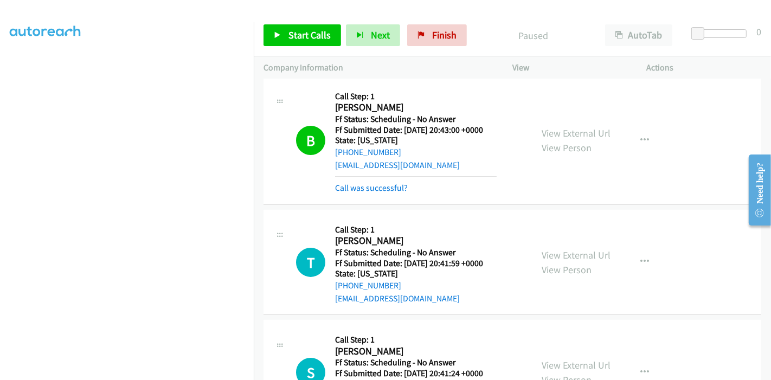
scroll to position [120, 0]
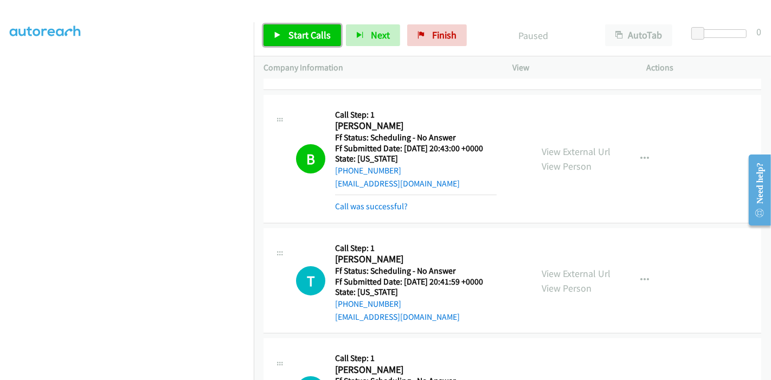
click at [288, 38] on span "Start Calls" at bounding box center [309, 35] width 42 height 12
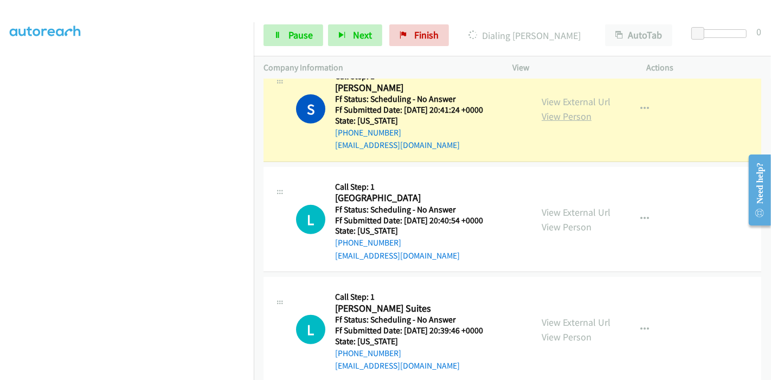
scroll to position [421, 0]
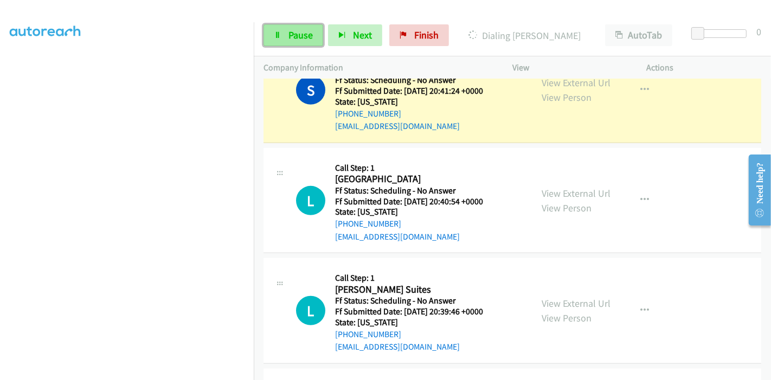
click at [294, 30] on span "Pause" at bounding box center [300, 35] width 24 height 12
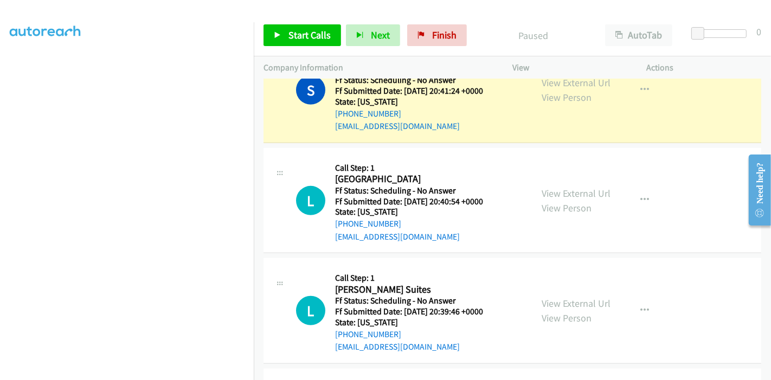
scroll to position [433, 0]
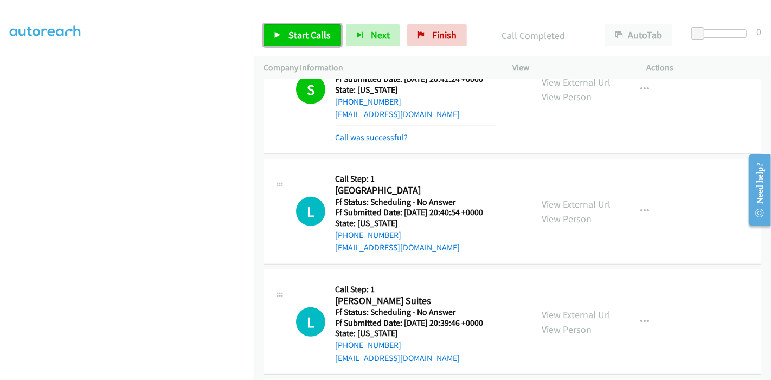
click at [288, 40] on span "Start Calls" at bounding box center [309, 35] width 42 height 12
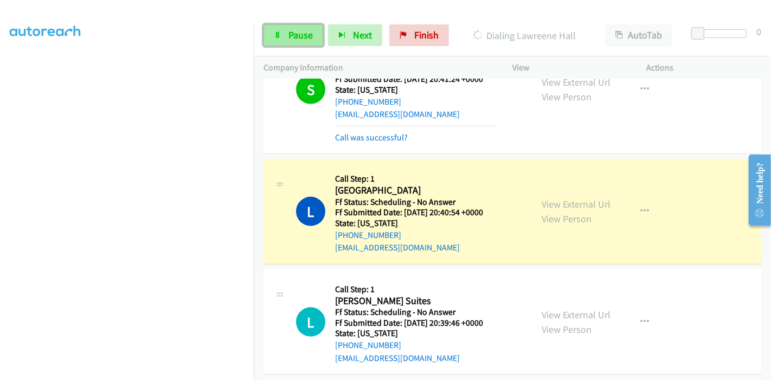
click at [304, 35] on span "Pause" at bounding box center [300, 35] width 24 height 12
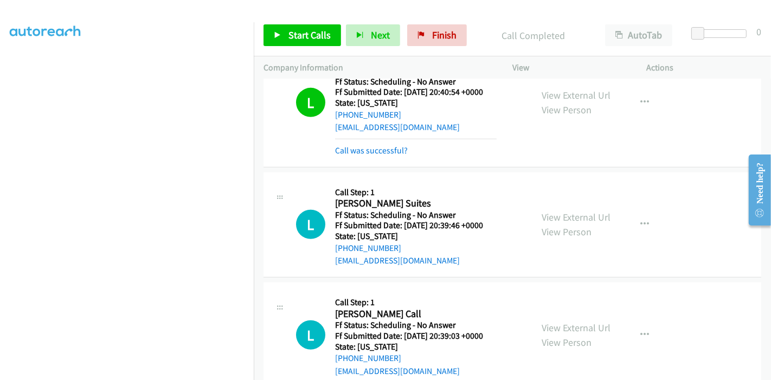
scroll to position [565, 0]
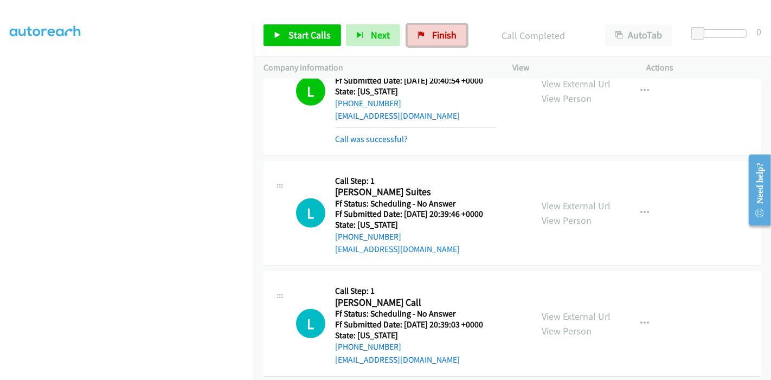
drag, startPoint x: 429, startPoint y: 41, endPoint x: 423, endPoint y: 46, distance: 8.1
click at [432, 41] on span "Finish" at bounding box center [444, 35] width 24 height 12
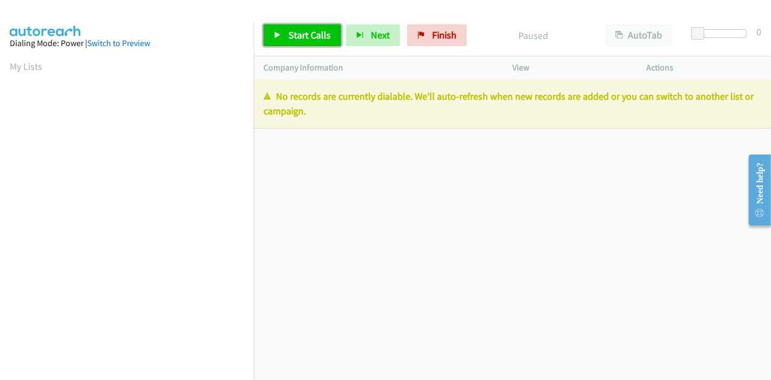
click at [313, 31] on span "Start Calls" at bounding box center [309, 35] width 42 height 12
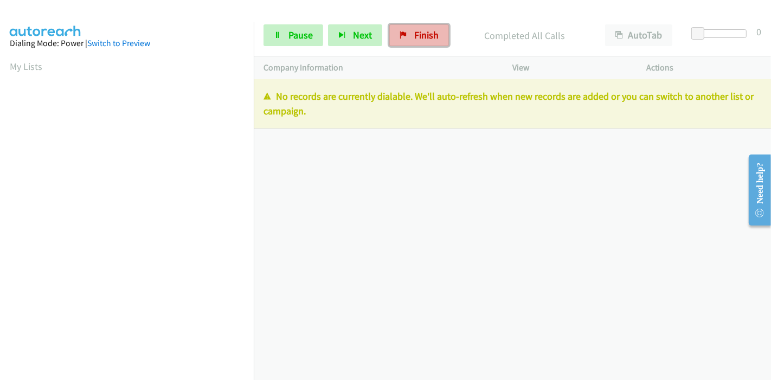
click at [415, 38] on span "Finish" at bounding box center [426, 35] width 24 height 12
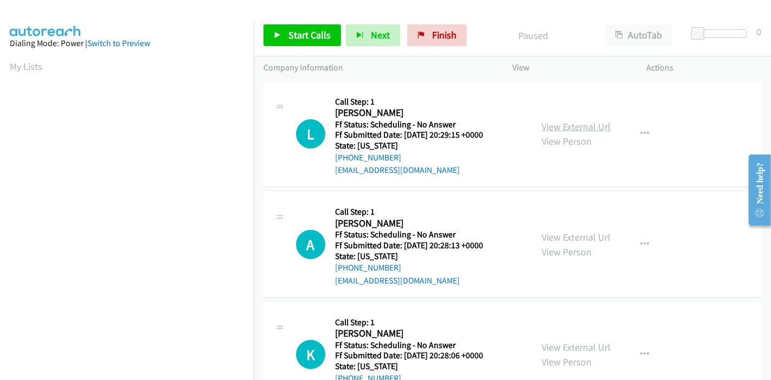
click at [586, 126] on link "View External Url" at bounding box center [575, 126] width 69 height 12
click at [578, 238] on link "View External Url" at bounding box center [575, 237] width 69 height 12
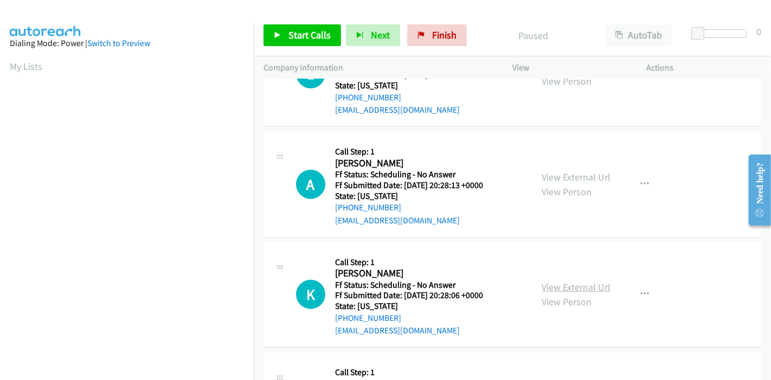
click at [584, 287] on link "View External Url" at bounding box center [575, 287] width 69 height 12
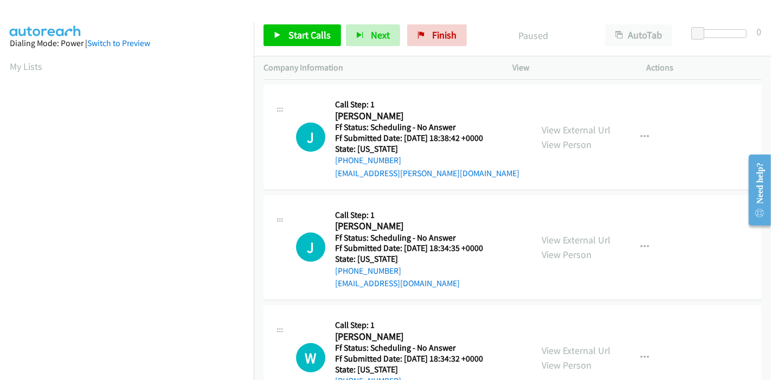
scroll to position [361, 0]
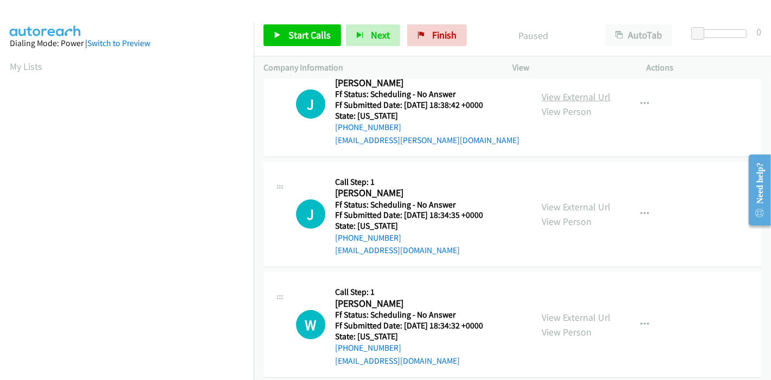
click at [558, 97] on link "View External Url" at bounding box center [575, 96] width 69 height 12
click at [556, 204] on link "View External Url" at bounding box center [575, 207] width 69 height 12
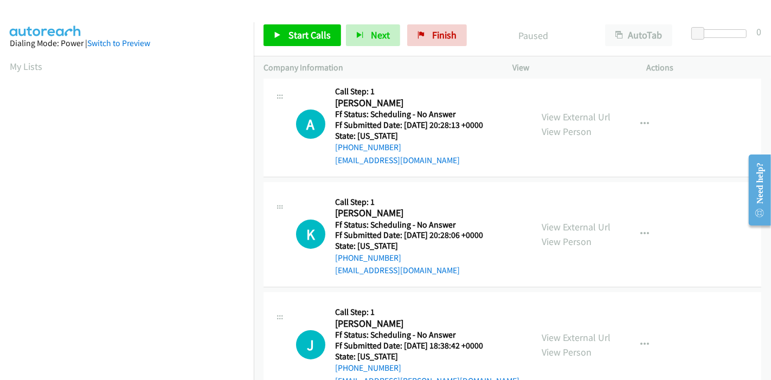
scroll to position [0, 0]
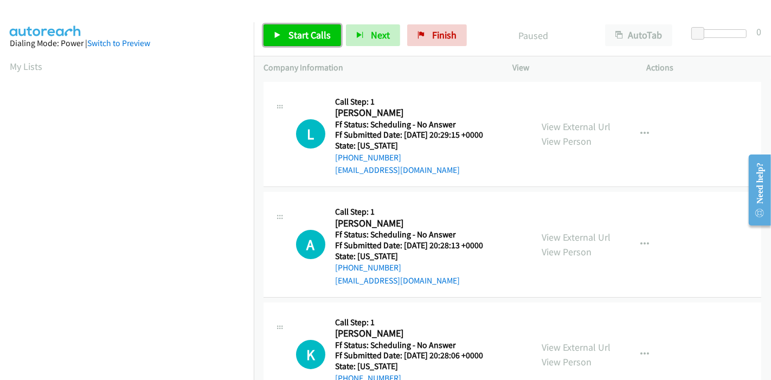
click at [291, 29] on span "Start Calls" at bounding box center [309, 35] width 42 height 12
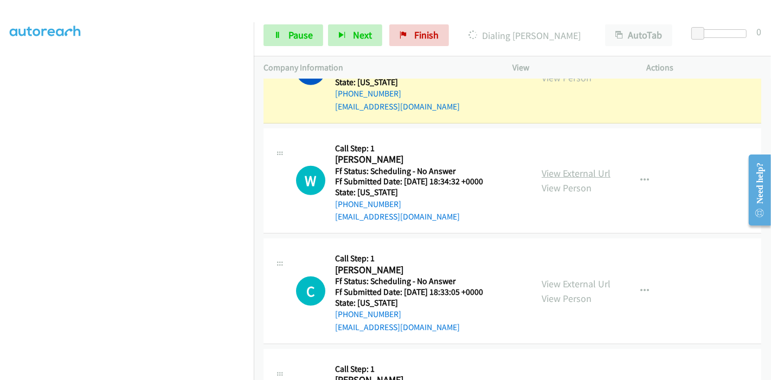
scroll to position [602, 0]
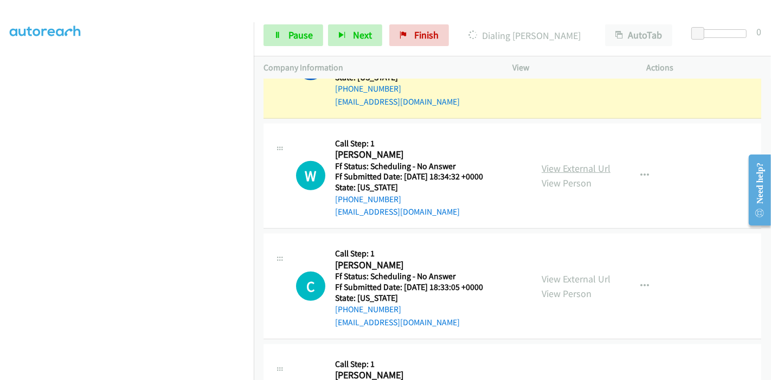
click at [558, 165] on link "View External Url" at bounding box center [575, 168] width 69 height 12
click at [282, 24] on link "Pause" at bounding box center [293, 35] width 60 height 22
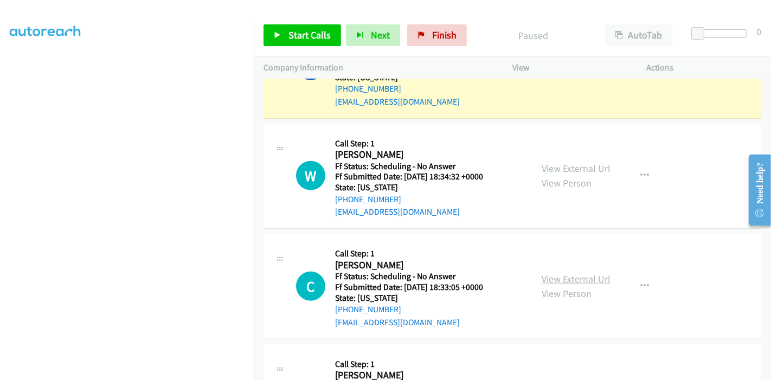
click at [554, 279] on link "View External Url" at bounding box center [575, 279] width 69 height 12
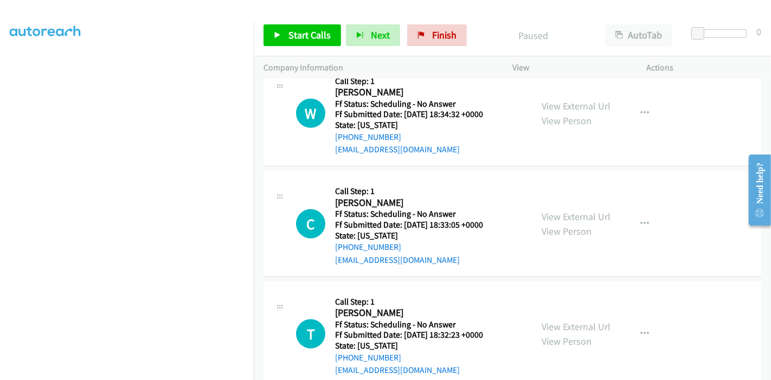
scroll to position [722, 0]
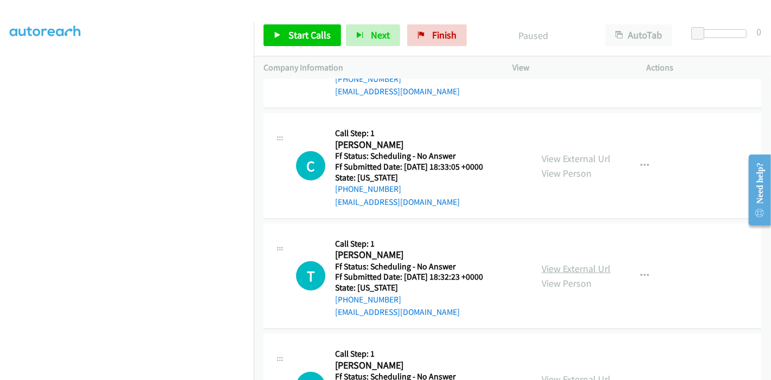
click at [579, 270] on link "View External Url" at bounding box center [575, 268] width 69 height 12
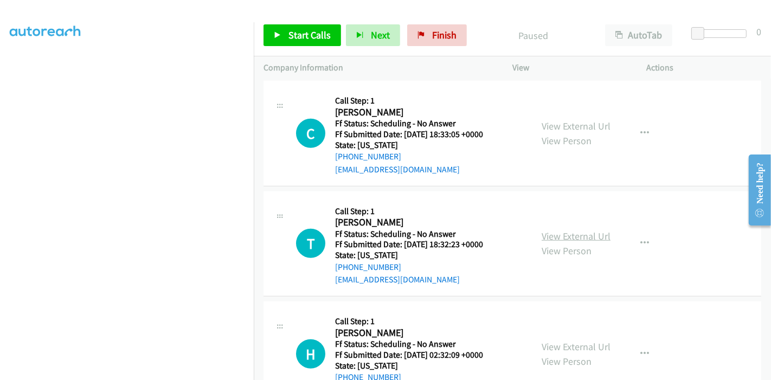
scroll to position [782, 0]
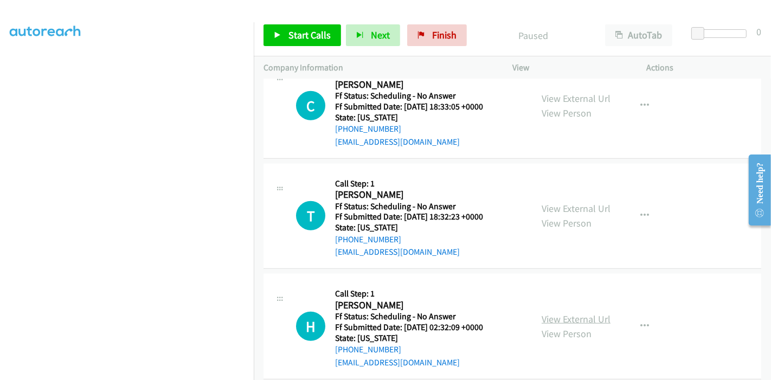
click at [553, 313] on link "View External Url" at bounding box center [575, 319] width 69 height 12
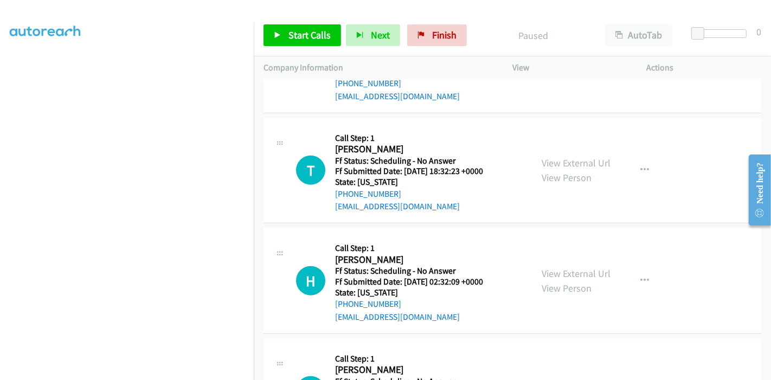
scroll to position [903, 0]
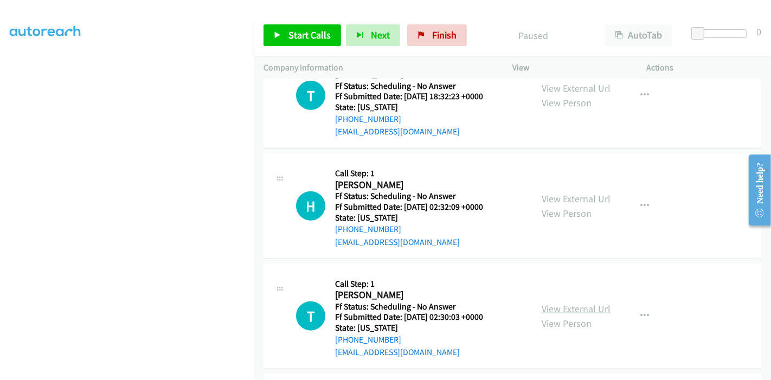
click at [580, 302] on link "View External Url" at bounding box center [575, 308] width 69 height 12
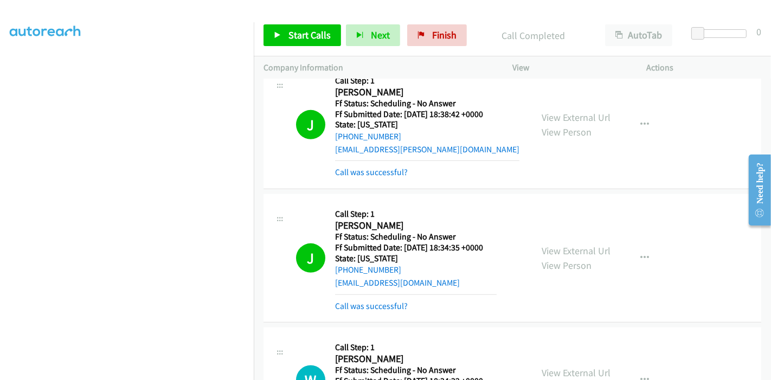
scroll to position [120, 0]
click at [288, 43] on link "Start Calls" at bounding box center [301, 35] width 77 height 22
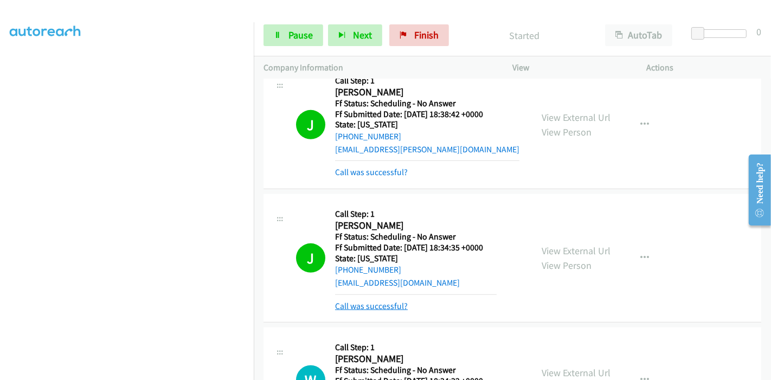
click at [383, 305] on link "Call was successful?" at bounding box center [371, 306] width 73 height 10
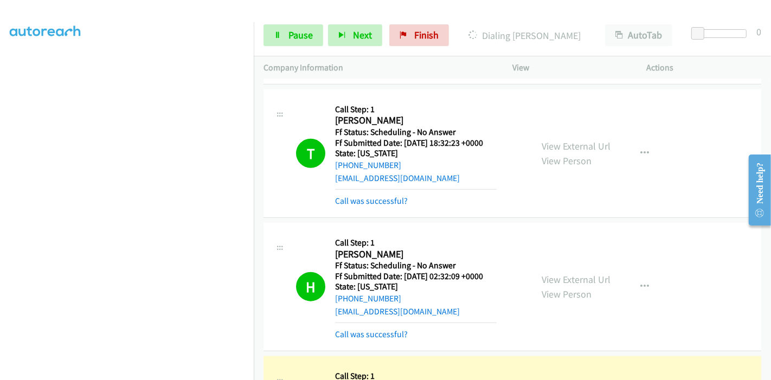
scroll to position [1084, 0]
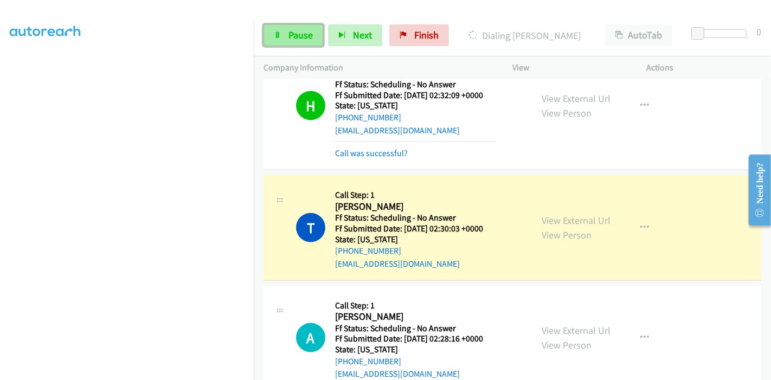
click at [284, 33] on link "Pause" at bounding box center [293, 35] width 60 height 22
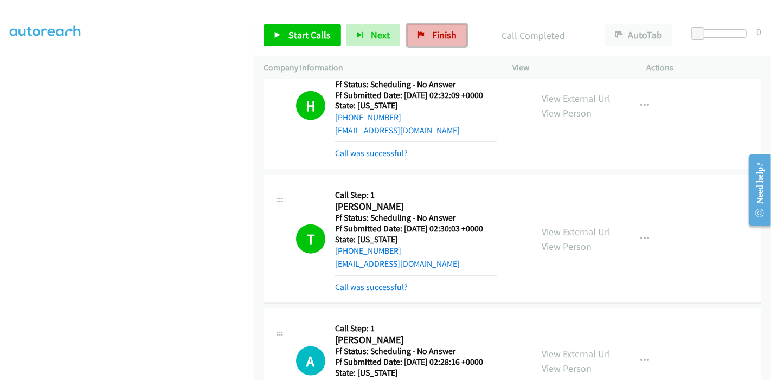
click at [438, 30] on span "Finish" at bounding box center [444, 35] width 24 height 12
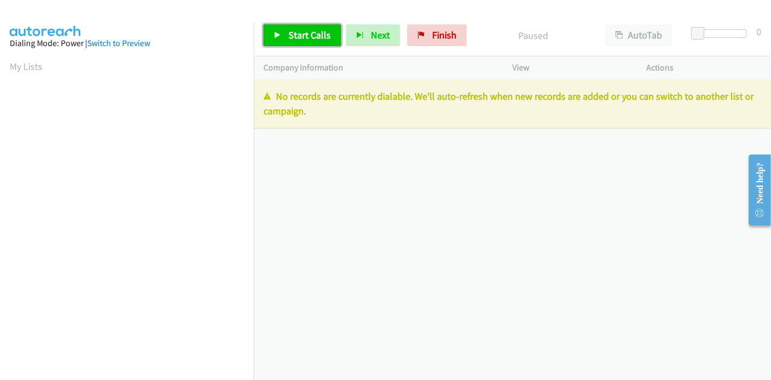
click at [283, 46] on link "Start Calls" at bounding box center [301, 35] width 77 height 22
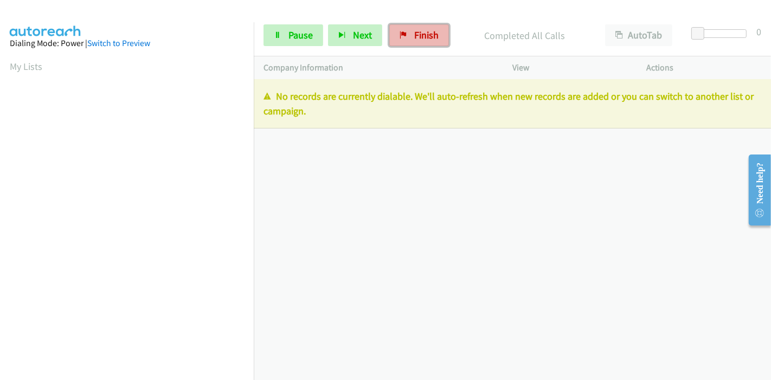
click at [421, 31] on span "Finish" at bounding box center [426, 35] width 24 height 12
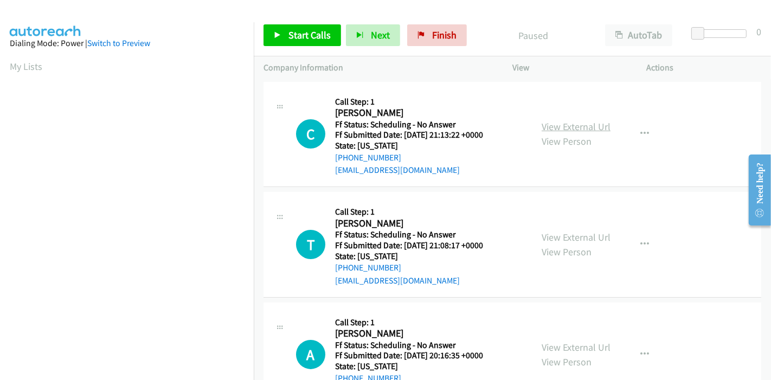
click at [569, 126] on link "View External Url" at bounding box center [575, 126] width 69 height 12
click at [564, 234] on link "View External Url" at bounding box center [575, 237] width 69 height 12
click at [563, 349] on link "View External Url" at bounding box center [575, 347] width 69 height 12
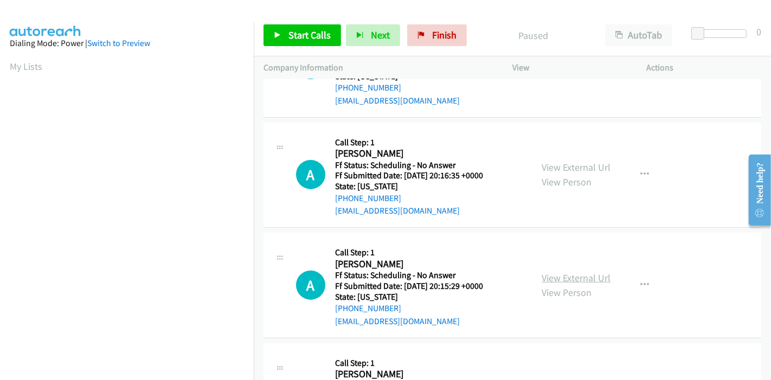
scroll to position [180, 0]
click at [555, 272] on link "View External Url" at bounding box center [575, 277] width 69 height 12
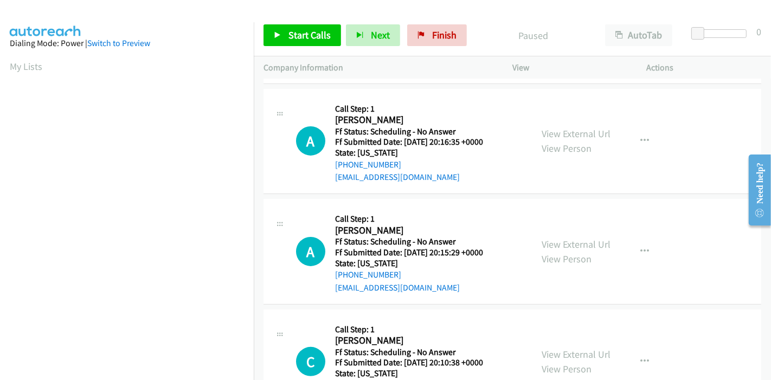
scroll to position [241, 0]
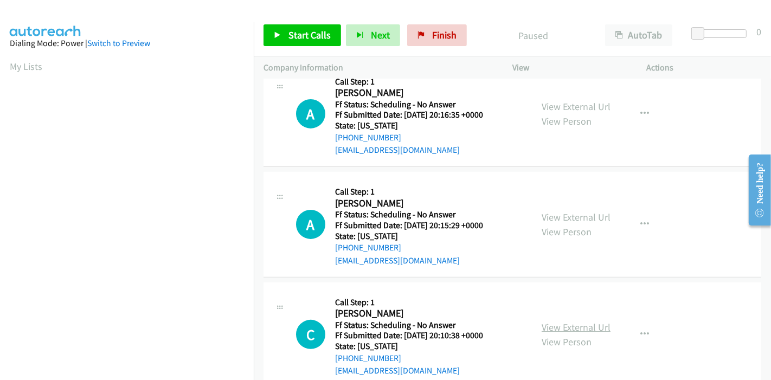
click at [555, 328] on link "View External Url" at bounding box center [575, 327] width 69 height 12
click at [293, 31] on span "Start Calls" at bounding box center [309, 35] width 42 height 12
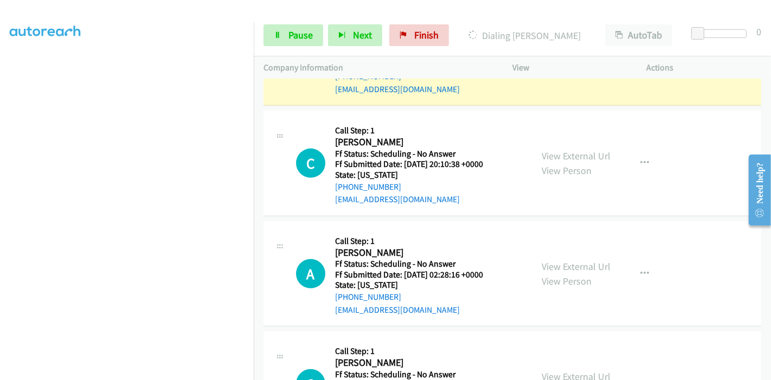
scroll to position [542, 0]
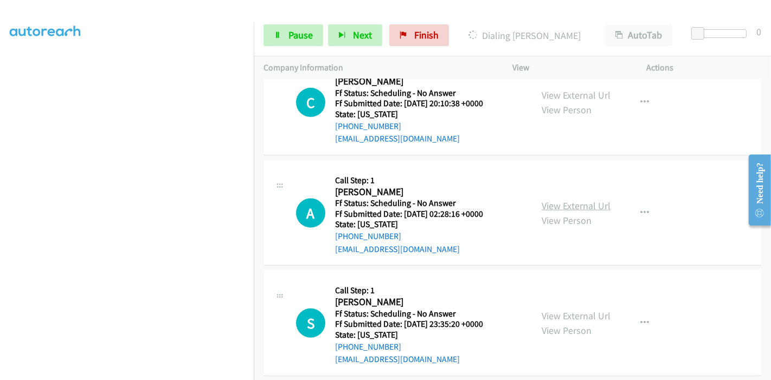
click at [565, 201] on link "View External Url" at bounding box center [575, 205] width 69 height 12
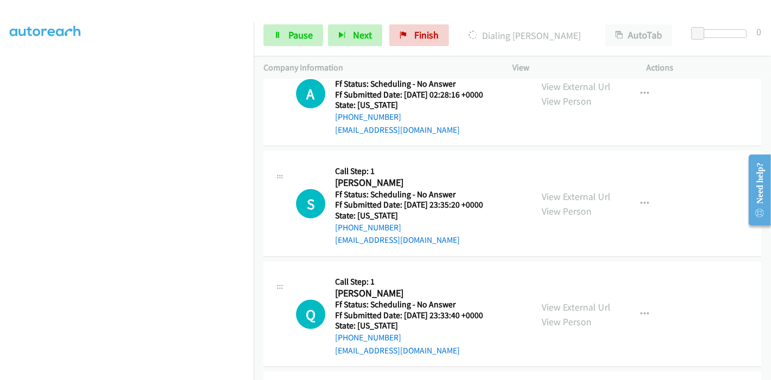
scroll to position [662, 0]
click at [581, 190] on link "View External Url" at bounding box center [575, 195] width 69 height 12
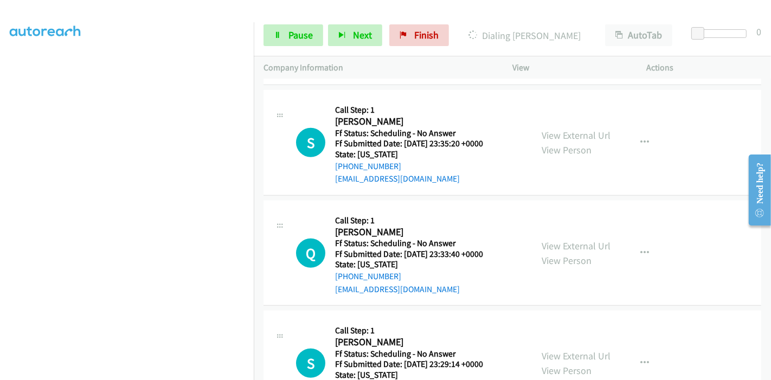
scroll to position [782, 0]
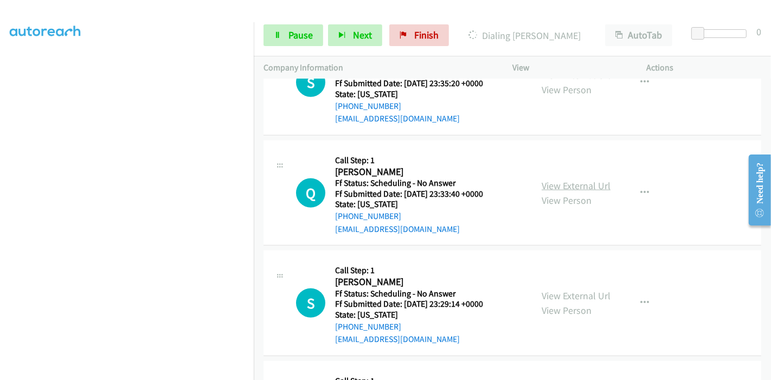
click at [569, 179] on link "View External Url" at bounding box center [575, 185] width 69 height 12
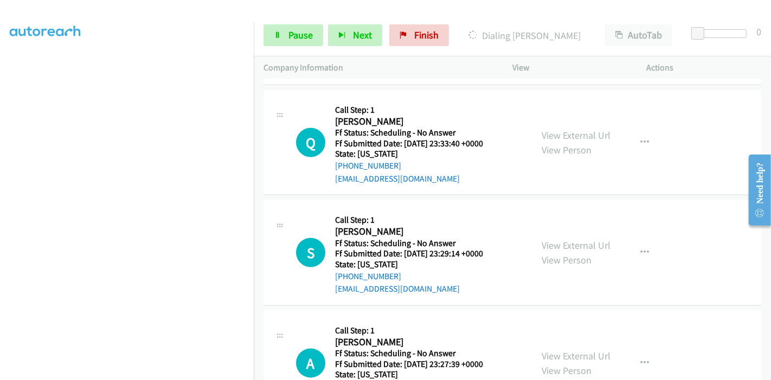
scroll to position [903, 0]
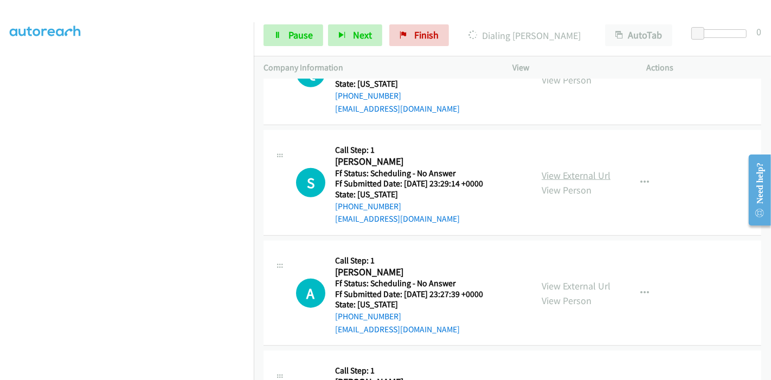
click at [564, 169] on link "View External Url" at bounding box center [575, 175] width 69 height 12
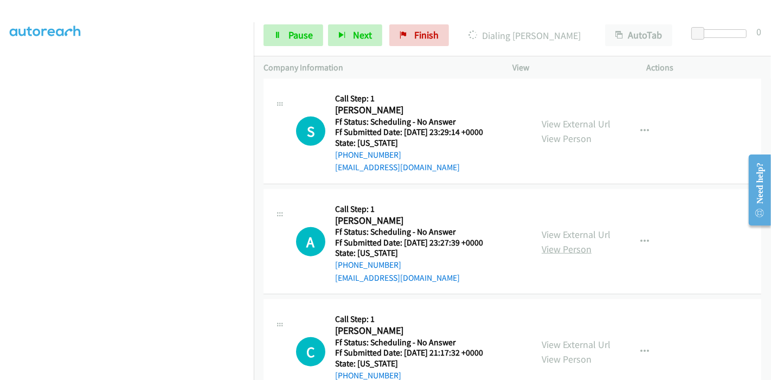
scroll to position [1023, 0]
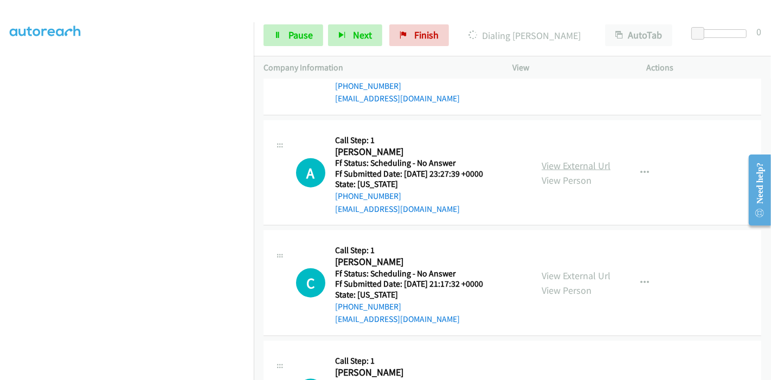
click at [559, 163] on link "View External Url" at bounding box center [575, 165] width 69 height 12
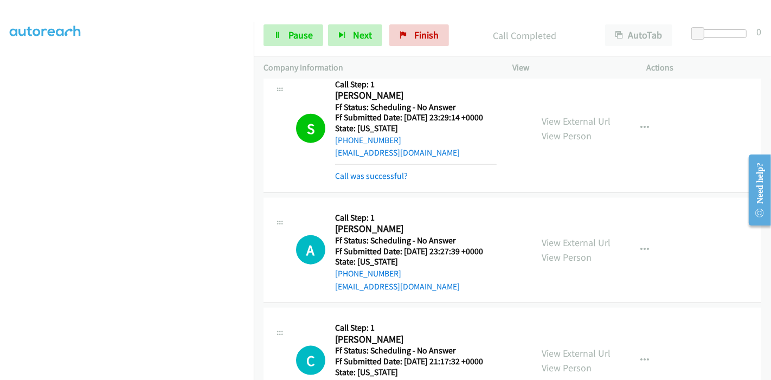
scroll to position [1107, 0]
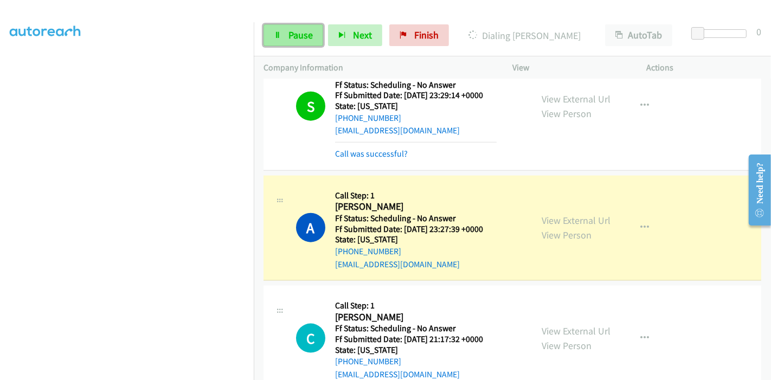
click at [302, 33] on span "Pause" at bounding box center [300, 35] width 24 height 12
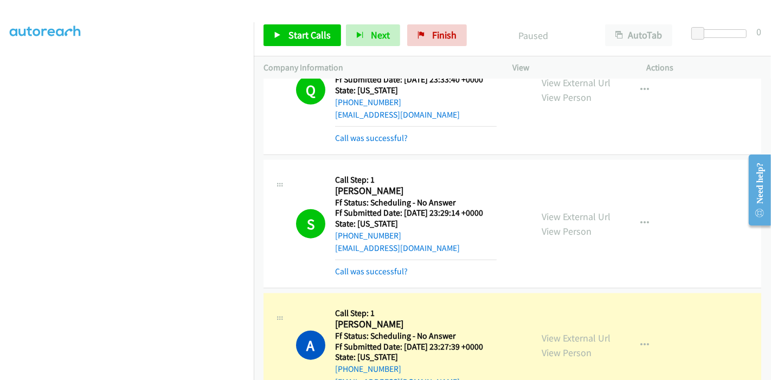
scroll to position [986, 0]
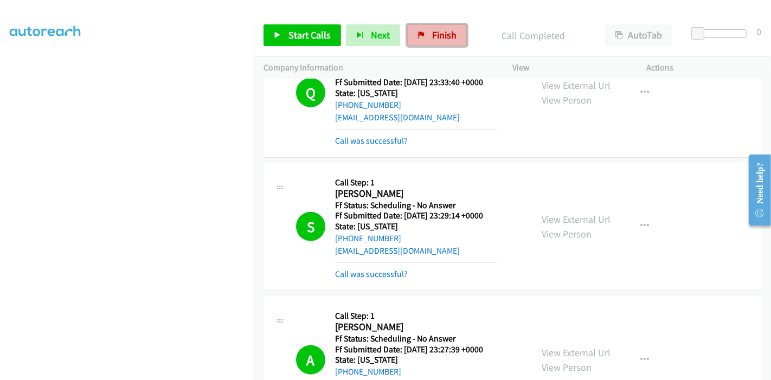
click at [424, 40] on link "Finish" at bounding box center [437, 35] width 60 height 22
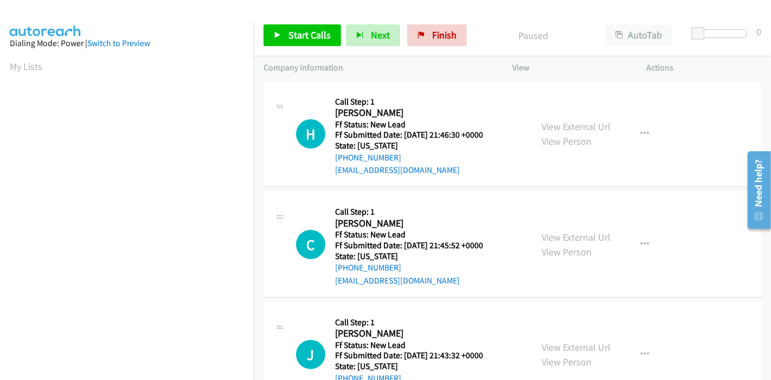
click at [607, 121] on div "View External Url View Person View External Url Email Schedule/Manage Callback …" at bounding box center [604, 135] width 144 height 86
click at [586, 125] on link "View External Url" at bounding box center [575, 126] width 69 height 12
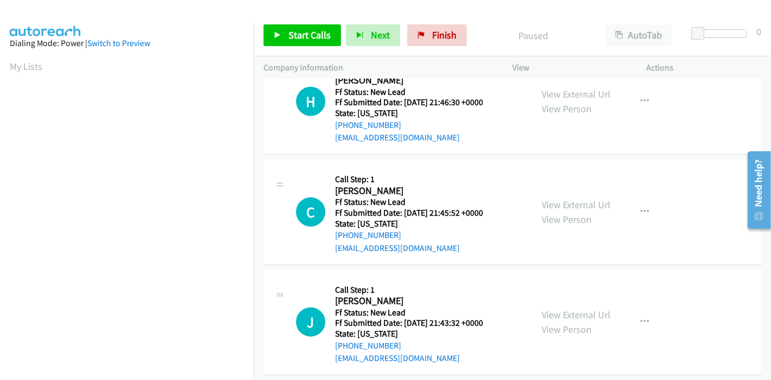
scroll to position [60, 0]
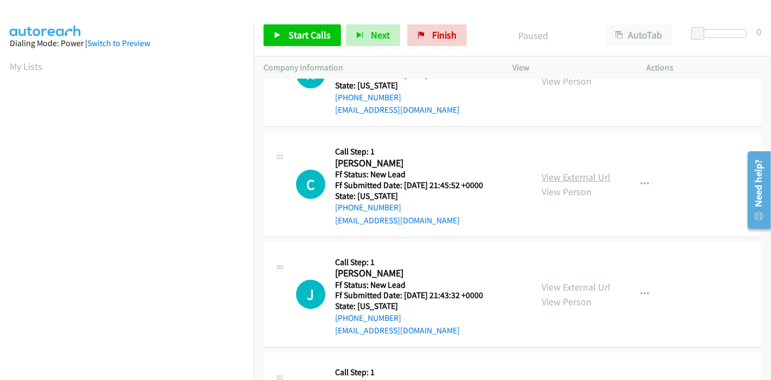
click at [579, 174] on link "View External Url" at bounding box center [575, 177] width 69 height 12
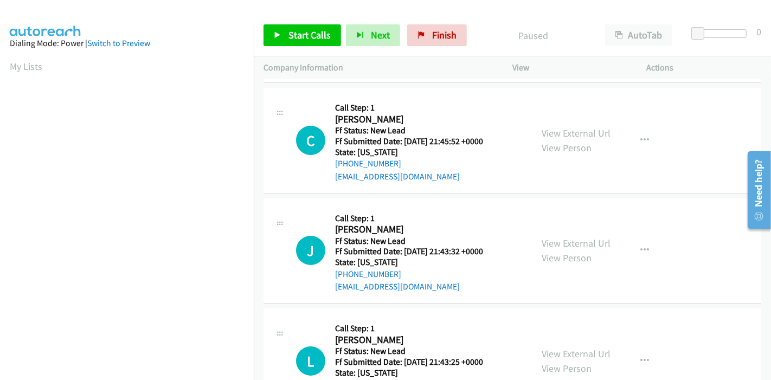
scroll to position [180, 0]
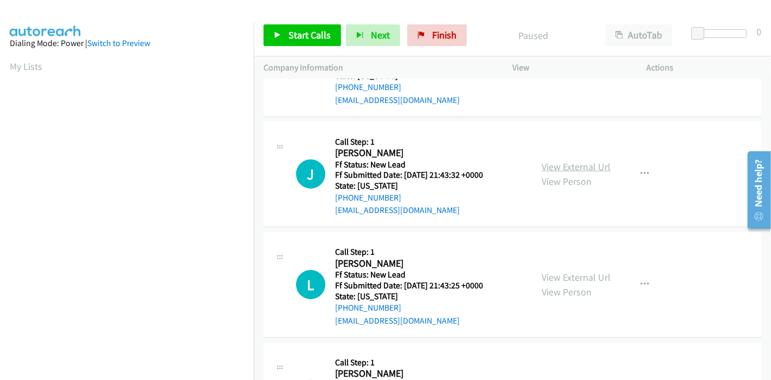
click at [564, 167] on link "View External Url" at bounding box center [575, 166] width 69 height 12
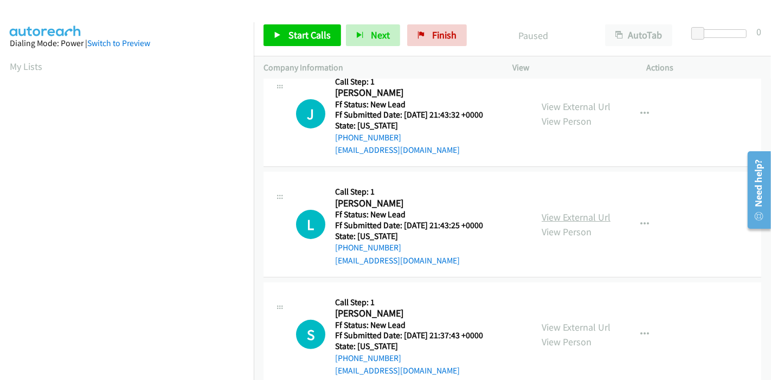
click at [559, 221] on link "View External Url" at bounding box center [575, 217] width 69 height 12
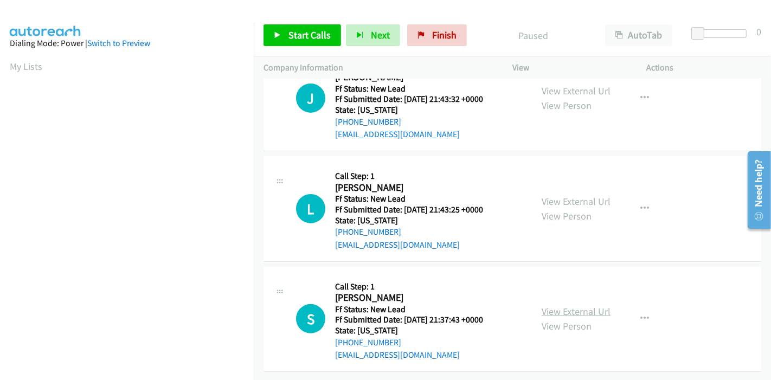
click at [568, 305] on link "View External Url" at bounding box center [575, 311] width 69 height 12
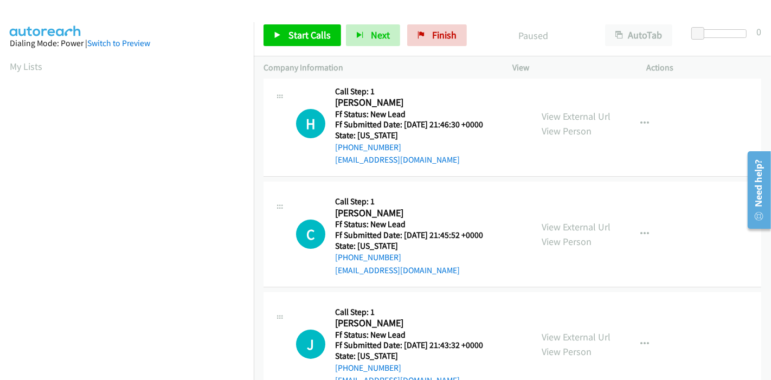
scroll to position [0, 0]
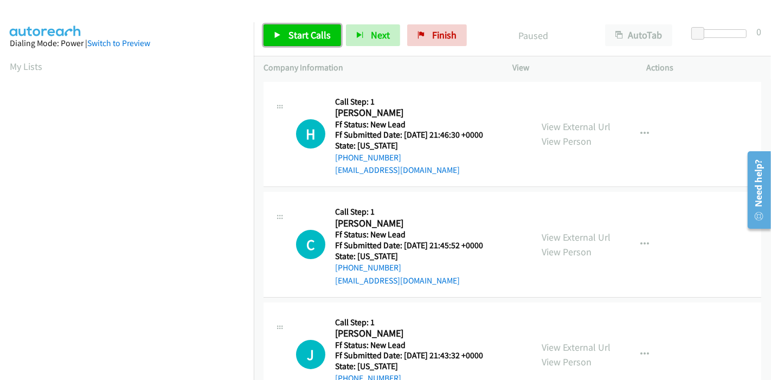
click at [282, 42] on link "Start Calls" at bounding box center [301, 35] width 77 height 22
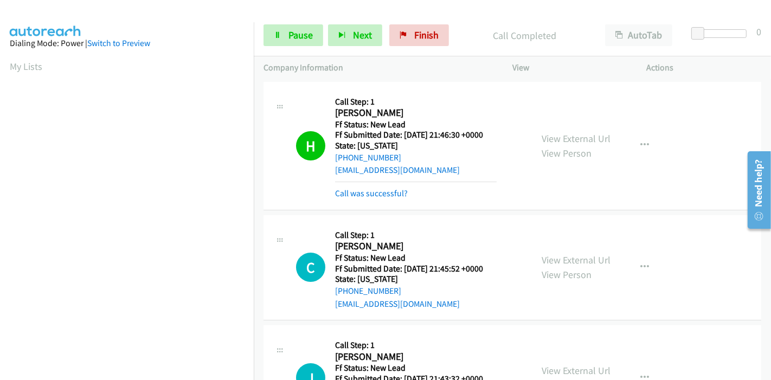
scroll to position [229, 0]
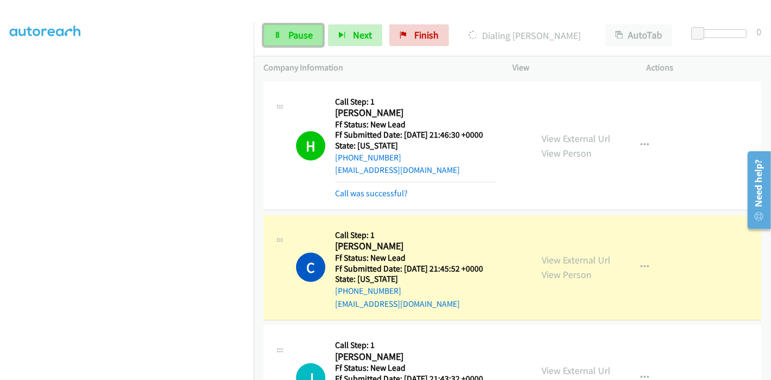
click at [282, 31] on link "Pause" at bounding box center [293, 35] width 60 height 22
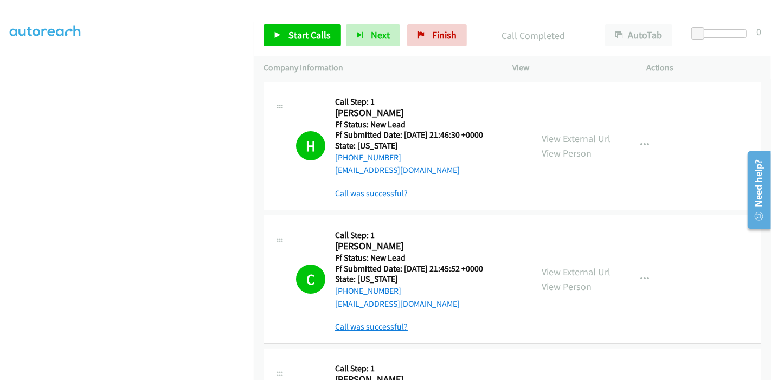
click at [374, 322] on link "Call was successful?" at bounding box center [371, 326] width 73 height 10
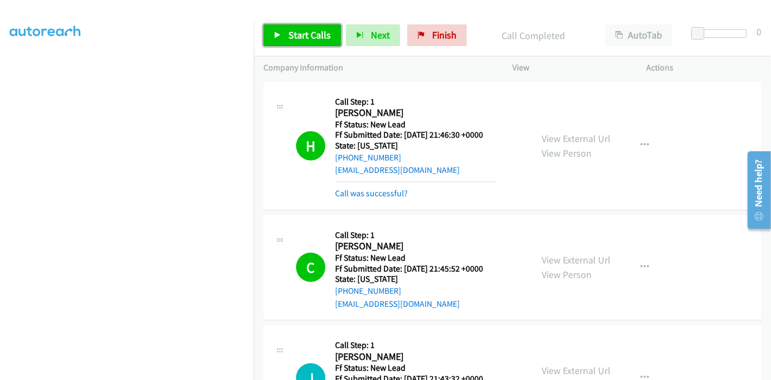
click at [299, 35] on span "Start Calls" at bounding box center [309, 35] width 42 height 12
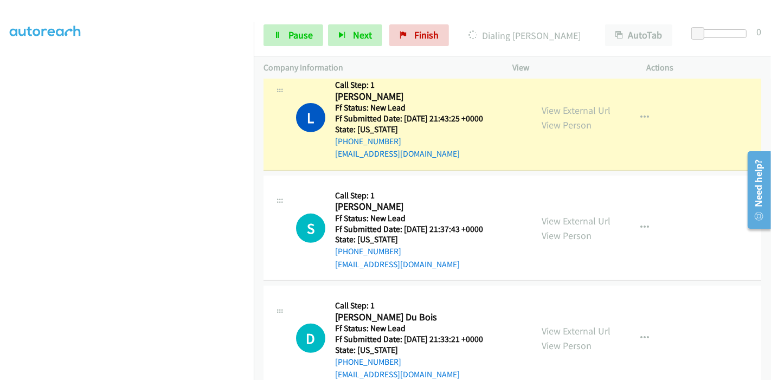
scroll to position [420, 0]
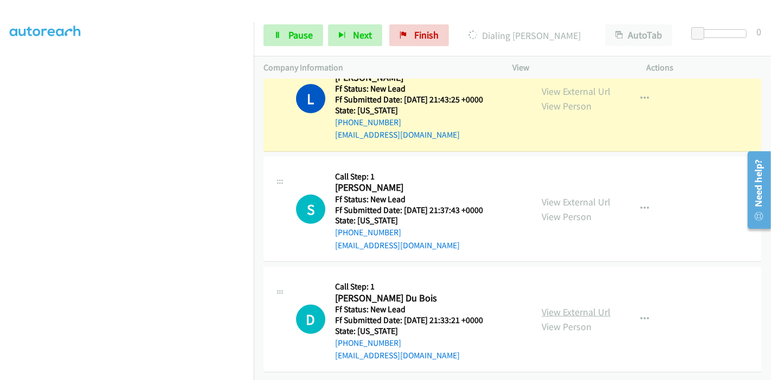
click at [546, 306] on link "View External Url" at bounding box center [575, 312] width 69 height 12
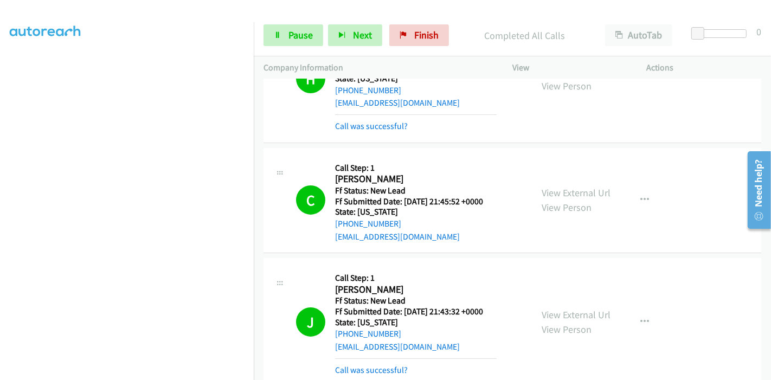
scroll to position [0, 0]
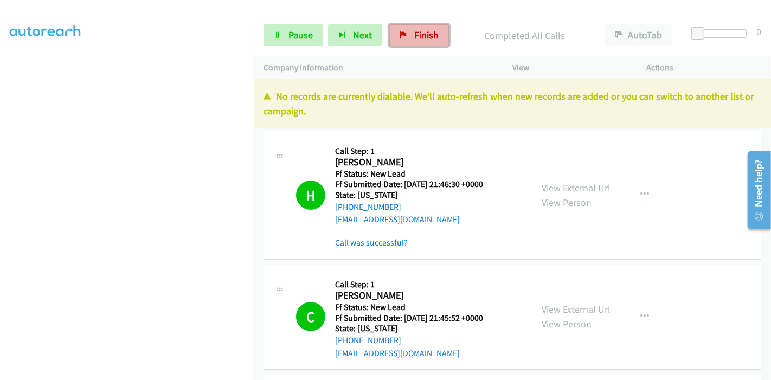
click at [425, 38] on span "Finish" at bounding box center [426, 35] width 24 height 12
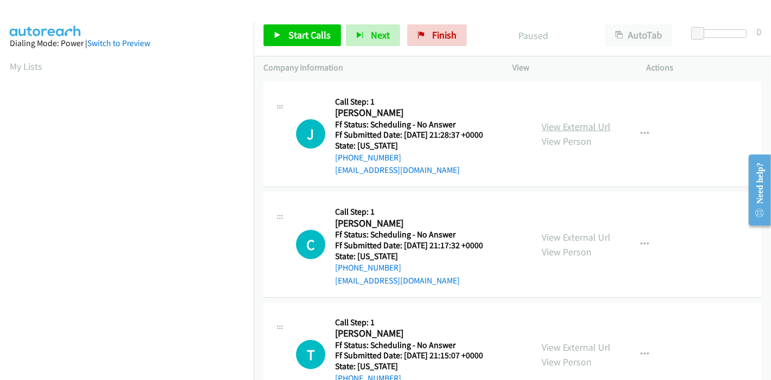
click at [590, 121] on link "View External Url" at bounding box center [575, 126] width 69 height 12
click at [579, 239] on link "View External Url" at bounding box center [575, 237] width 69 height 12
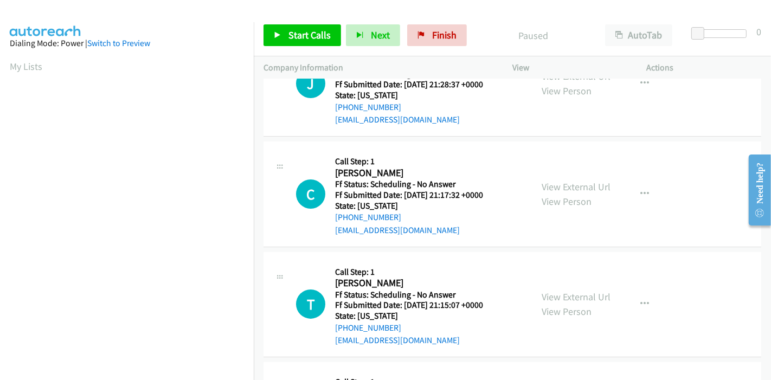
scroll to position [120, 0]
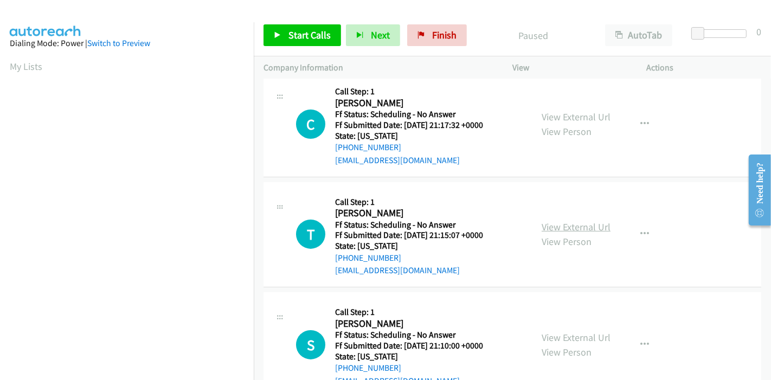
click at [568, 222] on link "View External Url" at bounding box center [575, 227] width 69 height 12
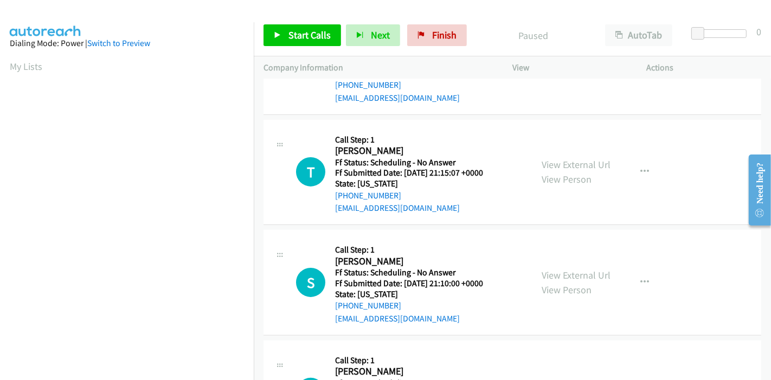
scroll to position [241, 0]
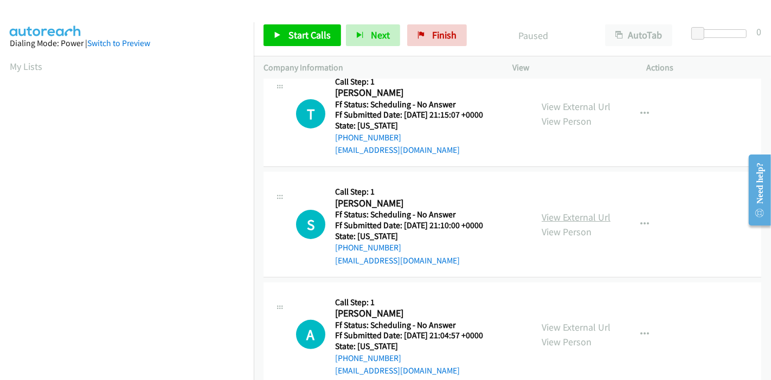
click at [554, 221] on link "View External Url" at bounding box center [575, 217] width 69 height 12
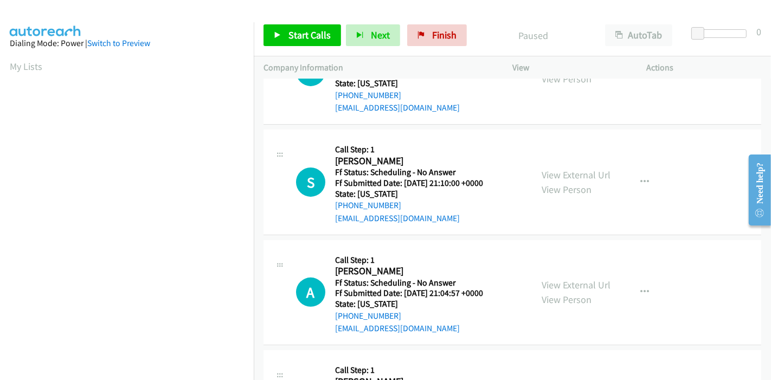
scroll to position [361, 0]
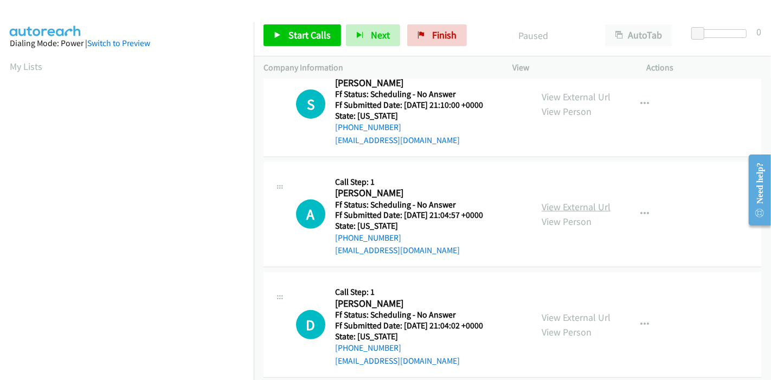
click at [550, 205] on link "View External Url" at bounding box center [575, 207] width 69 height 12
click at [311, 34] on span "Start Calls" at bounding box center [309, 35] width 42 height 12
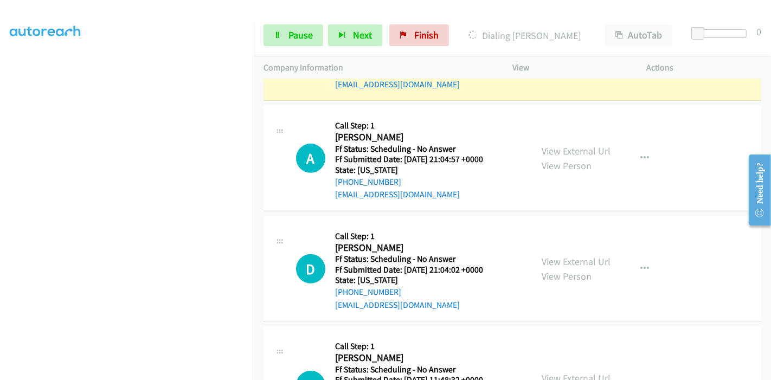
scroll to position [565, 0]
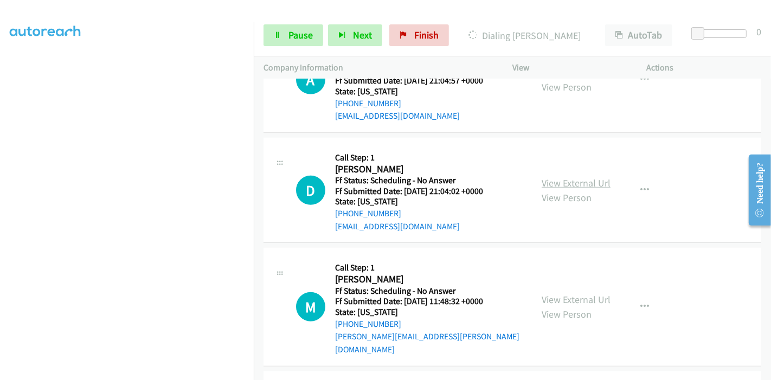
click at [558, 182] on link "View External Url" at bounding box center [575, 183] width 69 height 12
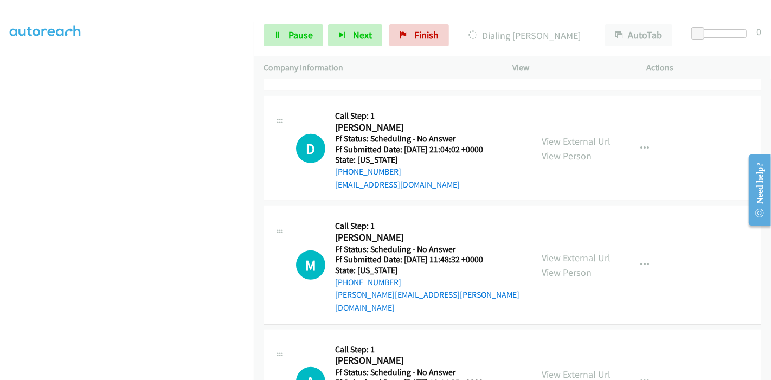
scroll to position [625, 0]
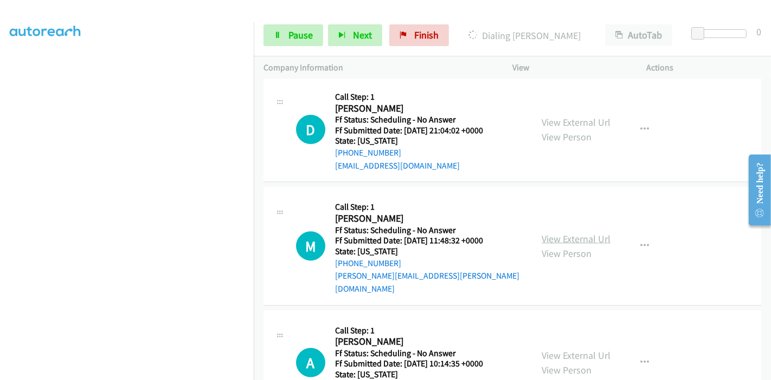
click at [547, 233] on link "View External Url" at bounding box center [575, 238] width 69 height 12
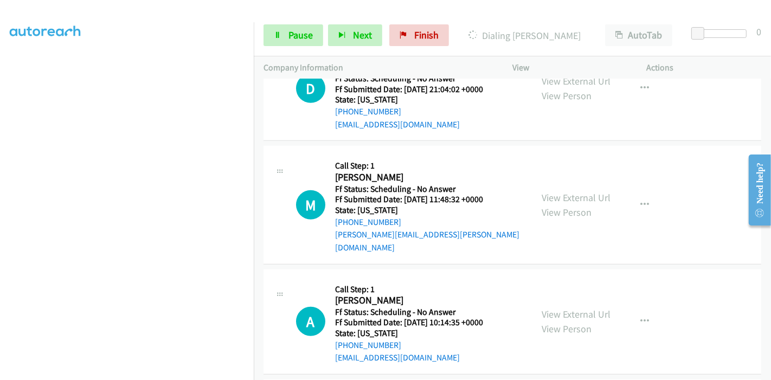
scroll to position [685, 0]
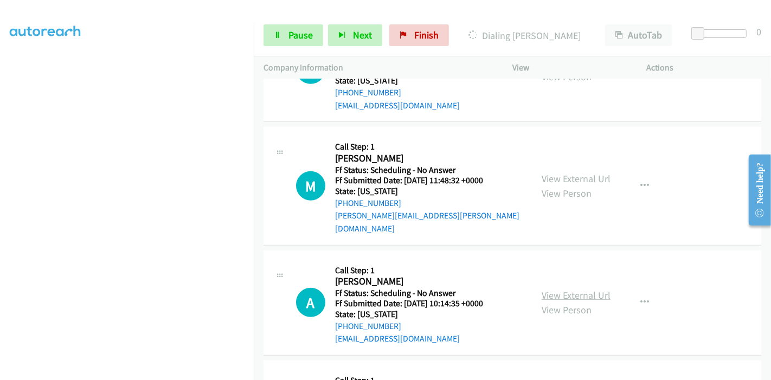
click at [553, 289] on link "View External Url" at bounding box center [575, 295] width 69 height 12
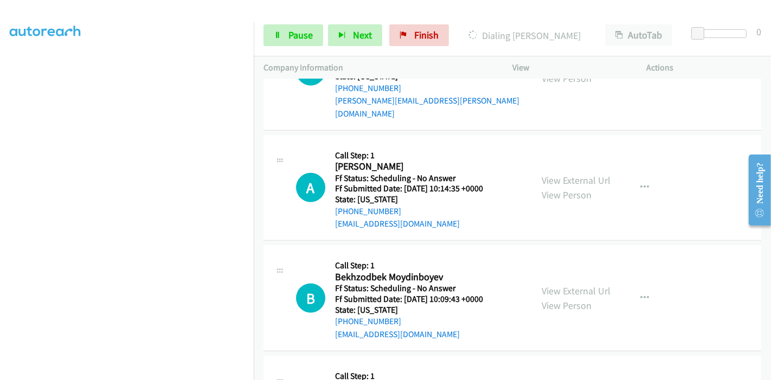
scroll to position [806, 0]
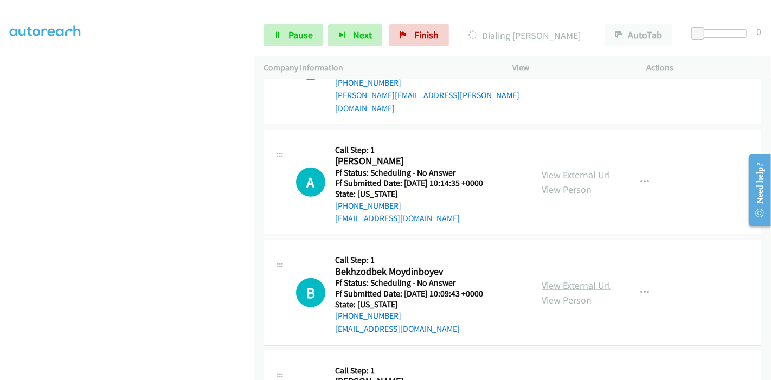
click at [559, 279] on link "View External Url" at bounding box center [575, 285] width 69 height 12
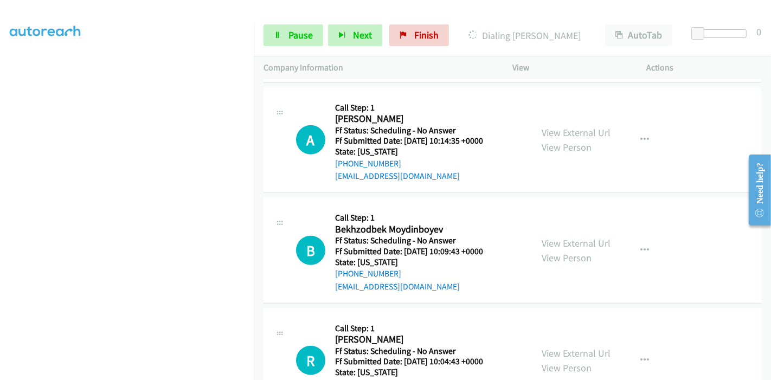
scroll to position [866, 0]
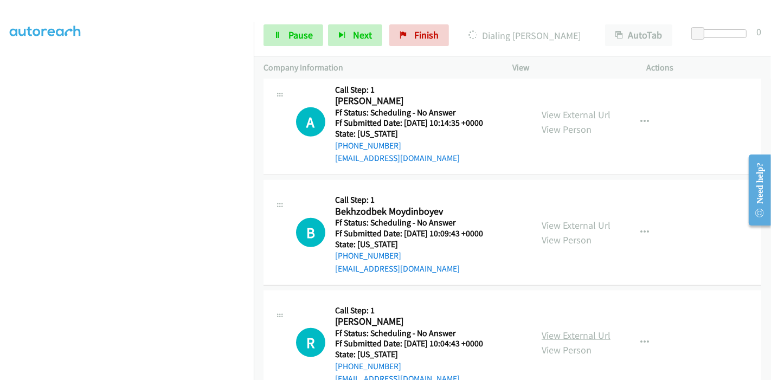
click at [566, 329] on link "View External Url" at bounding box center [575, 335] width 69 height 12
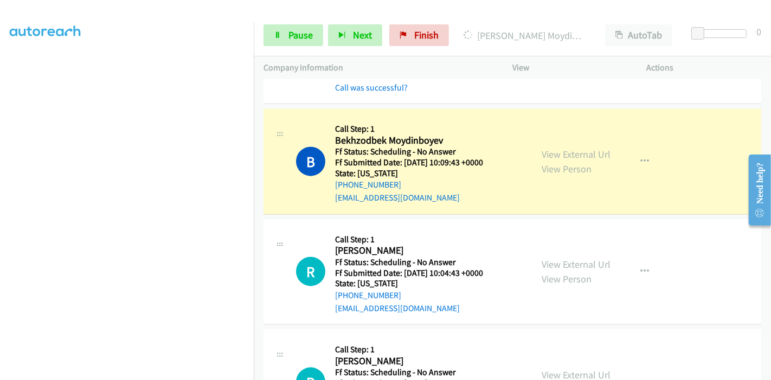
scroll to position [1070, 0]
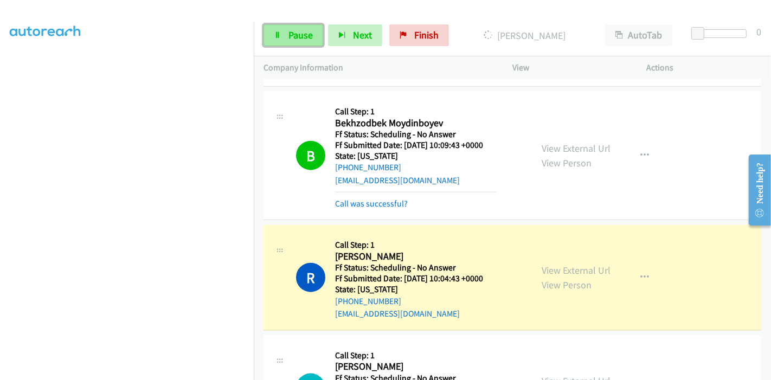
click at [288, 36] on span "Pause" at bounding box center [300, 35] width 24 height 12
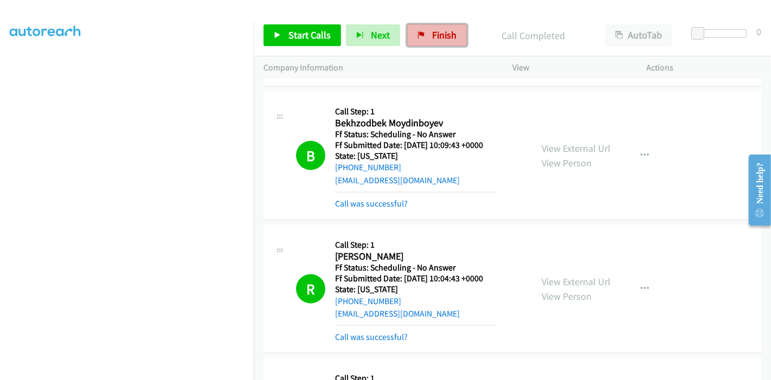
click at [435, 34] on span "Finish" at bounding box center [444, 35] width 24 height 12
